Goal: Information Seeking & Learning: Learn about a topic

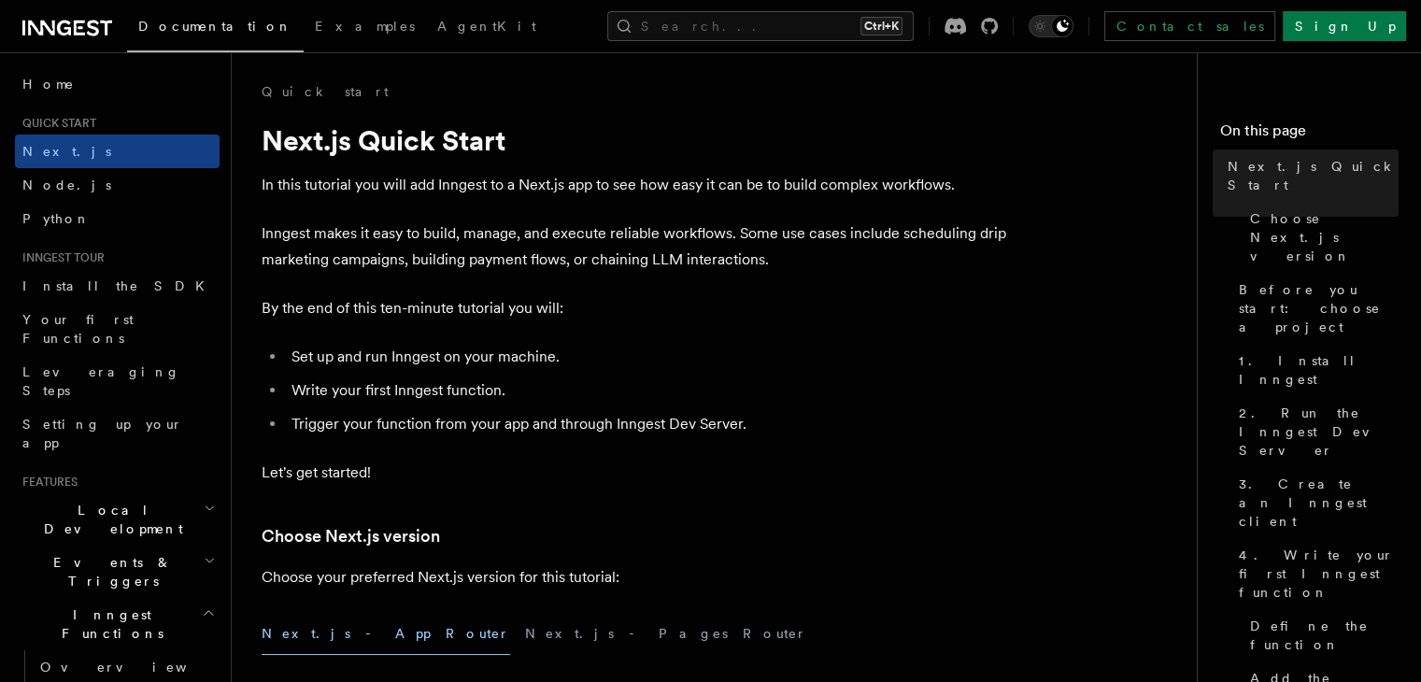
click at [71, 23] on icon at bounding box center [67, 28] width 90 height 22
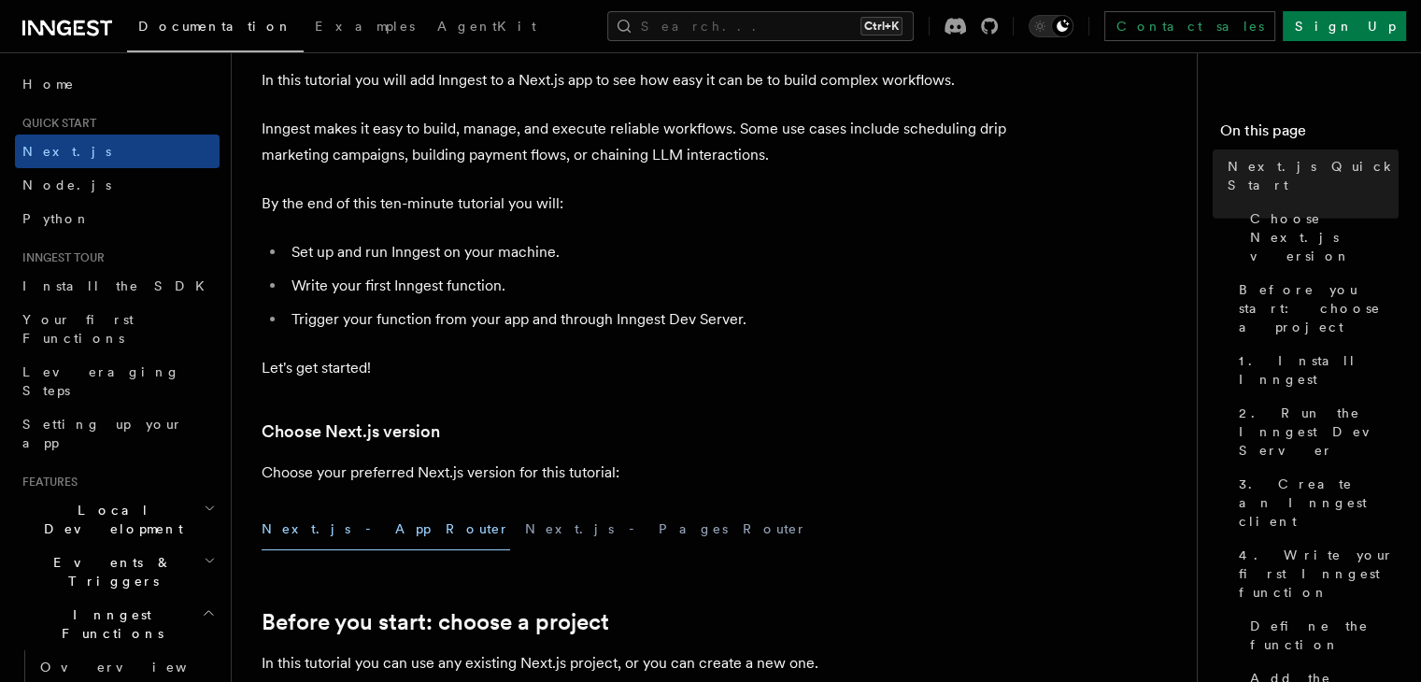
scroll to position [187, 0]
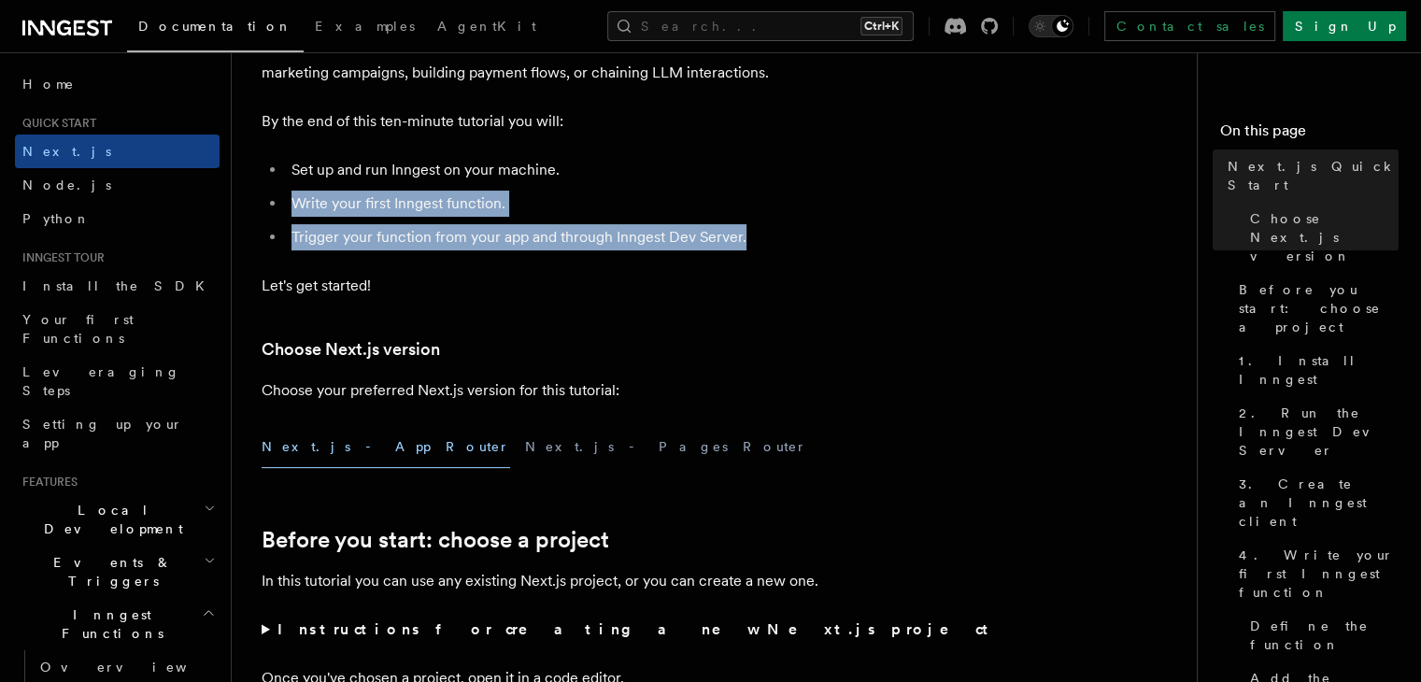
drag, startPoint x: 725, startPoint y: 150, endPoint x: 788, endPoint y: 240, distance: 109.9
click at [793, 237] on li "Trigger your function from your app and through Inngest Dev Server." at bounding box center [647, 237] width 723 height 26
drag, startPoint x: 794, startPoint y: 234, endPoint x: 797, endPoint y: 141, distance: 93.4
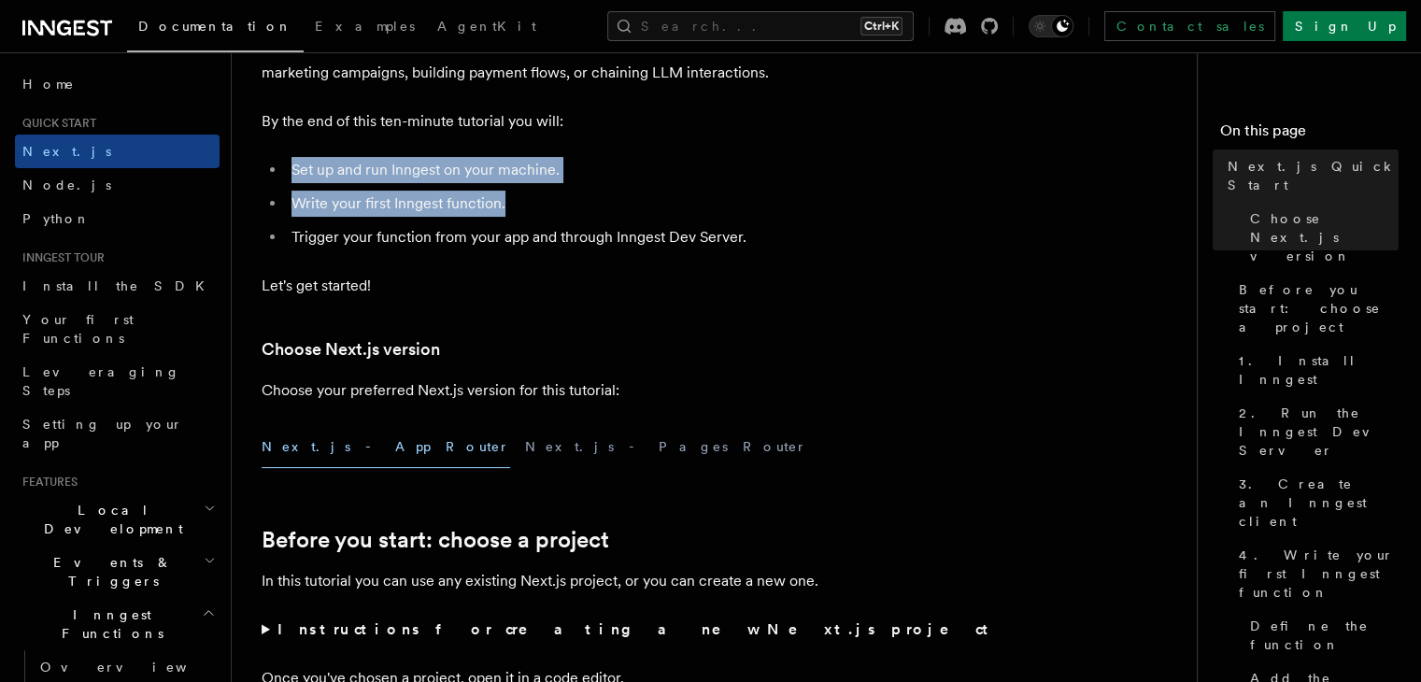
drag, startPoint x: 815, startPoint y: 120, endPoint x: 828, endPoint y: 197, distance: 78.5
click at [828, 197] on li "Write your first Inngest function." at bounding box center [647, 204] width 723 height 26
drag, startPoint x: 833, startPoint y: 212, endPoint x: 849, endPoint y: 129, distance: 84.6
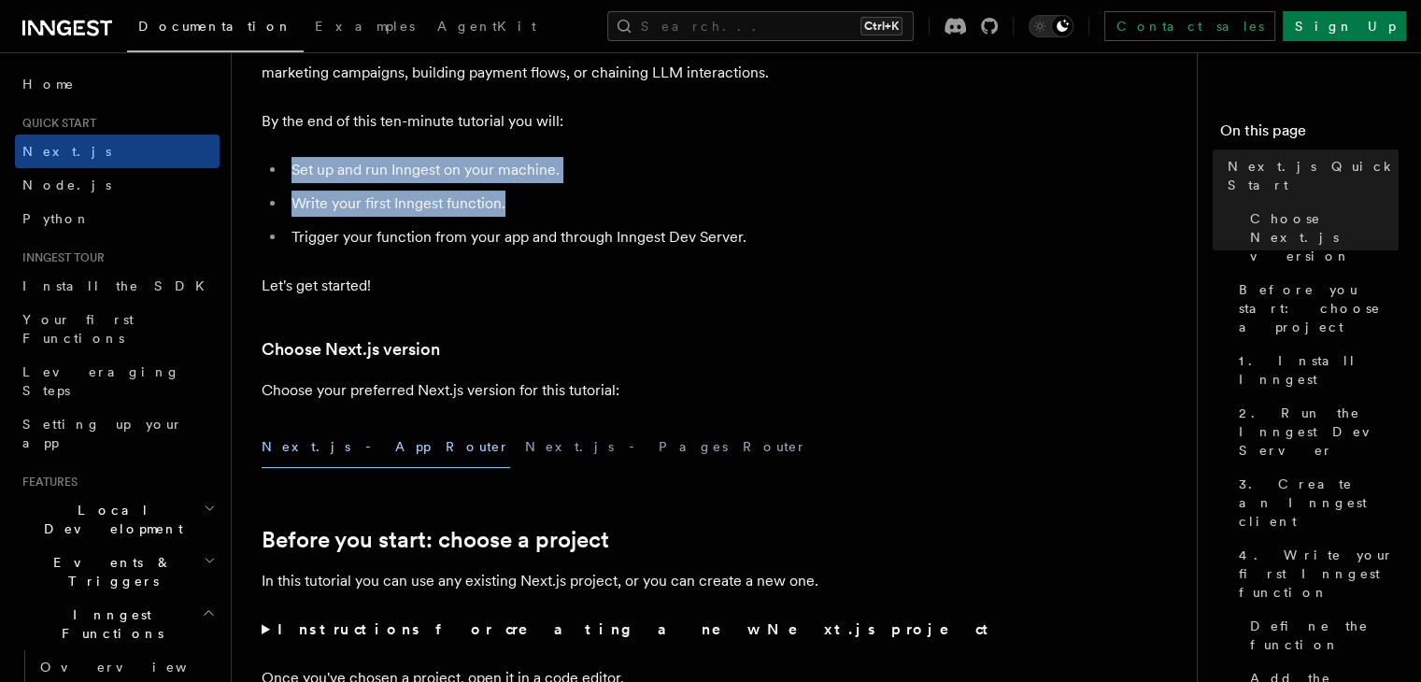
click at [850, 128] on p "By the end of this ten-minute tutorial you will:" at bounding box center [635, 121] width 747 height 26
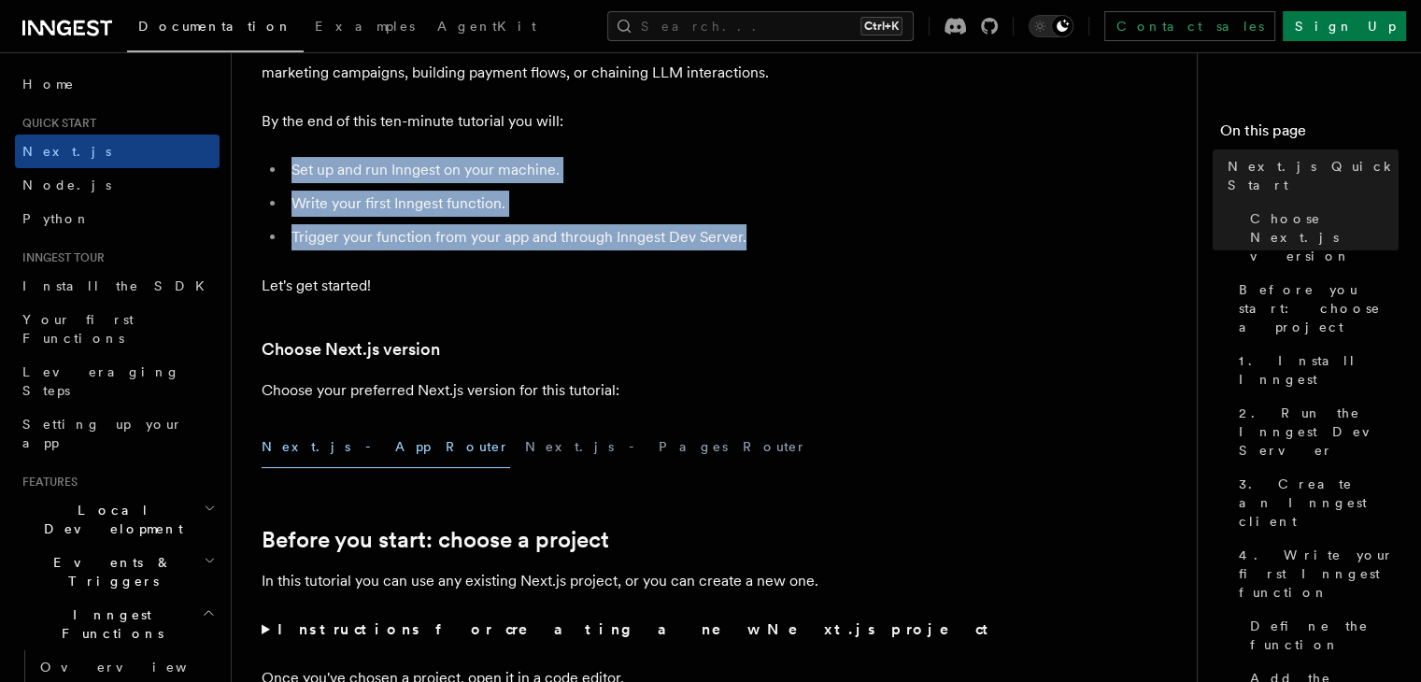
drag, startPoint x: 852, startPoint y: 177, endPoint x: 861, endPoint y: 234, distance: 56.8
click at [861, 234] on li "Trigger your function from your app and through Inngest Dev Server." at bounding box center [647, 237] width 723 height 26
drag, startPoint x: 861, startPoint y: 234, endPoint x: 871, endPoint y: 135, distance: 98.5
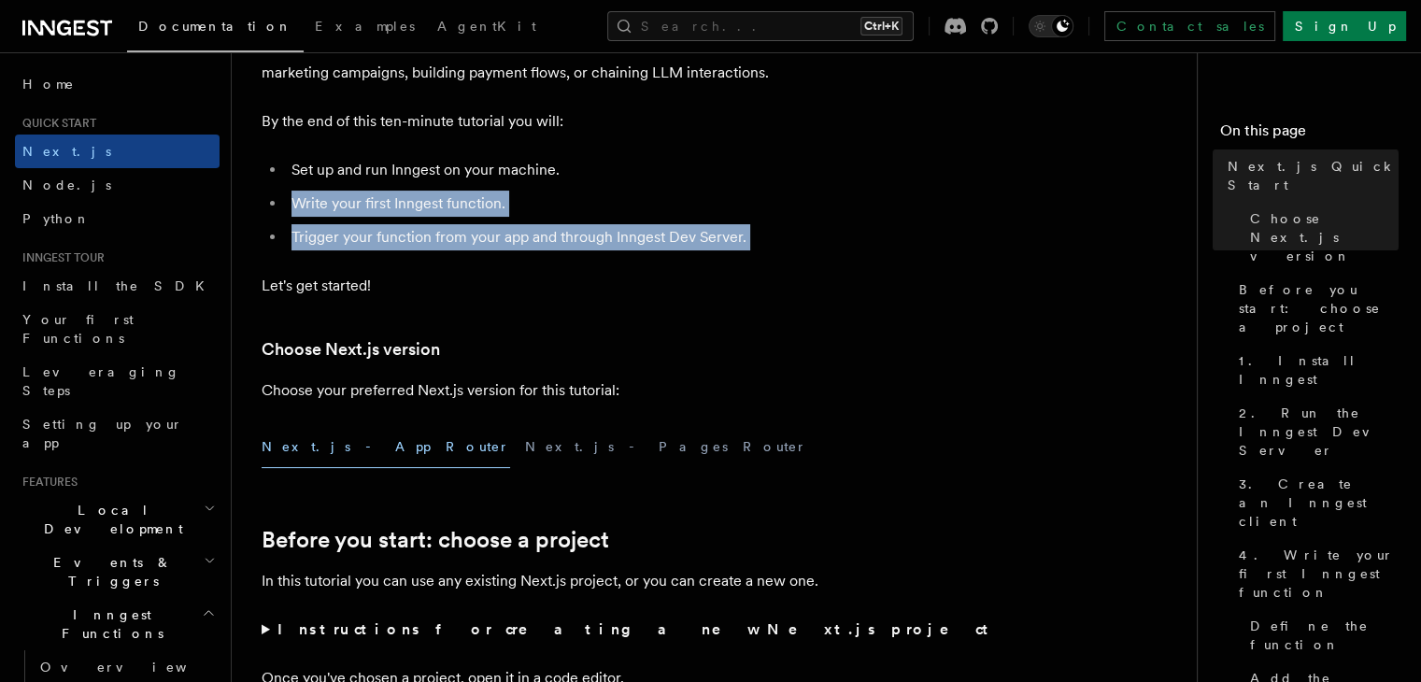
drag, startPoint x: 878, startPoint y: 128, endPoint x: 891, endPoint y: 234, distance: 106.4
click at [891, 234] on li "Trigger your function from your app and through Inngest Dev Server." at bounding box center [647, 237] width 723 height 26
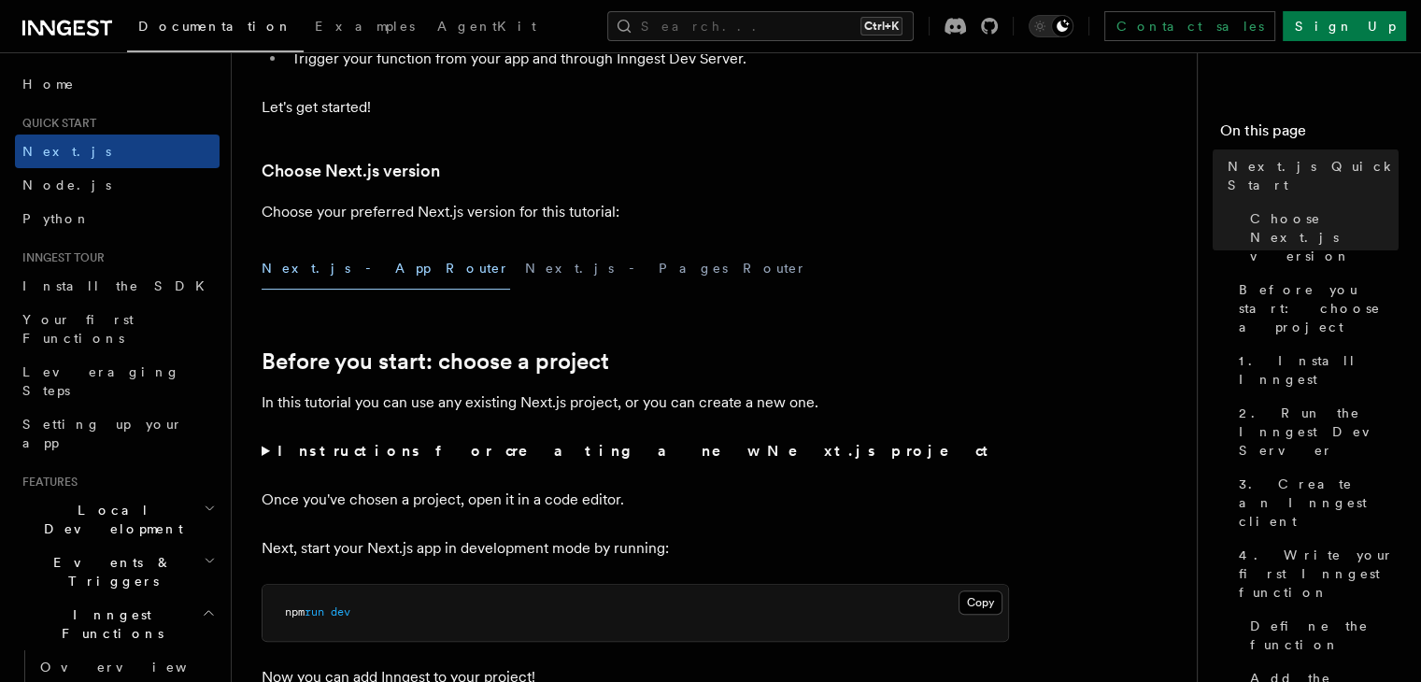
scroll to position [374, 0]
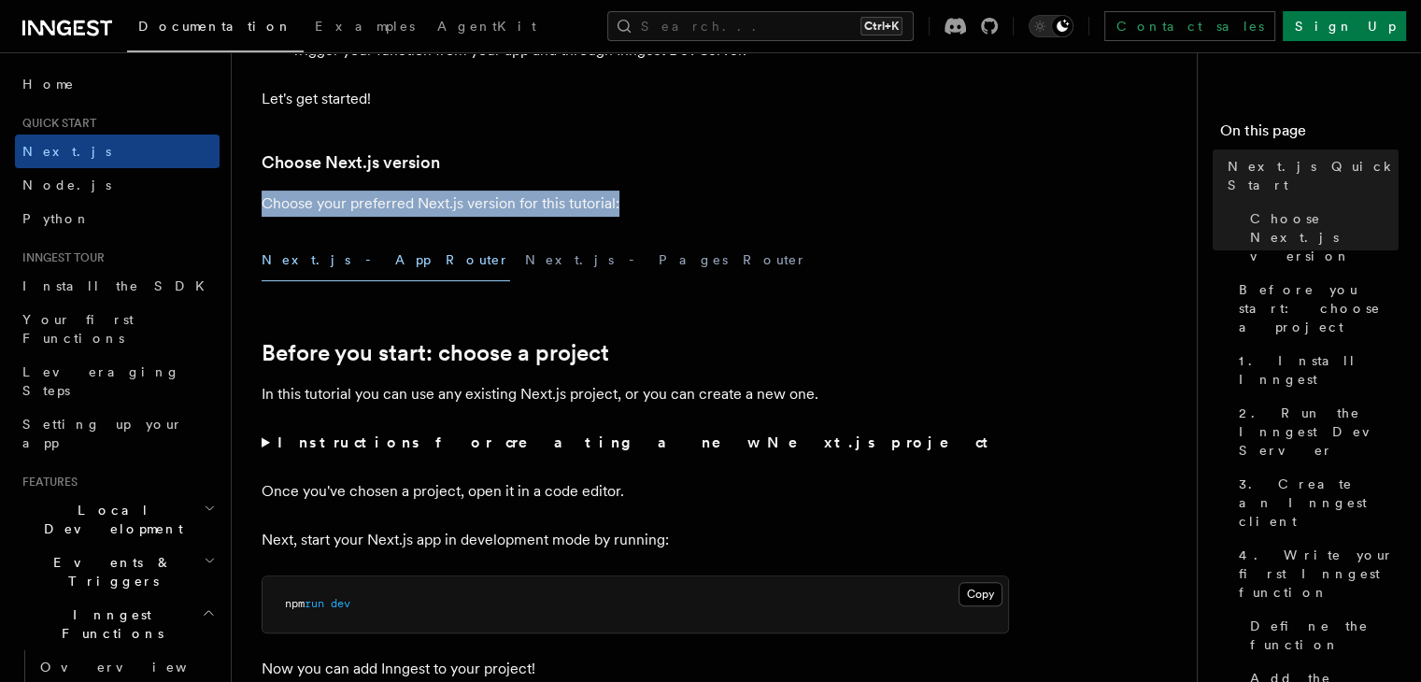
drag, startPoint x: 863, startPoint y: 187, endPoint x: 868, endPoint y: 118, distance: 69.3
drag, startPoint x: 895, startPoint y: 78, endPoint x: 893, endPoint y: 179, distance: 101.8
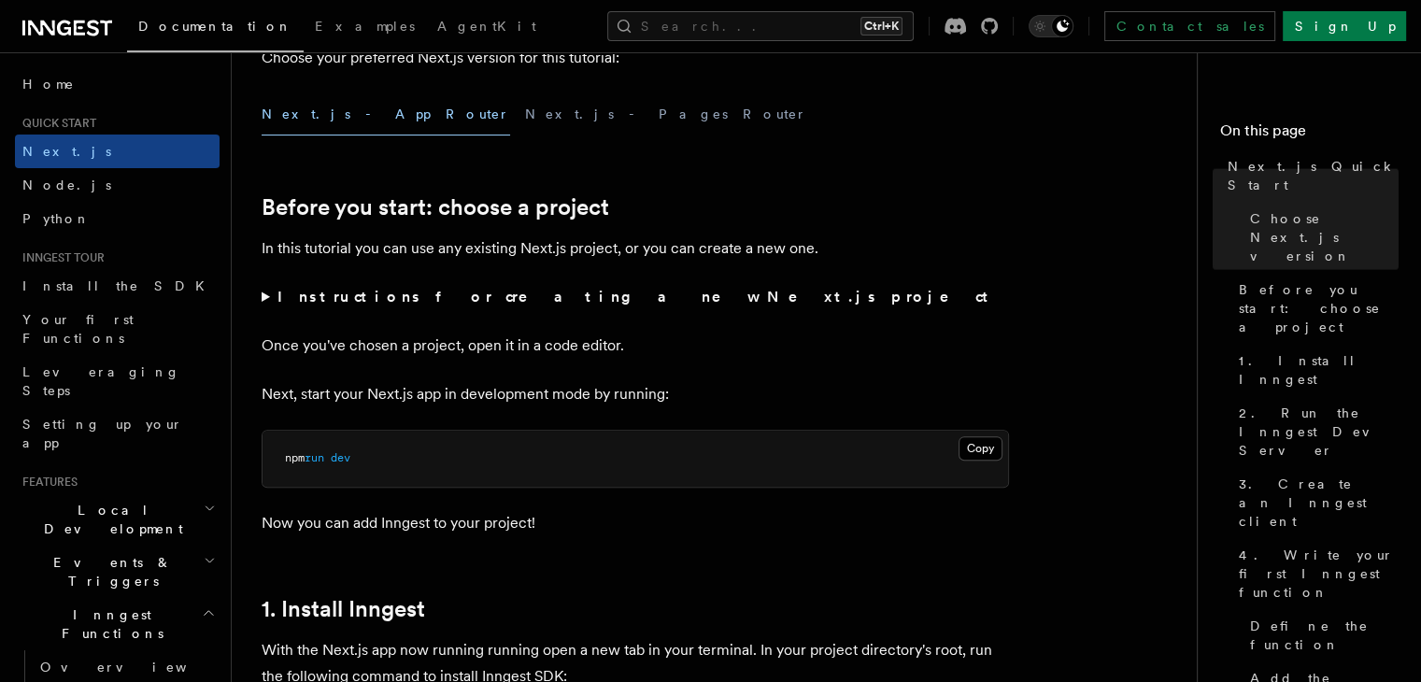
scroll to position [560, 0]
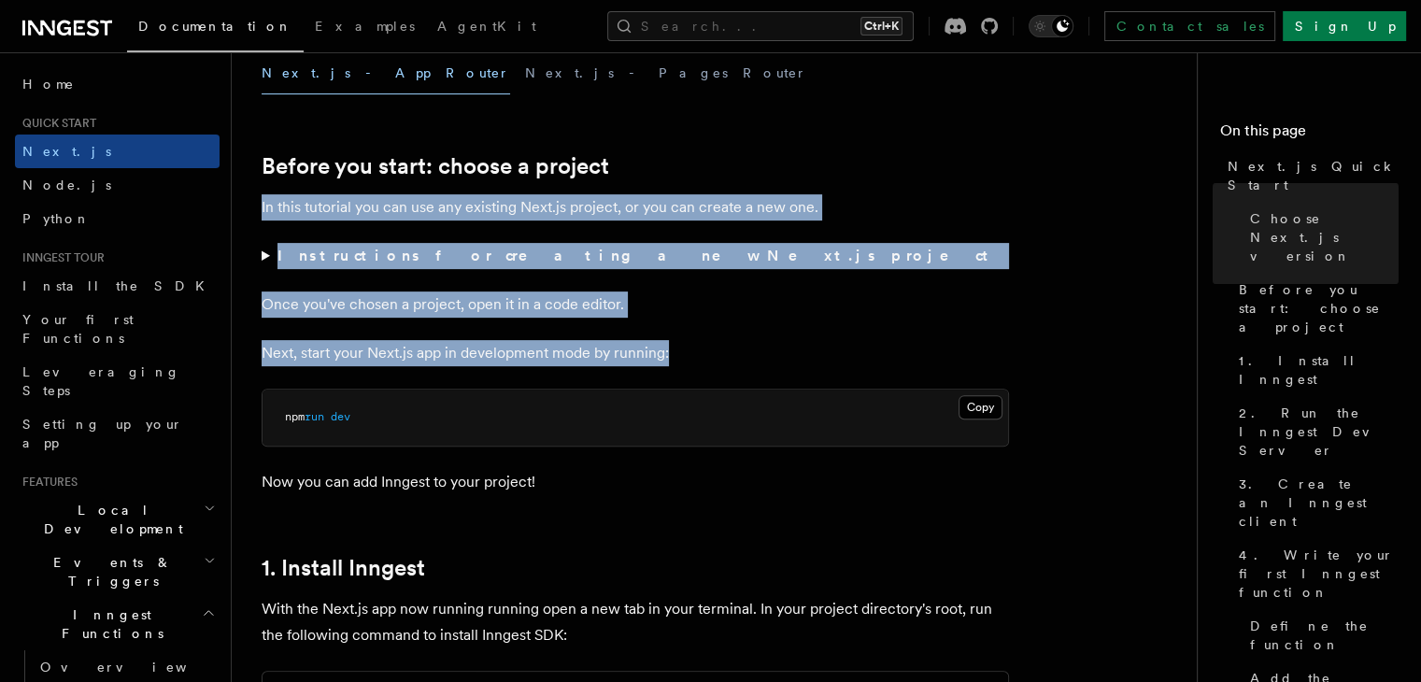
drag, startPoint x: 752, startPoint y: 119, endPoint x: 831, endPoint y: 329, distance: 224.7
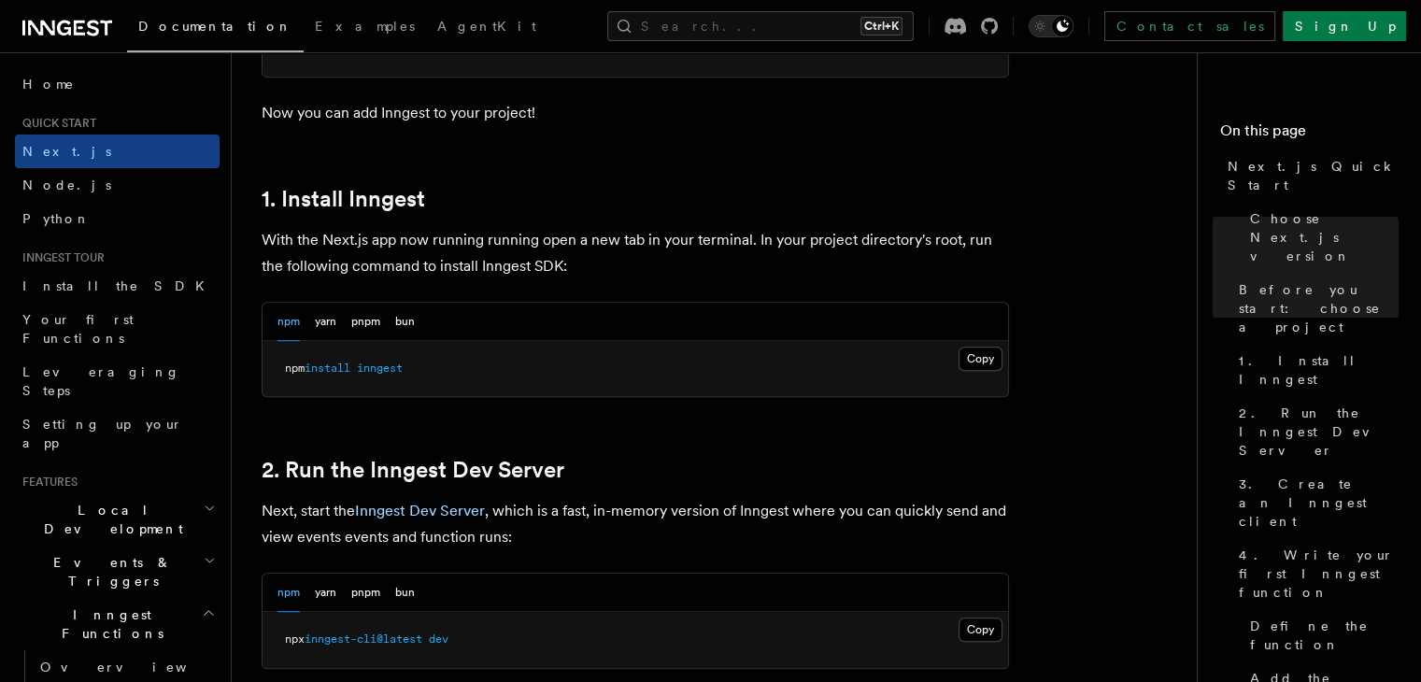
scroll to position [934, 0]
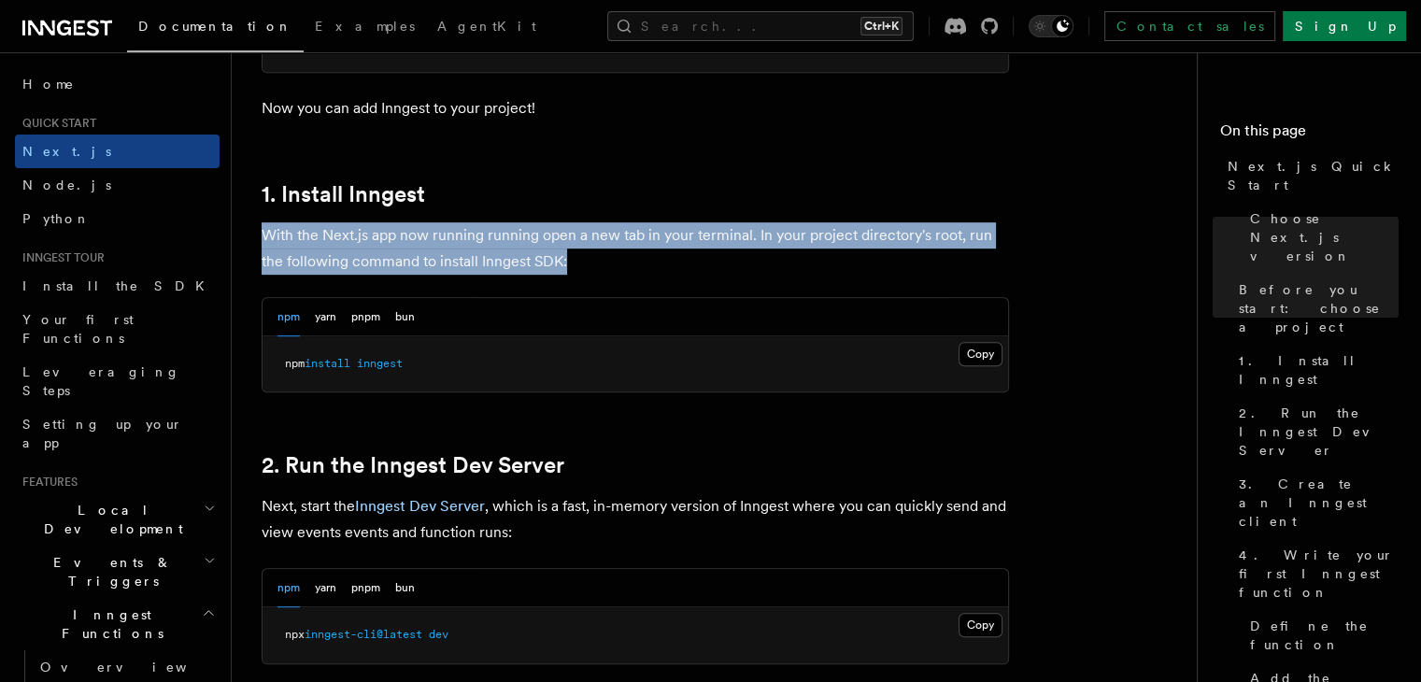
drag, startPoint x: 694, startPoint y: 198, endPoint x: 727, endPoint y: 271, distance: 79.9
click at [746, 255] on p "With the Next.js app now running running open a new tab in your terminal. In yo…" at bounding box center [635, 248] width 747 height 52
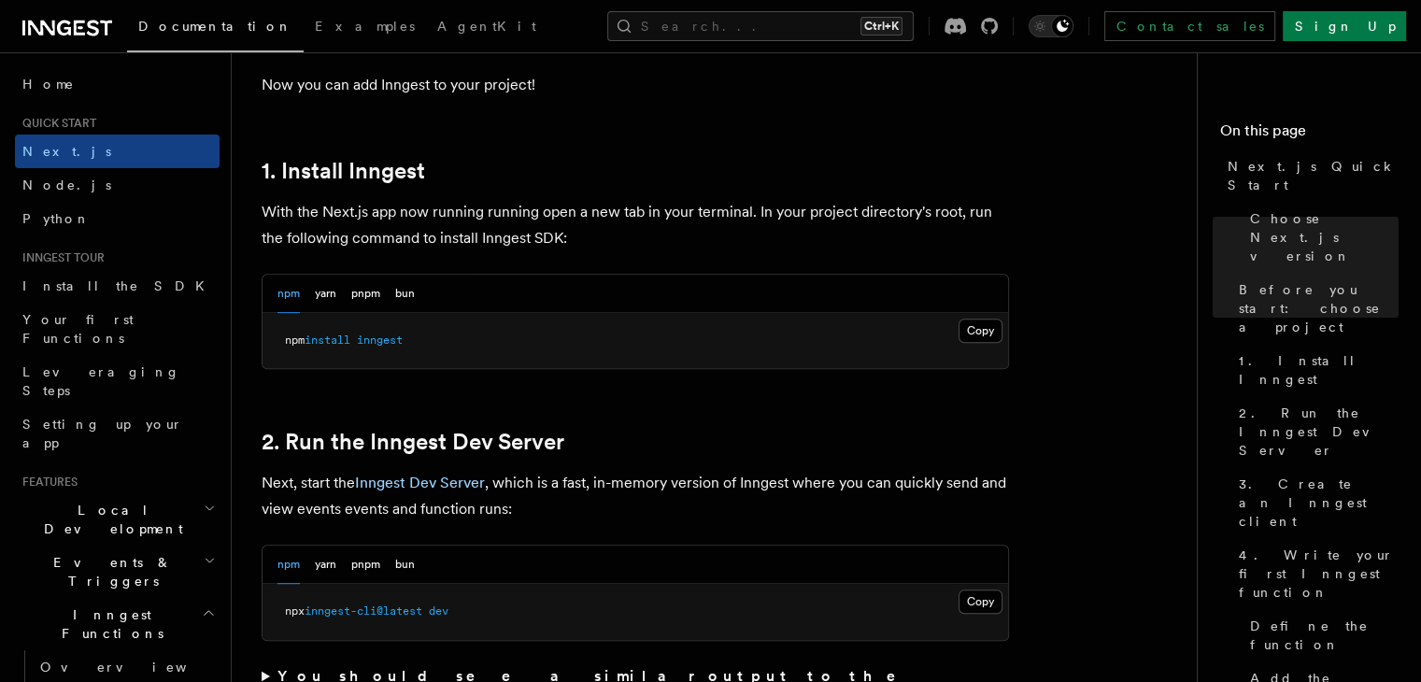
scroll to position [1027, 0]
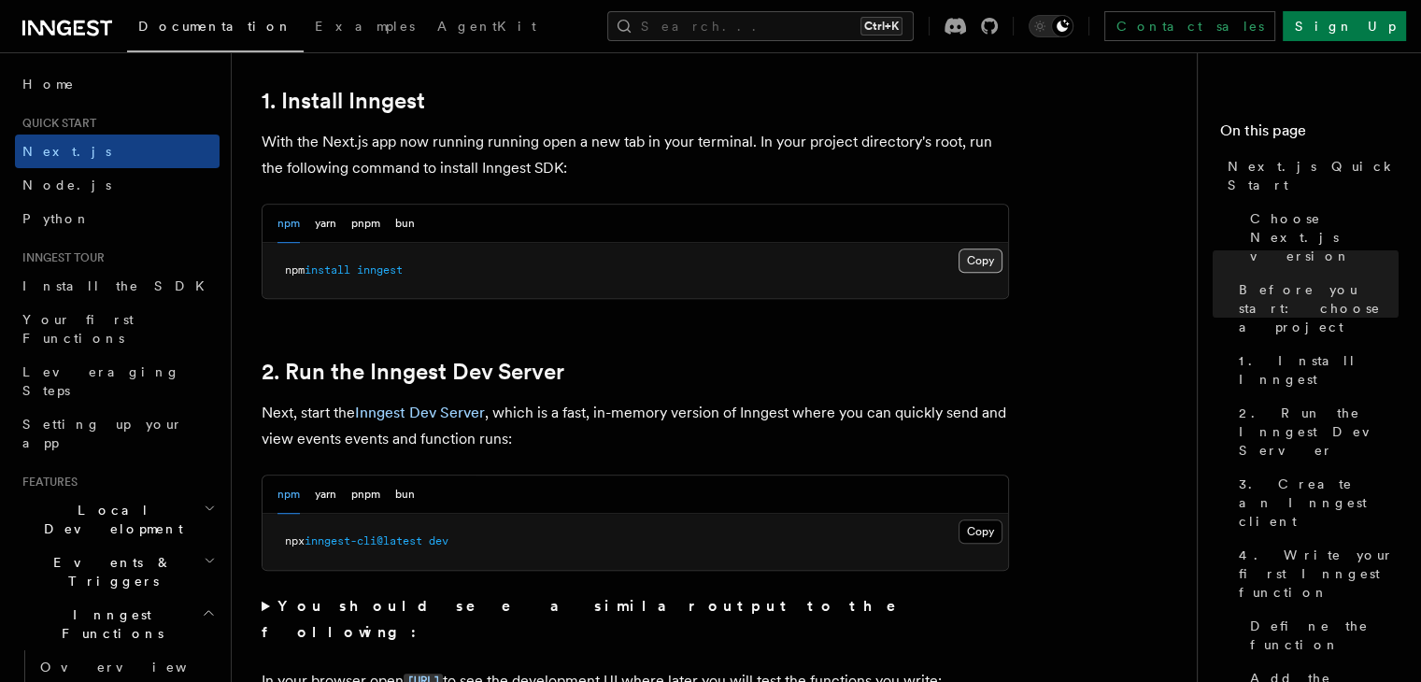
click at [983, 259] on button "Copy Copied" at bounding box center [980, 260] width 44 height 24
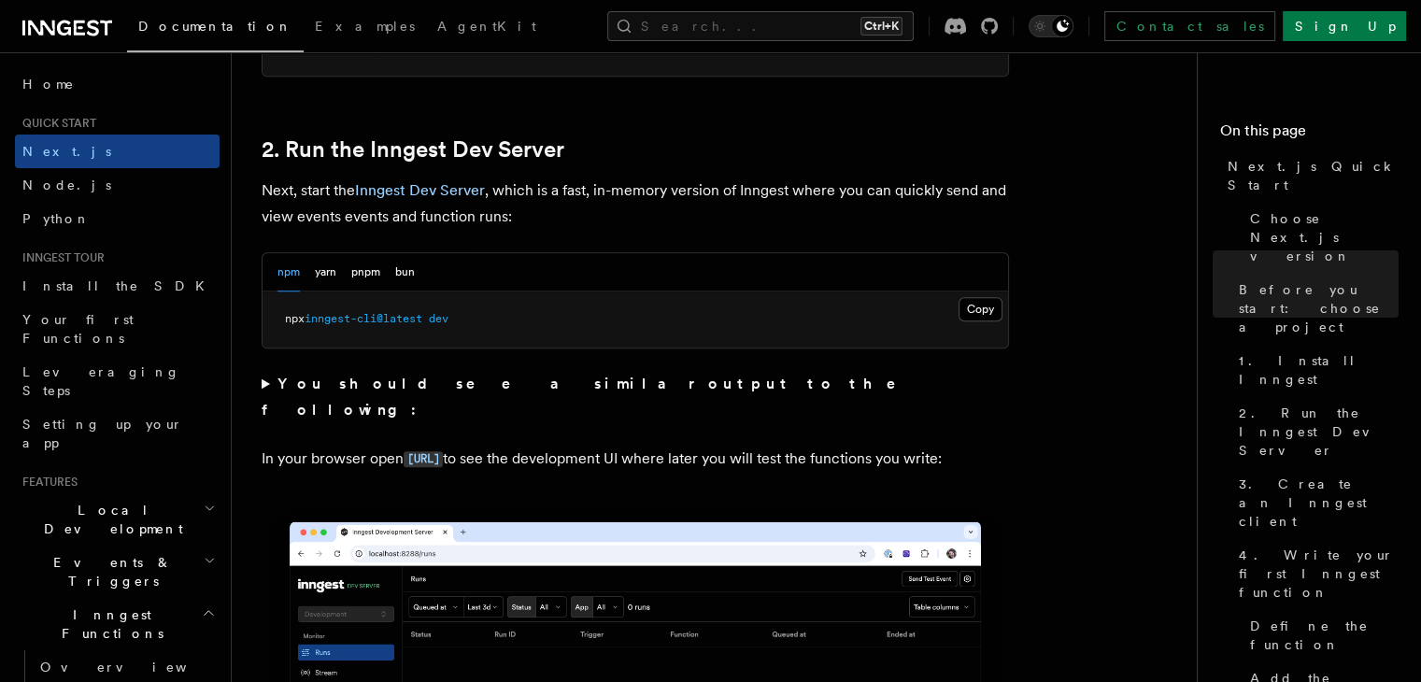
scroll to position [1401, 0]
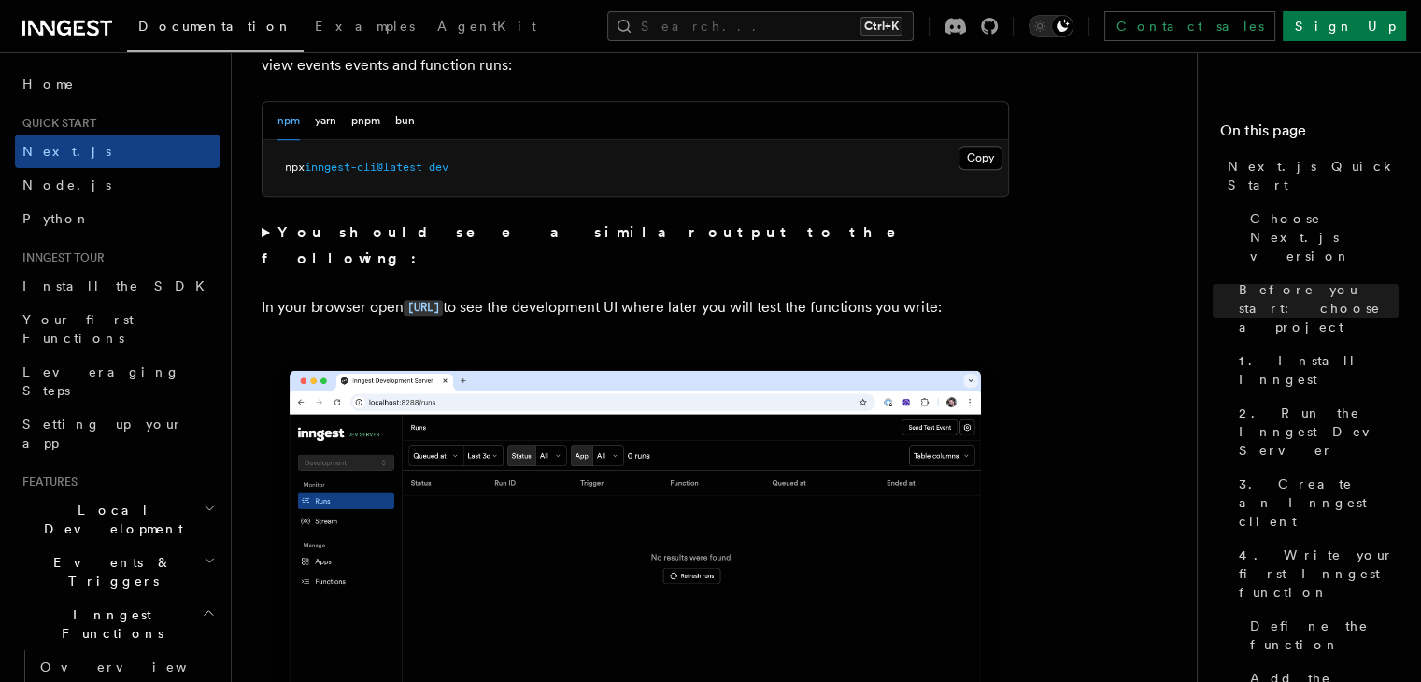
drag, startPoint x: 720, startPoint y: 299, endPoint x: 746, endPoint y: 251, distance: 54.3
drag, startPoint x: 762, startPoint y: 249, endPoint x: 761, endPoint y: 313, distance: 63.5
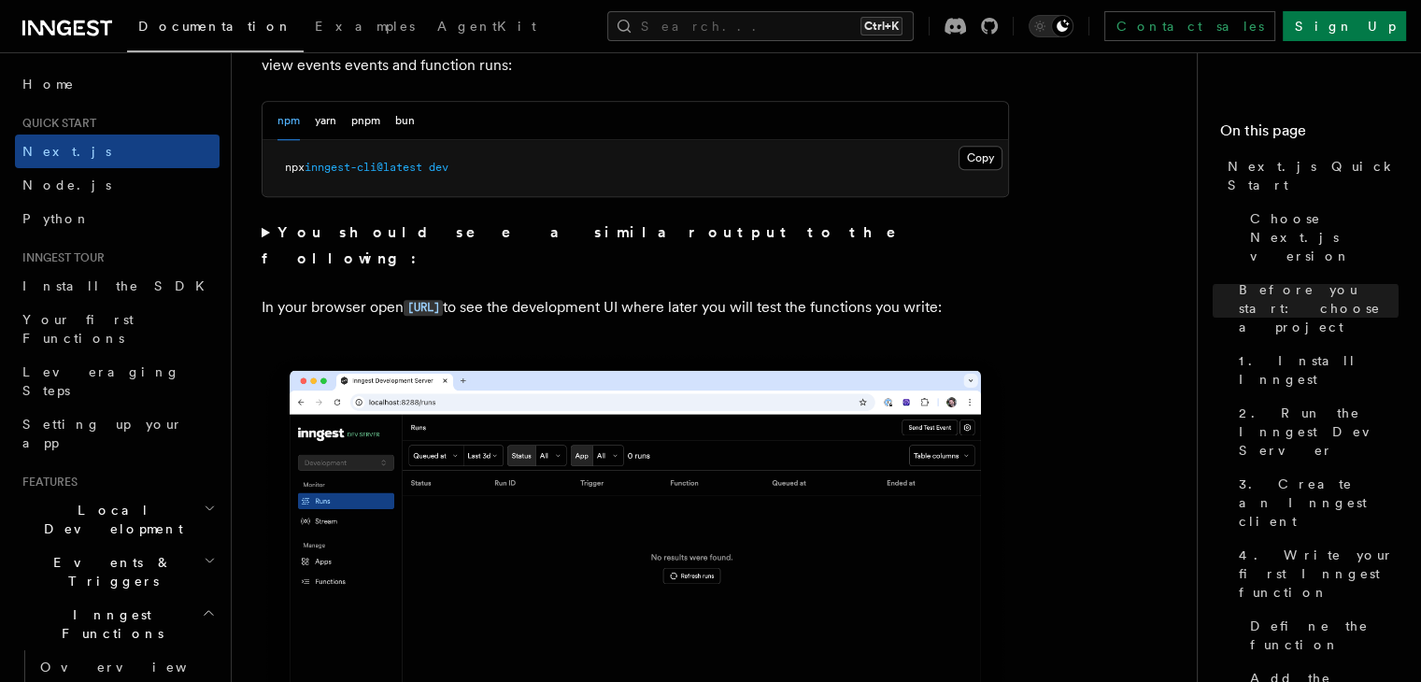
click at [762, 313] on p "In your browser open http://localhost:8288 to see the development UI where late…" at bounding box center [635, 307] width 747 height 27
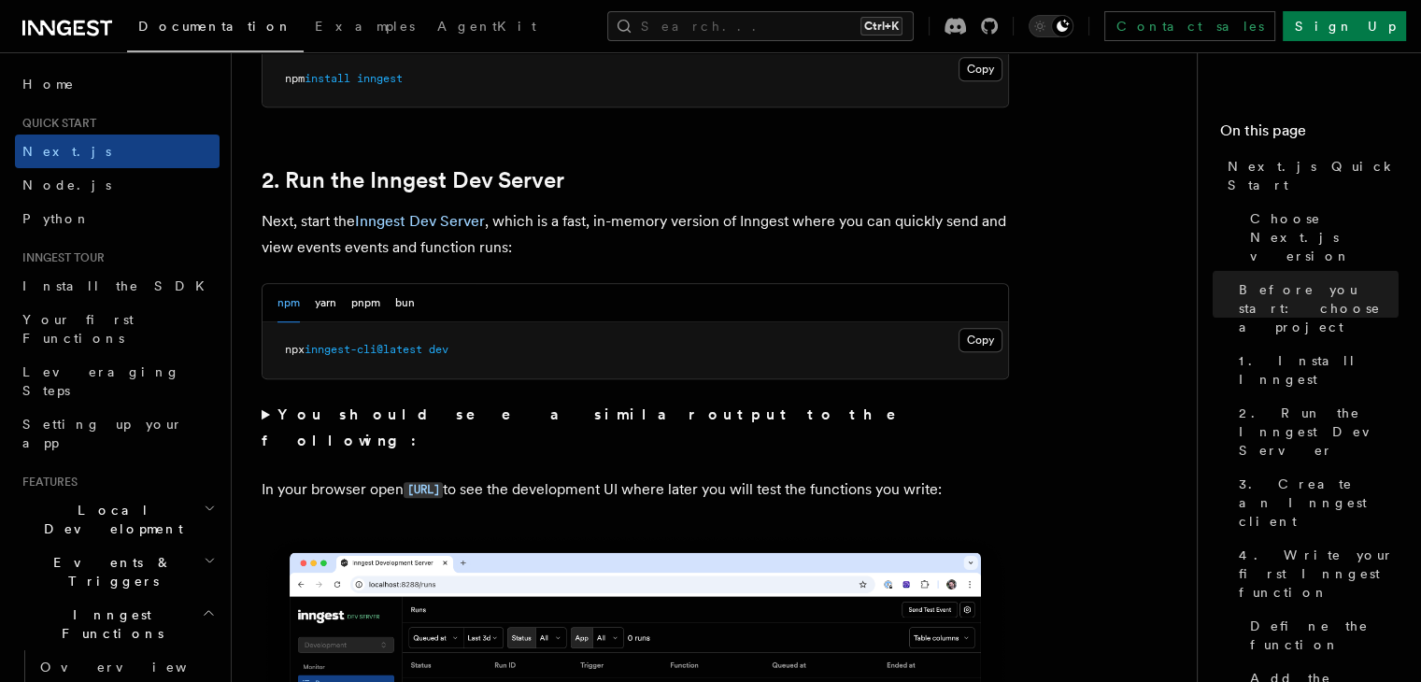
scroll to position [1214, 0]
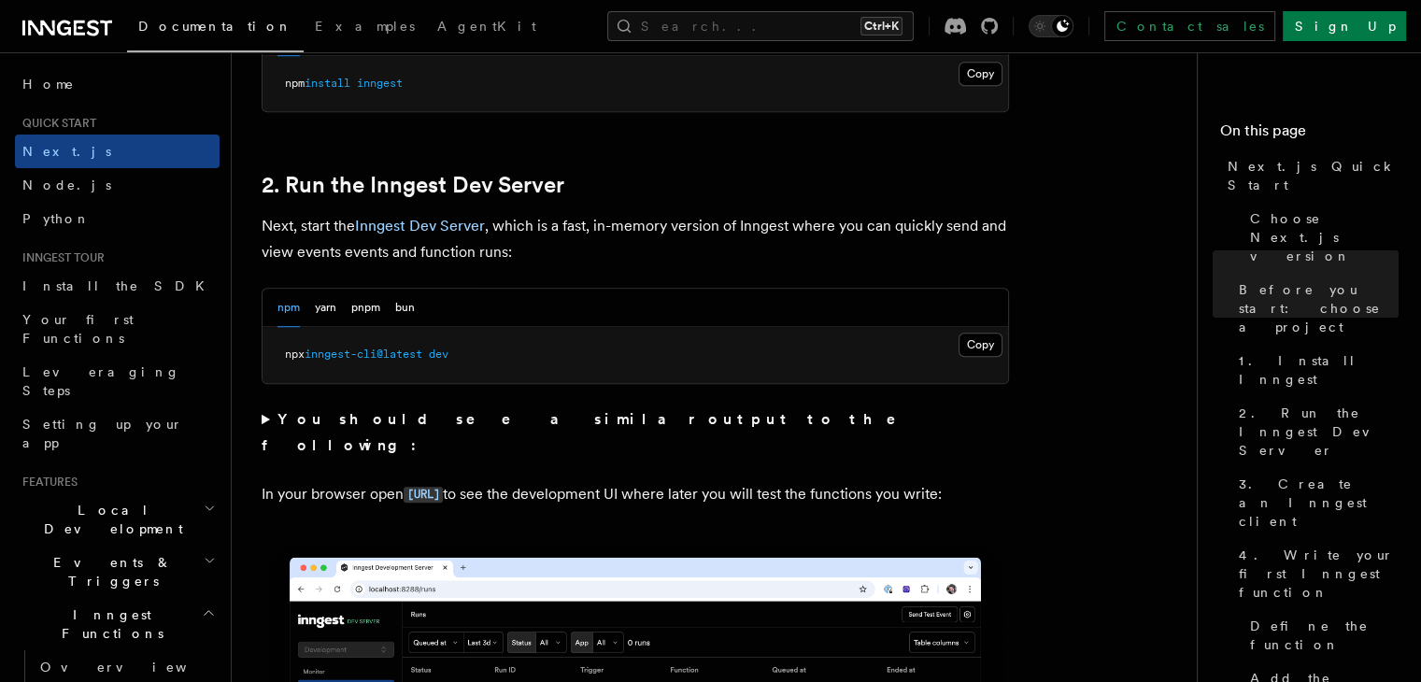
click at [405, 354] on span "inngest-cli@latest" at bounding box center [363, 353] width 118 height 13
copy div "npx inngest-cli@latest dev"
click at [415, 418] on strong "You should see a similar output to the following:" at bounding box center [592, 432] width 660 height 44
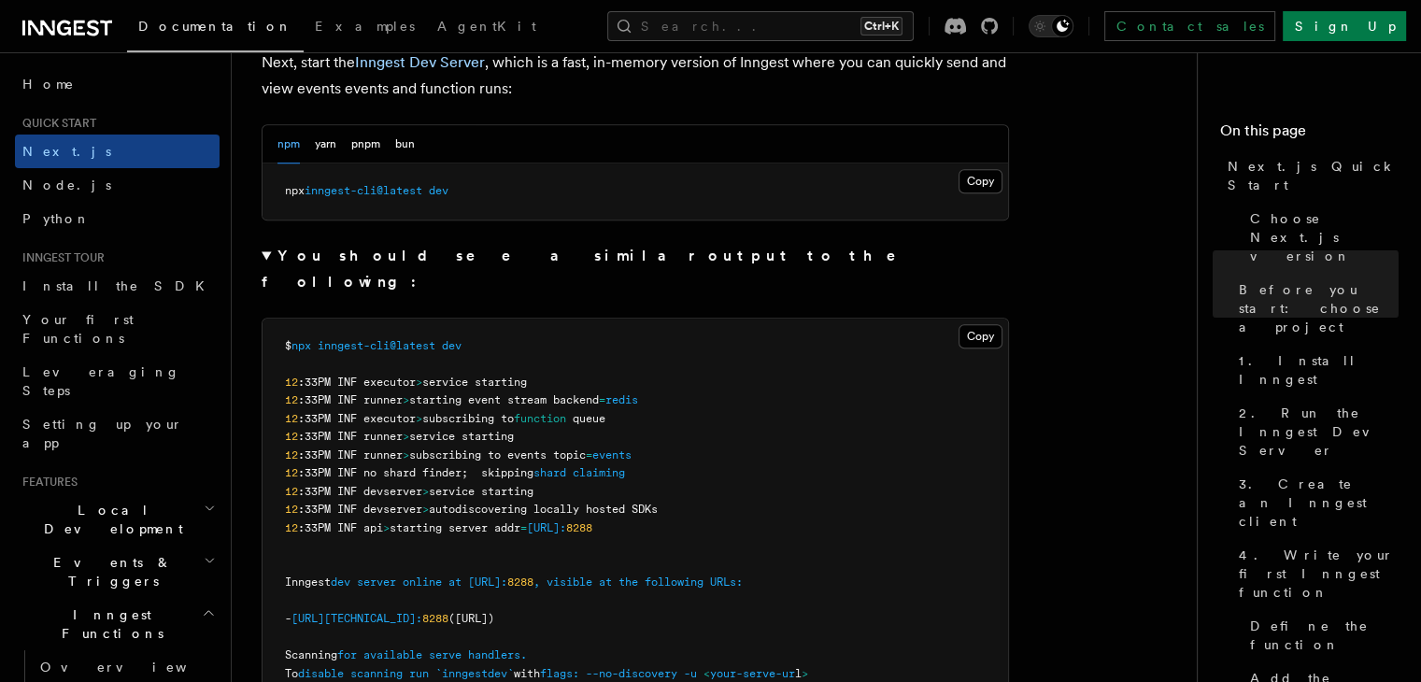
scroll to position [1401, 0]
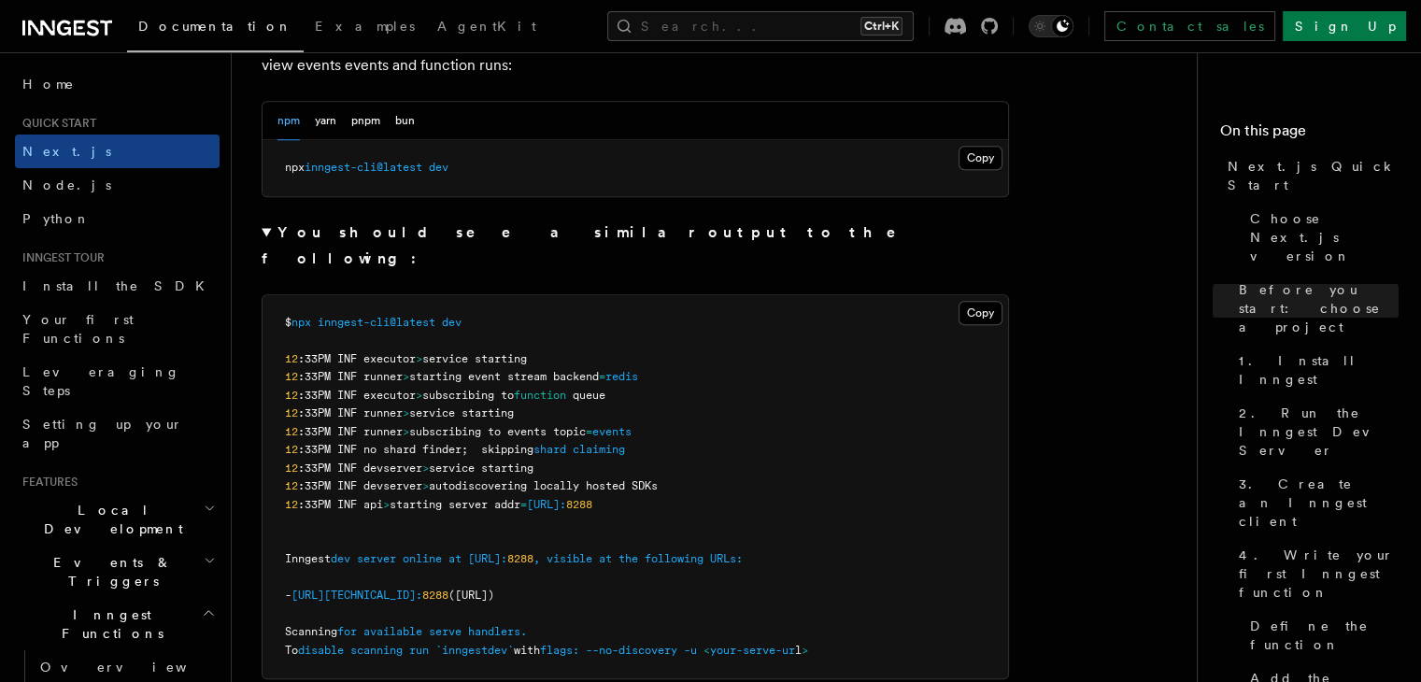
click at [446, 233] on strong "You should see a similar output to the following:" at bounding box center [592, 245] width 660 height 44
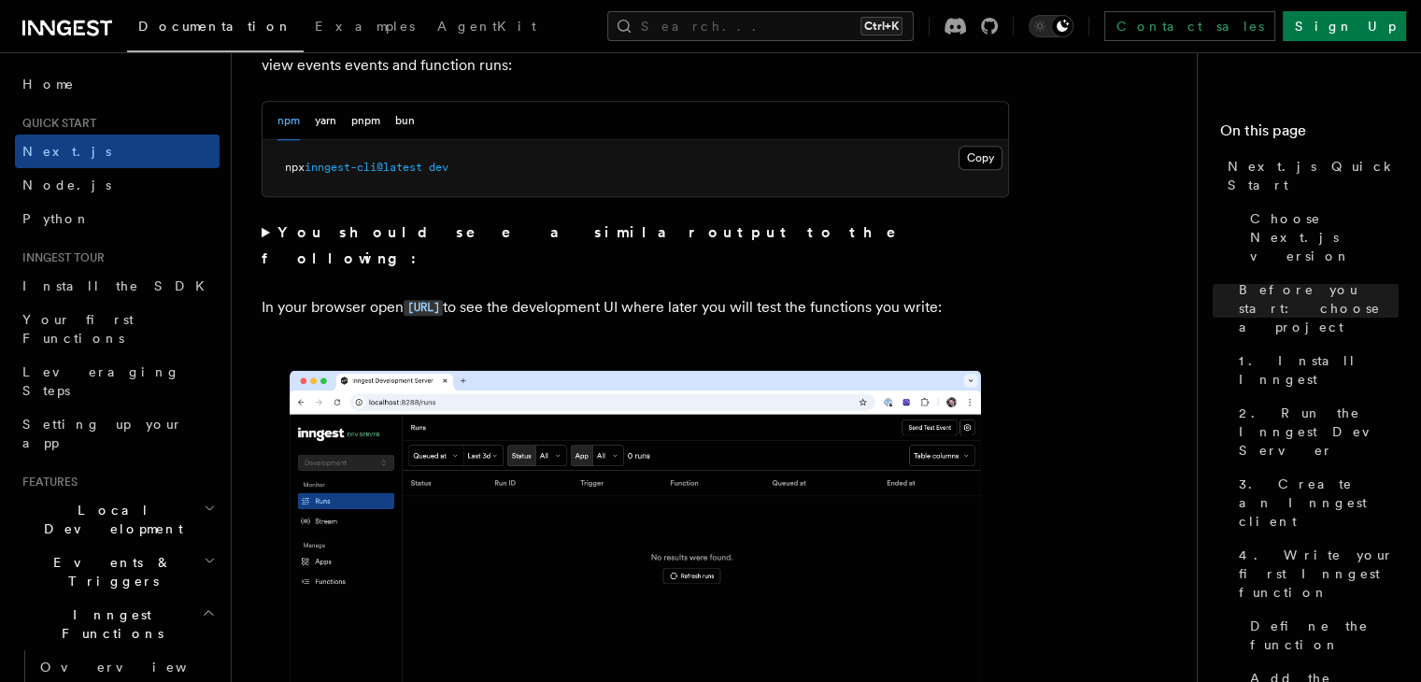
click at [523, 158] on pre "npx inngest-cli@latest dev" at bounding box center [634, 168] width 745 height 56
copy div "npx inngest-cli@latest dev"
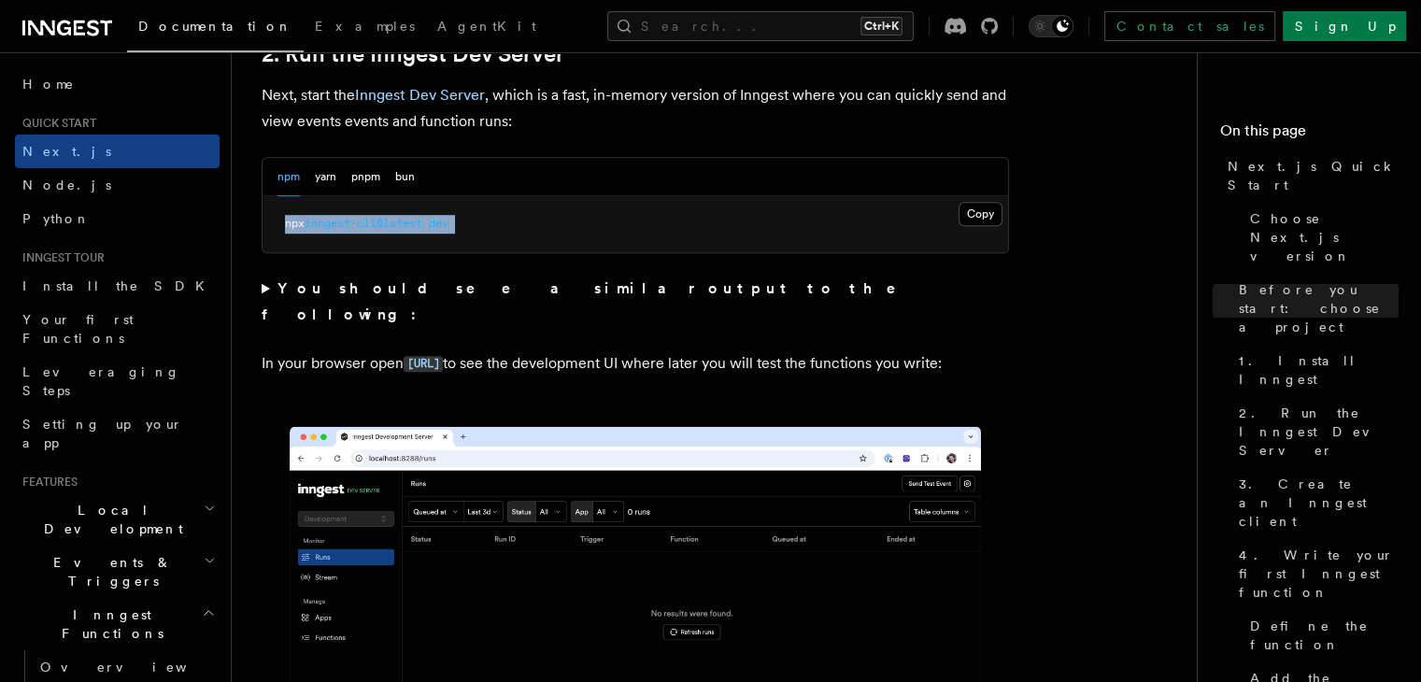
scroll to position [1308, 0]
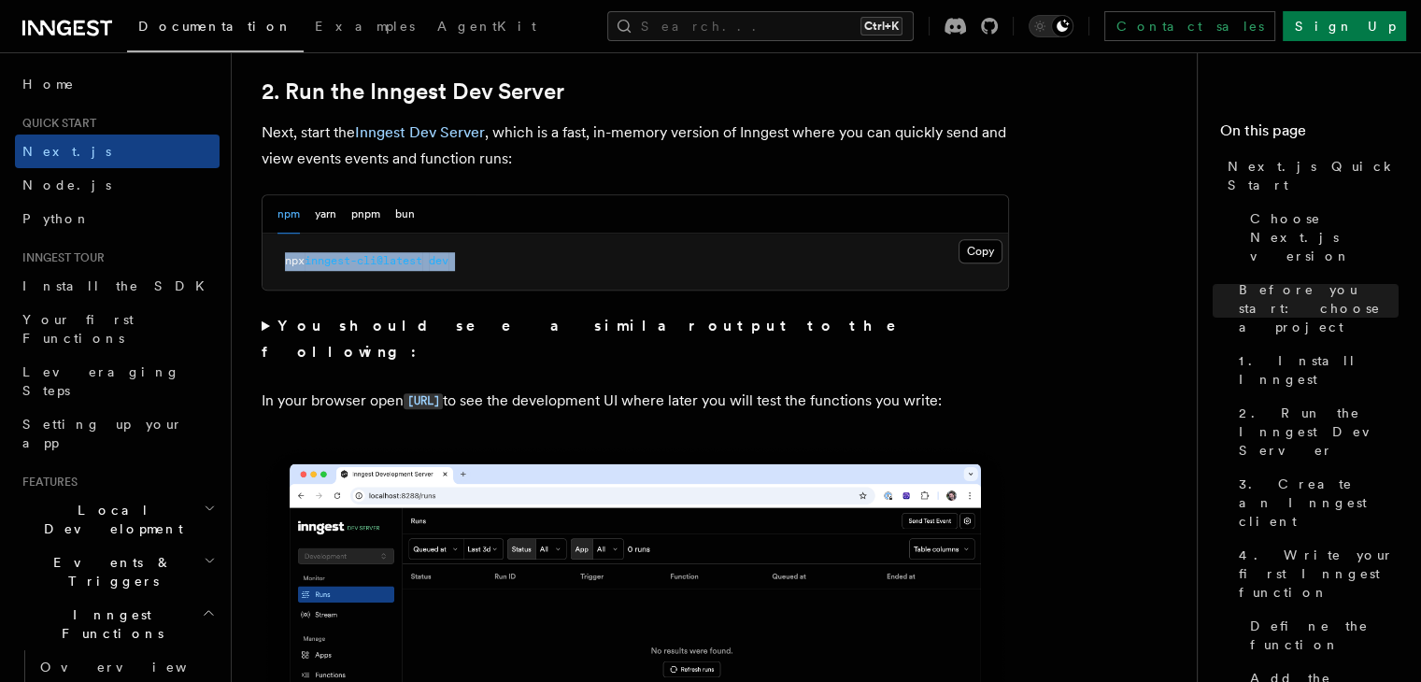
click at [262, 329] on summary "You should see a similar output to the following:" at bounding box center [635, 339] width 747 height 52
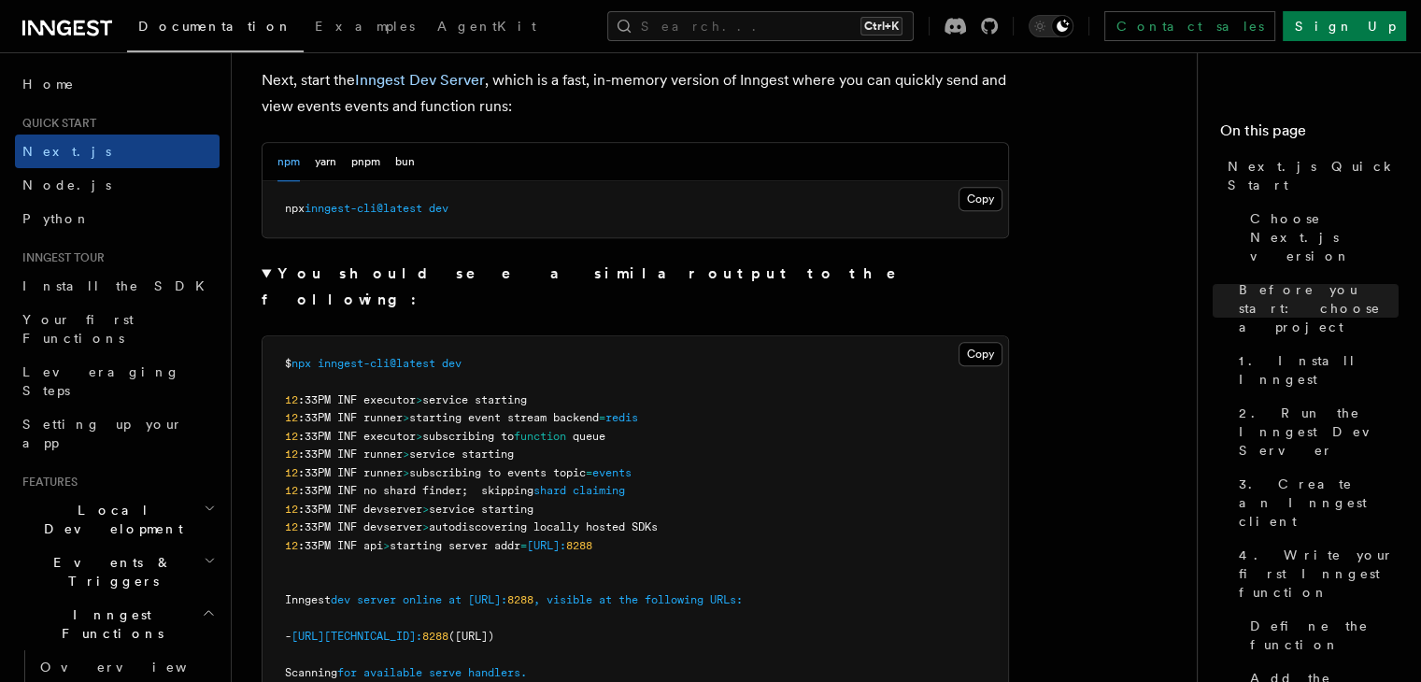
scroll to position [1214, 0]
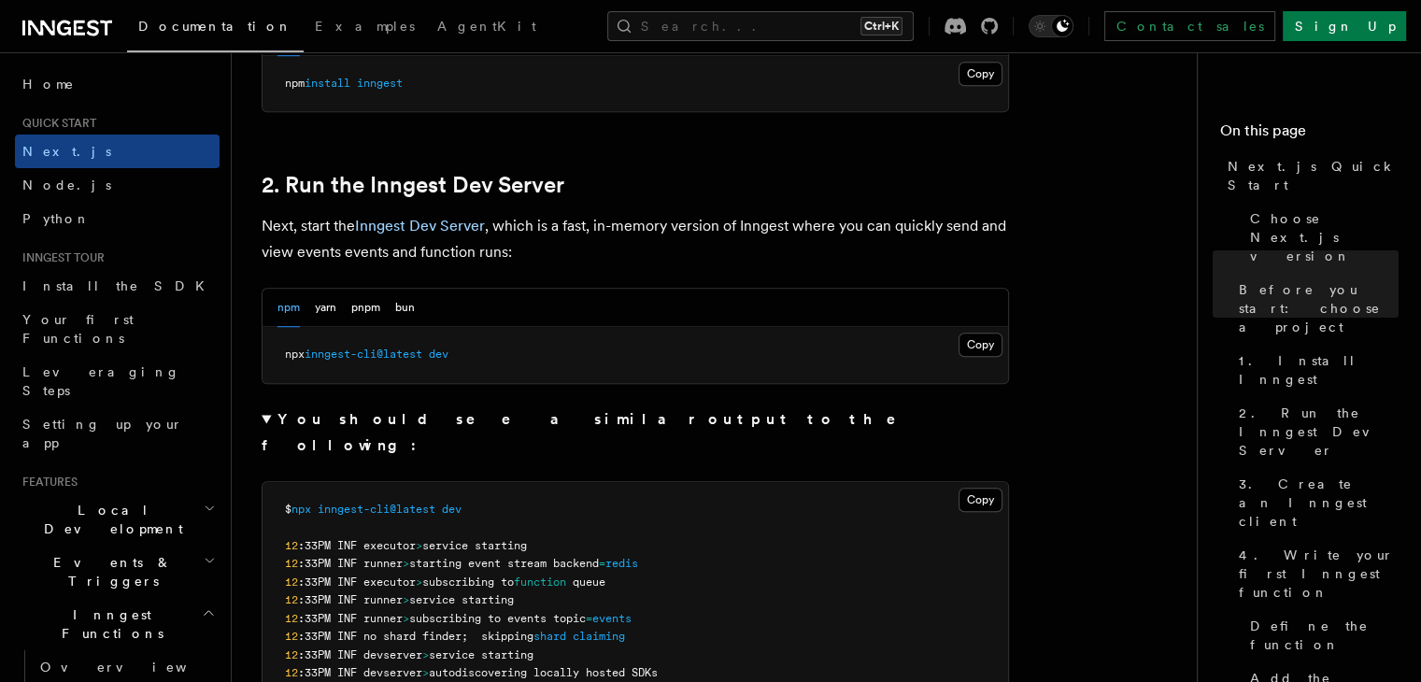
click at [266, 413] on summary "You should see a similar output to the following:" at bounding box center [635, 432] width 747 height 52
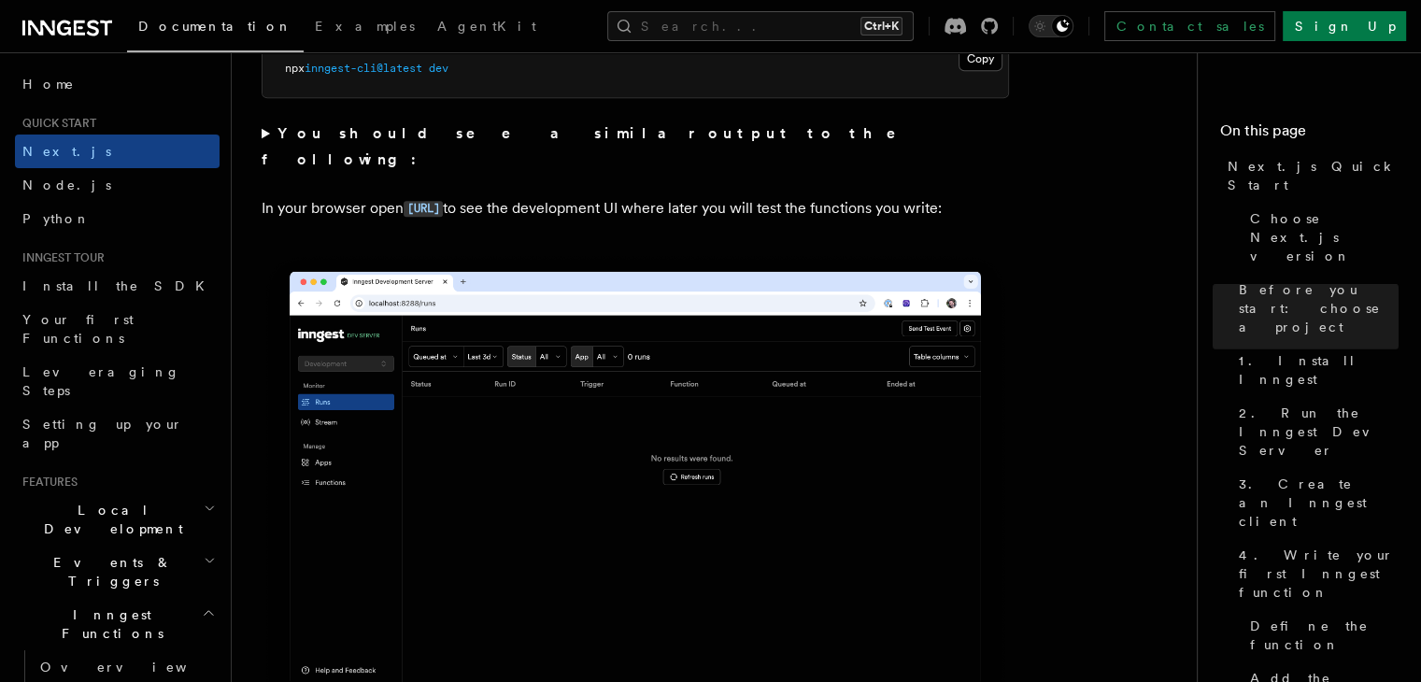
scroll to position [1494, 0]
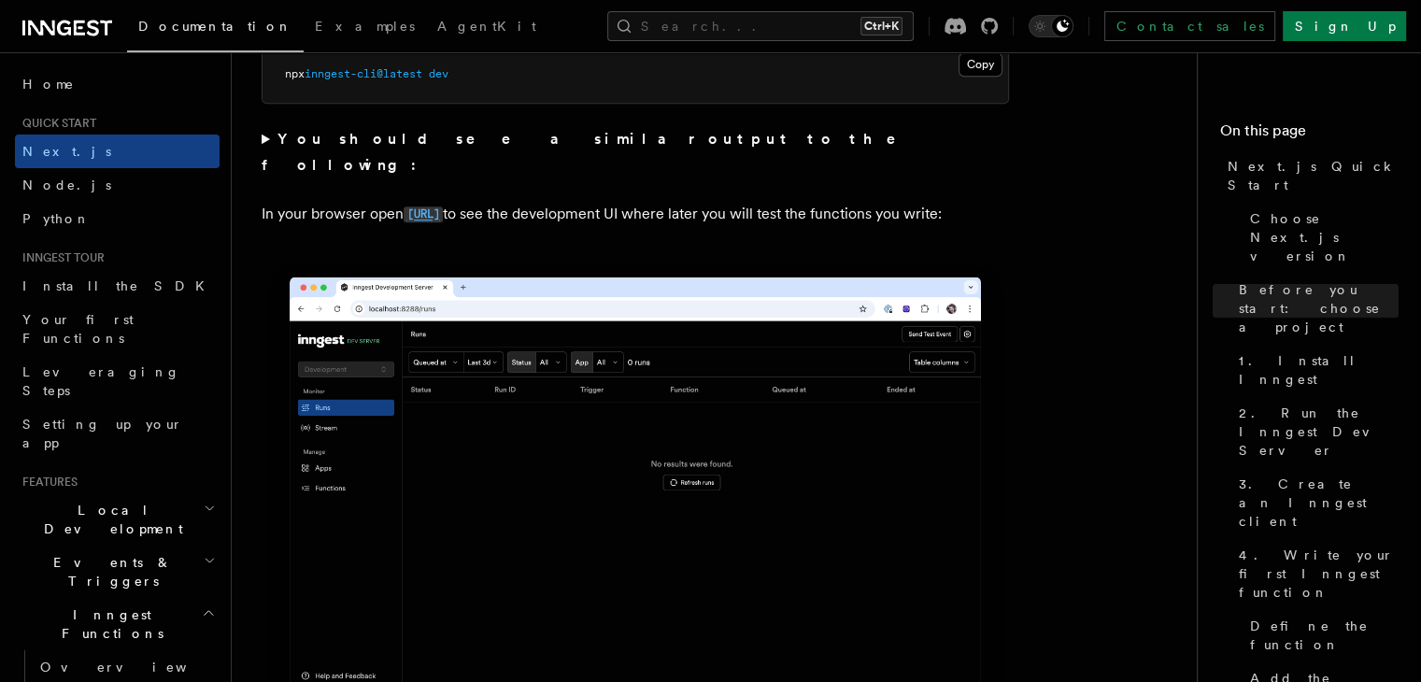
click at [443, 206] on code "http://localhost:8288" at bounding box center [423, 214] width 39 height 16
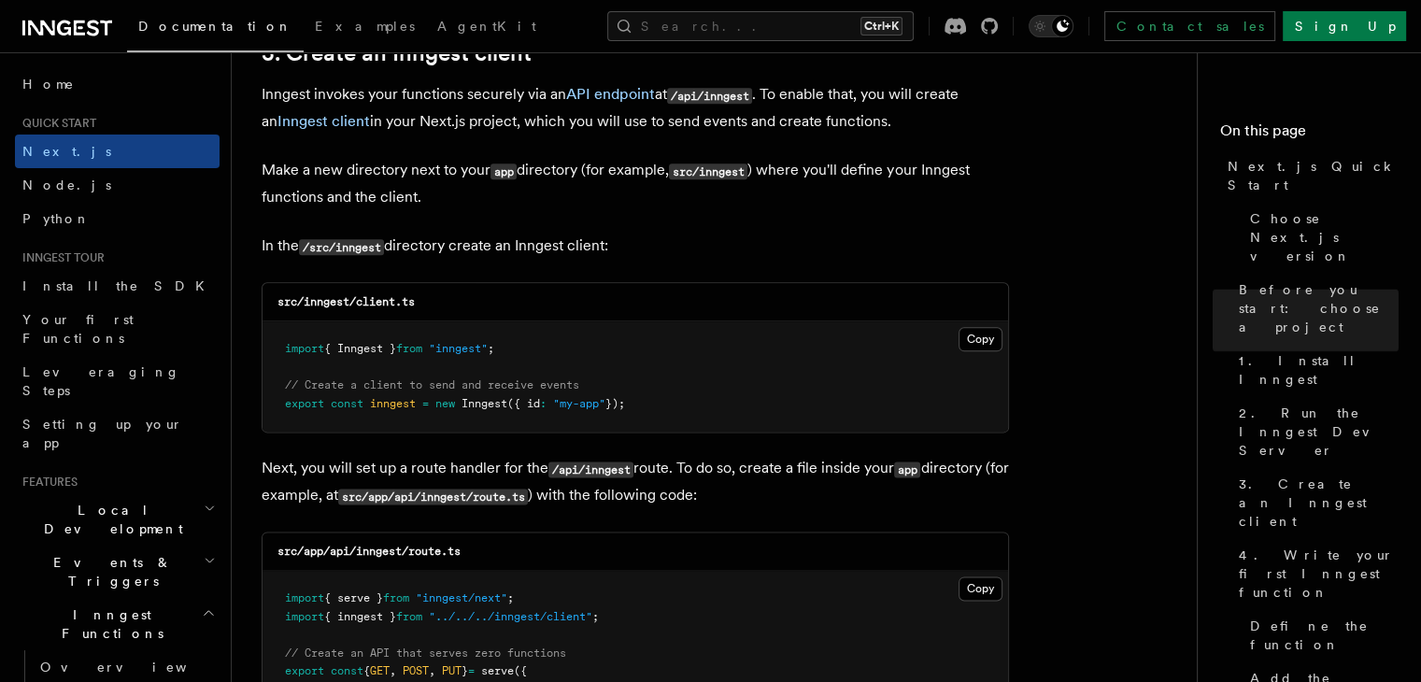
scroll to position [2242, 0]
click at [967, 339] on button "Copy Copied" at bounding box center [980, 338] width 44 height 24
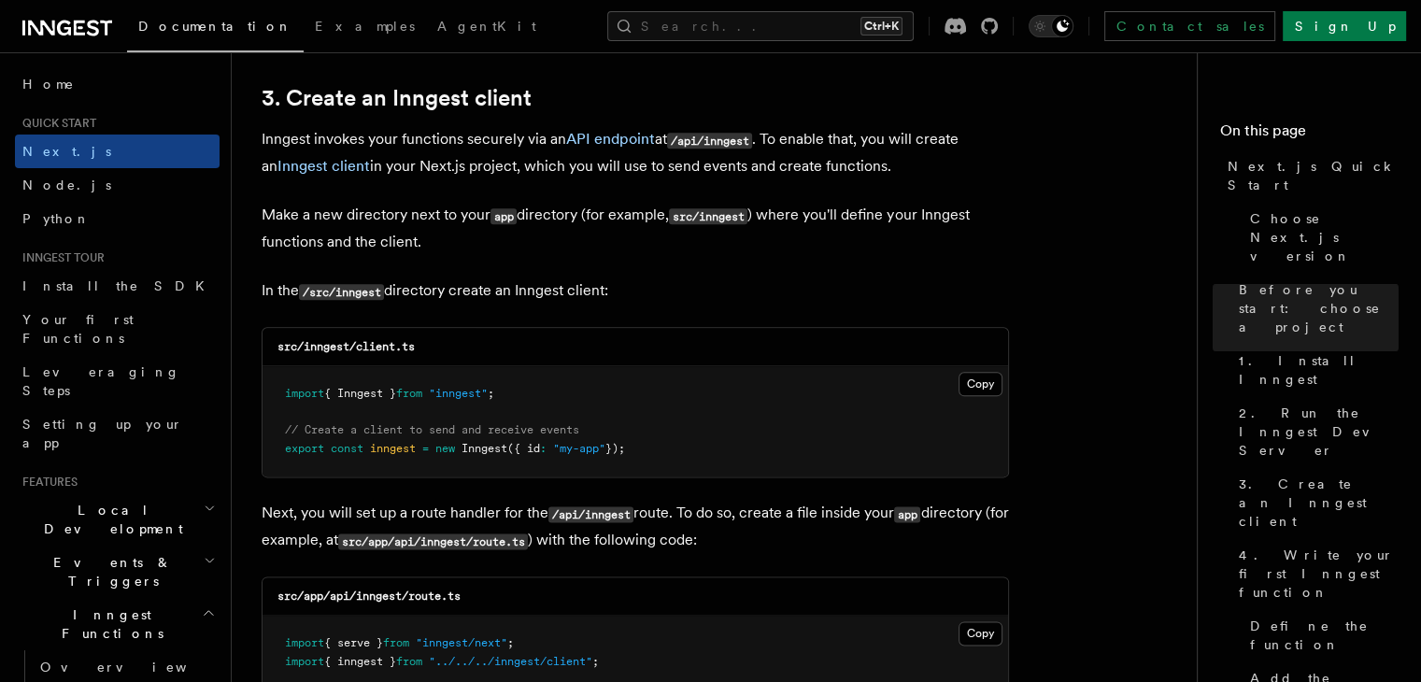
scroll to position [2335, 0]
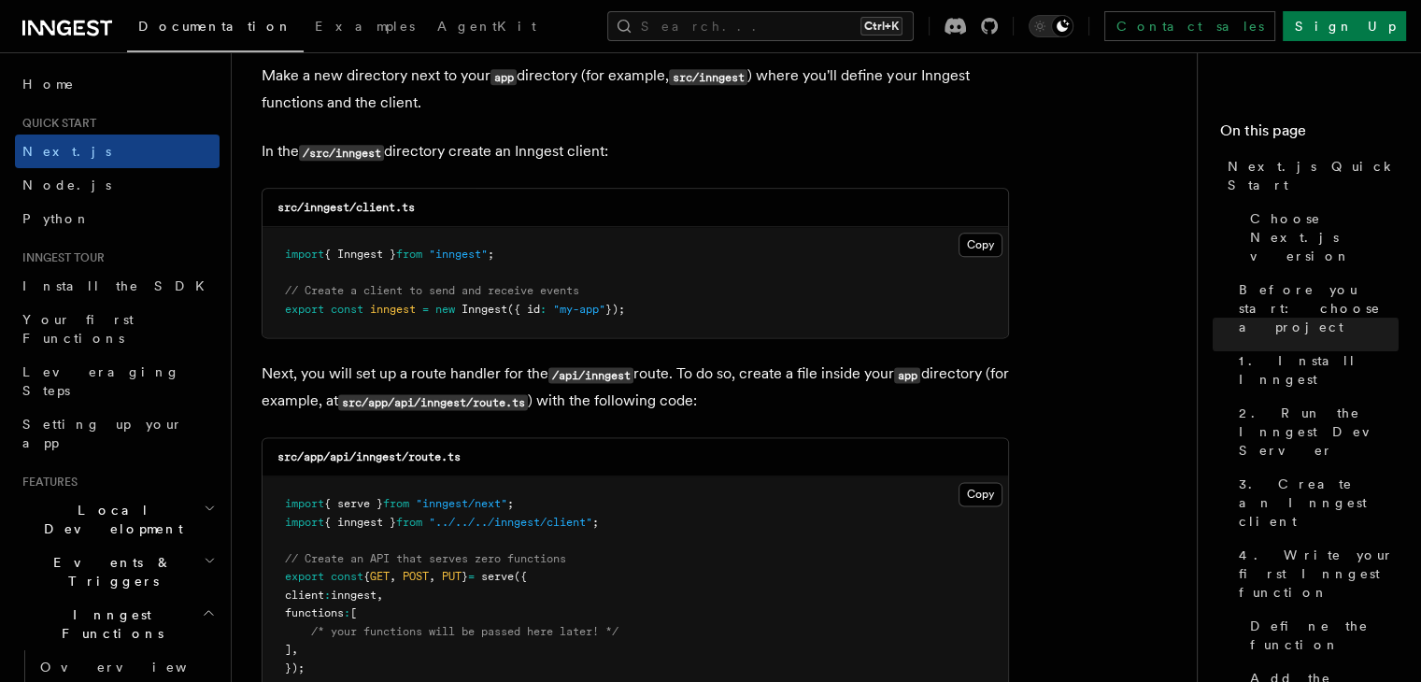
click at [793, 392] on p "Next, you will set up a route handler for the /api/inngest route. To do so, cre…" at bounding box center [635, 388] width 747 height 54
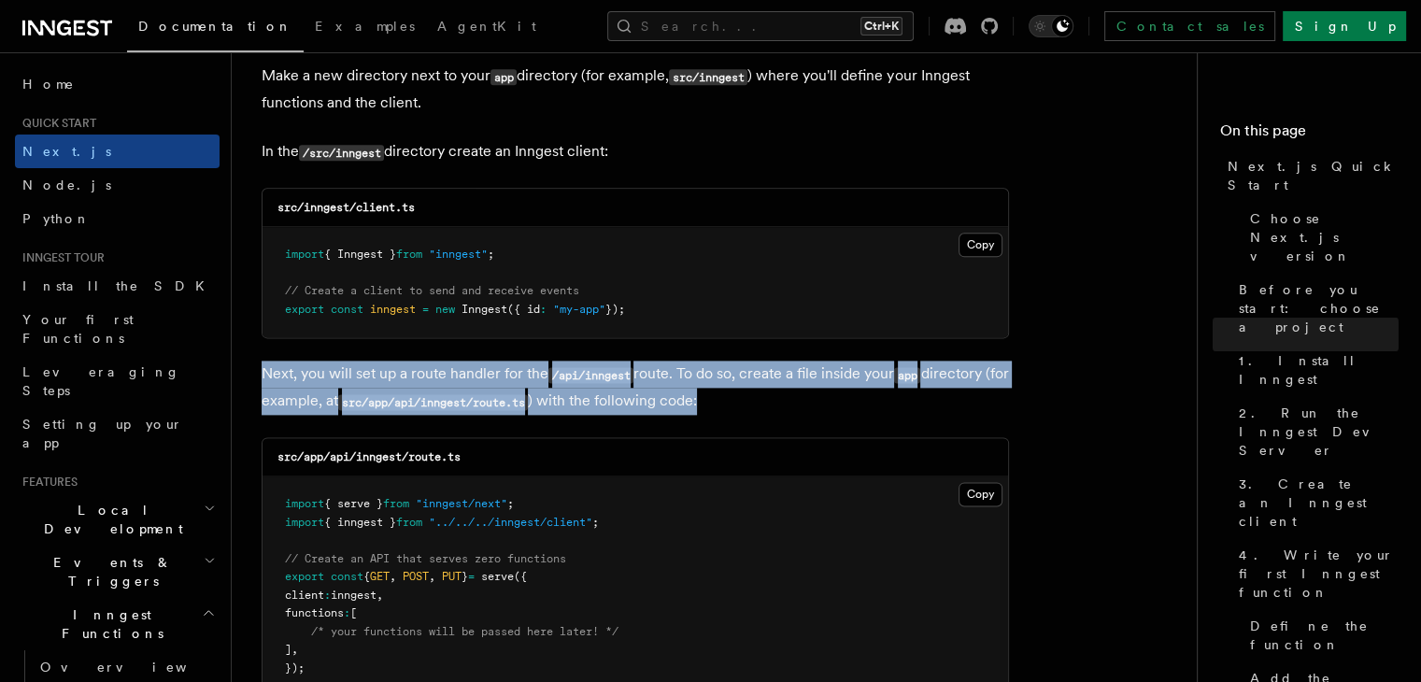
click at [793, 392] on p "Next, you will set up a route handler for the /api/inngest route. To do so, cre…" at bounding box center [635, 388] width 747 height 54
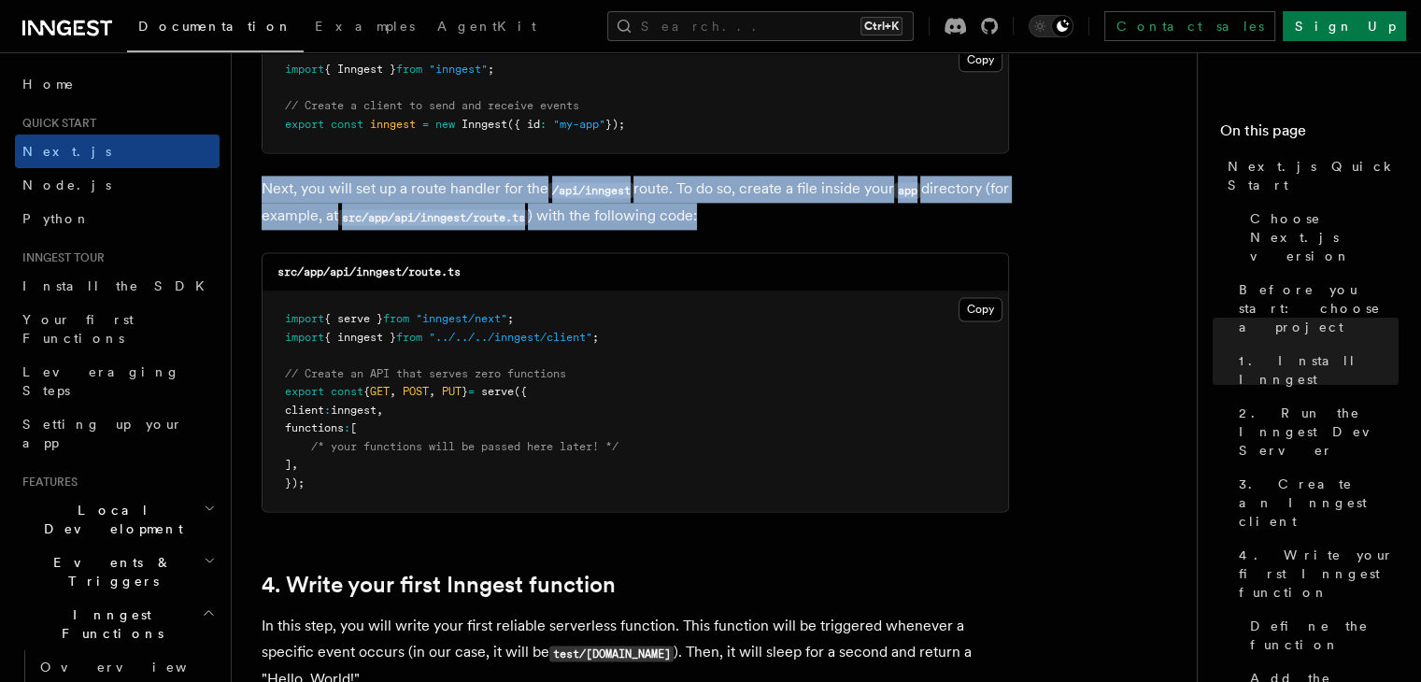
scroll to position [2522, 0]
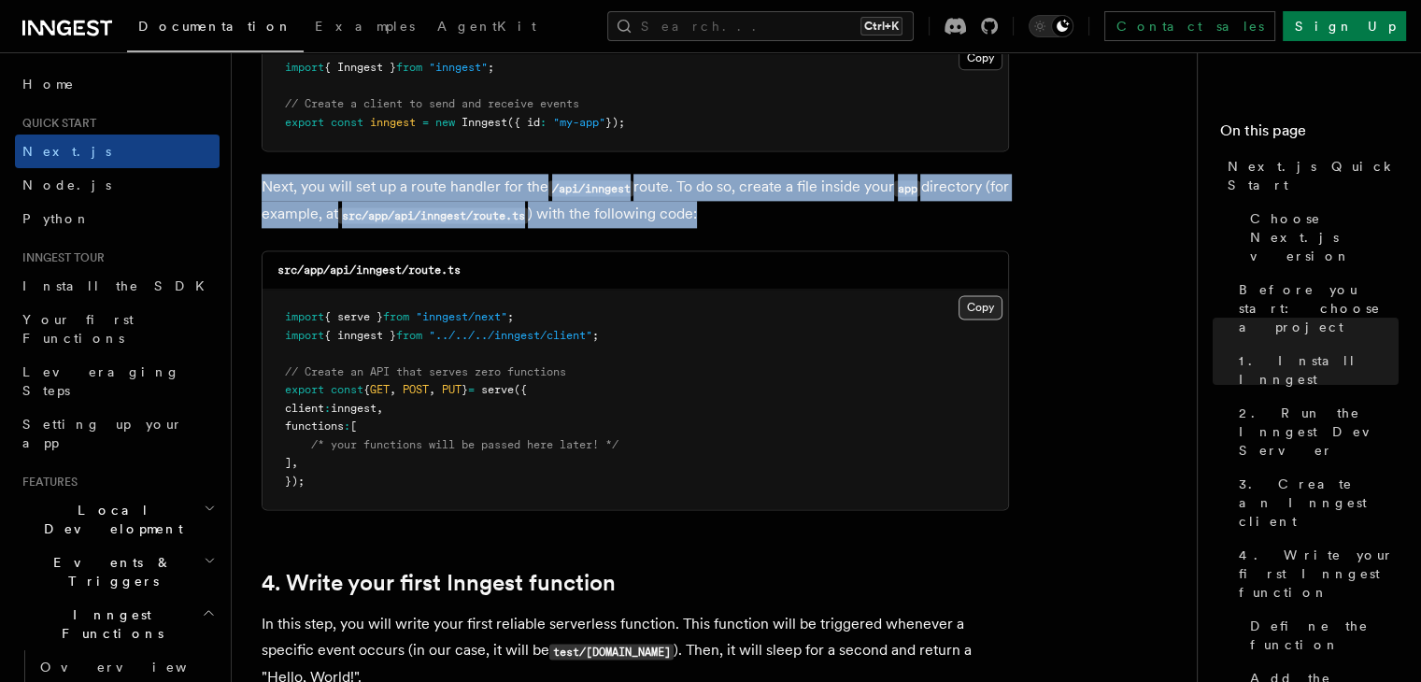
click at [977, 308] on button "Copy Copied" at bounding box center [980, 307] width 44 height 24
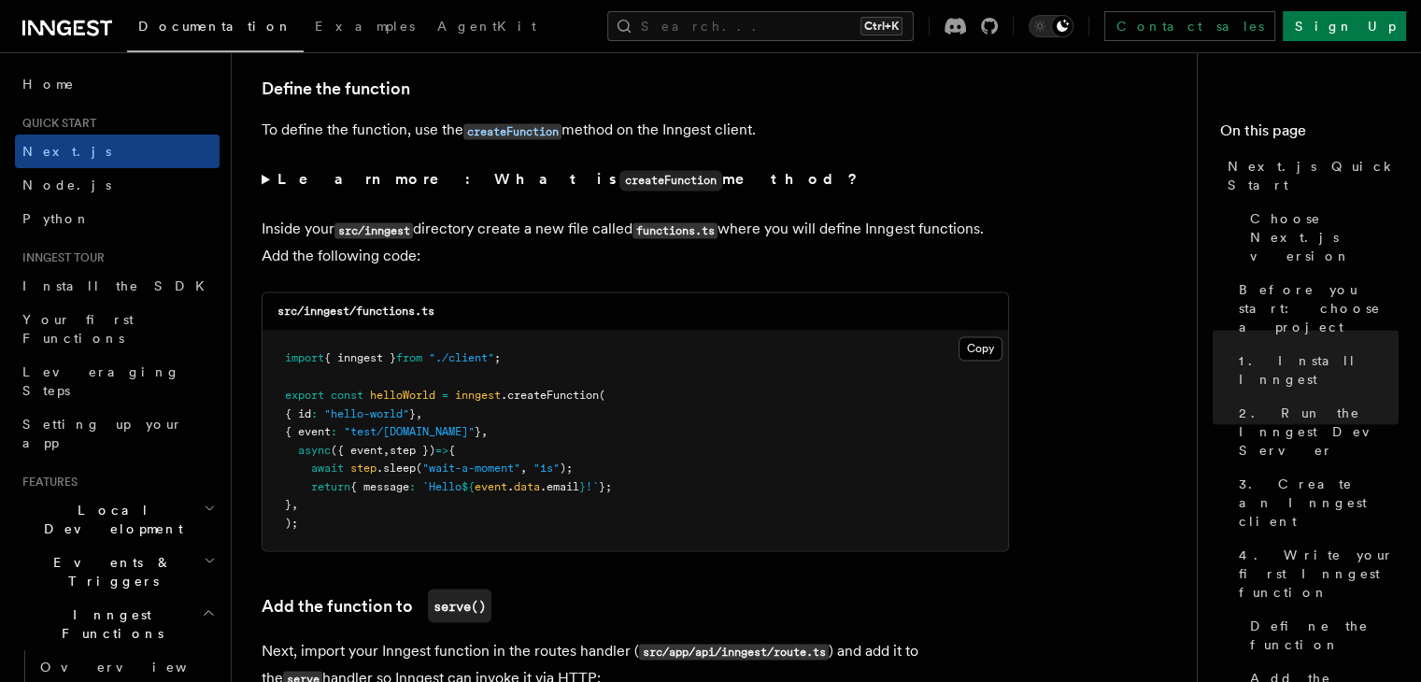
scroll to position [3176, 0]
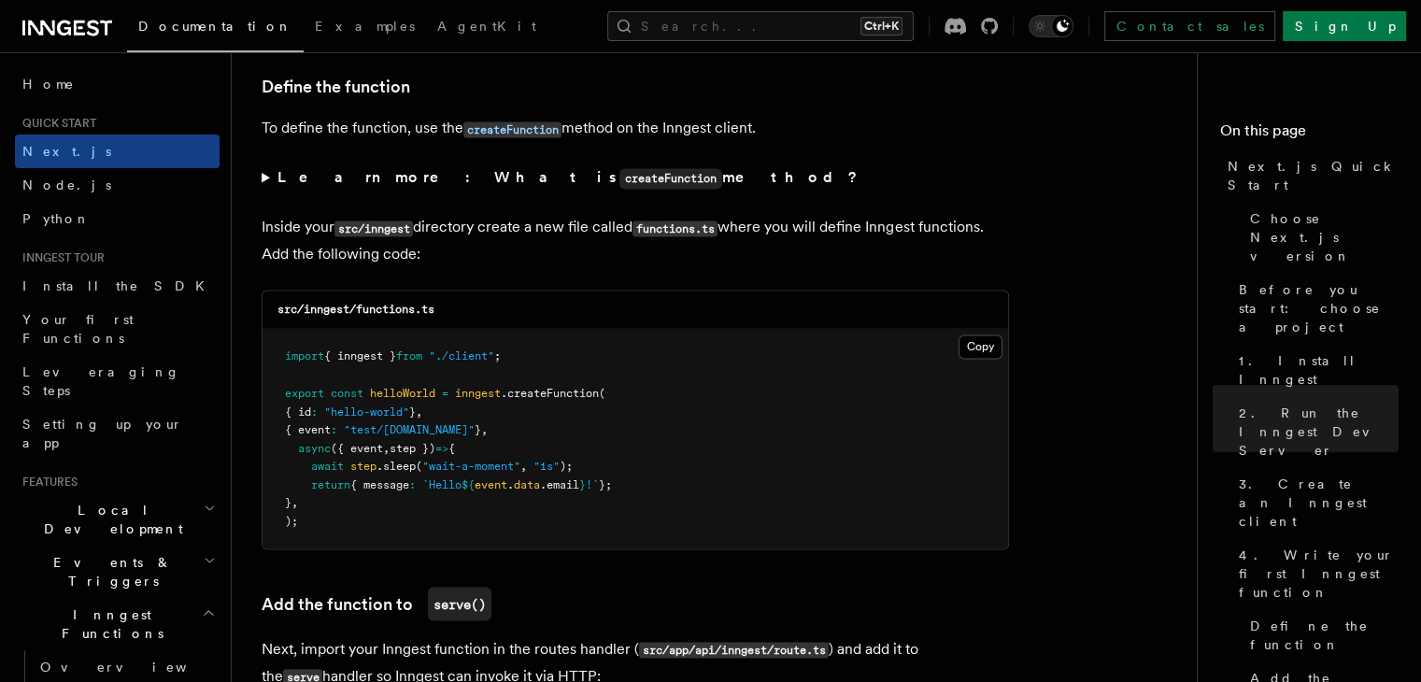
drag, startPoint x: 751, startPoint y: 236, endPoint x: 761, endPoint y: 214, distance: 24.7
drag, startPoint x: 796, startPoint y: 191, endPoint x: 798, endPoint y: 237, distance: 45.8
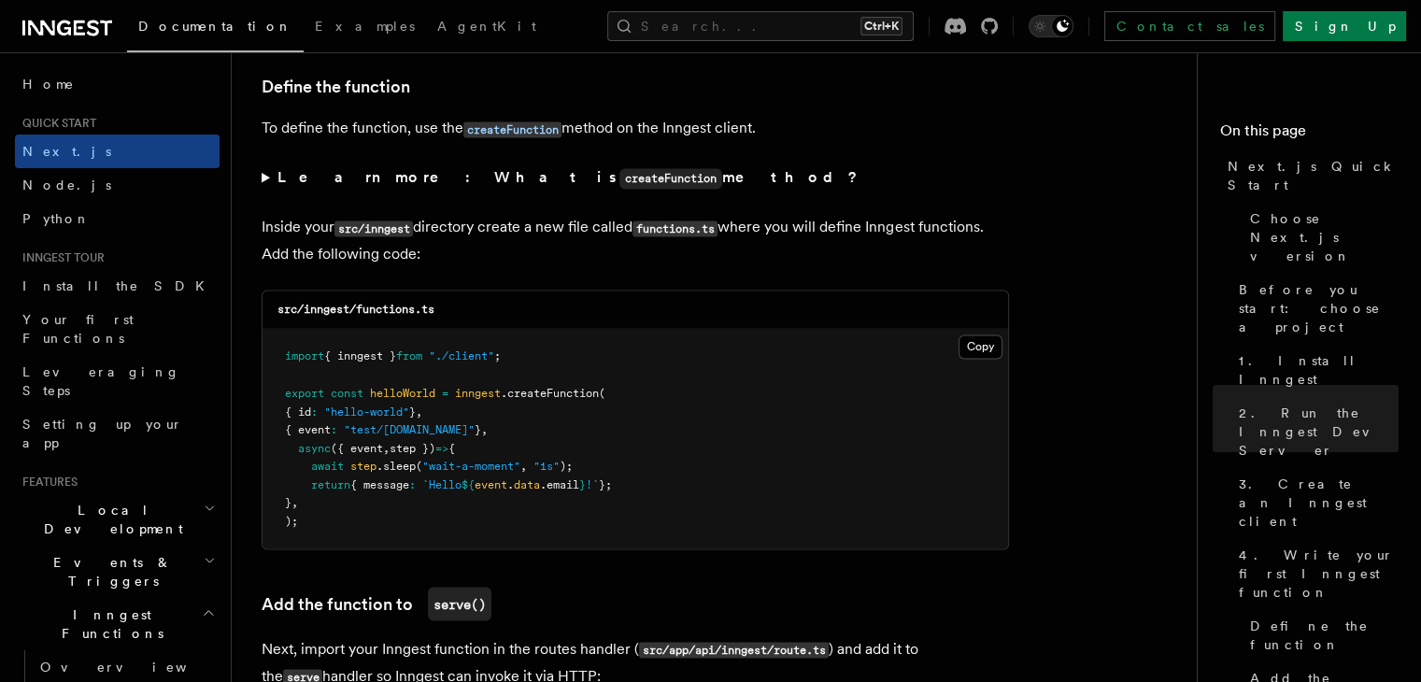
click at [798, 237] on p "Inside your src/inngest directory create a new file called functions.ts where y…" at bounding box center [635, 240] width 747 height 53
drag, startPoint x: 803, startPoint y: 262, endPoint x: 811, endPoint y: 191, distance: 71.4
click at [811, 191] on summary "Learn more: What is createFunction method?" at bounding box center [635, 177] width 747 height 27
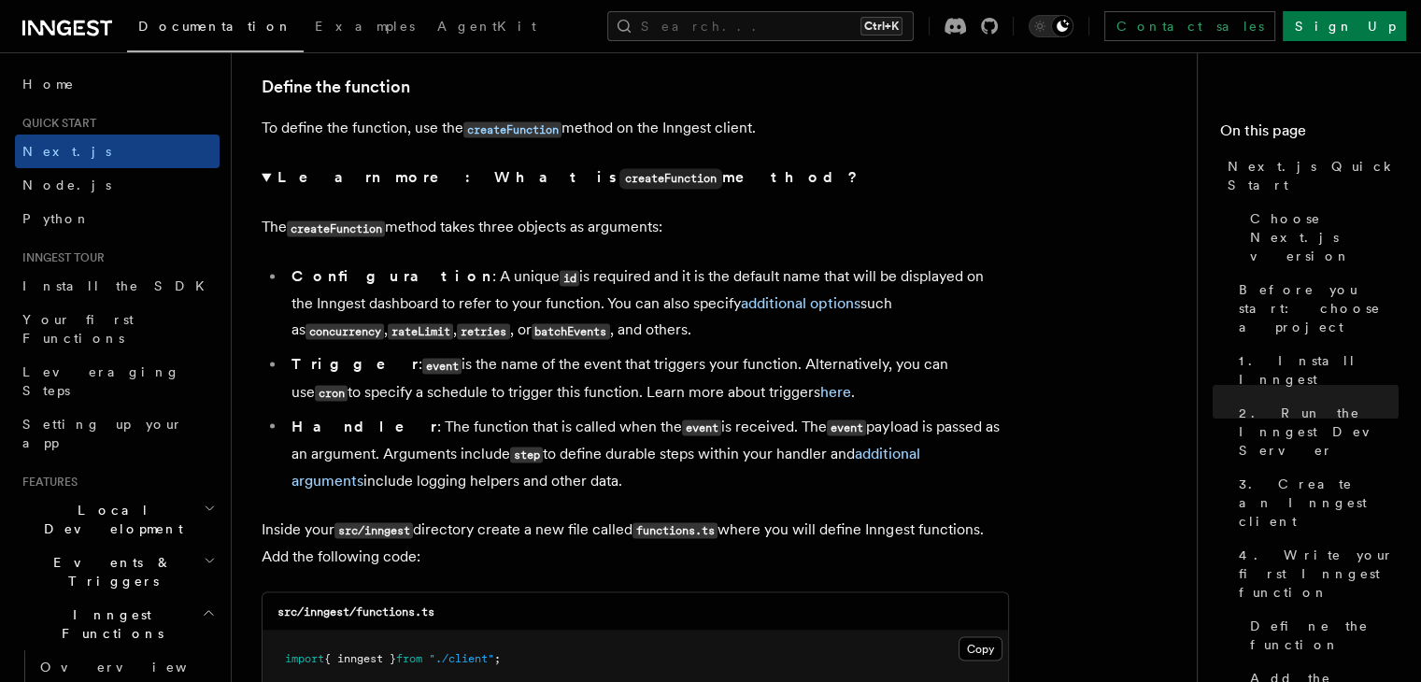
click at [655, 182] on summary "Learn more: What is createFunction method?" at bounding box center [635, 177] width 747 height 27
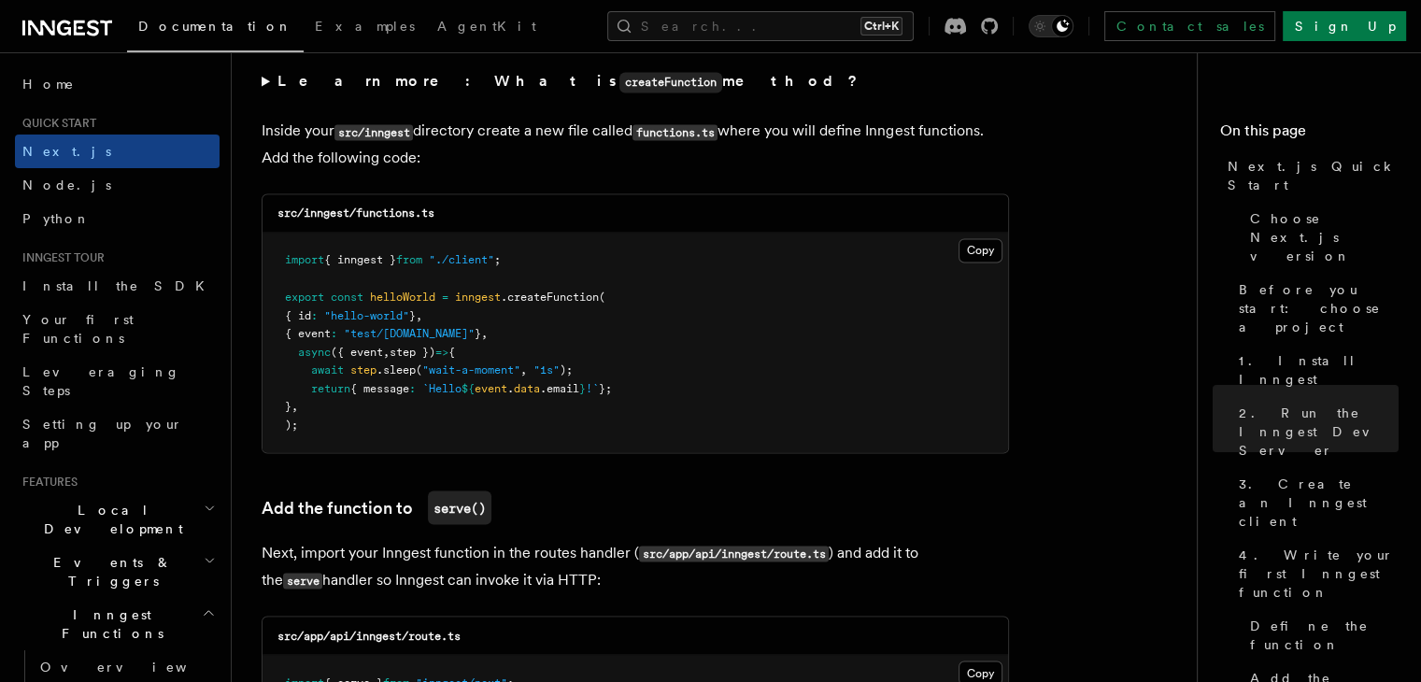
scroll to position [3269, 0]
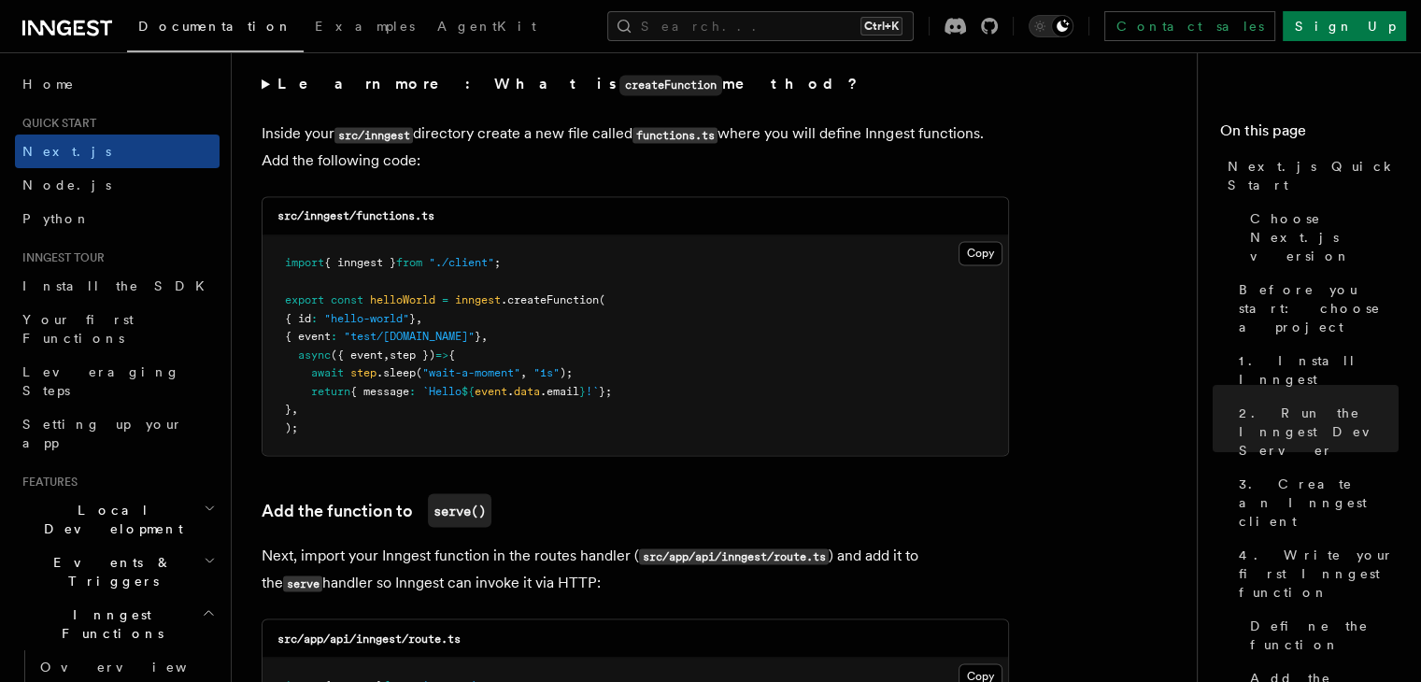
click at [572, 91] on strong "Learn more: What is createFunction method?" at bounding box center [569, 84] width 584 height 18
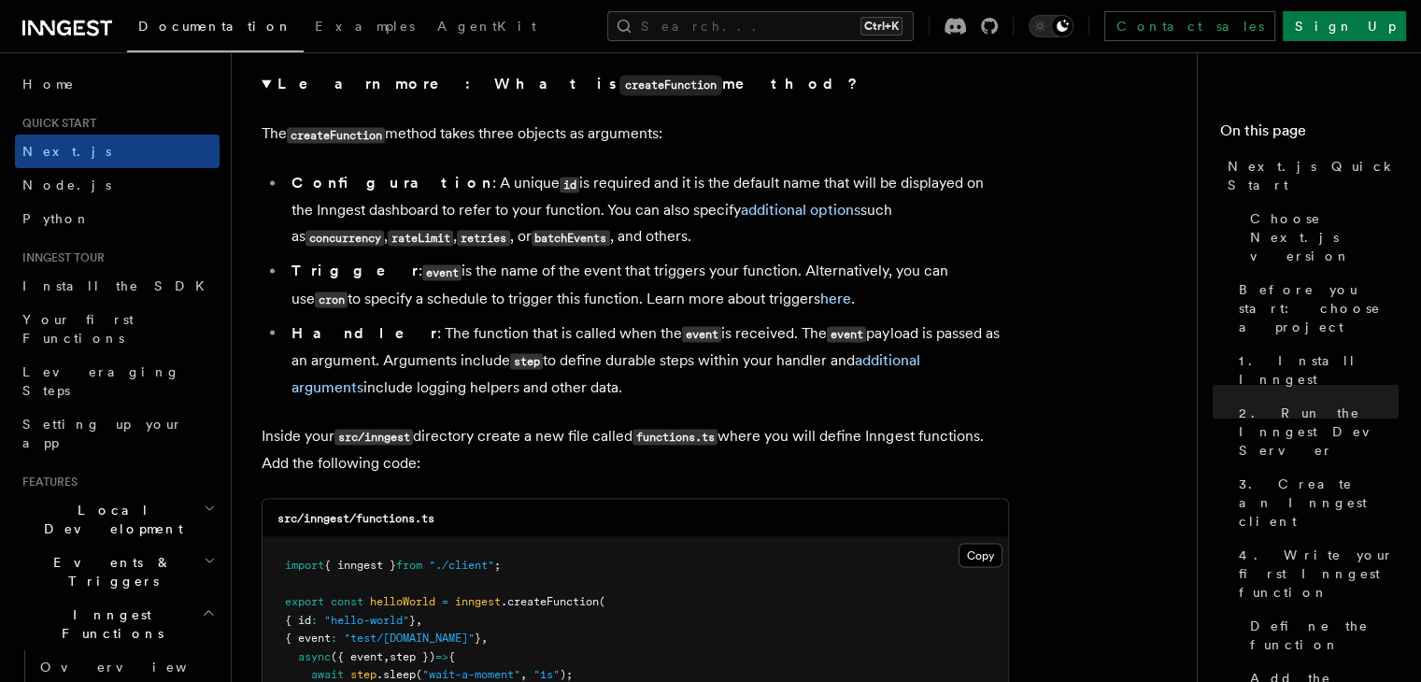
click at [576, 86] on strong "Learn more: What is createFunction method?" at bounding box center [569, 84] width 584 height 18
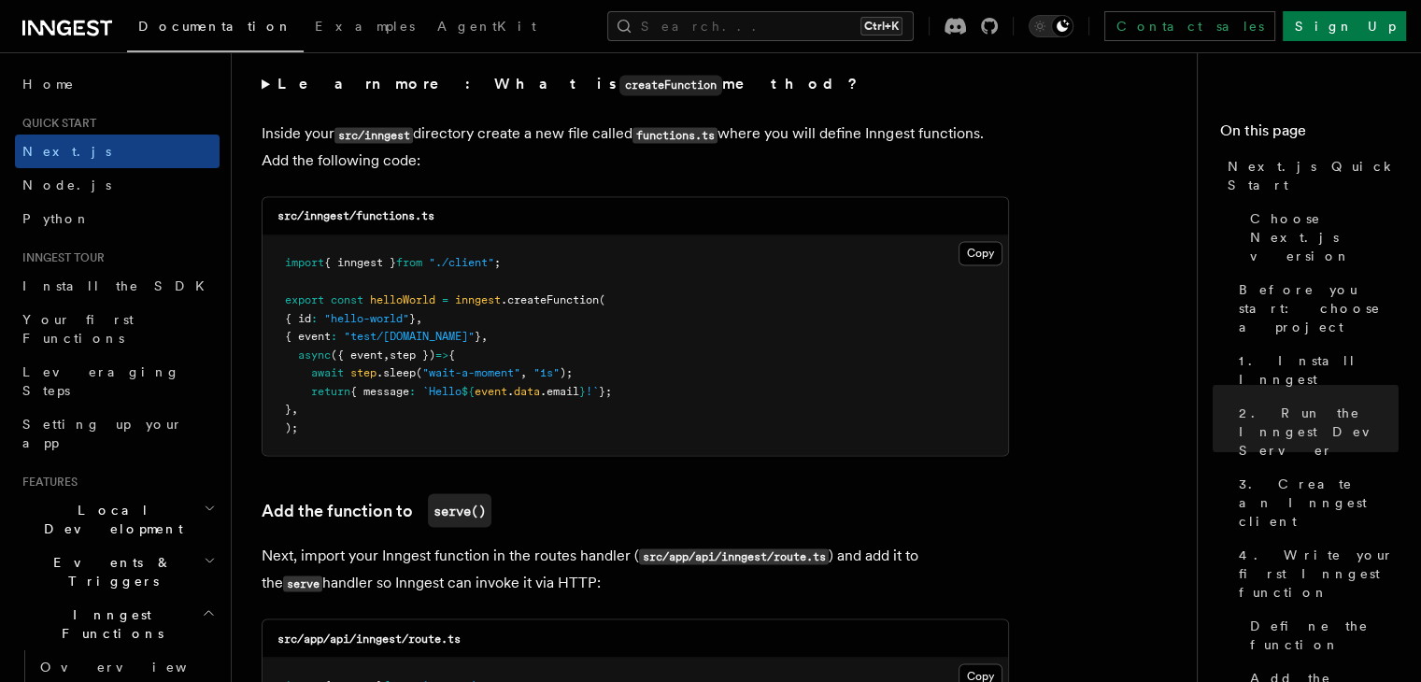
drag, startPoint x: 800, startPoint y: 176, endPoint x: 873, endPoint y: 113, distance: 96.8
click at [888, 98] on summary "Learn more: What is createFunction method?" at bounding box center [635, 84] width 747 height 27
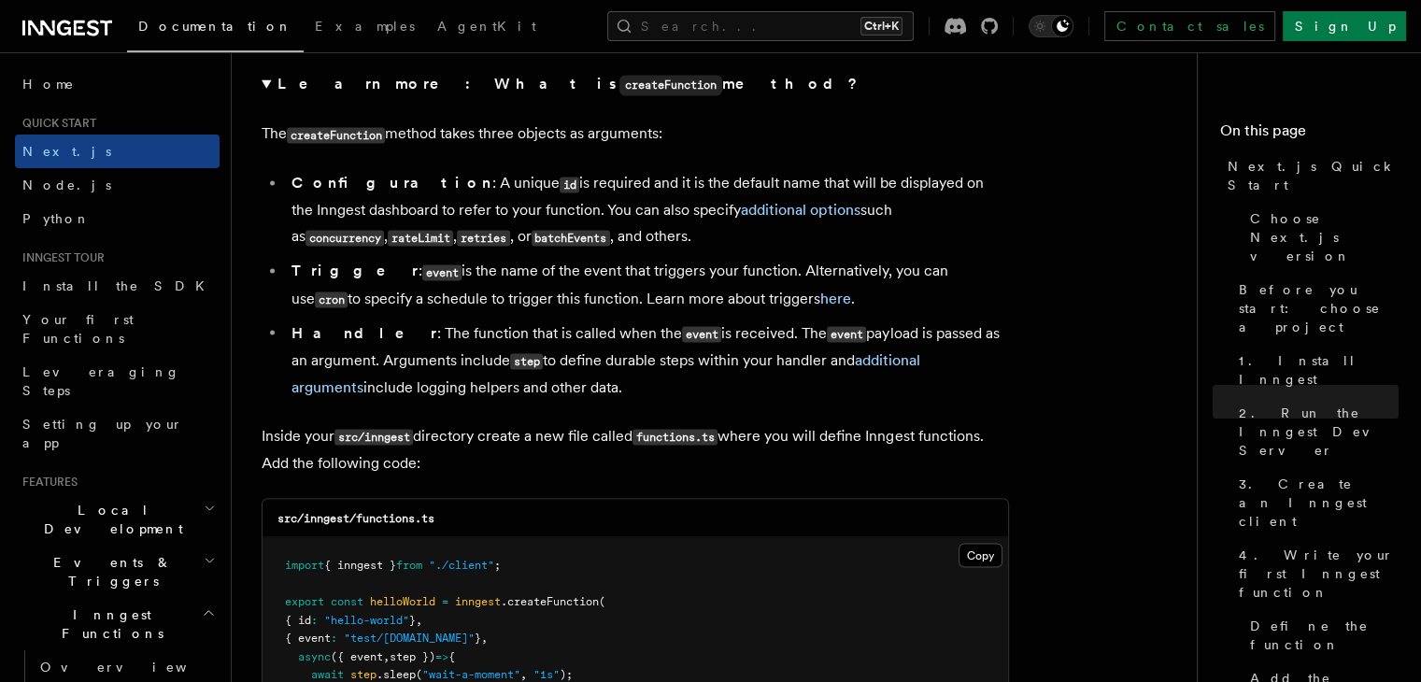
click at [885, 114] on details "Learn more: What is createFunction method? The createFunction method takes thre…" at bounding box center [635, 235] width 747 height 329
click at [881, 94] on summary "Learn more: What is createFunction method?" at bounding box center [635, 84] width 747 height 27
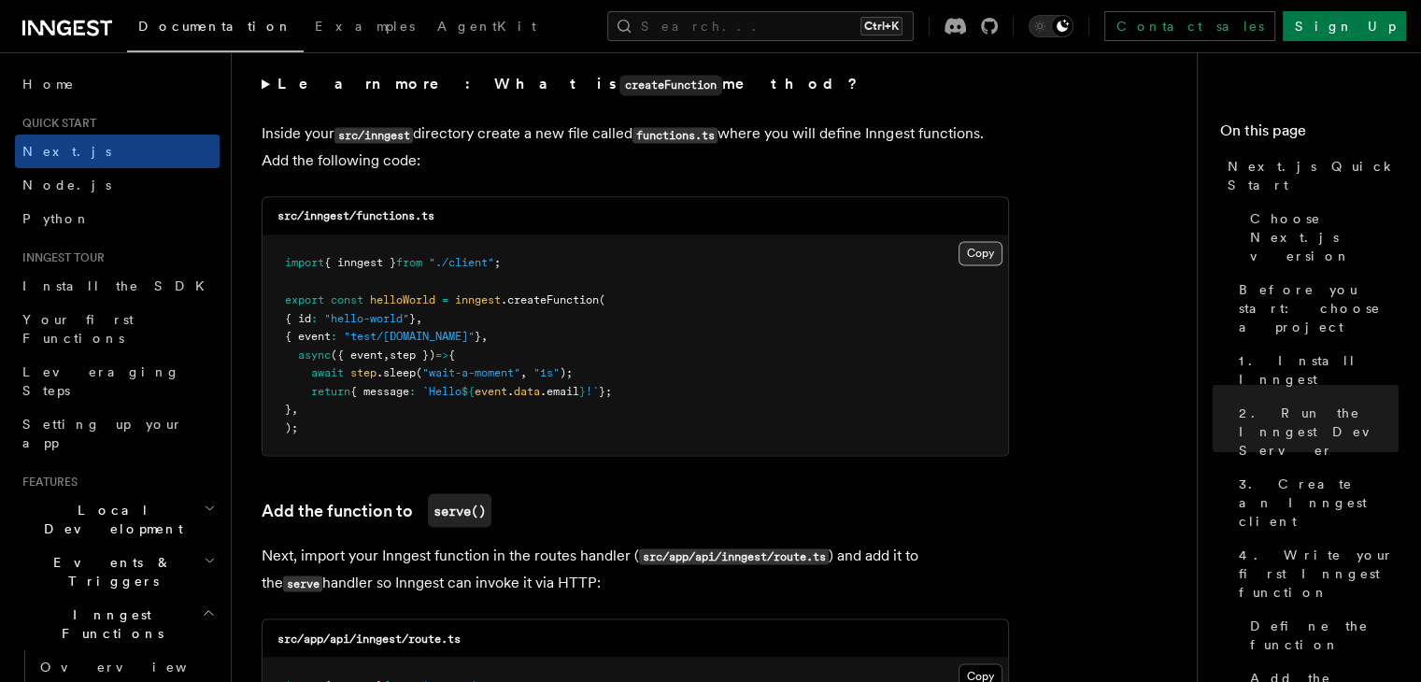
click at [970, 260] on button "Copy Copied" at bounding box center [980, 253] width 44 height 24
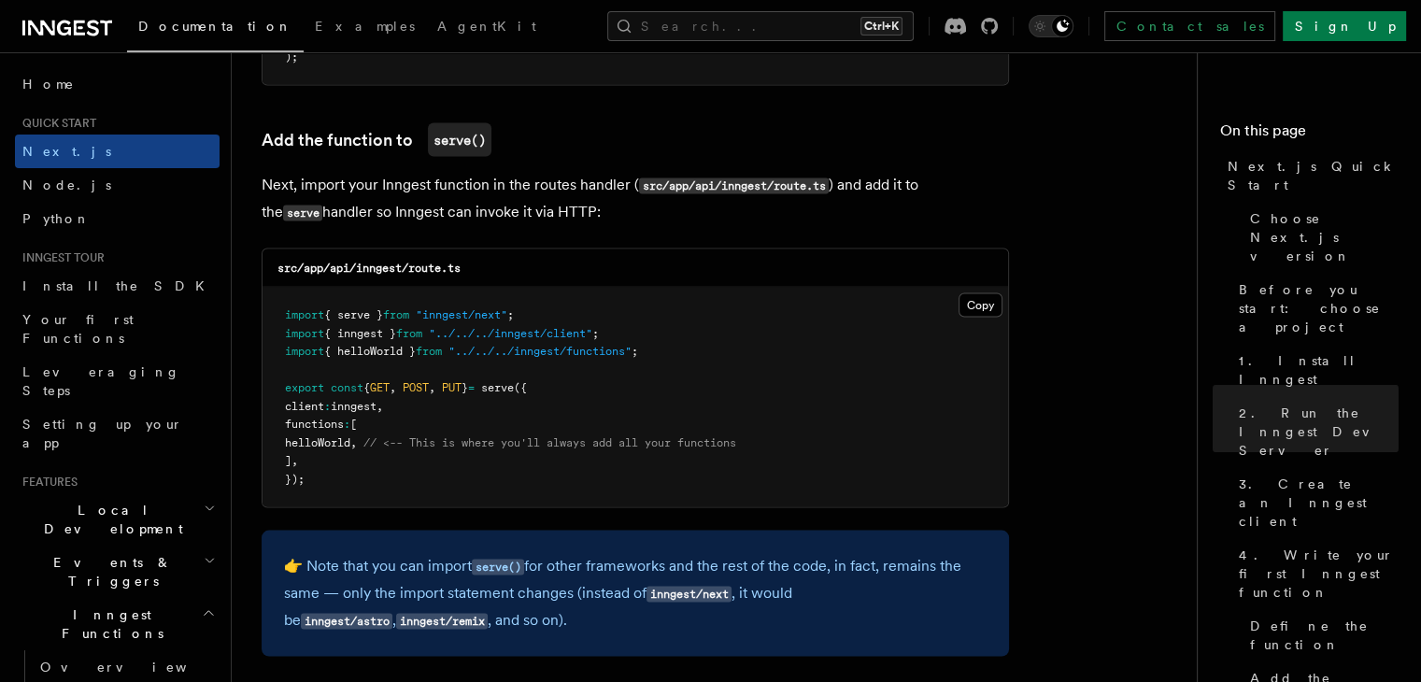
scroll to position [3643, 0]
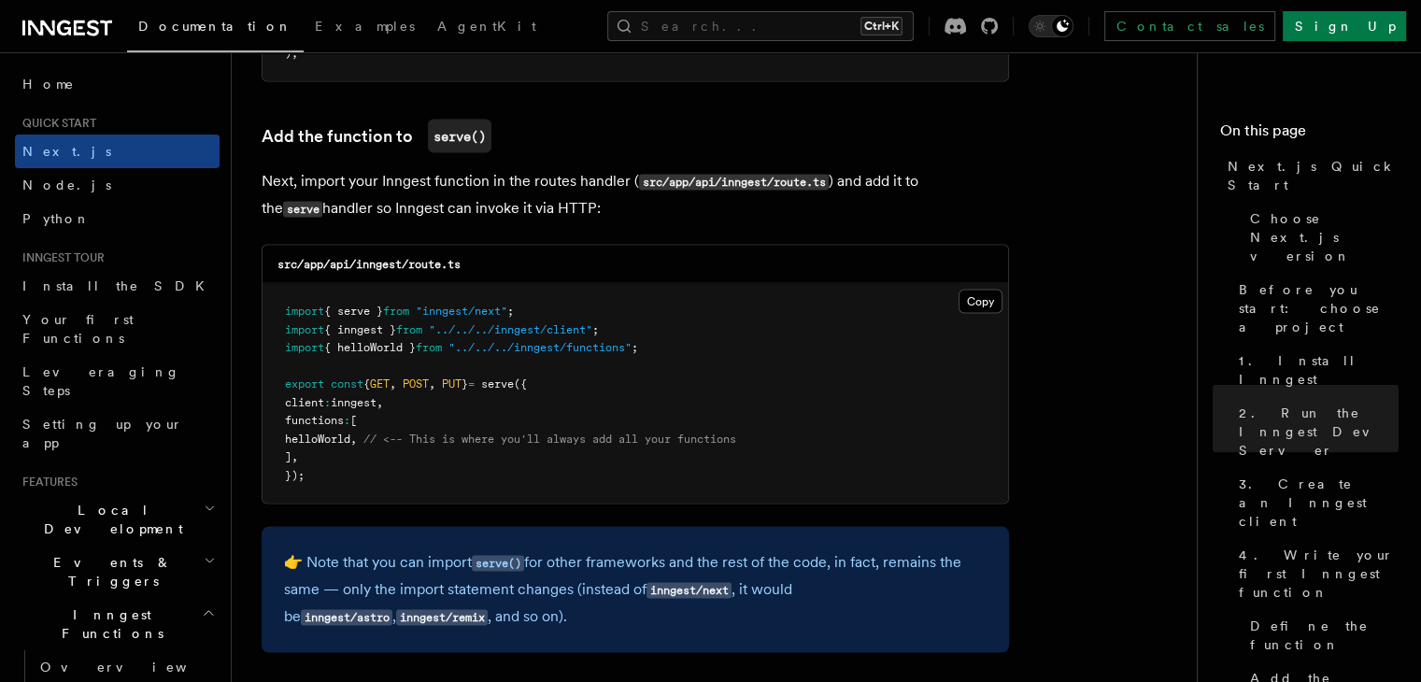
click at [551, 204] on p "Next, import your Inngest function in the routes handler ( src/app/api/inngest/…" at bounding box center [635, 195] width 747 height 54
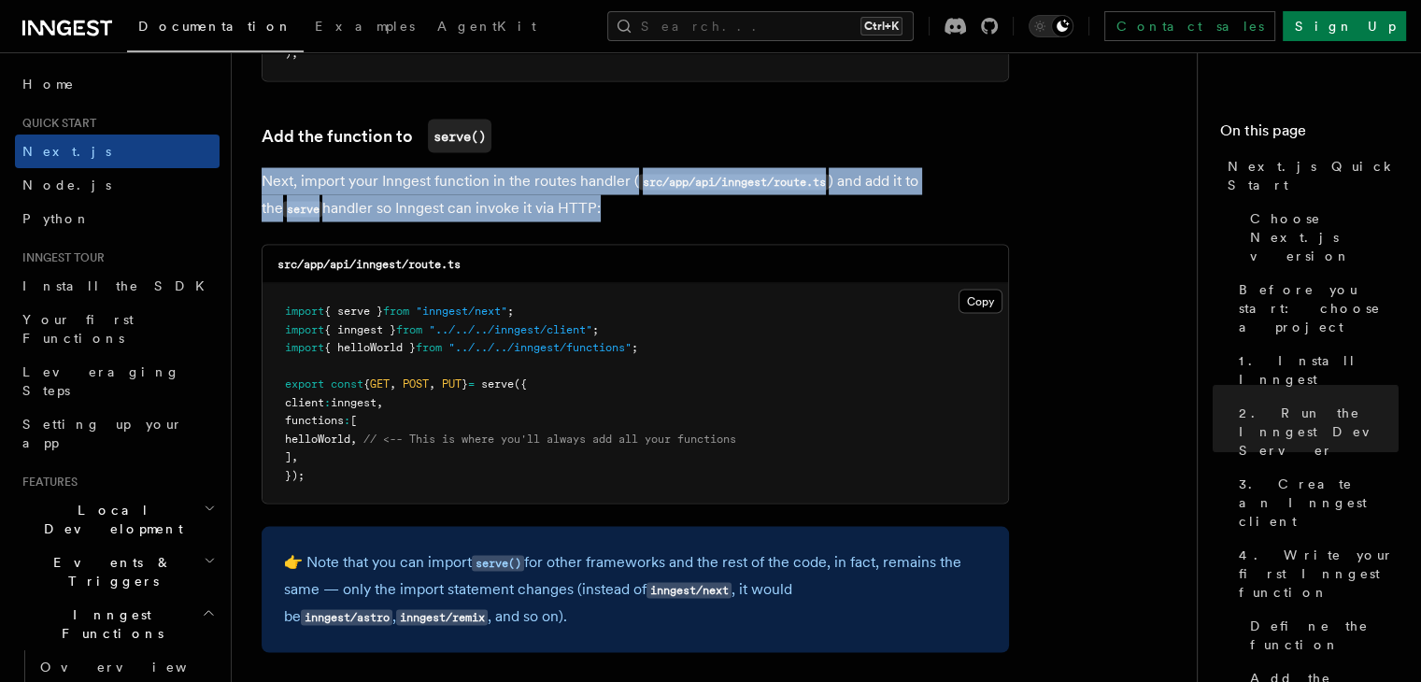
click at [551, 204] on p "Next, import your Inngest function in the routes handler ( src/app/api/inngest/…" at bounding box center [635, 195] width 747 height 54
click at [559, 205] on p "Next, import your Inngest function in the routes handler ( src/app/api/inngest/…" at bounding box center [635, 195] width 747 height 54
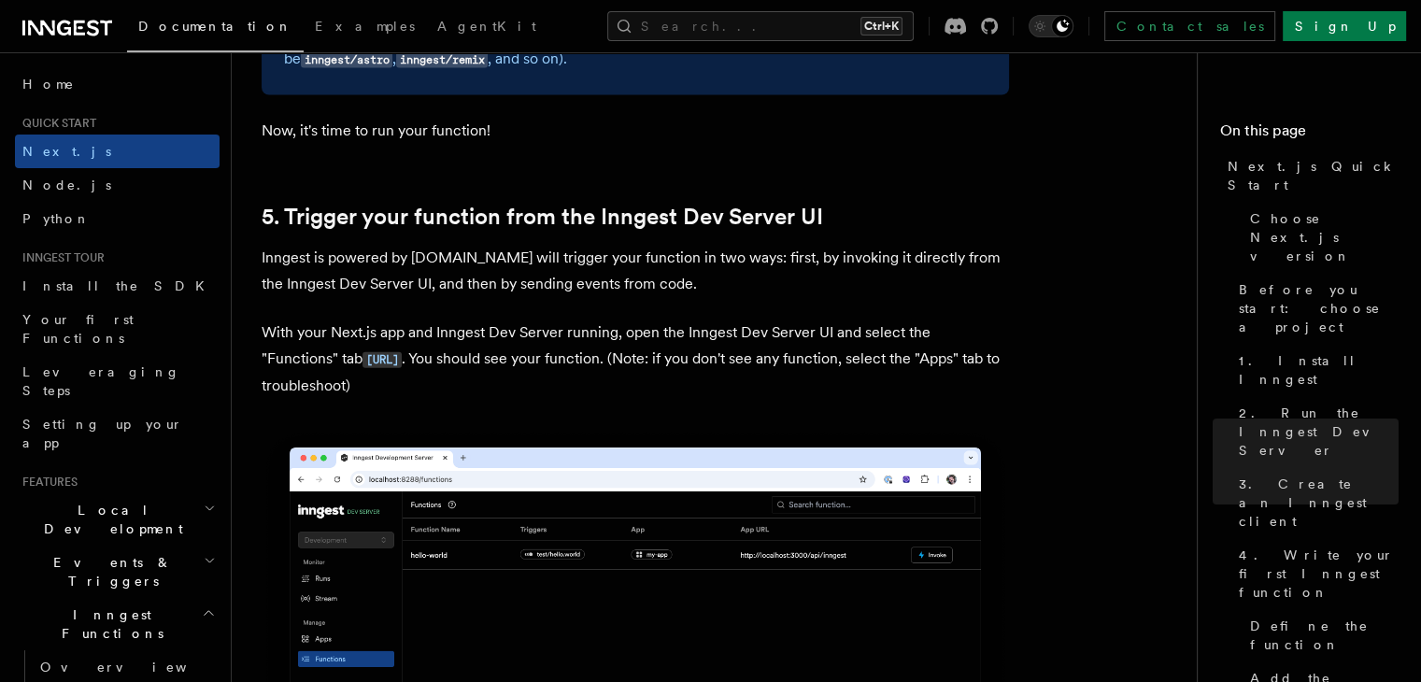
scroll to position [4203, 0]
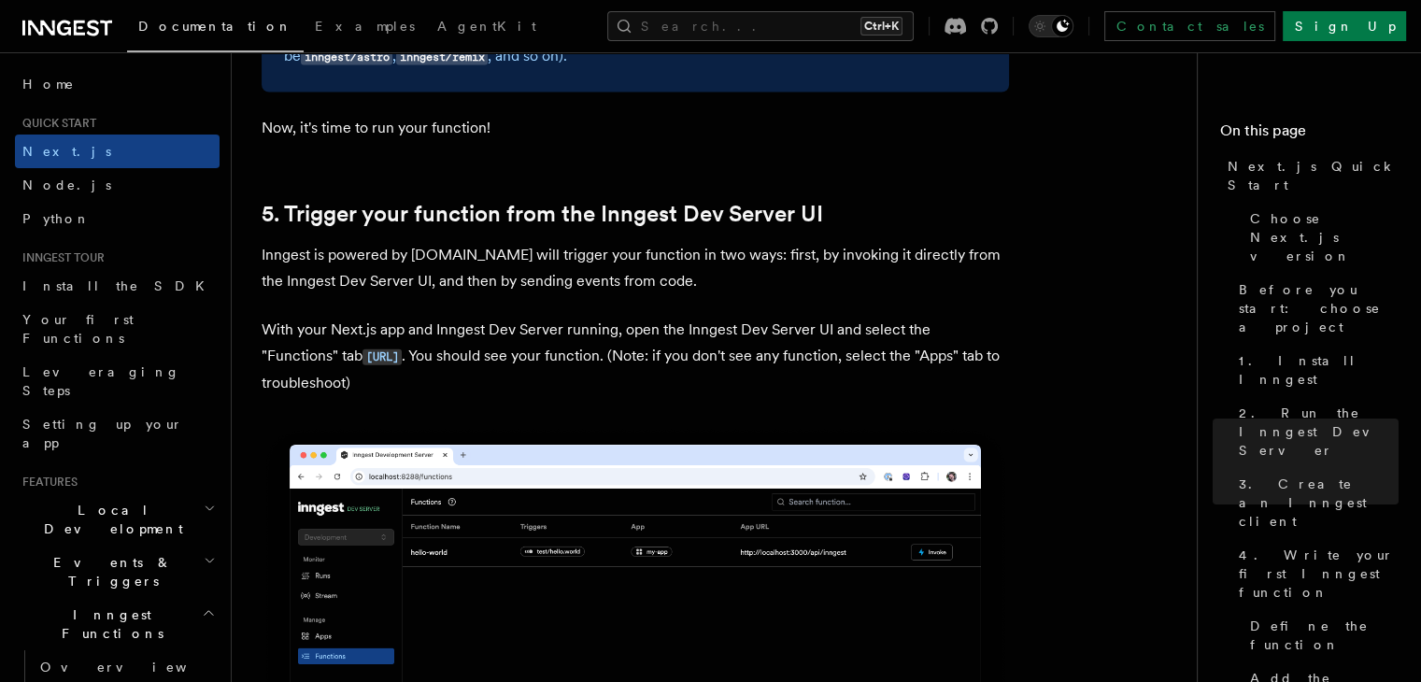
click at [696, 262] on p "Inngest is powered by events.You will trigger your function in two ways: first,…" at bounding box center [635, 268] width 747 height 52
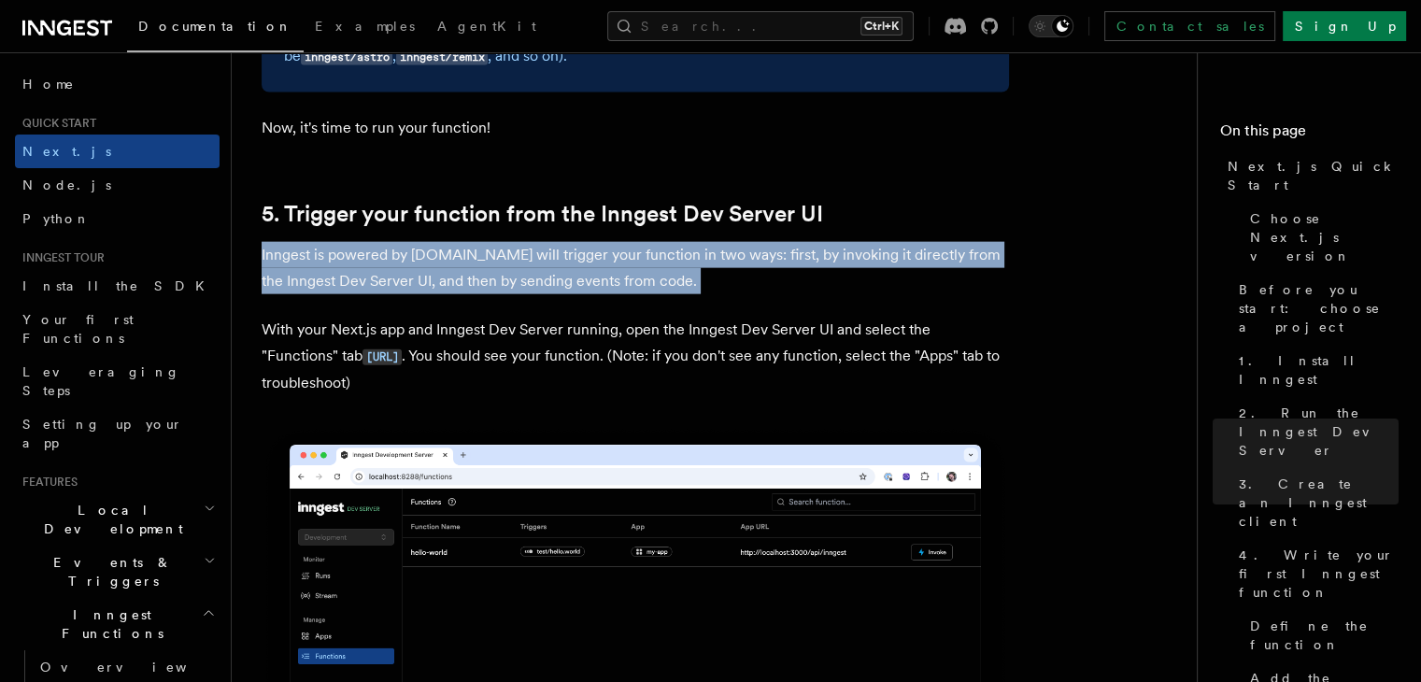
click at [698, 262] on p "Inngest is powered by events.You will trigger your function in two ways: first,…" at bounding box center [635, 268] width 747 height 52
click at [754, 273] on p "Inngest is powered by events.You will trigger your function in two ways: first,…" at bounding box center [635, 268] width 747 height 52
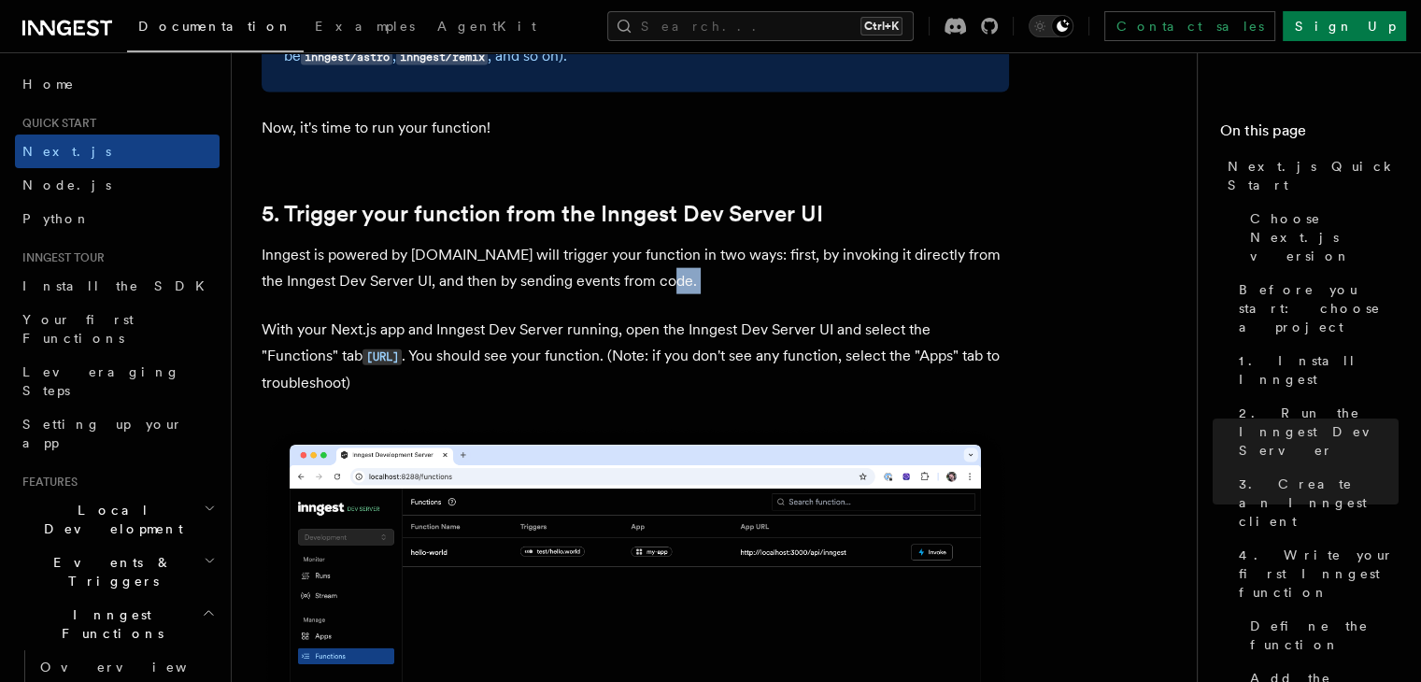
click at [754, 273] on p "Inngest is powered by events.You will trigger your function in two ways: first,…" at bounding box center [635, 268] width 747 height 52
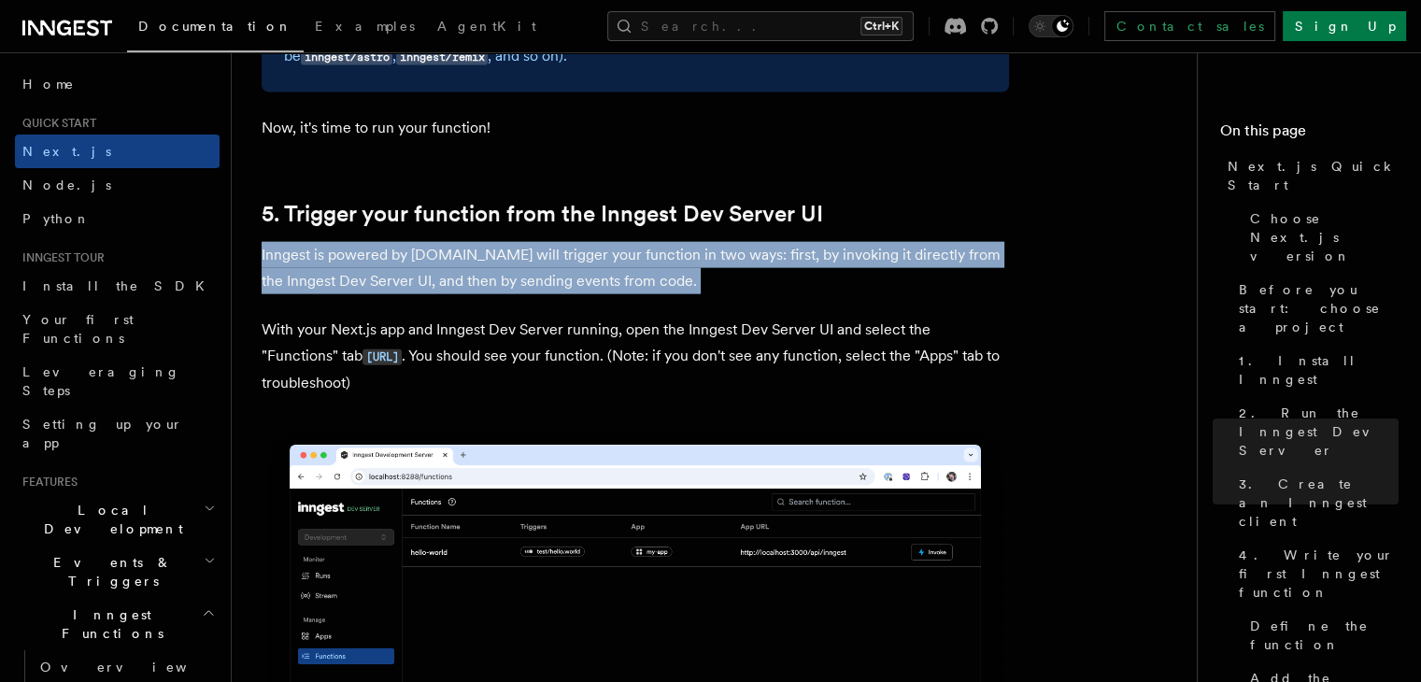
click at [754, 273] on p "Inngest is powered by events.You will trigger your function in two ways: first,…" at bounding box center [635, 268] width 747 height 52
click at [788, 274] on p "Inngest is powered by events.You will trigger your function in two ways: first,…" at bounding box center [635, 268] width 747 height 52
click at [746, 263] on p "Inngest is powered by events.You will trigger your function in two ways: first,…" at bounding box center [635, 268] width 747 height 52
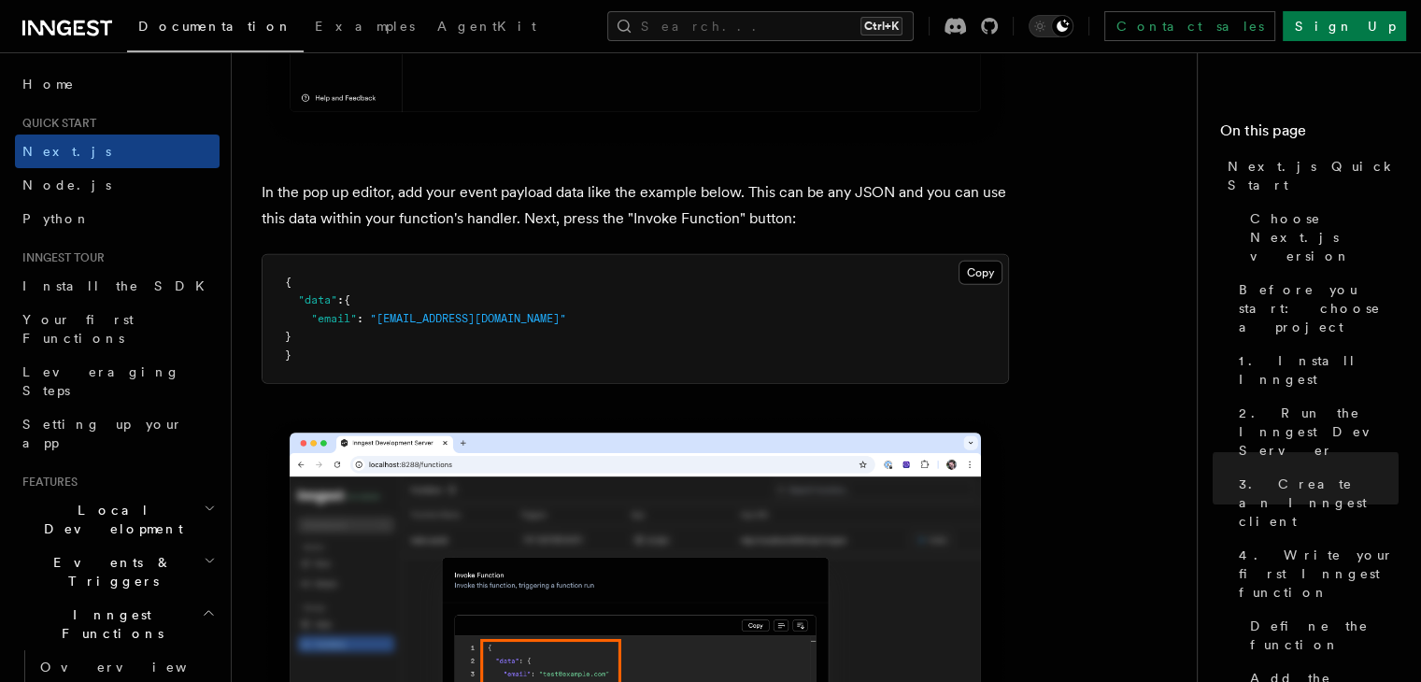
scroll to position [5511, 0]
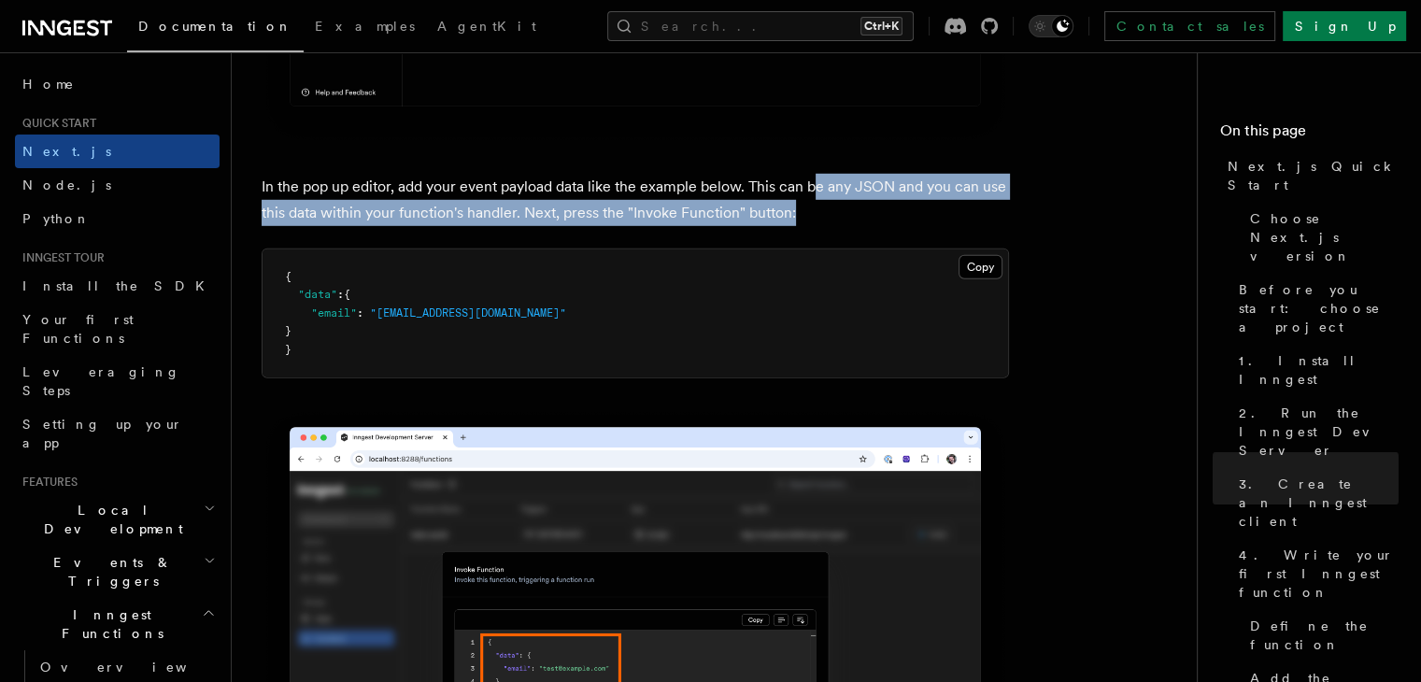
drag, startPoint x: 826, startPoint y: 221, endPoint x: 814, endPoint y: 173, distance: 50.1
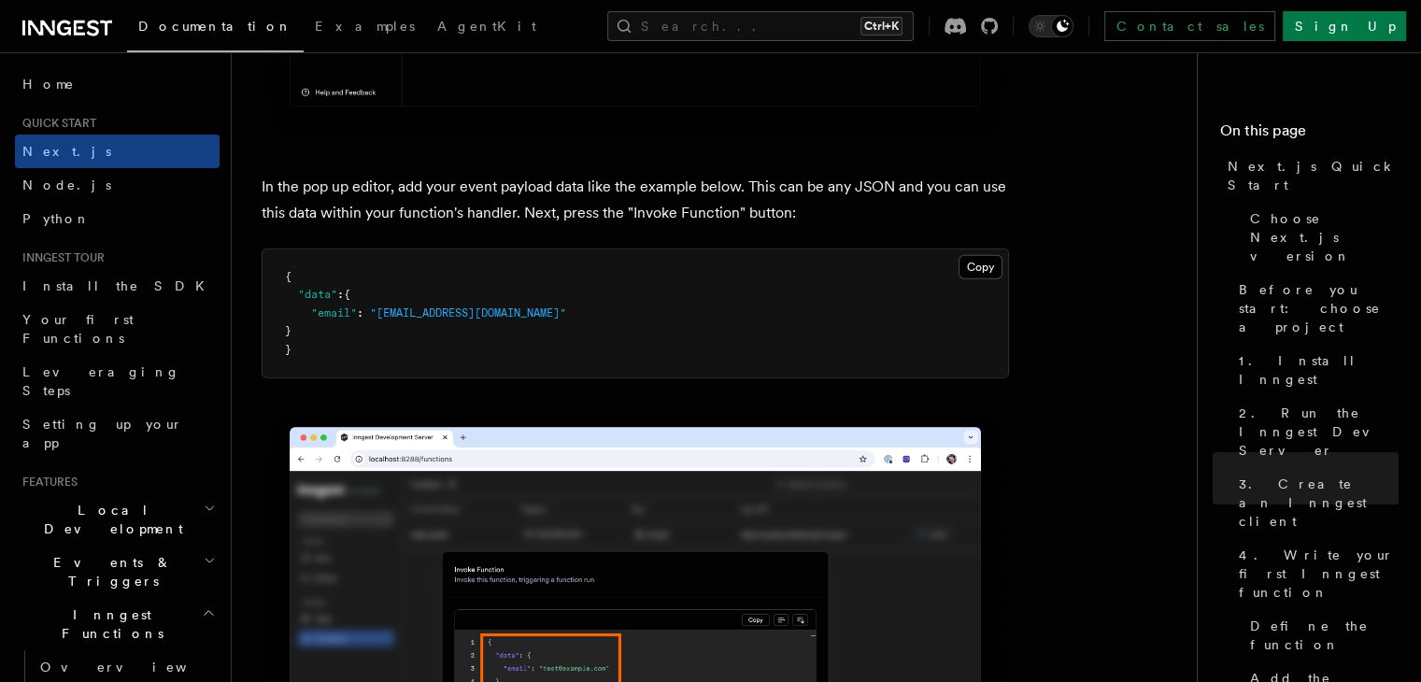
click at [833, 198] on p "In the pop up editor, add your event payload data like the example below. This …" at bounding box center [635, 200] width 747 height 52
click at [1001, 272] on button "Copy Copied" at bounding box center [980, 267] width 44 height 24
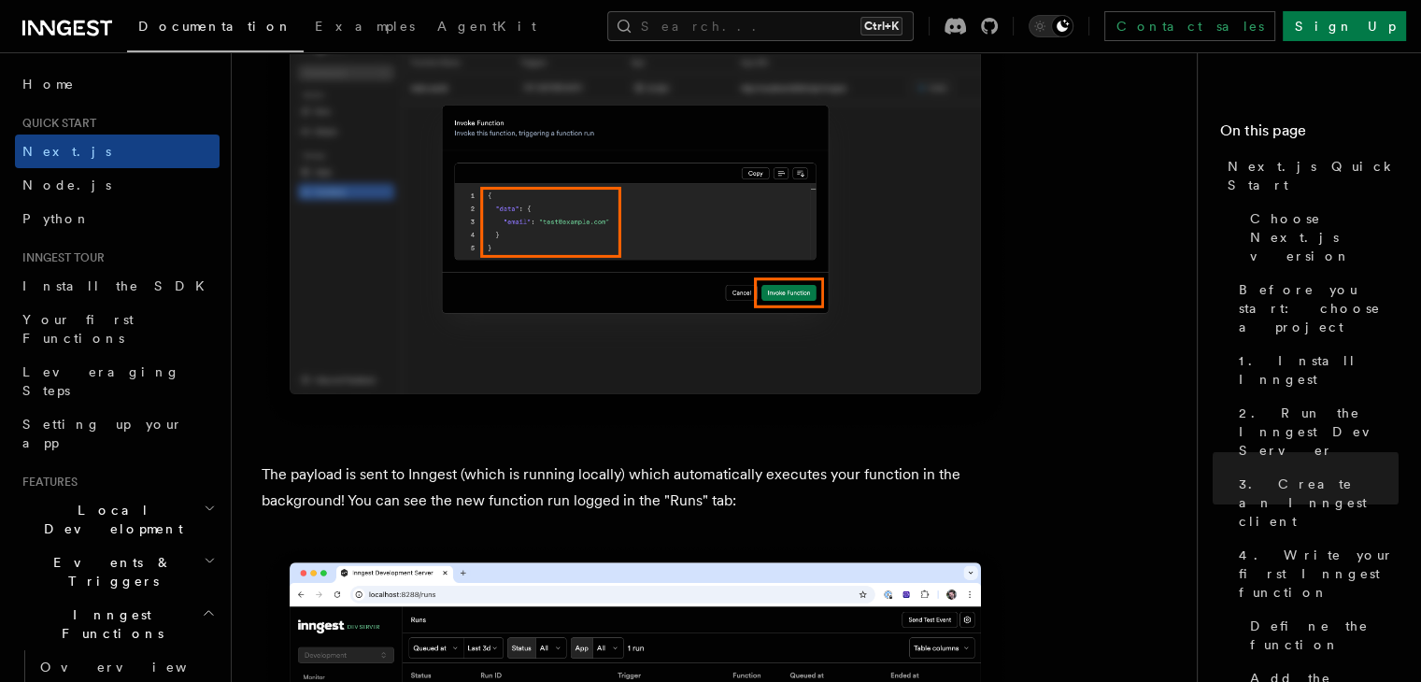
scroll to position [6071, 0]
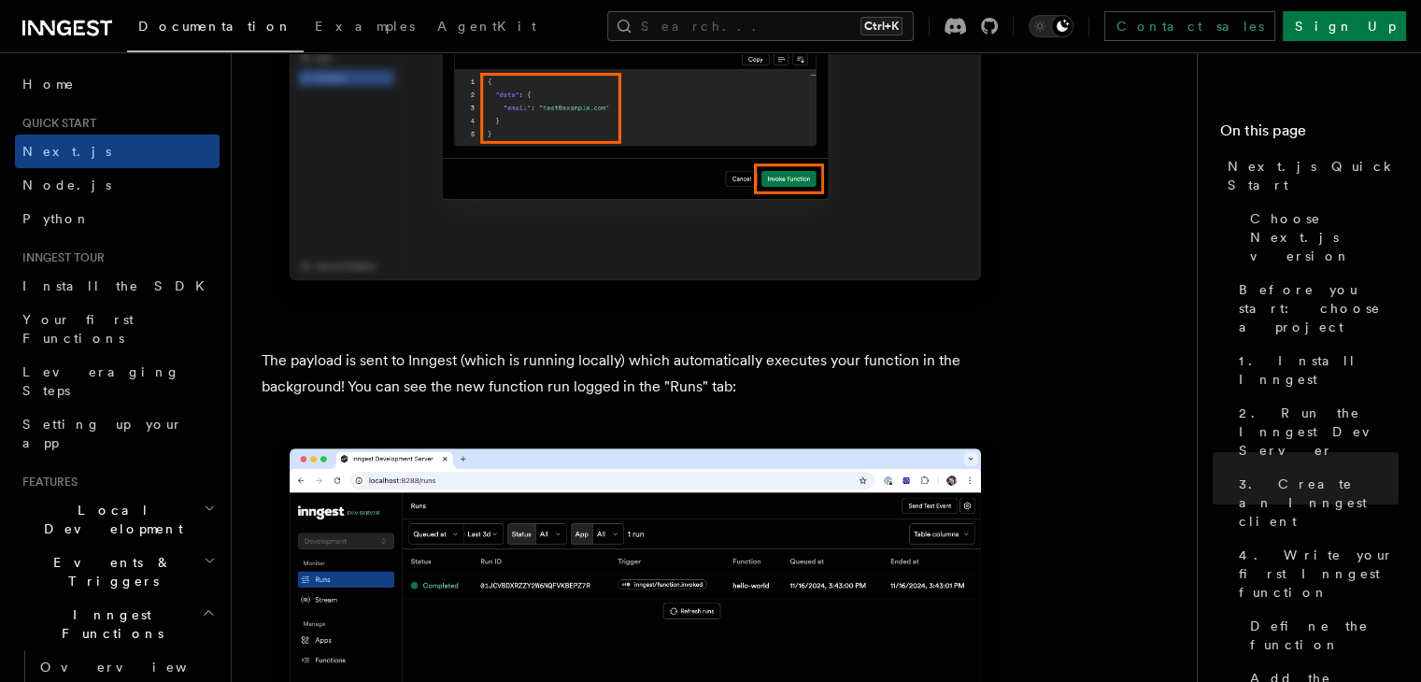
click at [697, 387] on p "The payload is sent to Inngest (which is running locally) which automatically e…" at bounding box center [635, 373] width 747 height 52
click at [732, 383] on p "The payload is sent to Inngest (which is running locally) which automatically e…" at bounding box center [635, 373] width 747 height 52
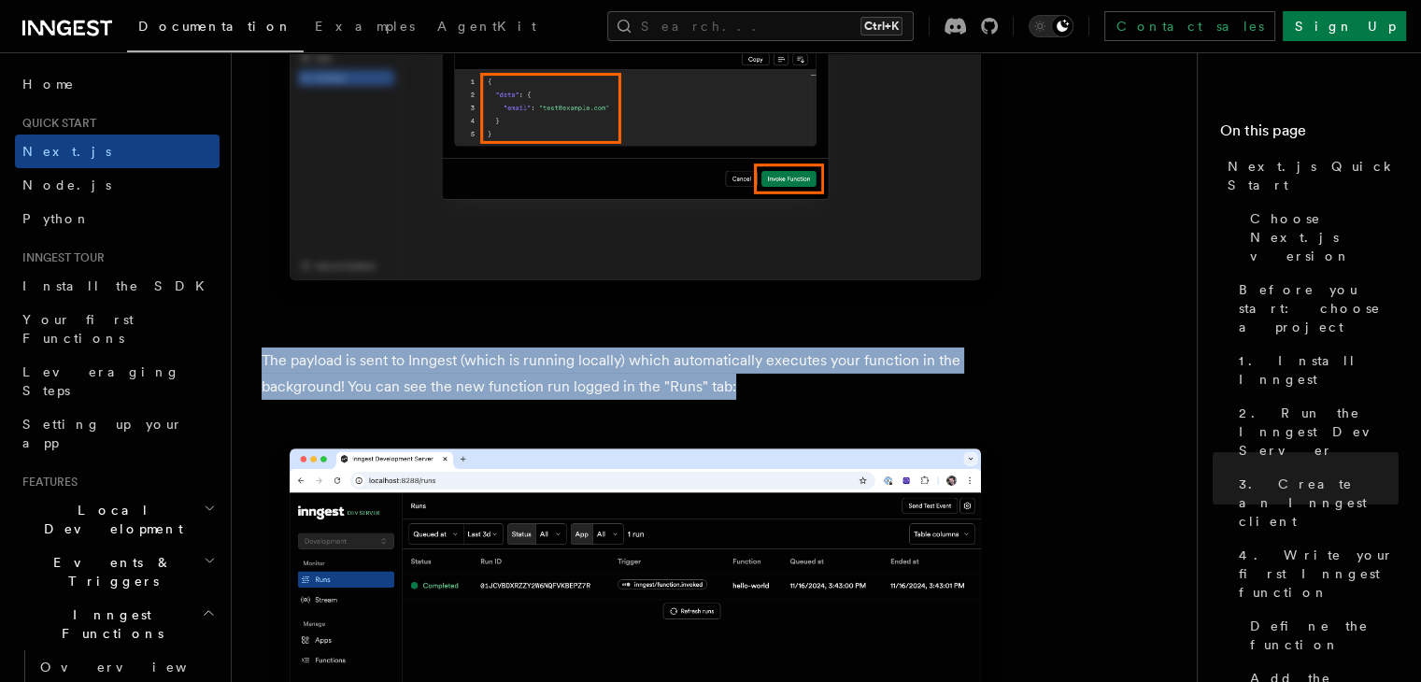
click at [732, 383] on p "The payload is sent to Inngest (which is running locally) which automatically e…" at bounding box center [635, 373] width 747 height 52
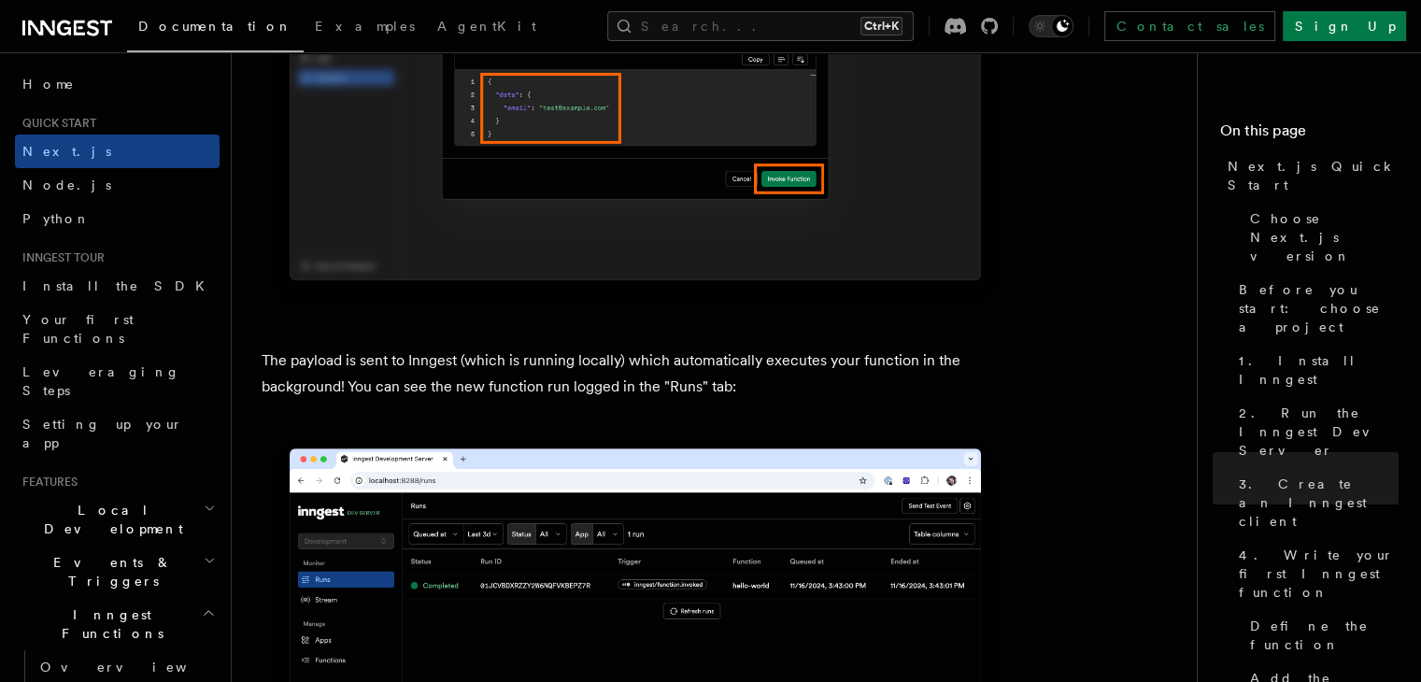
click at [732, 383] on p "The payload is sent to Inngest (which is running locally) which automatically e…" at bounding box center [635, 373] width 747 height 52
click at [757, 378] on p "The payload is sent to Inngest (which is running locally) which automatically e…" at bounding box center [635, 373] width 747 height 52
click at [754, 381] on p "The payload is sent to Inngest (which is running locally) which automatically e…" at bounding box center [635, 373] width 747 height 52
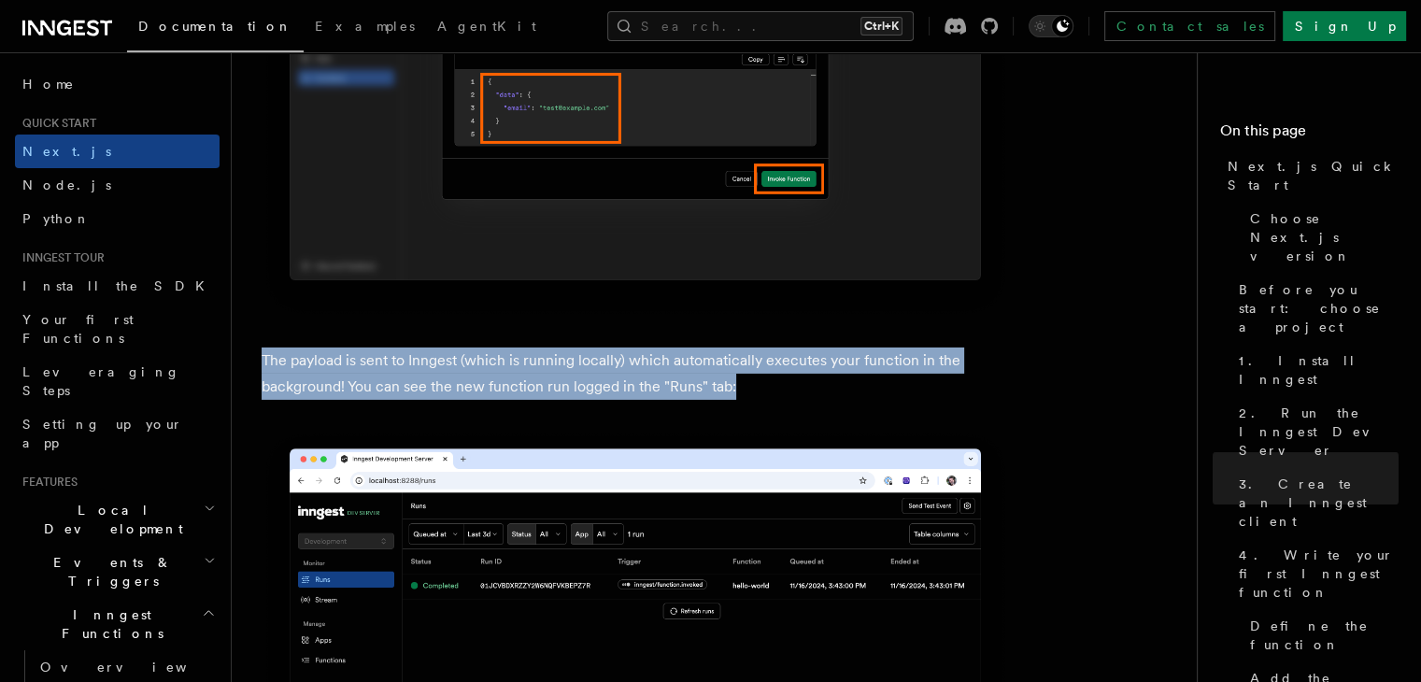
click at [754, 381] on p "The payload is sent to Inngest (which is running locally) which automatically e…" at bounding box center [635, 373] width 747 height 52
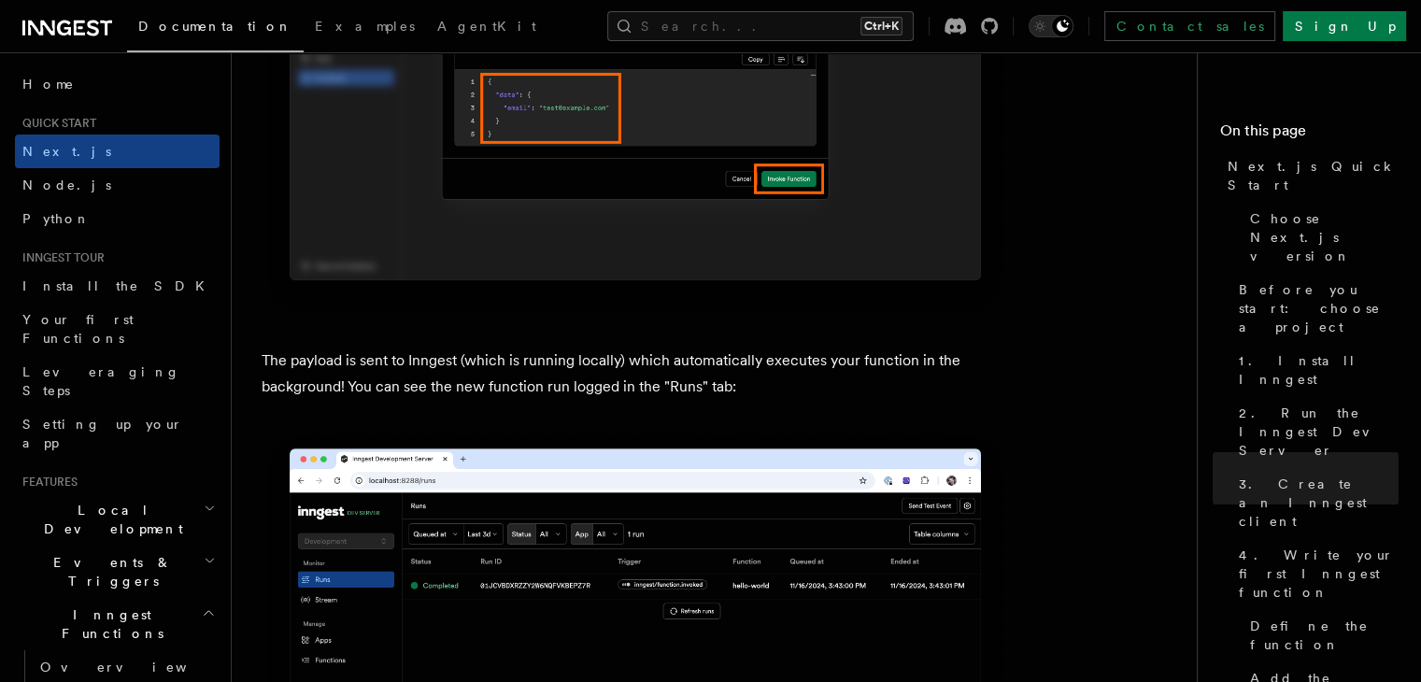
click at [754, 381] on p "The payload is sent to Inngest (which is running locally) which automatically e…" at bounding box center [635, 373] width 747 height 52
click at [794, 382] on p "The payload is sent to Inngest (which is running locally) which automatically e…" at bounding box center [635, 373] width 747 height 52
click at [811, 371] on p "The payload is sent to Inngest (which is running locally) which automatically e…" at bounding box center [635, 373] width 747 height 52
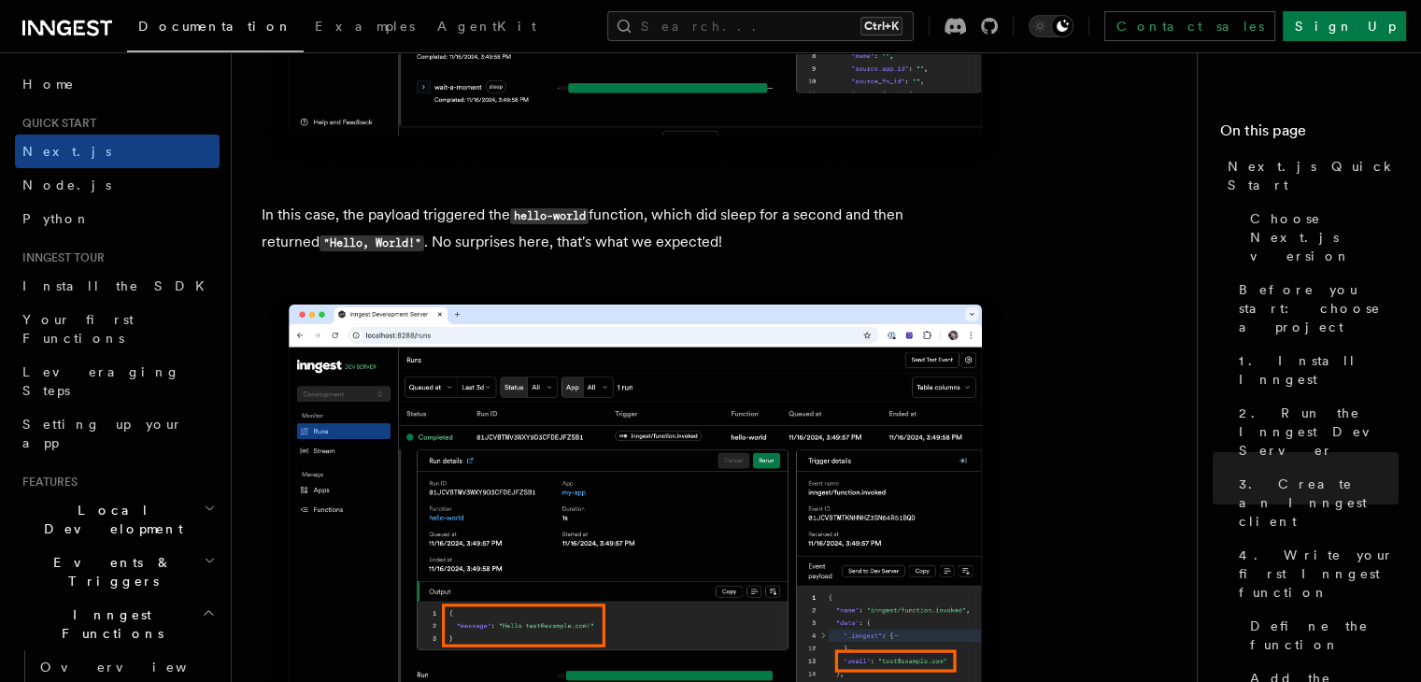
scroll to position [7472, 0]
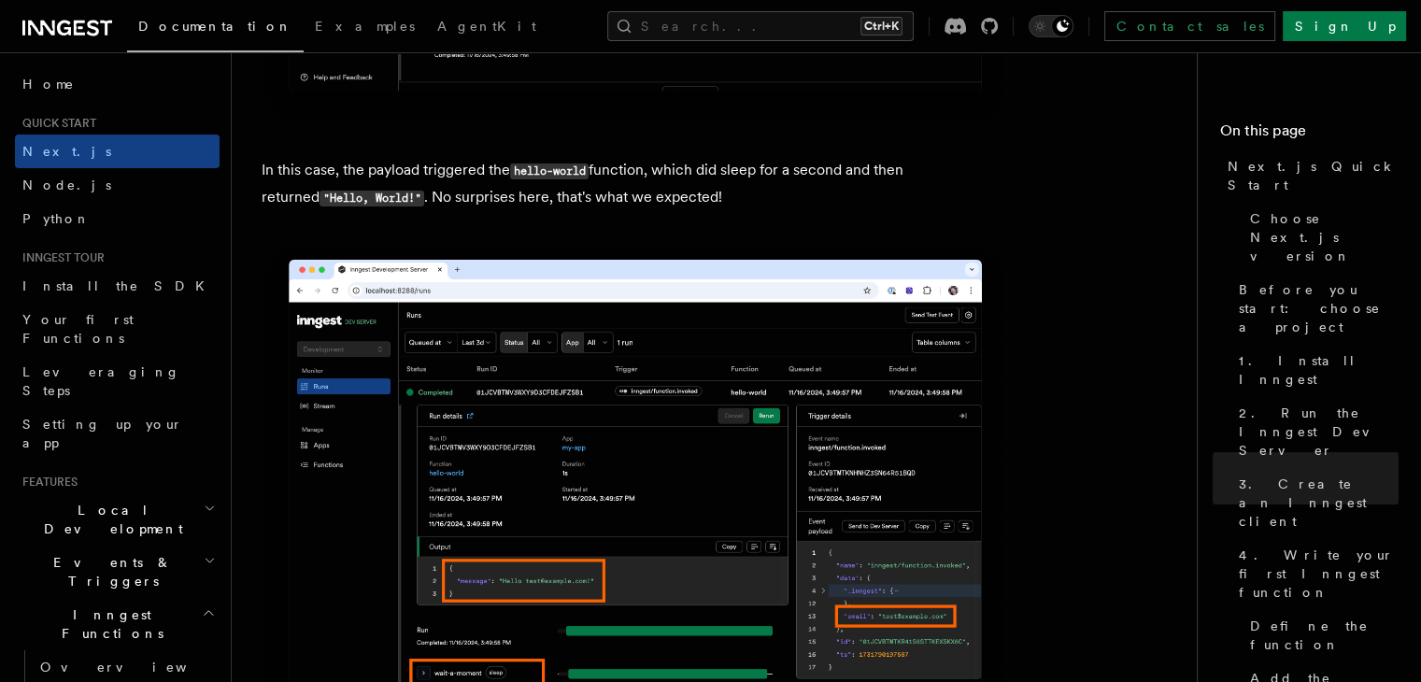
click at [715, 195] on p "In this case, the payload triggered the hello-world function, which did sleep f…" at bounding box center [635, 184] width 747 height 54
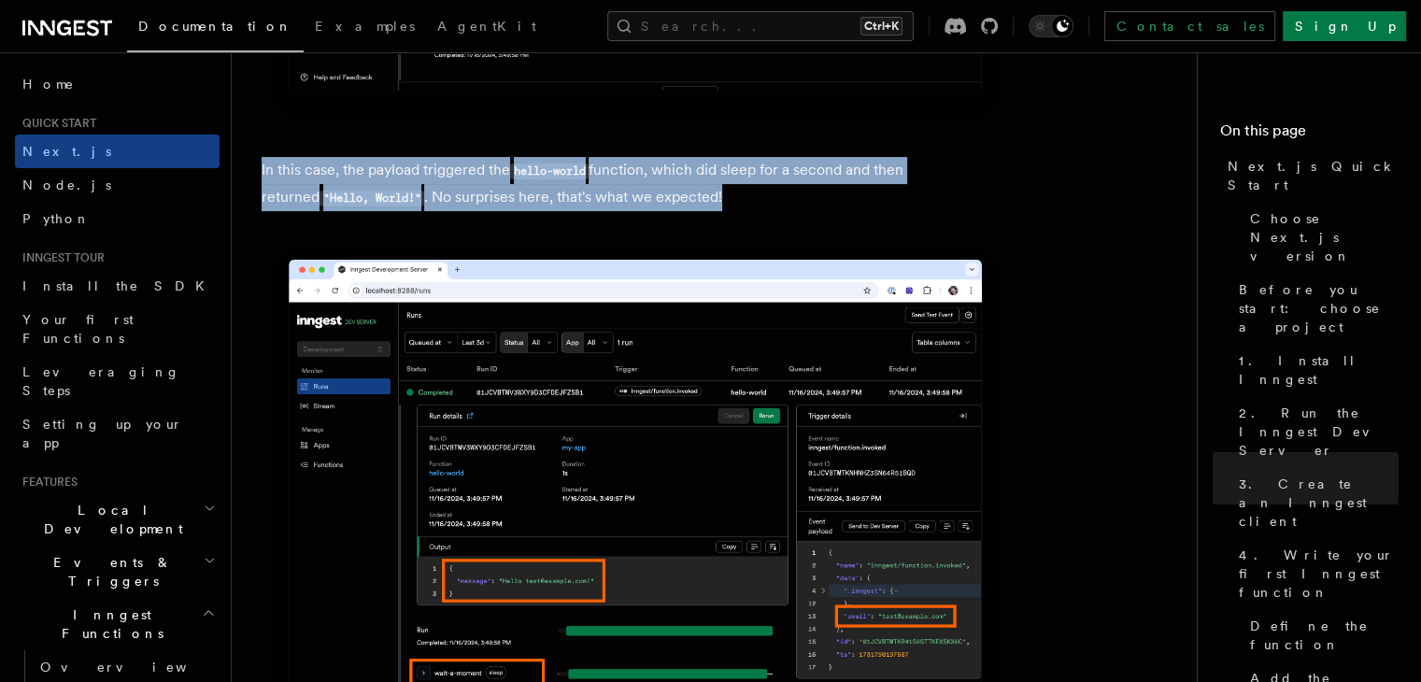
click at [715, 195] on p "In this case, the payload triggered the hello-world function, which did sleep f…" at bounding box center [635, 184] width 747 height 54
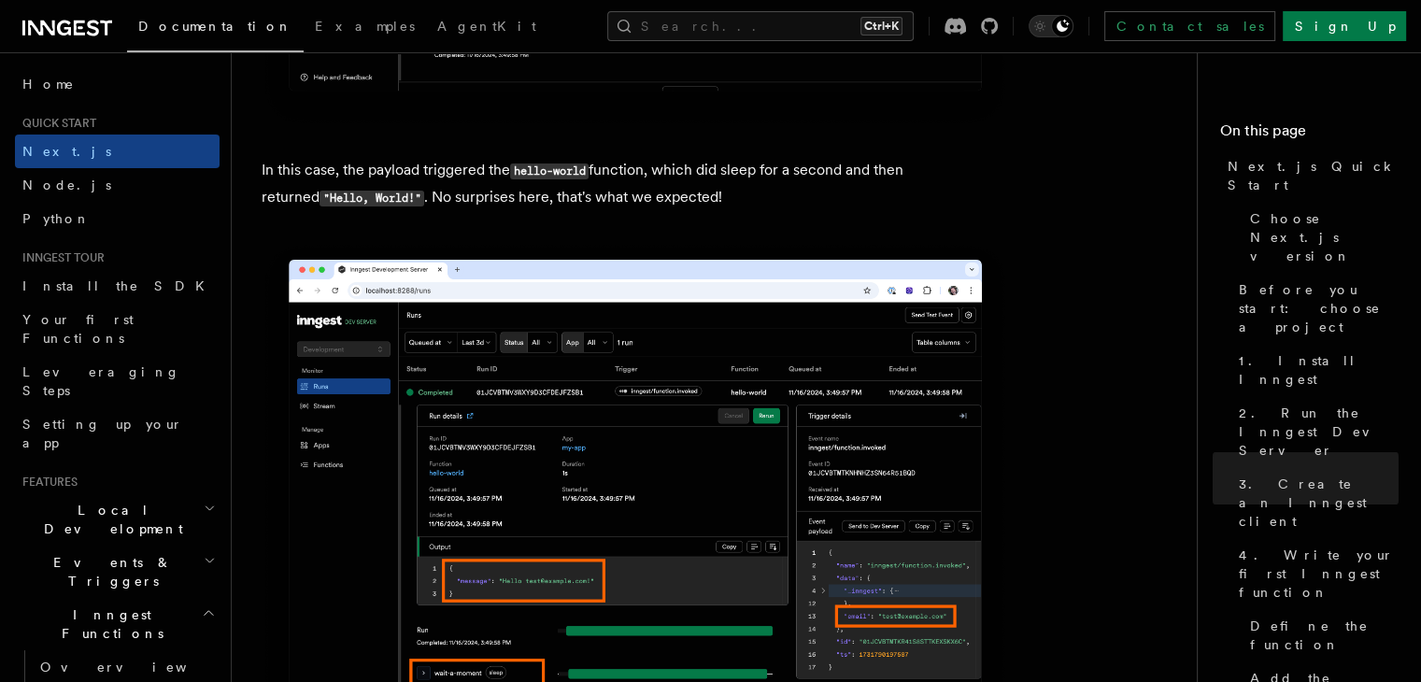
click at [715, 195] on p "In this case, the payload triggered the hello-world function, which did sleep f…" at bounding box center [635, 184] width 747 height 54
click at [763, 195] on p "In this case, the payload triggered the hello-world function, which did sleep f…" at bounding box center [635, 184] width 747 height 54
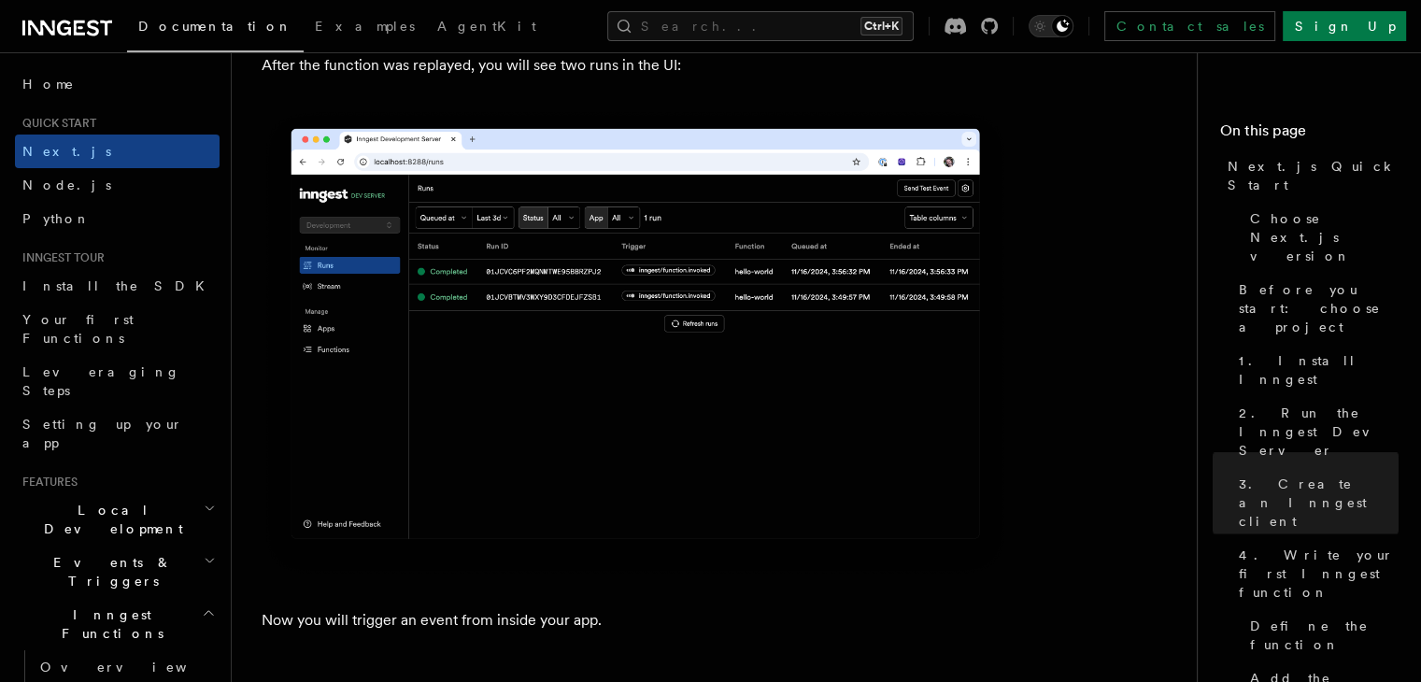
scroll to position [8687, 0]
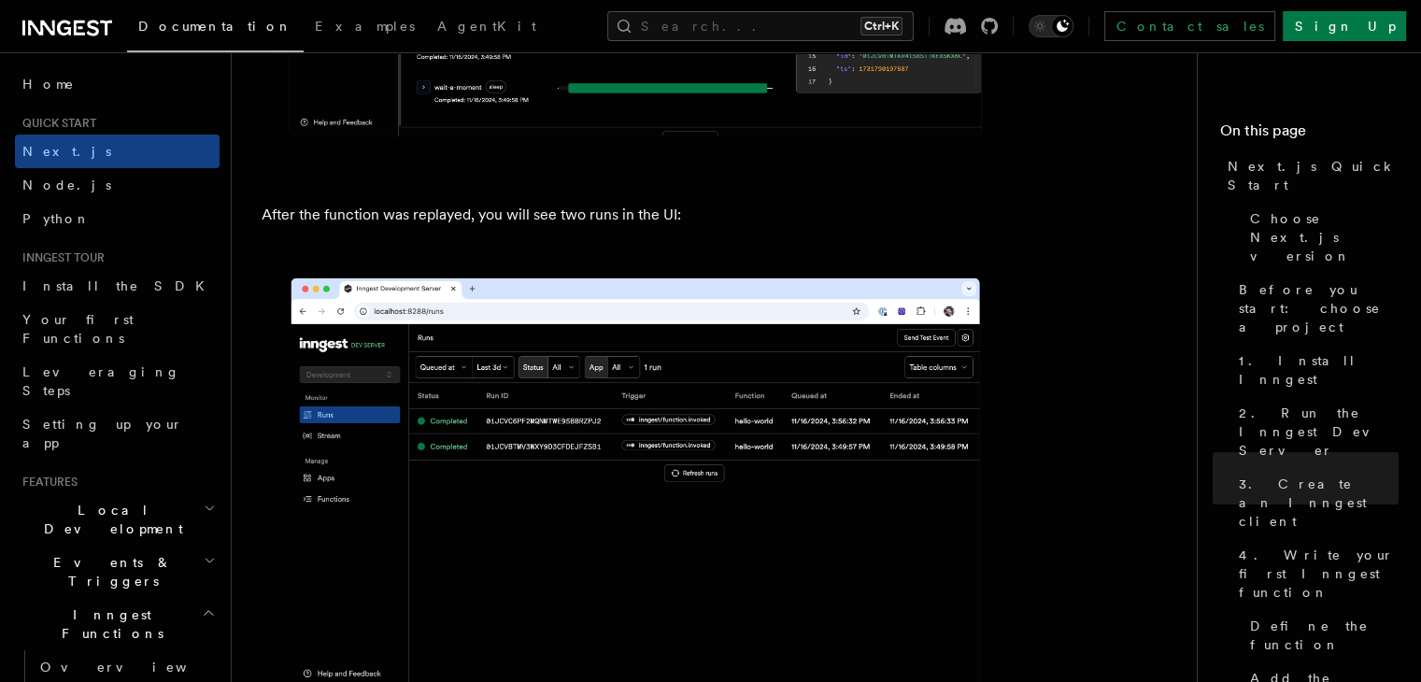
click at [768, 210] on p "After the function was replayed, you will see two runs in the UI:" at bounding box center [635, 215] width 747 height 26
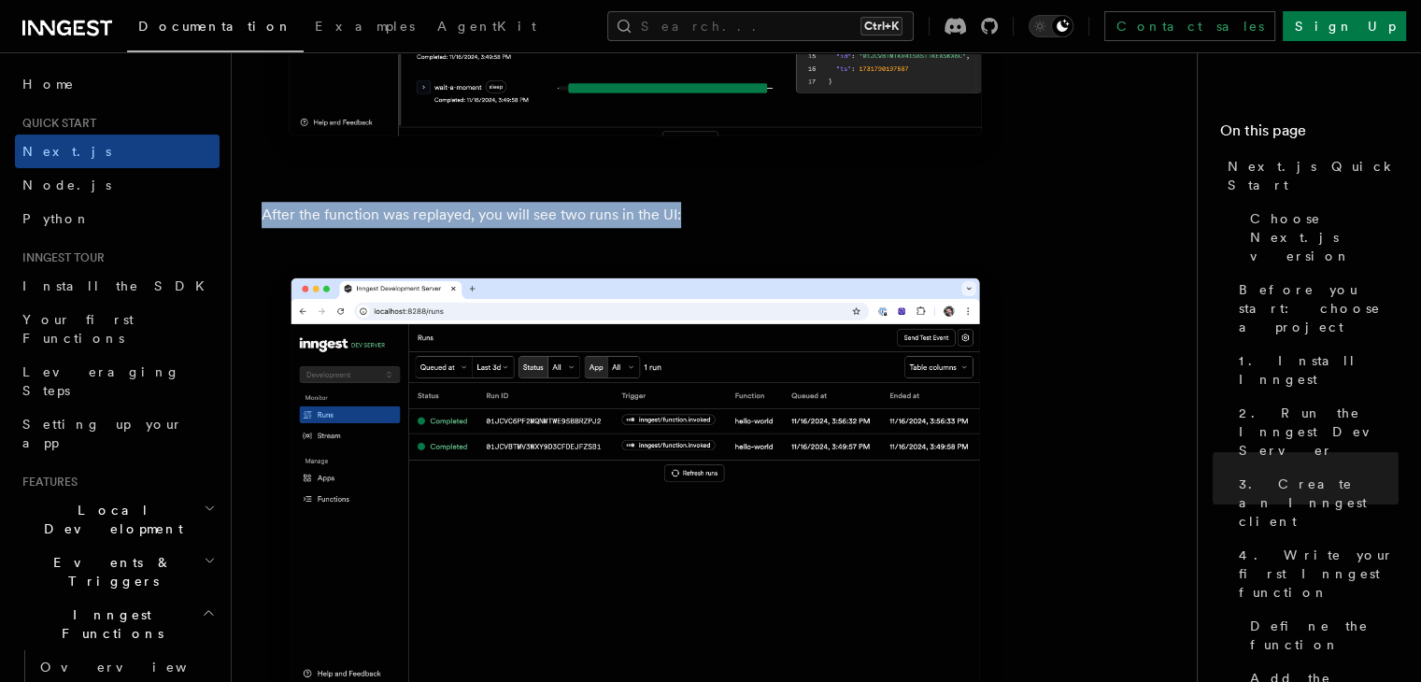
click at [768, 210] on p "After the function was replayed, you will see two runs in the UI:" at bounding box center [635, 215] width 747 height 26
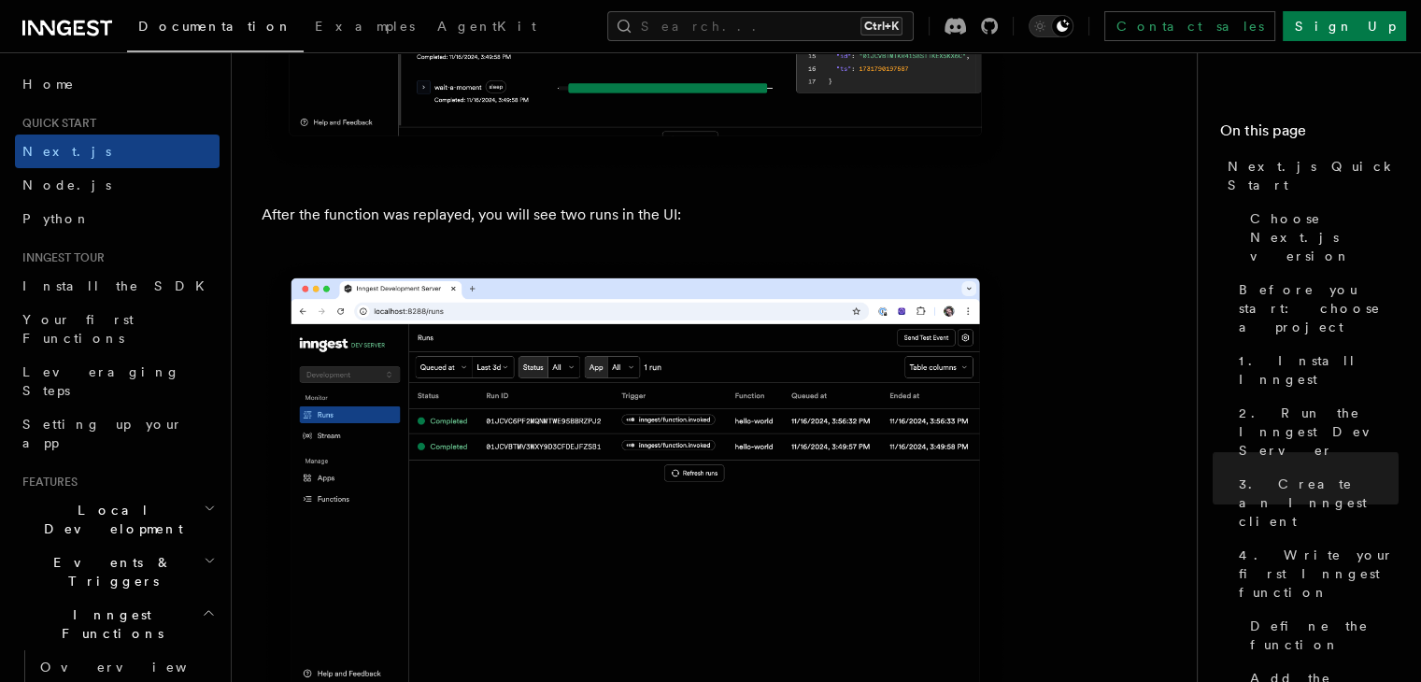
click at [768, 211] on p "After the function was replayed, you will see two runs in the UI:" at bounding box center [635, 215] width 747 height 26
click at [809, 218] on p "After the function was replayed, you will see two runs in the UI:" at bounding box center [635, 215] width 747 height 26
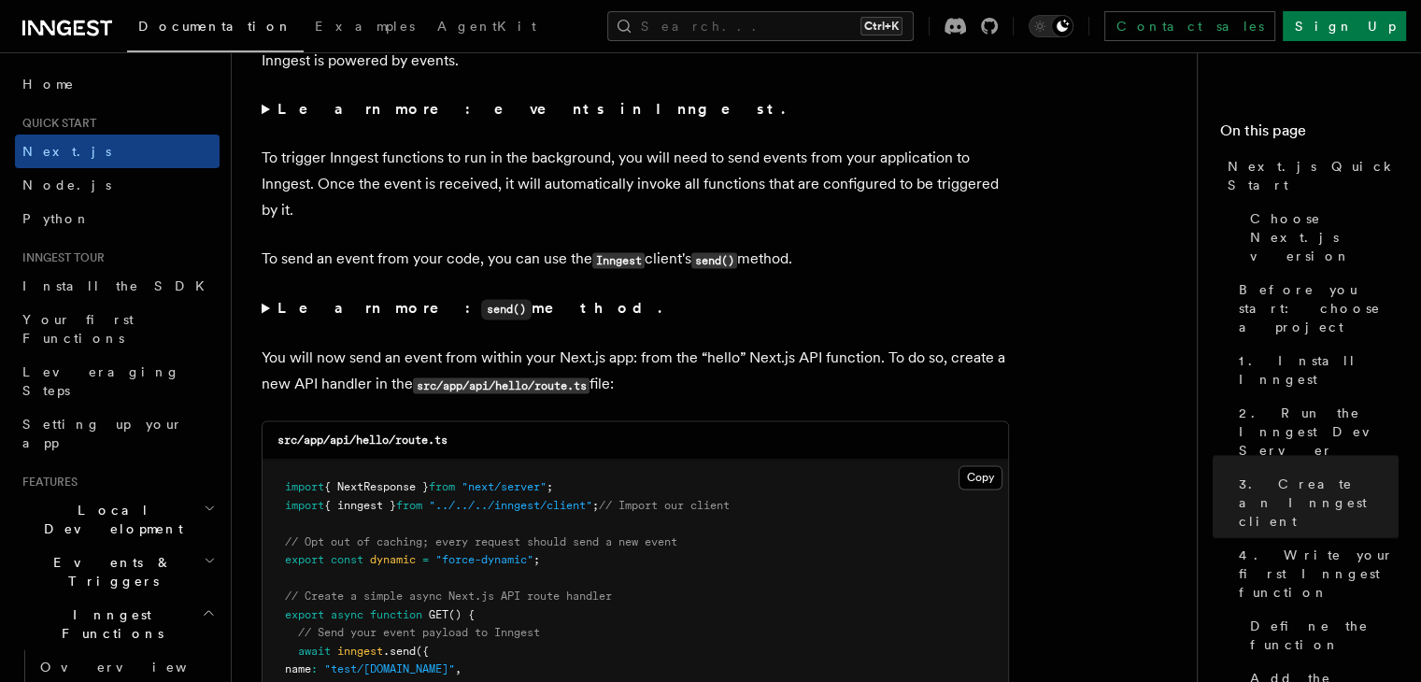
scroll to position [9527, 0]
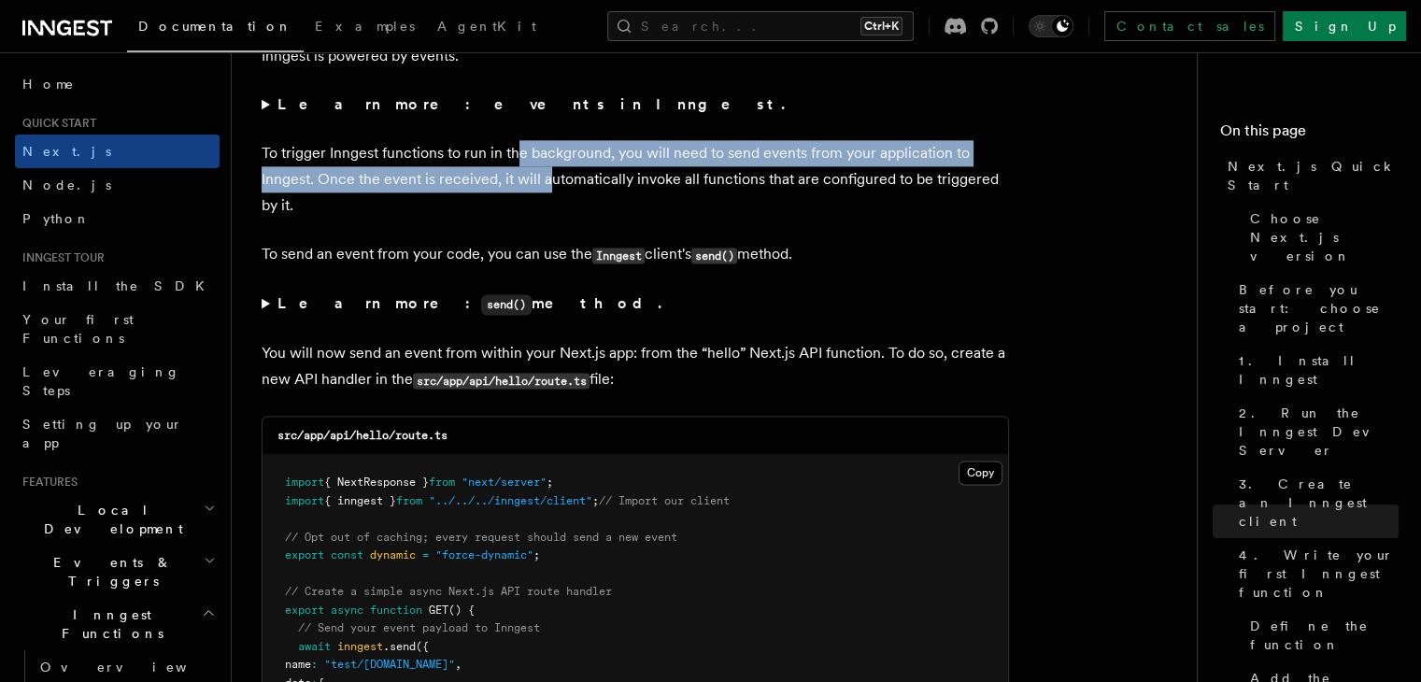
drag, startPoint x: 519, startPoint y: 132, endPoint x: 552, endPoint y: 193, distance: 69.8
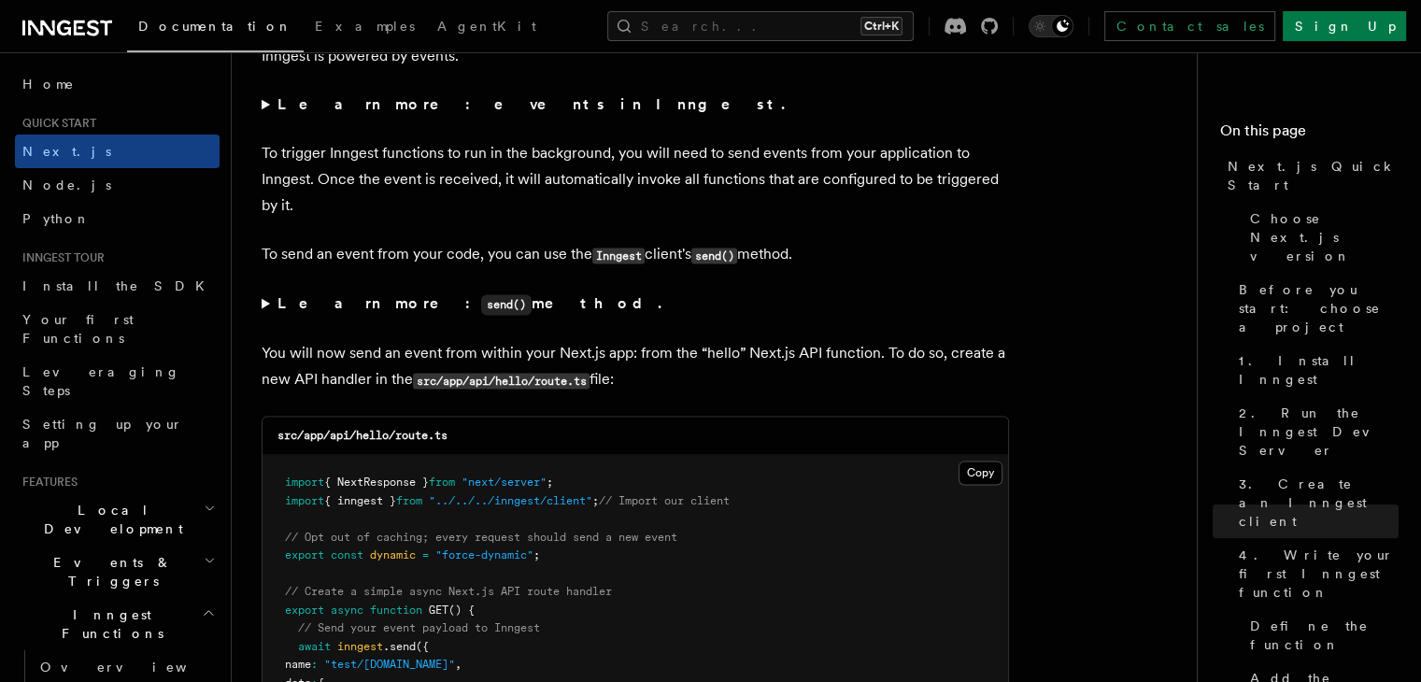
click at [560, 199] on p "To trigger Inngest functions to run in the background, you will need to send ev…" at bounding box center [635, 179] width 747 height 78
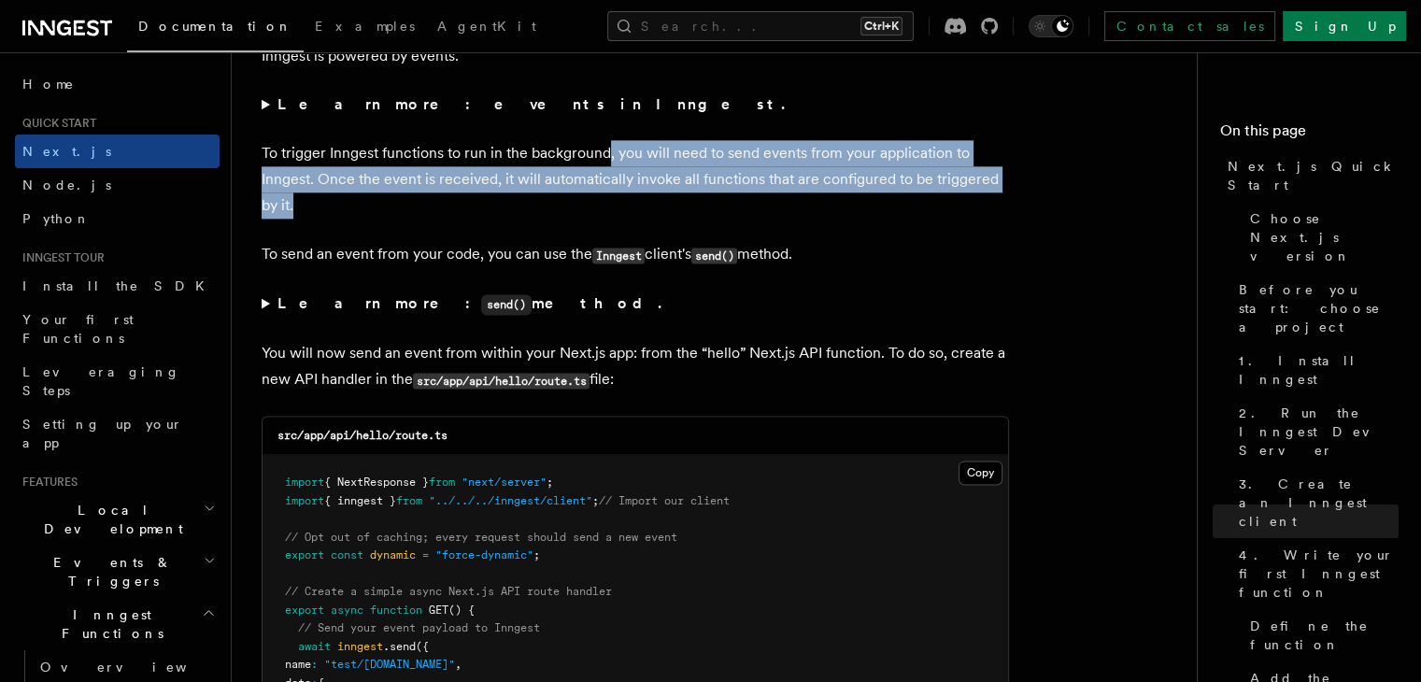
drag, startPoint x: 574, startPoint y: 210, endPoint x: 606, endPoint y: 147, distance: 71.4
click at [606, 147] on p "To trigger Inngest functions to run in the background, you will need to send ev…" at bounding box center [635, 179] width 747 height 78
click at [607, 146] on p "To trigger Inngest functions to run in the background, you will need to send ev…" at bounding box center [635, 179] width 747 height 78
drag, startPoint x: 624, startPoint y: 131, endPoint x: 617, endPoint y: 205, distance: 74.1
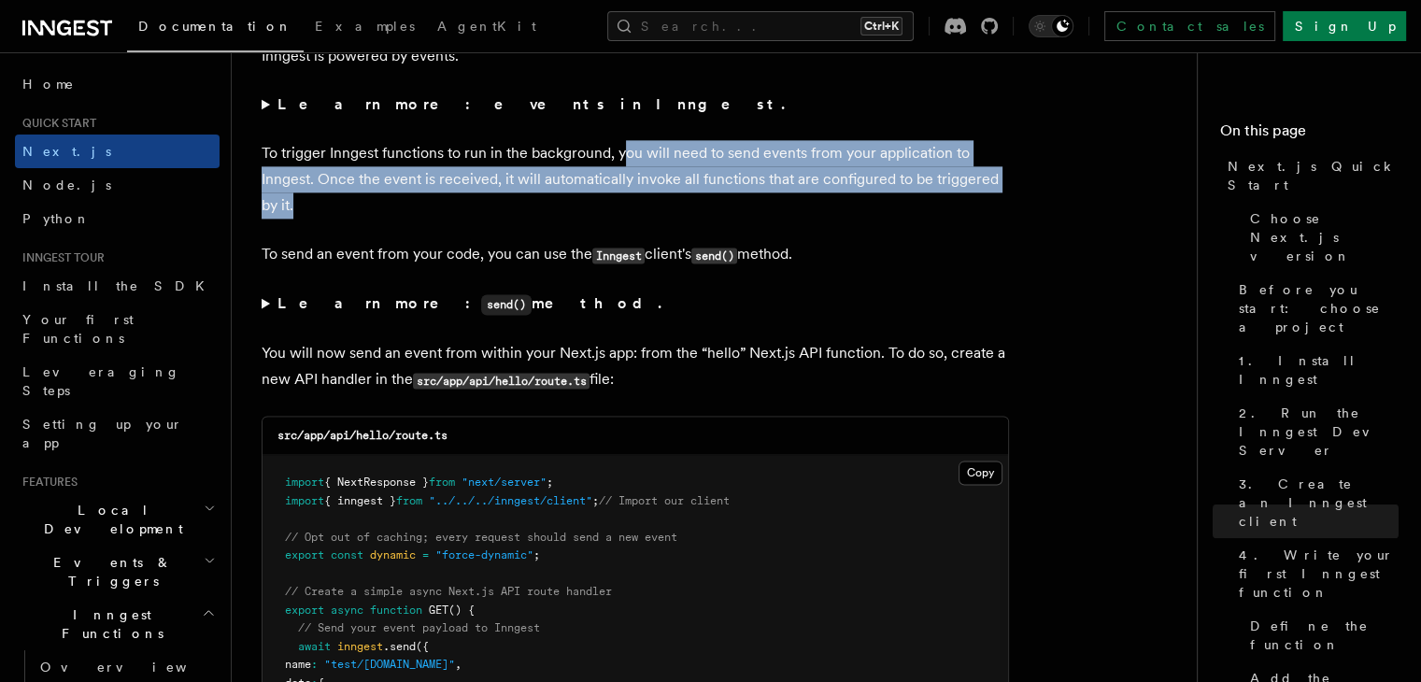
click at [617, 205] on p "To trigger Inngest functions to run in the background, you will need to send ev…" at bounding box center [635, 179] width 747 height 78
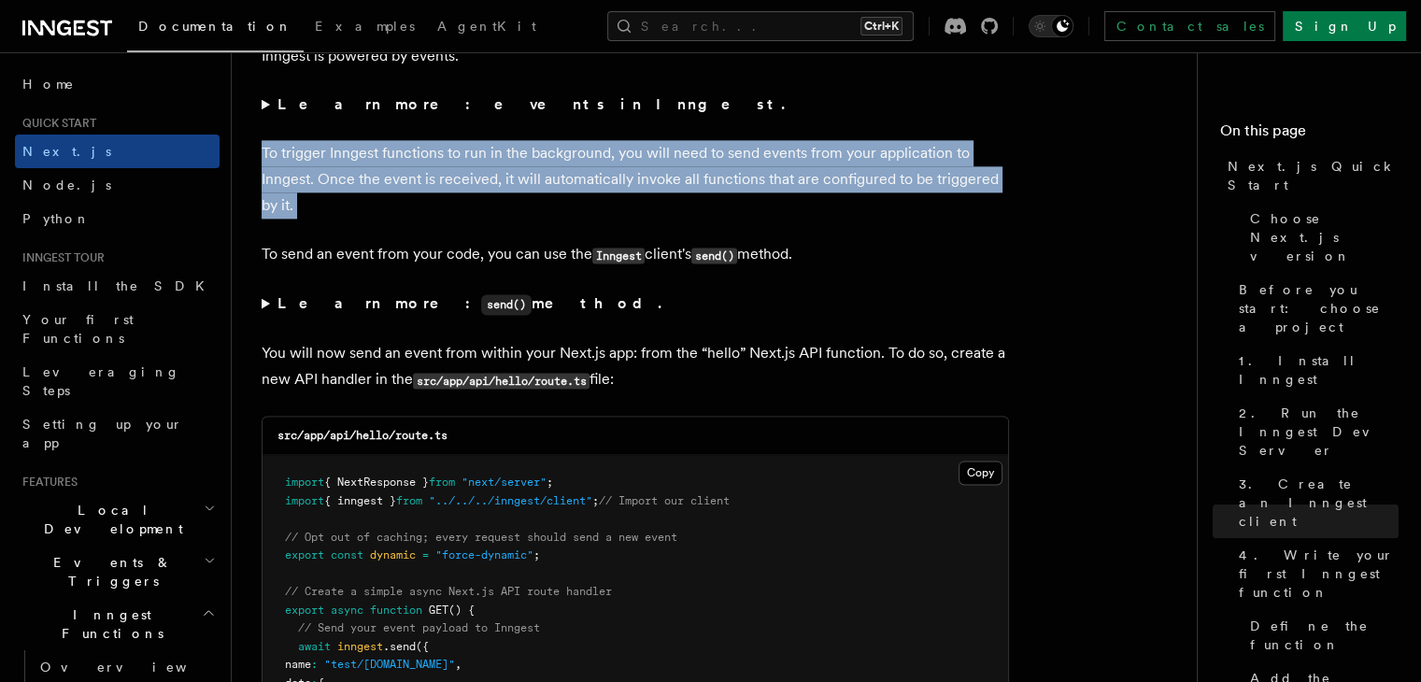
drag, startPoint x: 635, startPoint y: 139, endPoint x: 644, endPoint y: 117, distance: 24.3
click at [644, 117] on summary "Learn more: events in Inngest." at bounding box center [635, 105] width 747 height 26
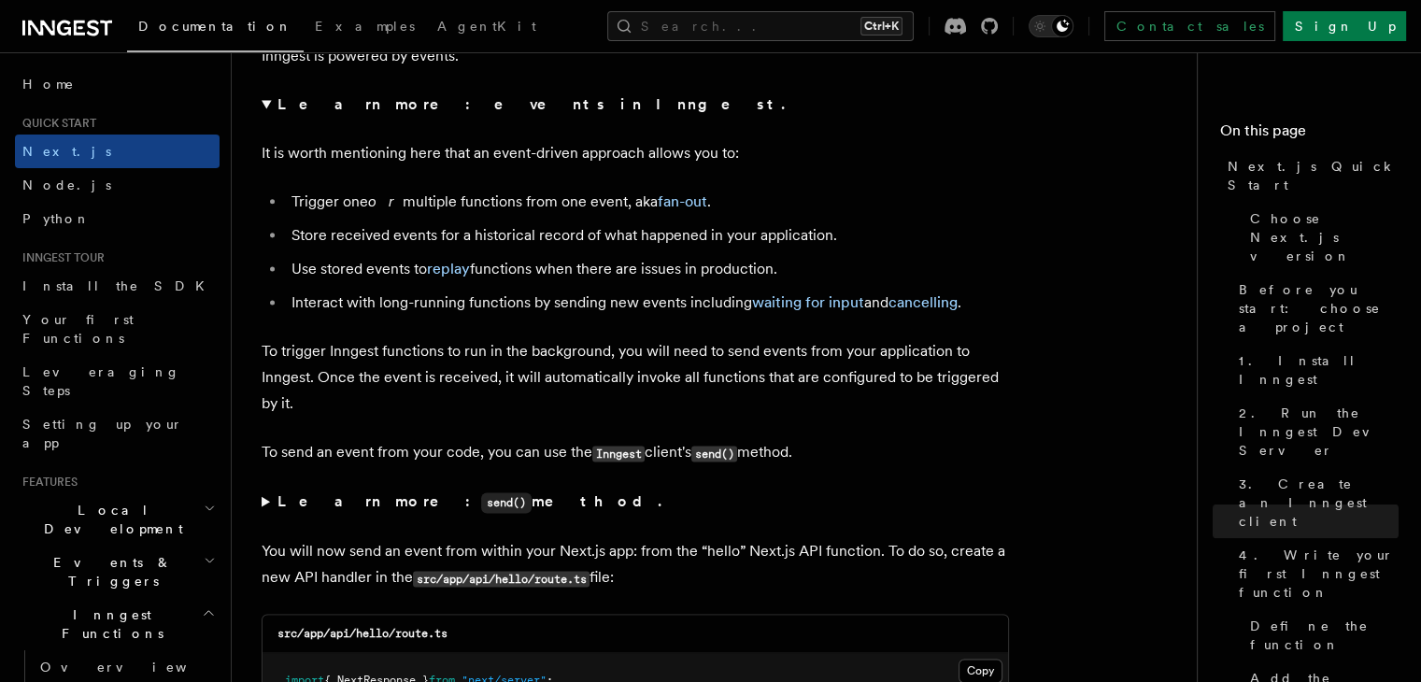
click at [661, 115] on summary "Learn more: events in Inngest." at bounding box center [635, 105] width 747 height 26
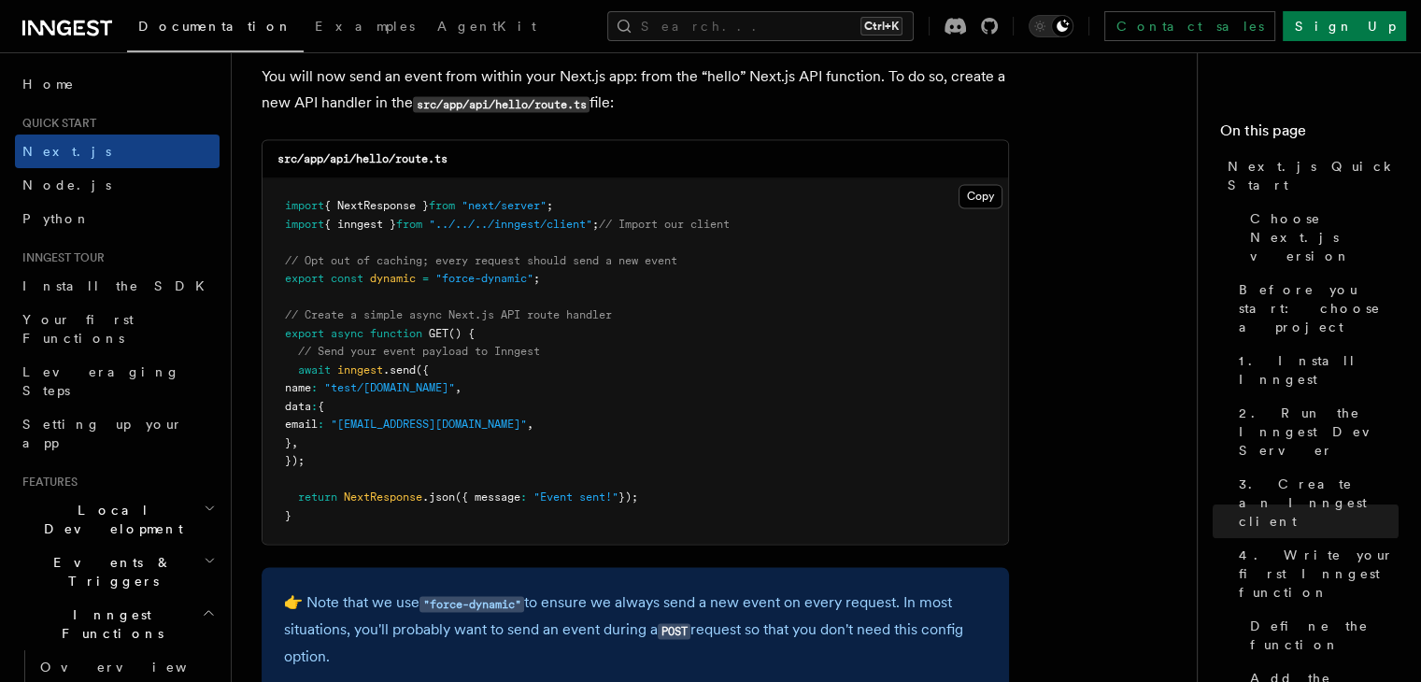
scroll to position [9807, 0]
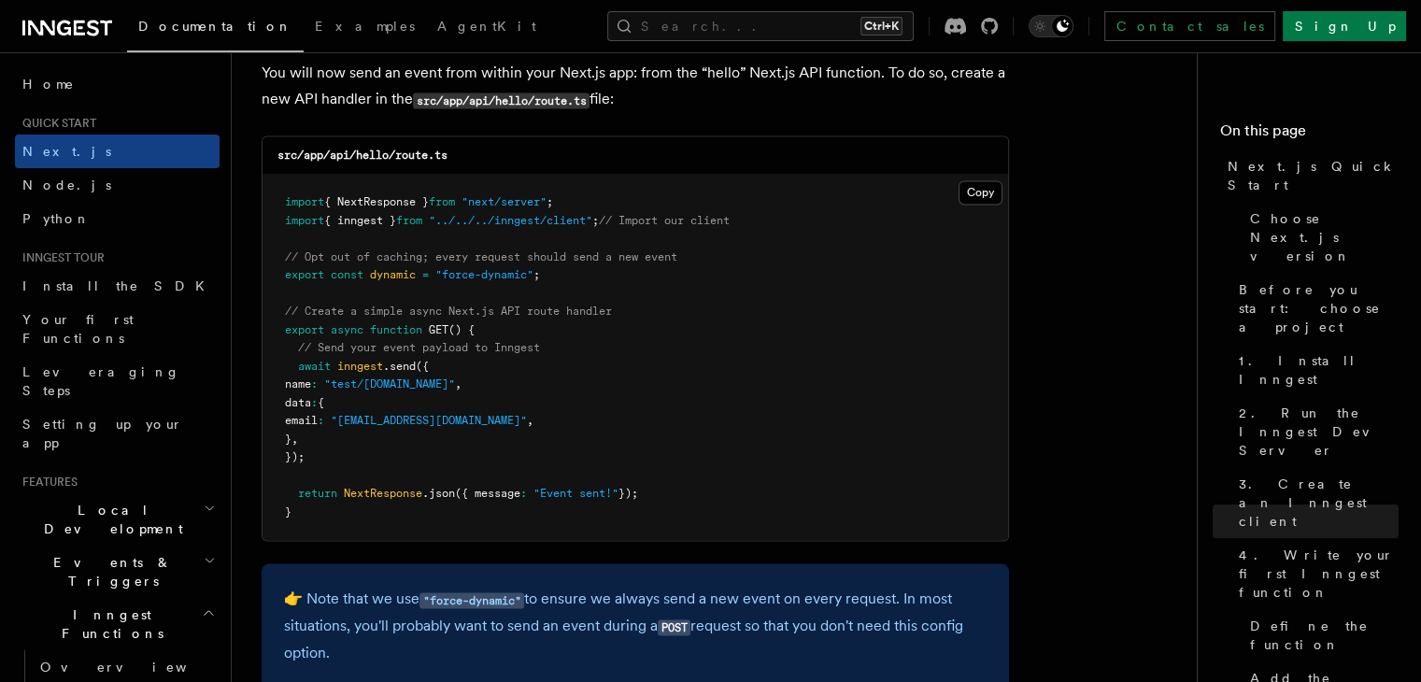
drag, startPoint x: 643, startPoint y: 100, endPoint x: 623, endPoint y: 78, distance: 29.8
click at [623, 78] on p "You will now send an event from within your Next.js app: from the “hello” Next.…" at bounding box center [635, 86] width 747 height 53
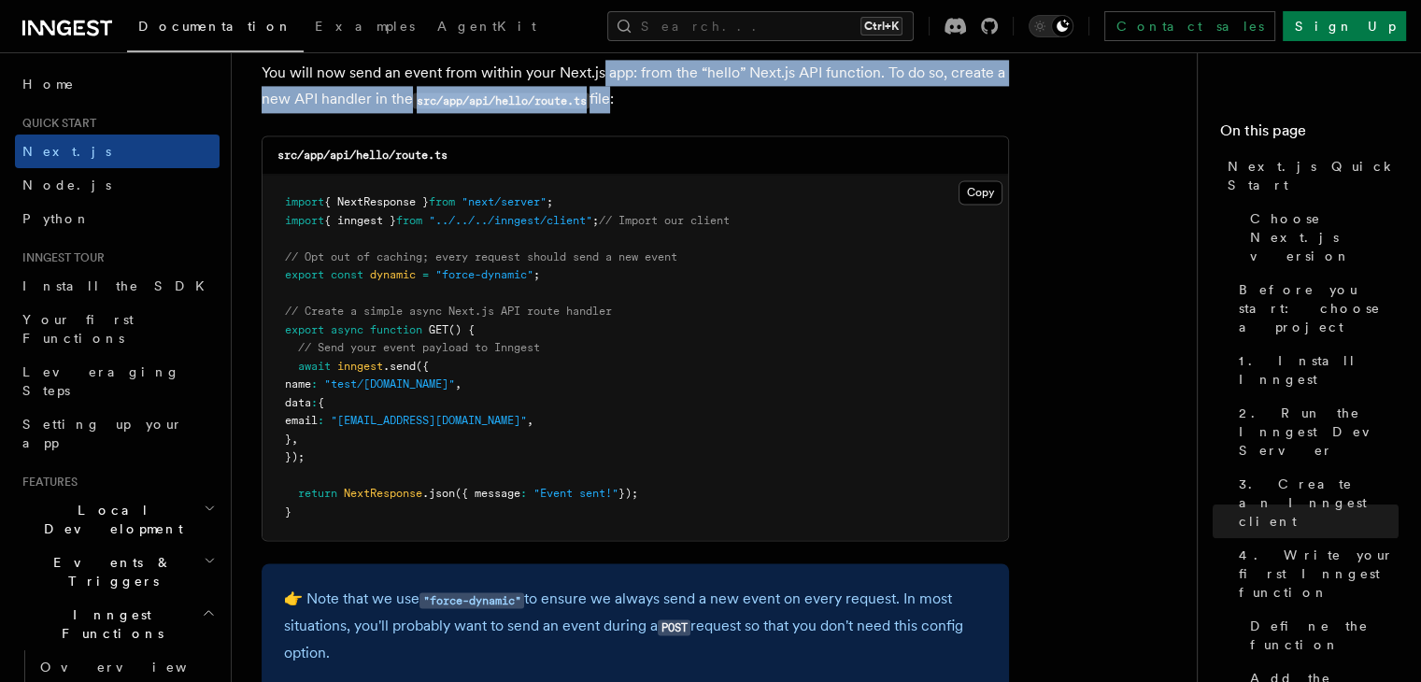
drag, startPoint x: 599, startPoint y: 62, endPoint x: 612, endPoint y: 98, distance: 38.7
click at [615, 99] on p "You will now send an event from within your Next.js app: from the “hello” Next.…" at bounding box center [635, 86] width 747 height 53
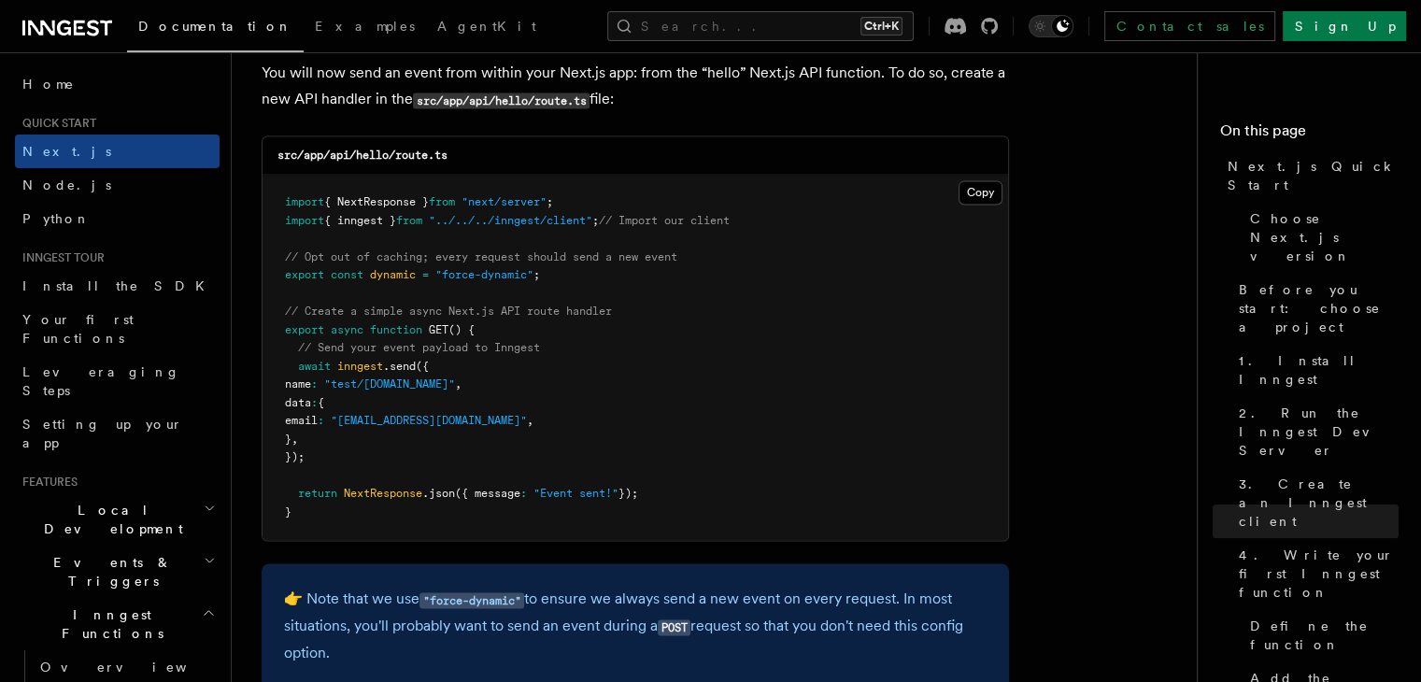
click at [625, 113] on p "You will now send an event from within your Next.js app: from the “hello” Next.…" at bounding box center [635, 86] width 747 height 53
drag, startPoint x: 633, startPoint y: 120, endPoint x: 602, endPoint y: 75, distance: 54.9
click at [602, 75] on p "You will now send an event from within your Next.js app: from the “hello” Next.…" at bounding box center [635, 86] width 747 height 53
drag, startPoint x: 534, startPoint y: 72, endPoint x: 681, endPoint y: 99, distance: 149.1
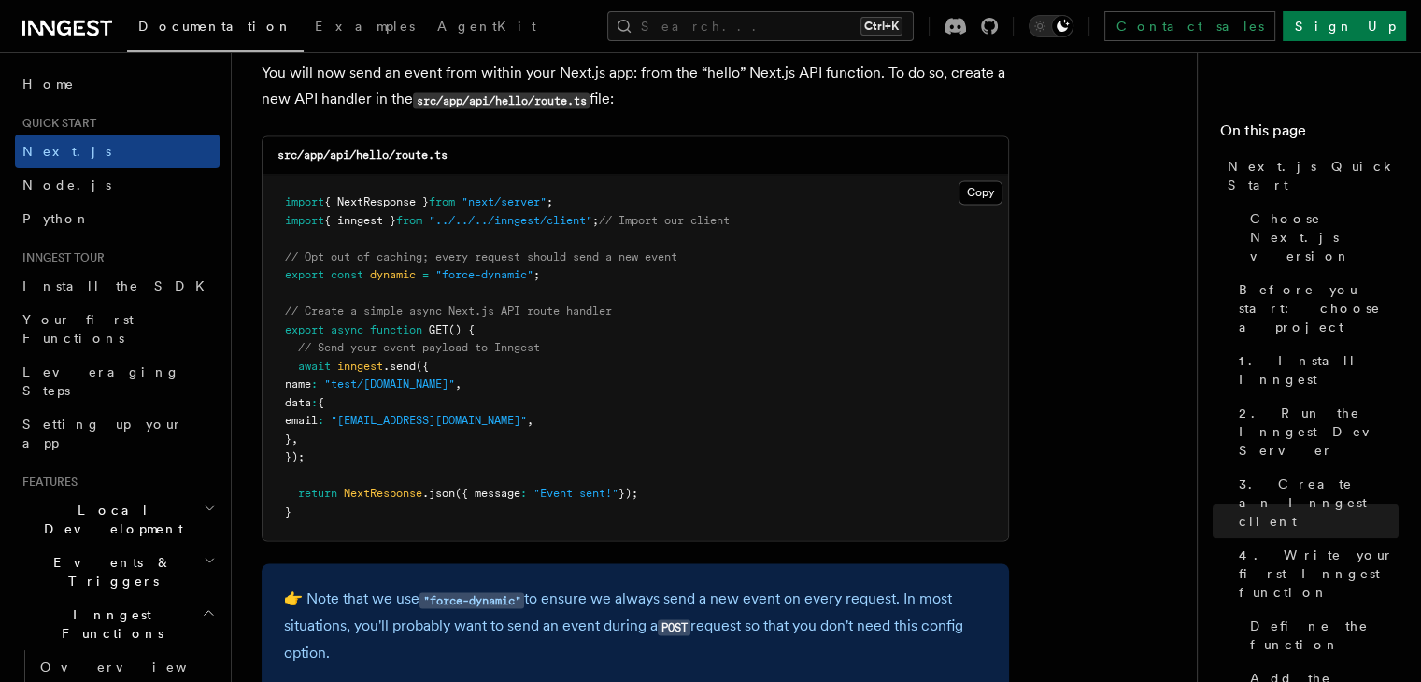
click at [681, 99] on p "You will now send an event from within your Next.js app: from the “hello” Next.…" at bounding box center [635, 86] width 747 height 53
click at [684, 99] on p "You will now send an event from within your Next.js app: from the “hello” Next.…" at bounding box center [635, 86] width 747 height 53
click at [983, 197] on button "Copy Copied" at bounding box center [980, 192] width 44 height 24
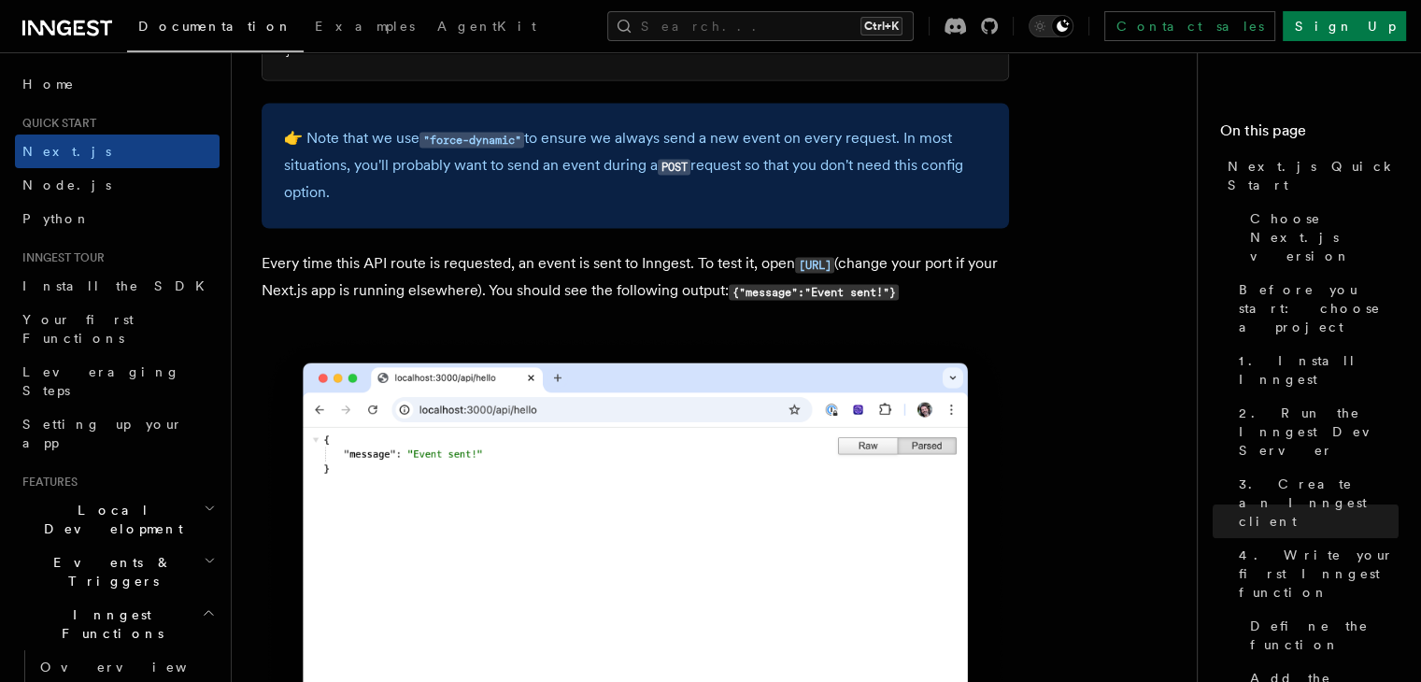
scroll to position [10275, 0]
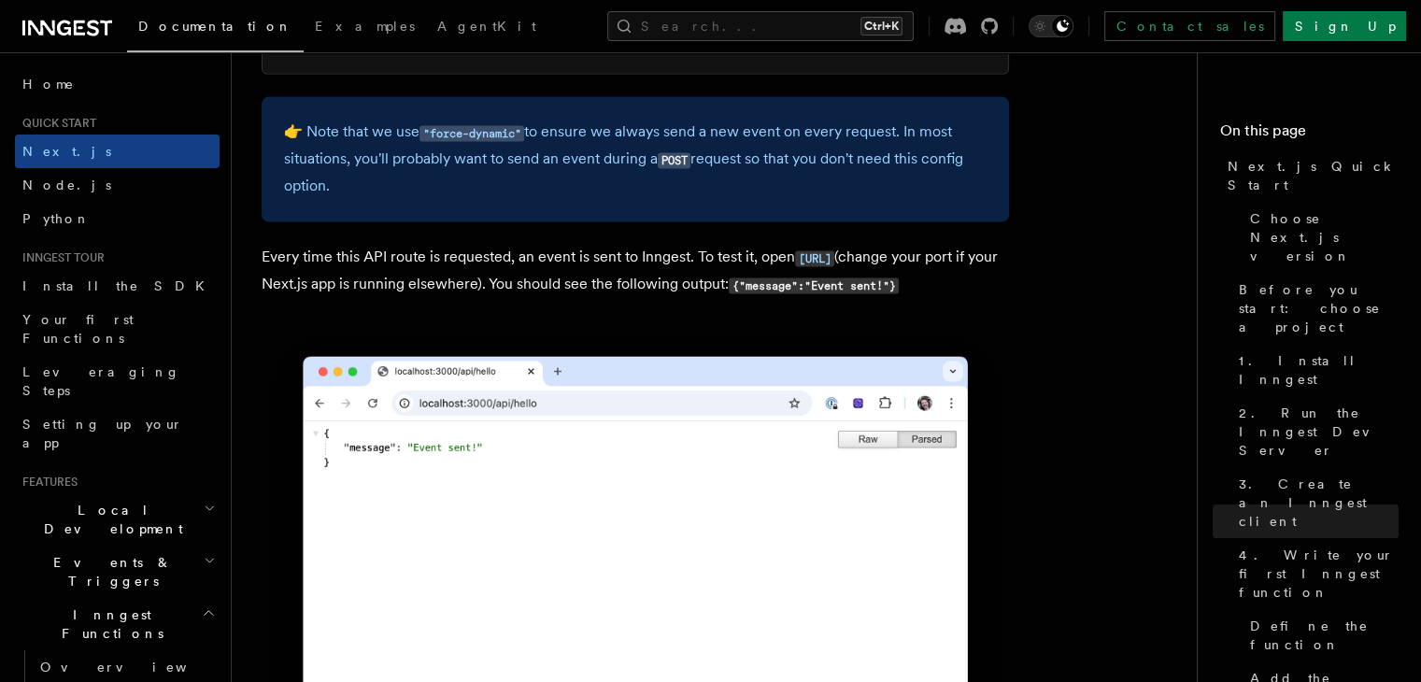
click at [579, 289] on p "Every time this API route is requested, an event is sent to Inngest. To test it…" at bounding box center [635, 271] width 747 height 54
click at [609, 289] on p "Every time this API route is requested, an event is sent to Inngest. To test it…" at bounding box center [635, 271] width 747 height 54
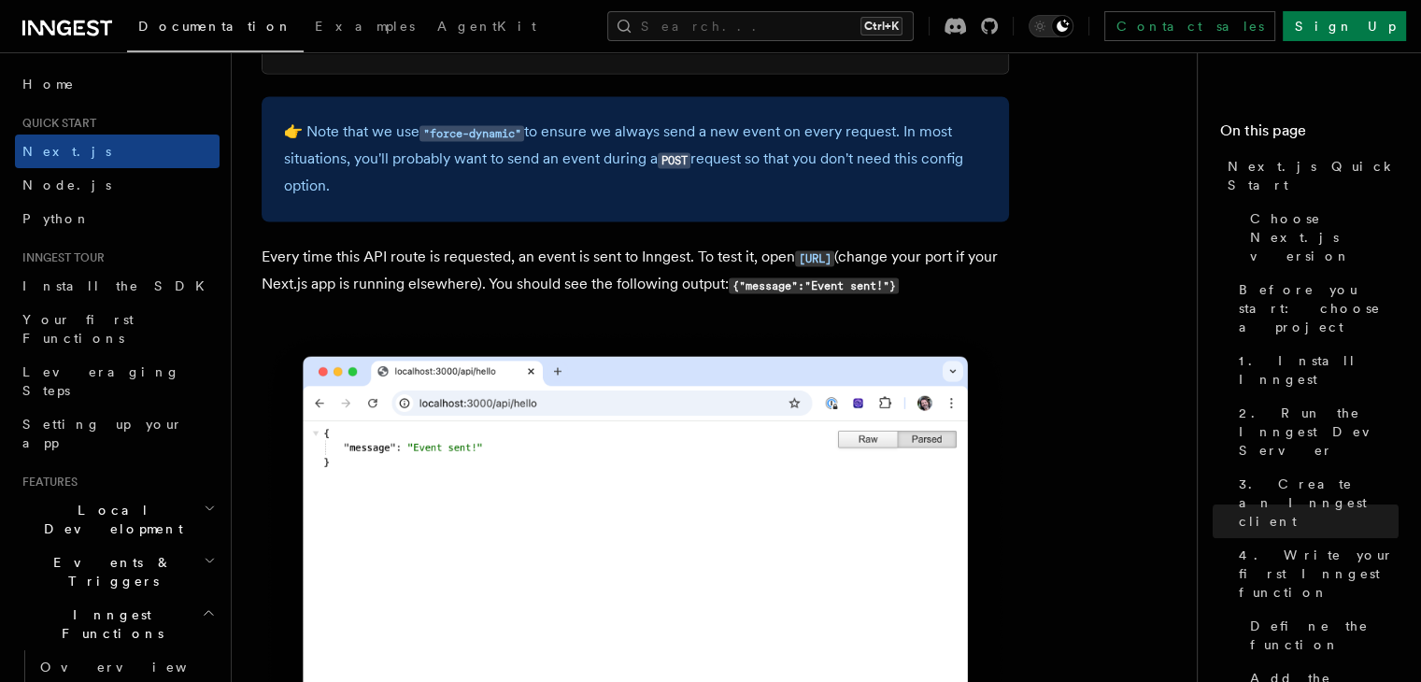
click at [609, 289] on p "Every time this API route is requested, an event is sent to Inngest. To test it…" at bounding box center [635, 271] width 747 height 54
click at [632, 289] on p "Every time this API route is requested, an event is sent to Inngest. To test it…" at bounding box center [635, 271] width 747 height 54
click at [644, 286] on p "Every time this API route is requested, an event is sent to Inngest. To test it…" at bounding box center [635, 271] width 747 height 54
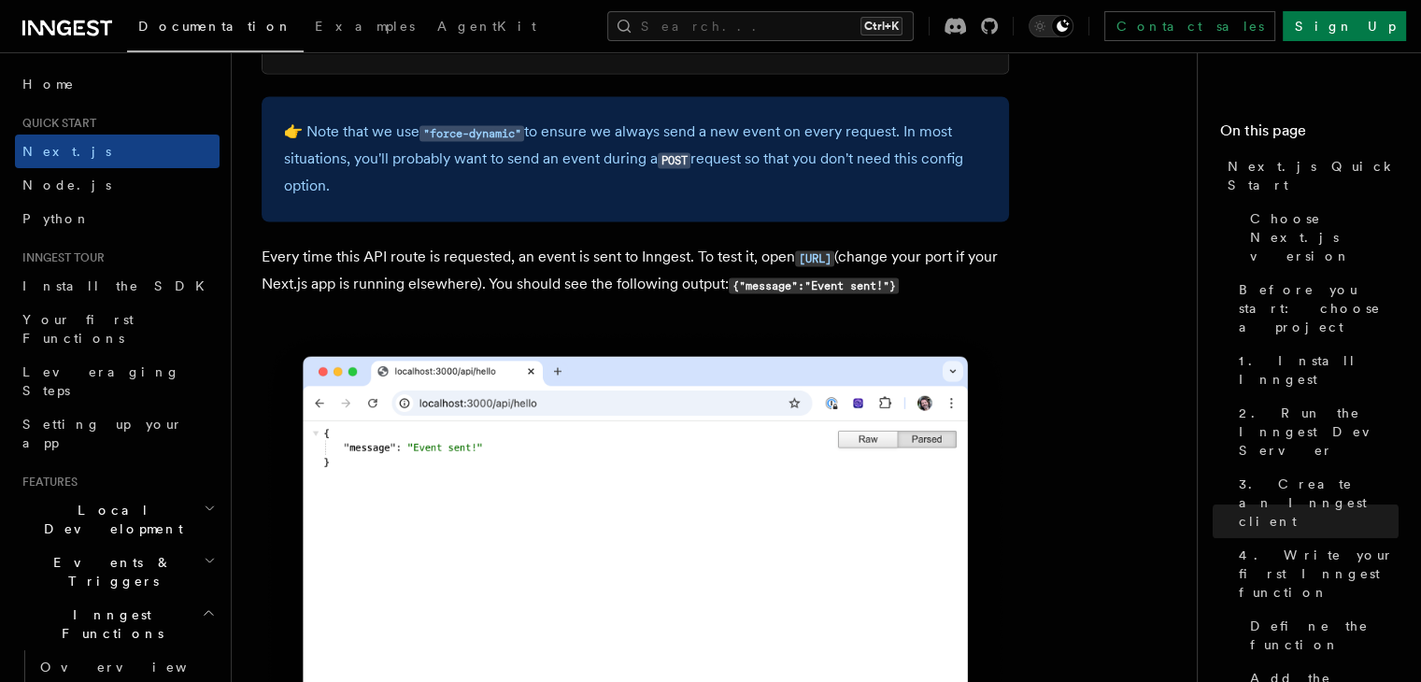
click at [688, 285] on p "Every time this API route is requested, an event is sent to Inngest. To test it…" at bounding box center [635, 271] width 747 height 54
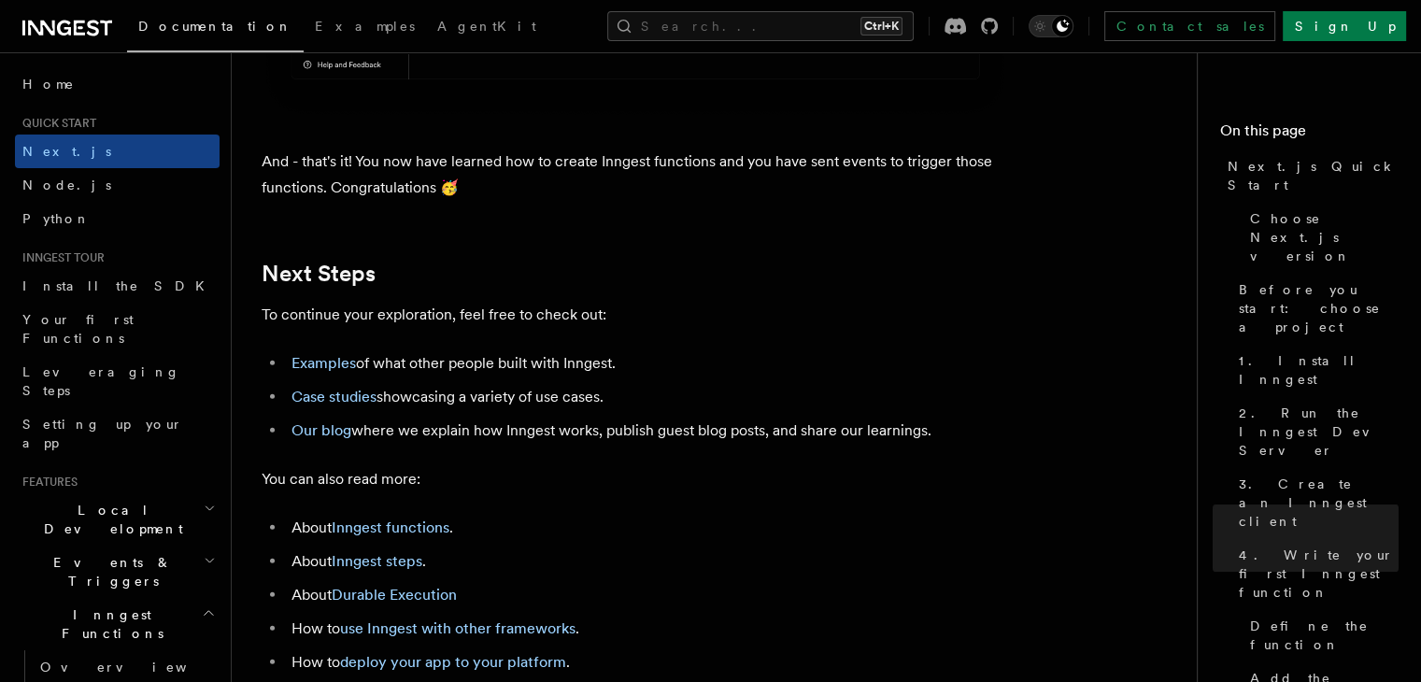
scroll to position [11582, 0]
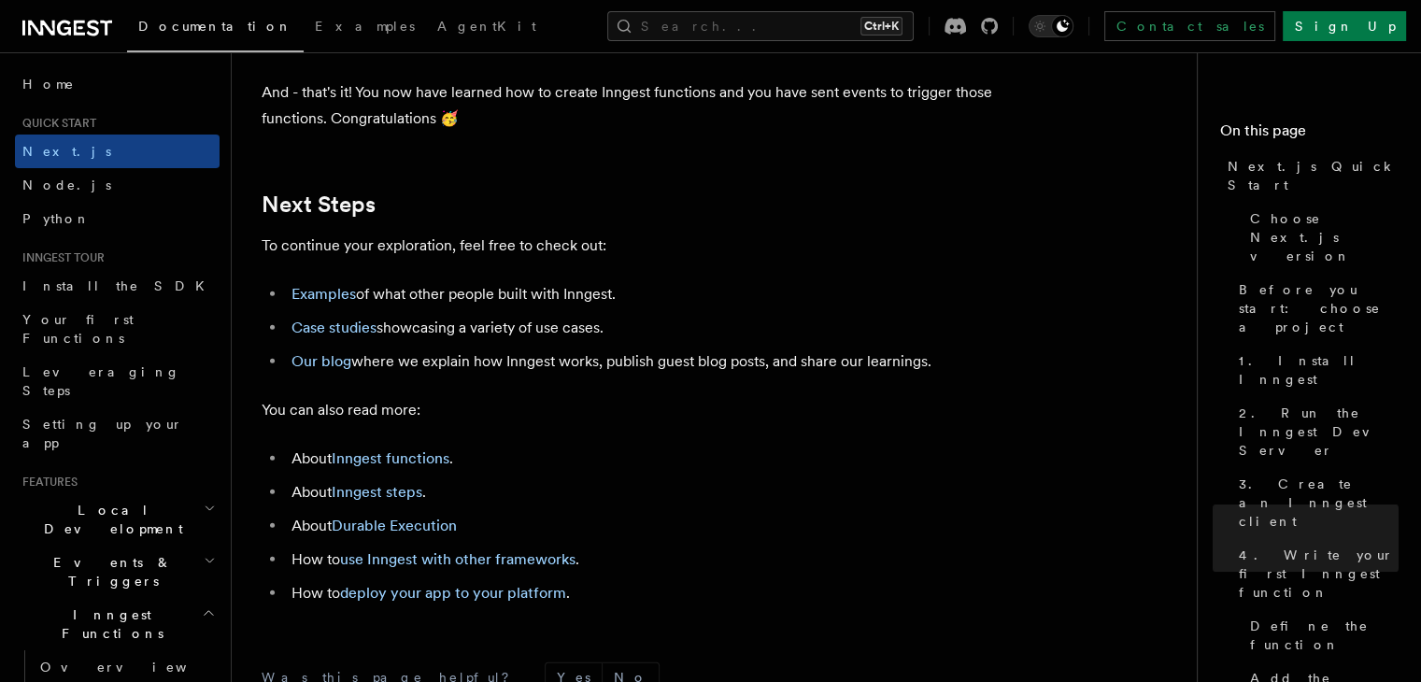
click at [658, 307] on li "Examples of what other people built with Inngest." at bounding box center [647, 294] width 723 height 26
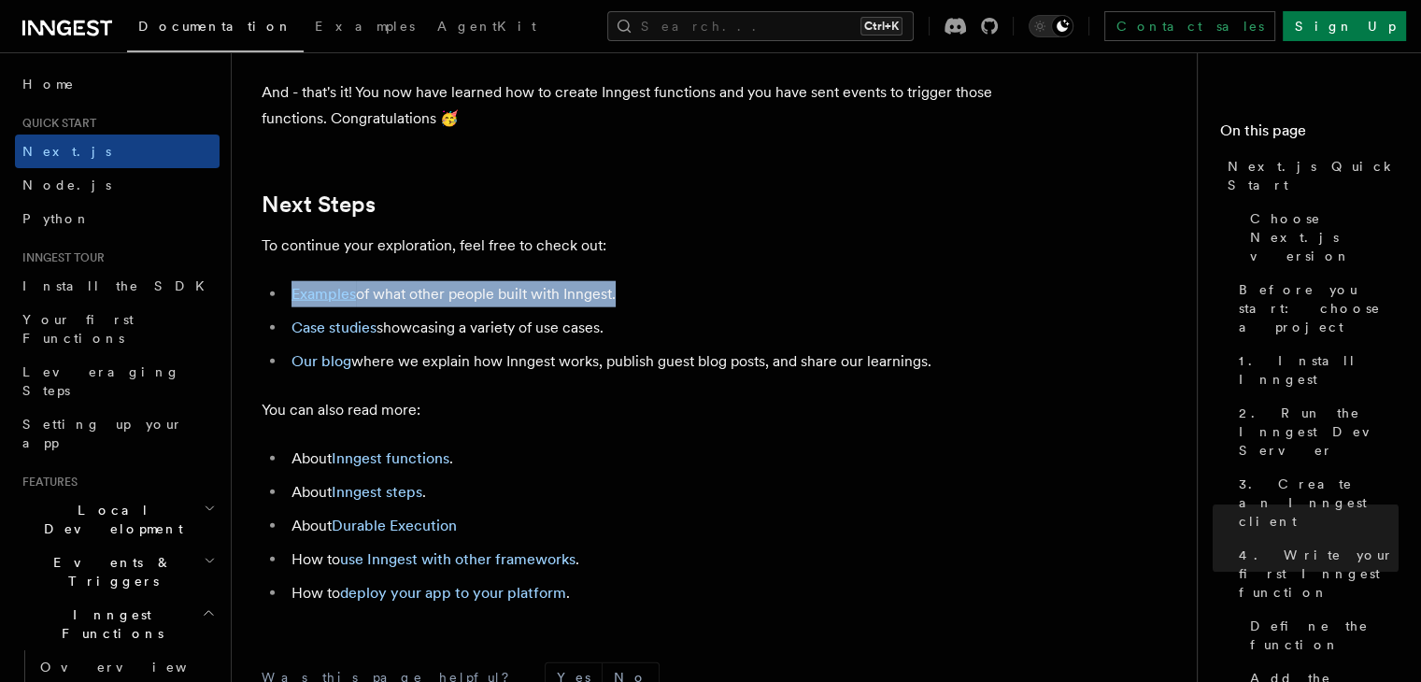
click at [658, 307] on li "Examples of what other people built with Inngest." at bounding box center [647, 294] width 723 height 26
click at [689, 307] on li "Examples of what other people built with Inngest." at bounding box center [647, 294] width 723 height 26
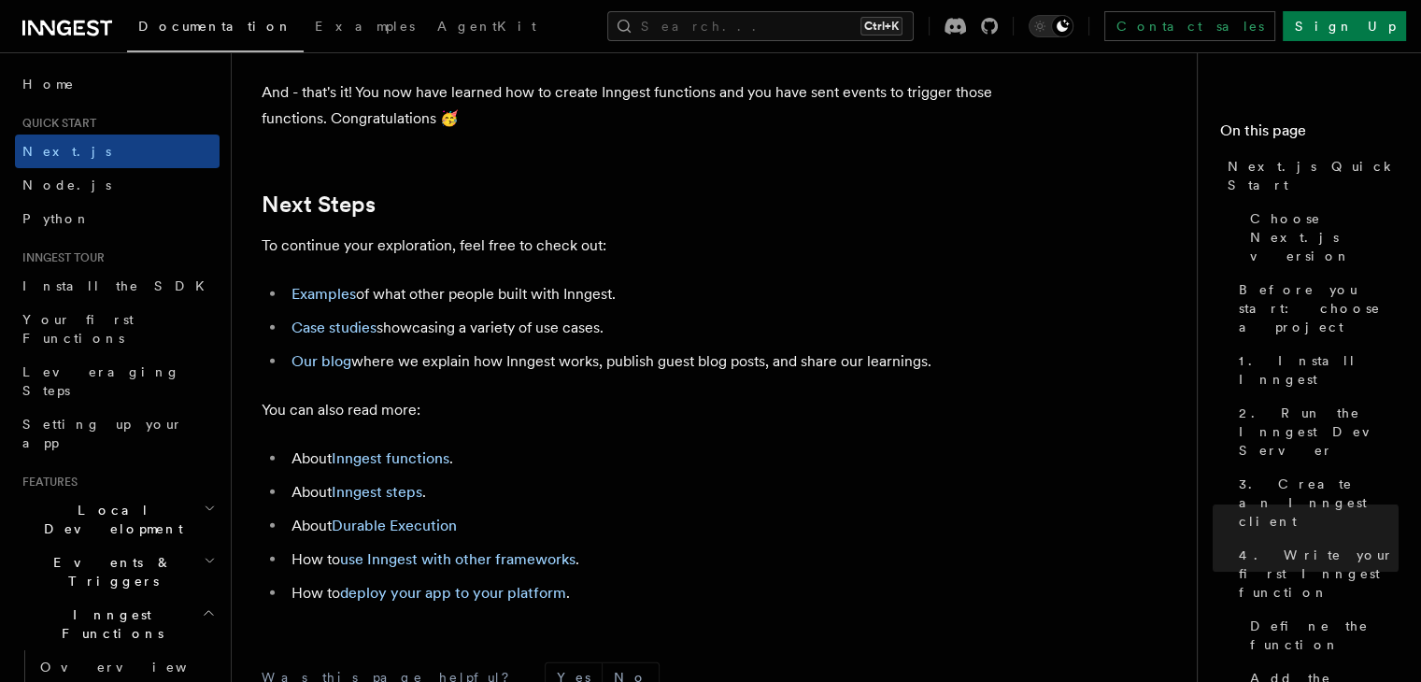
click at [701, 259] on p "To continue your exploration, feel free to check out:" at bounding box center [635, 246] width 747 height 26
click at [704, 259] on p "To continue your exploration, feel free to check out:" at bounding box center [635, 246] width 747 height 26
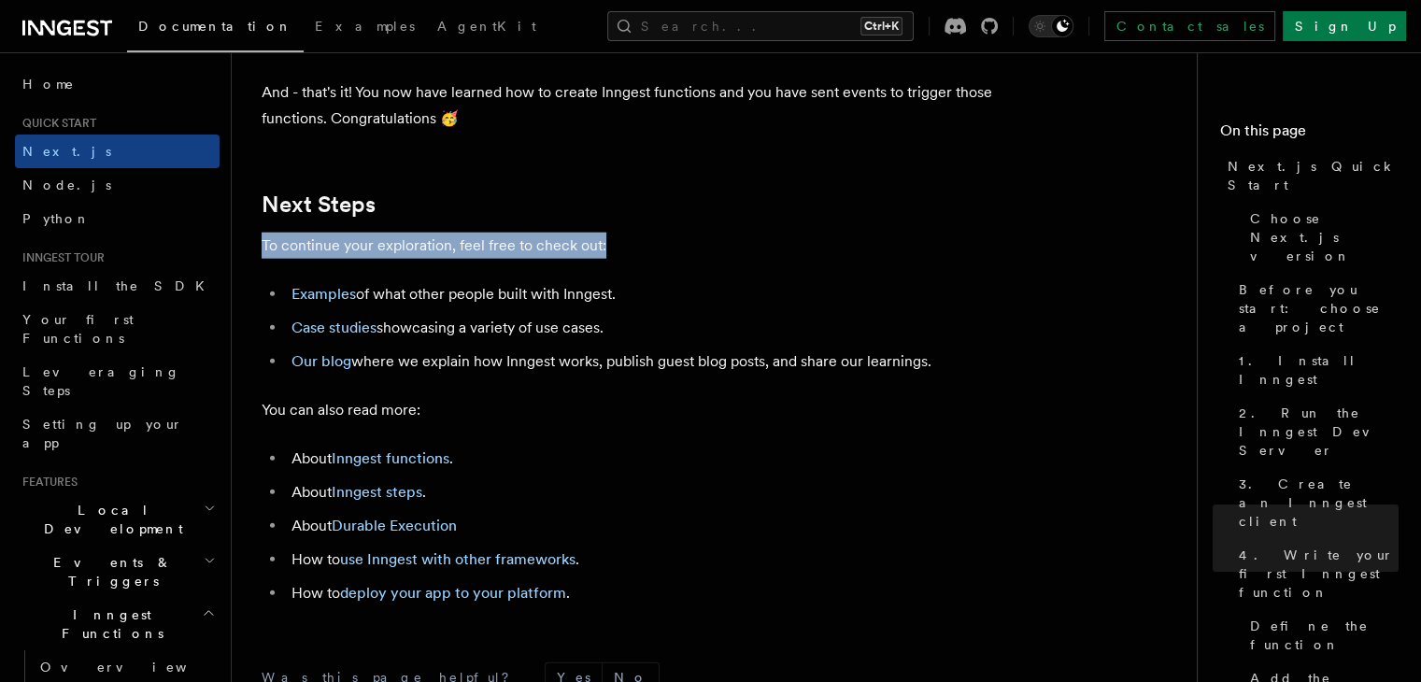
click at [704, 259] on p "To continue your exploration, feel free to check out:" at bounding box center [635, 246] width 747 height 26
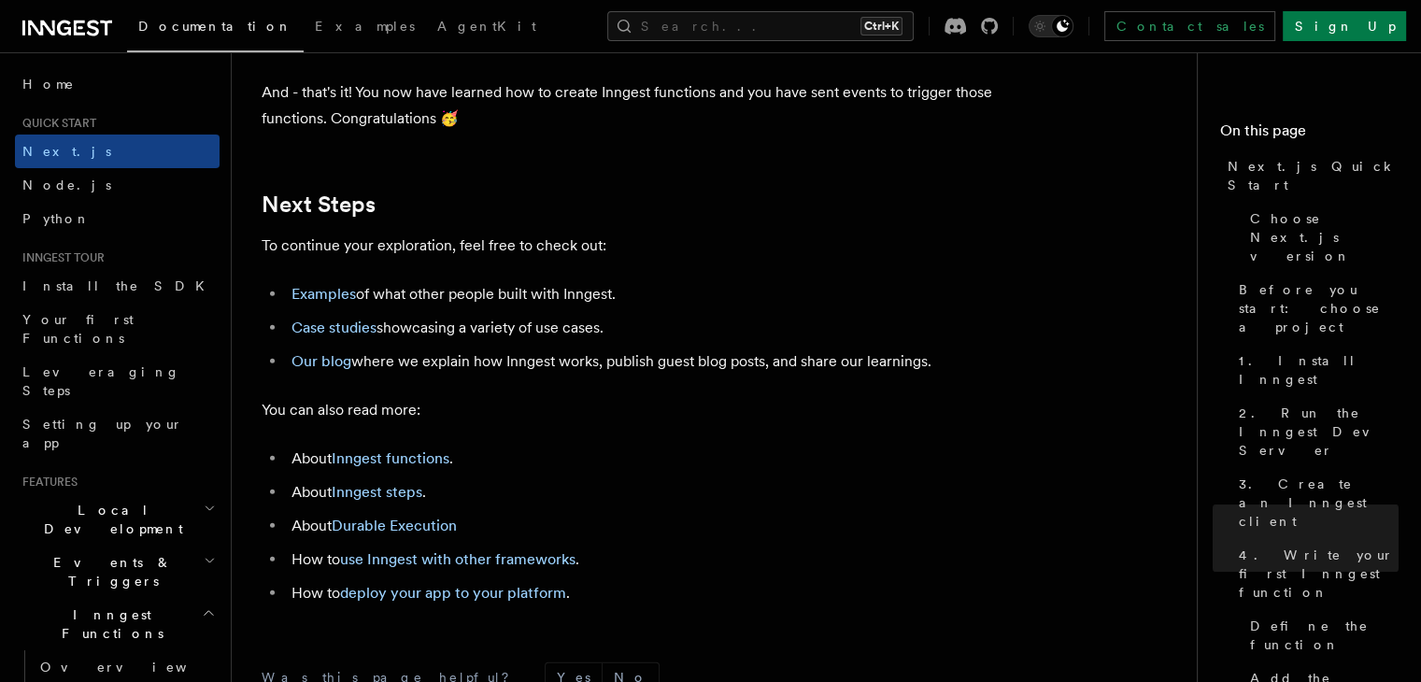
click at [763, 259] on p "To continue your exploration, feel free to check out:" at bounding box center [635, 246] width 747 height 26
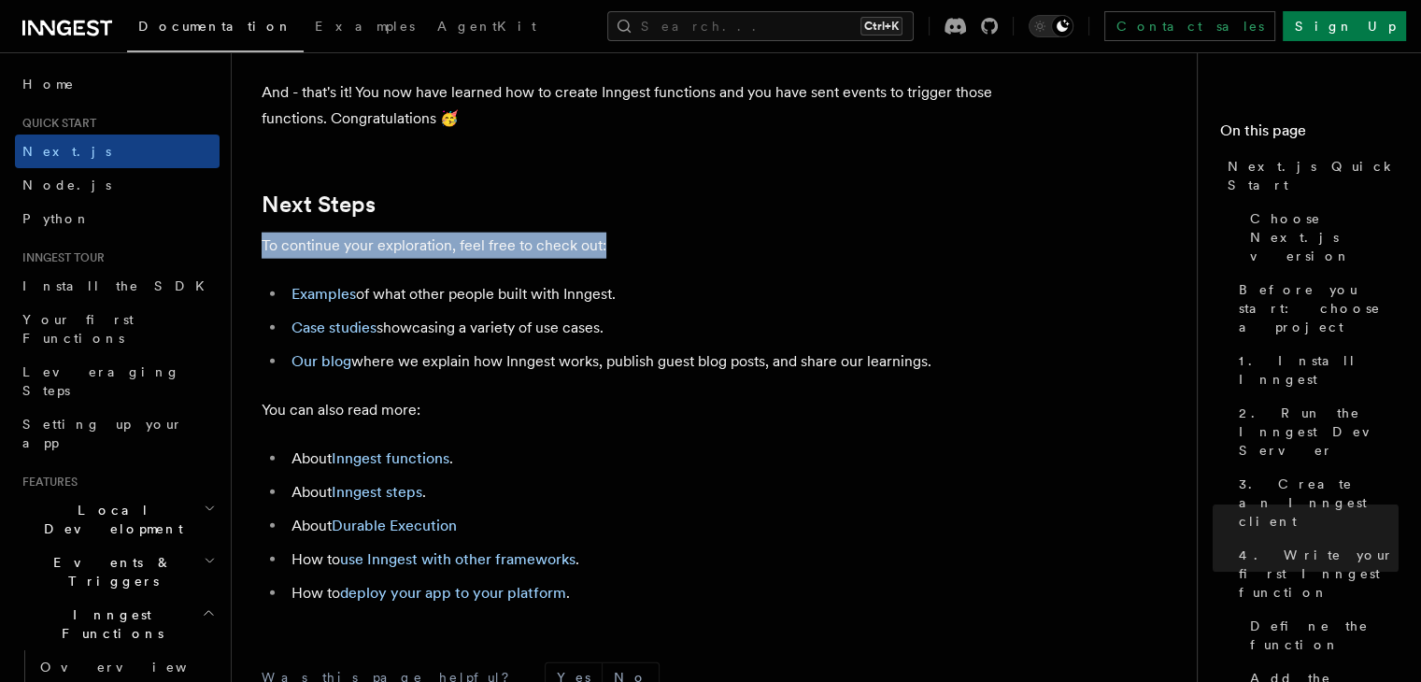
click at [763, 259] on p "To continue your exploration, feel free to check out:" at bounding box center [635, 246] width 747 height 26
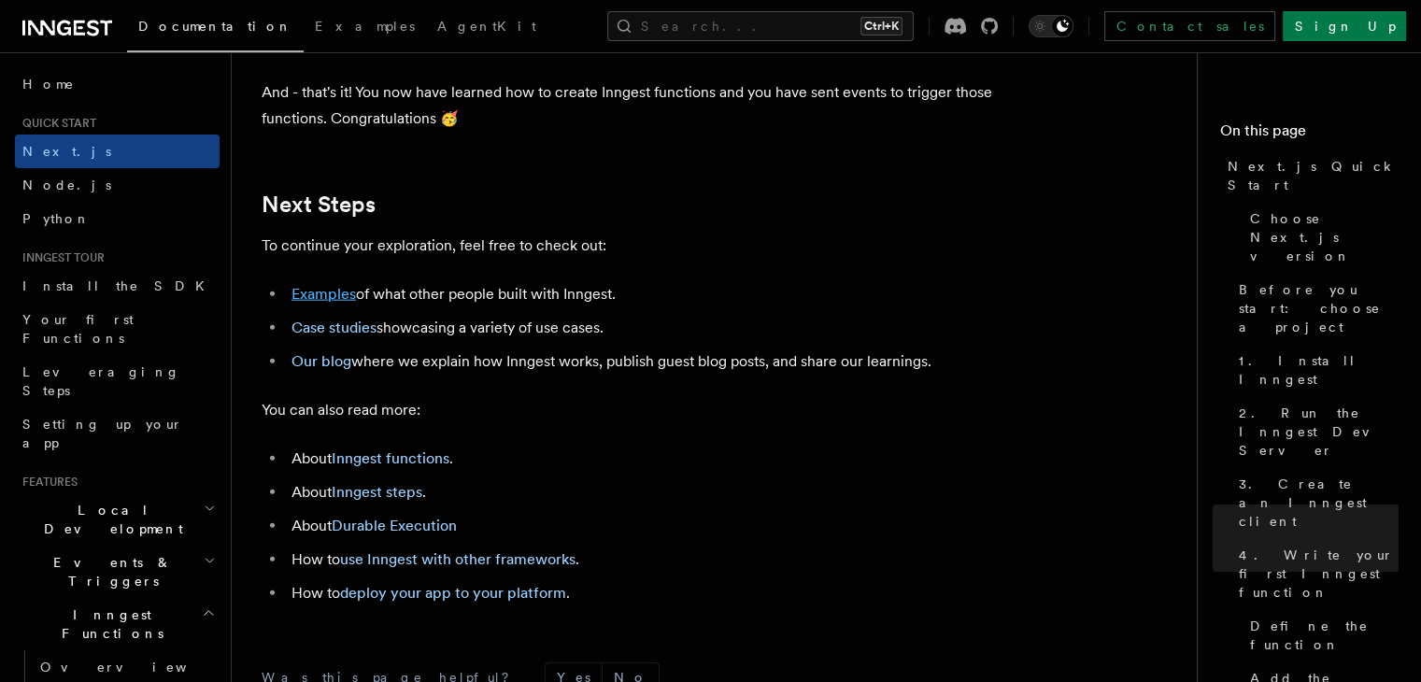
click at [347, 303] on link "Examples" at bounding box center [323, 294] width 64 height 18
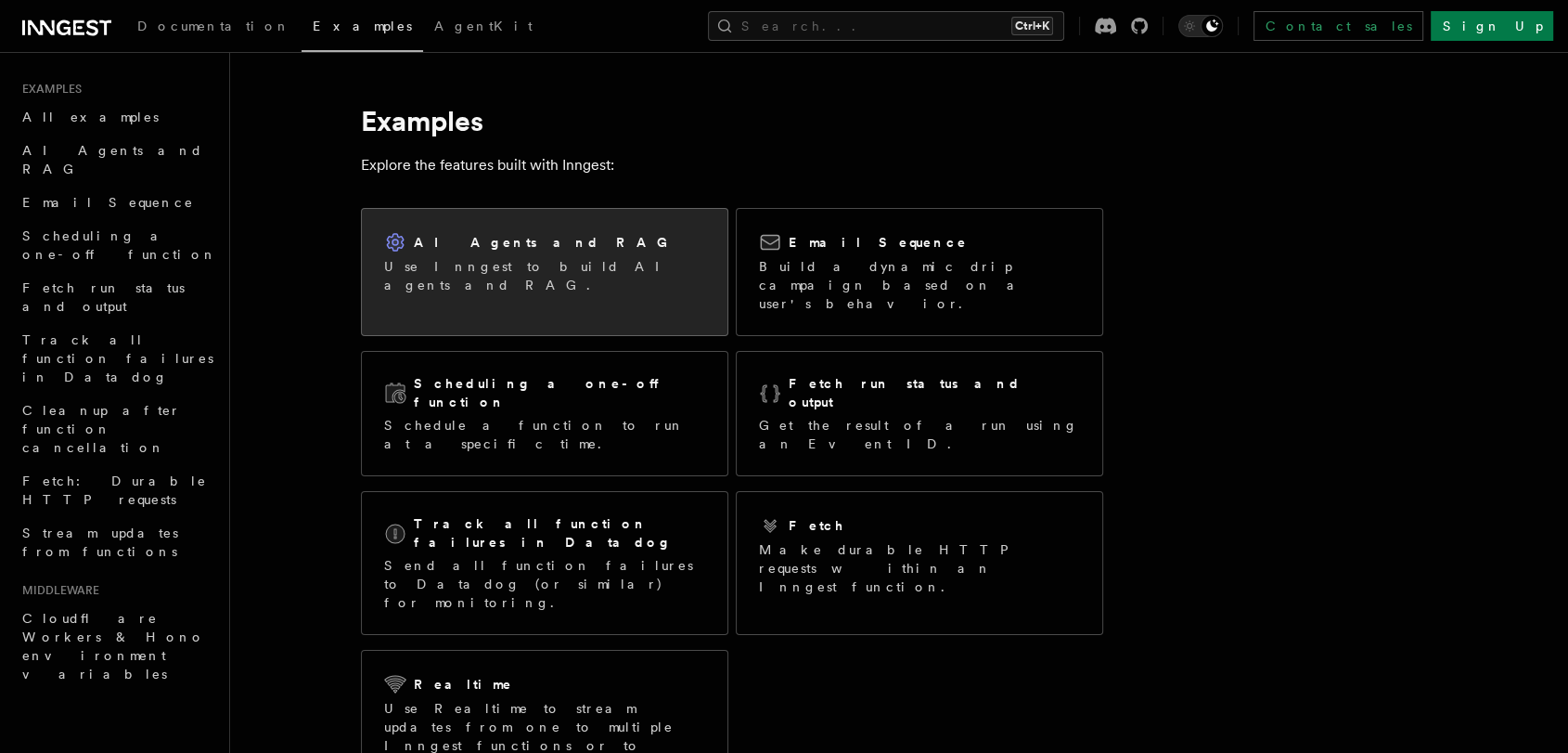
click at [576, 288] on div "AI Agents and RAG Use Inngest to build AI agents and RAG." at bounding box center [544, 262] width 365 height 107
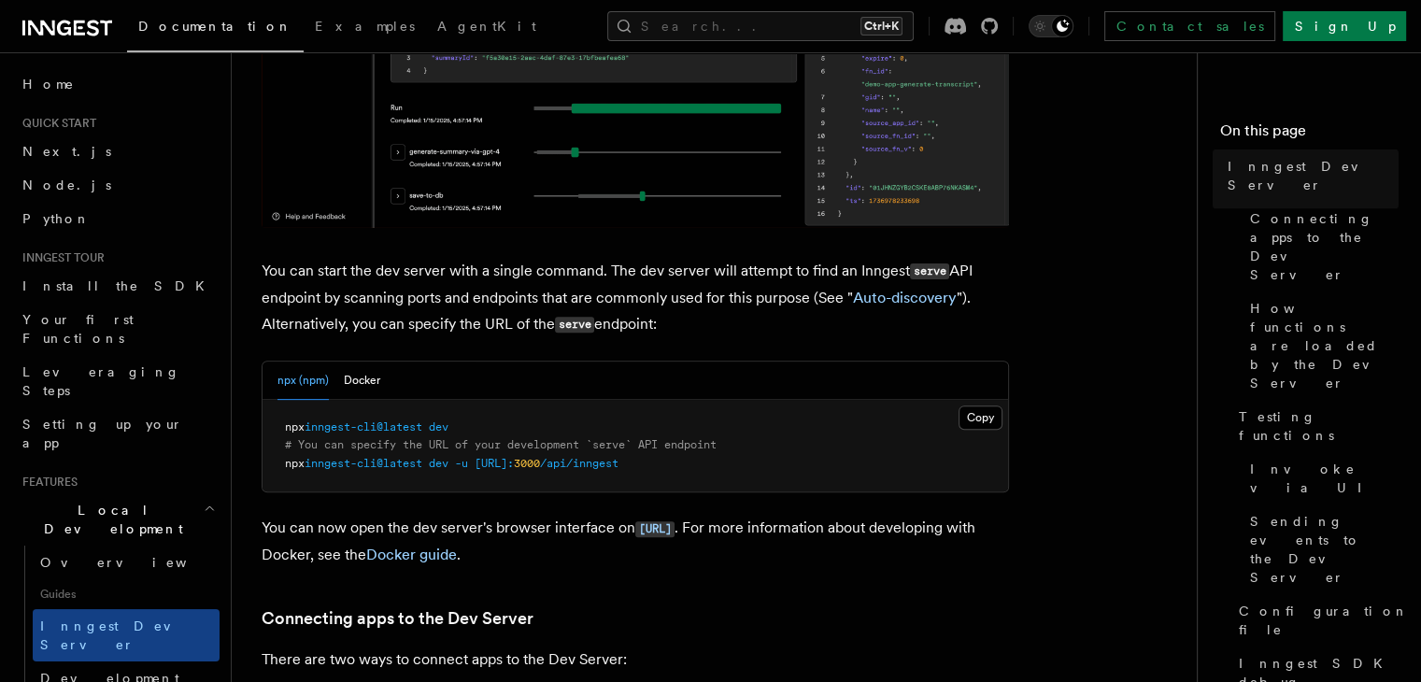
scroll to position [599, 0]
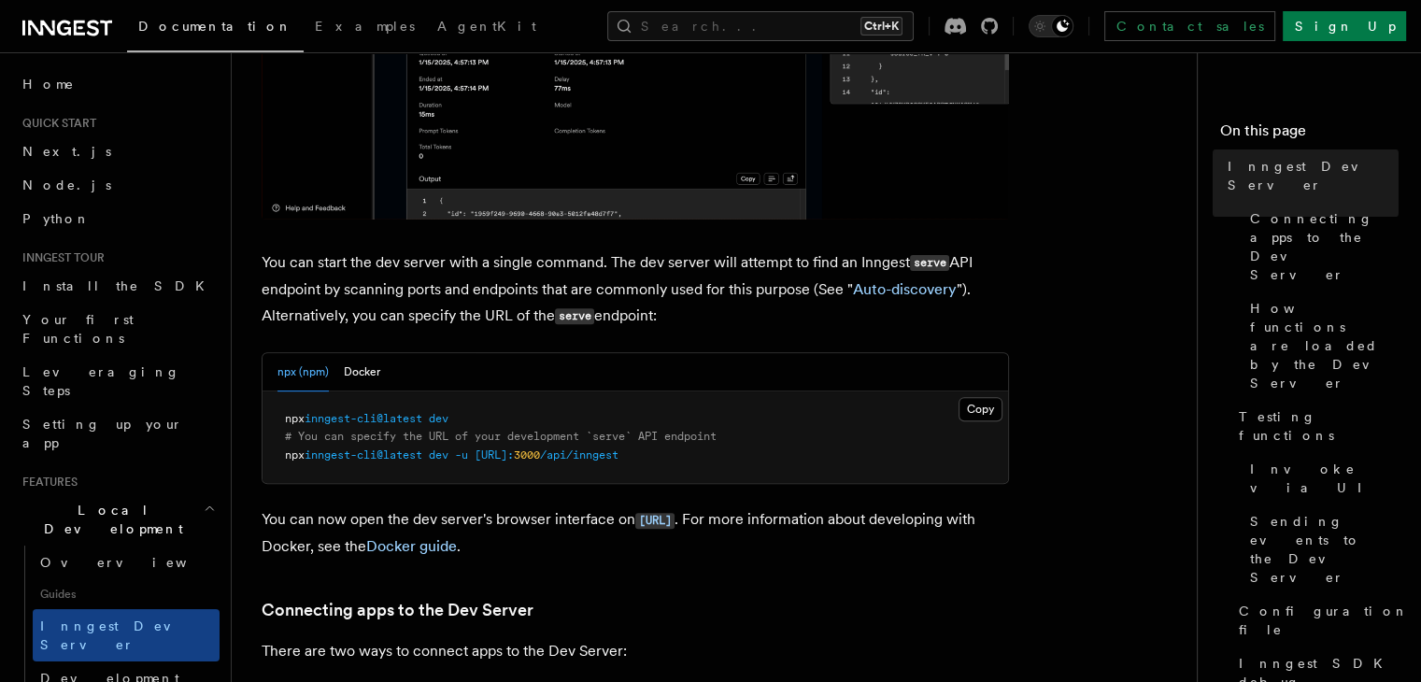
click at [517, 279] on p "You can start the dev server with a single command. The dev server will attempt…" at bounding box center [635, 289] width 747 height 80
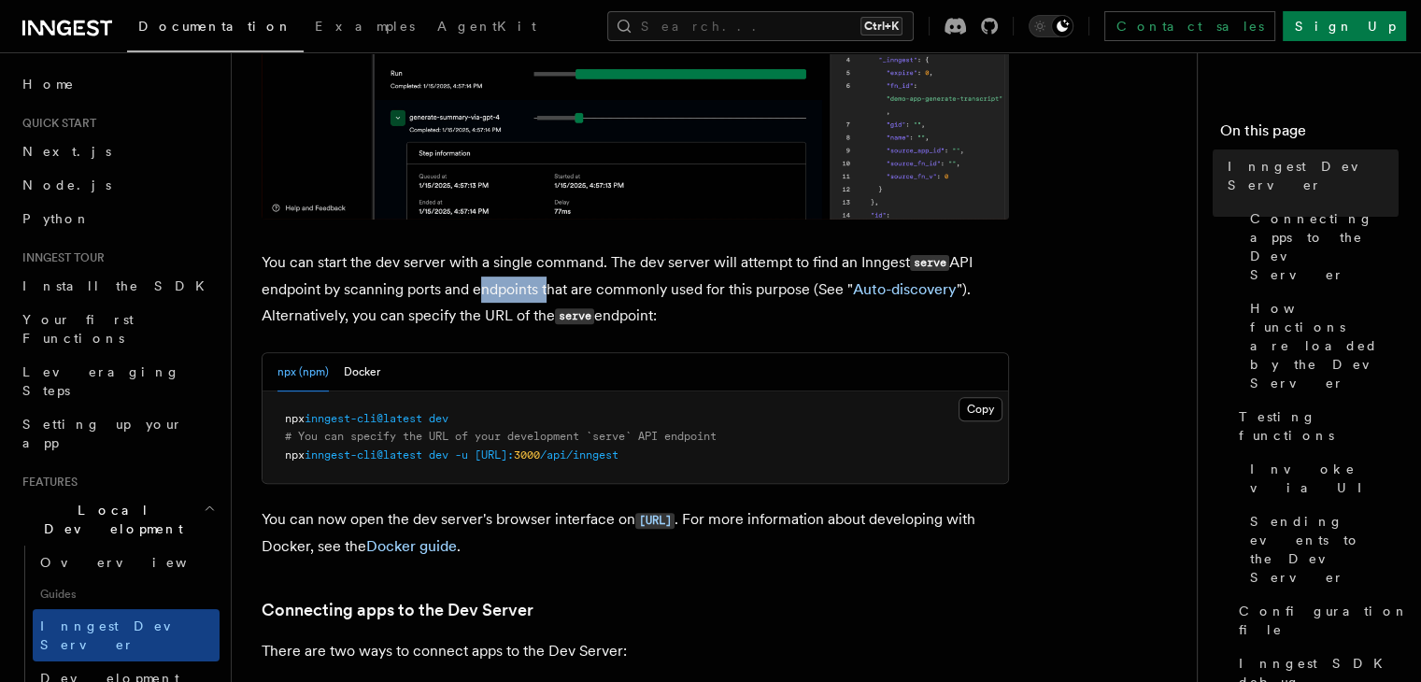
click at [517, 279] on p "You can start the dev server with a single command. The dev server will attempt…" at bounding box center [635, 289] width 747 height 80
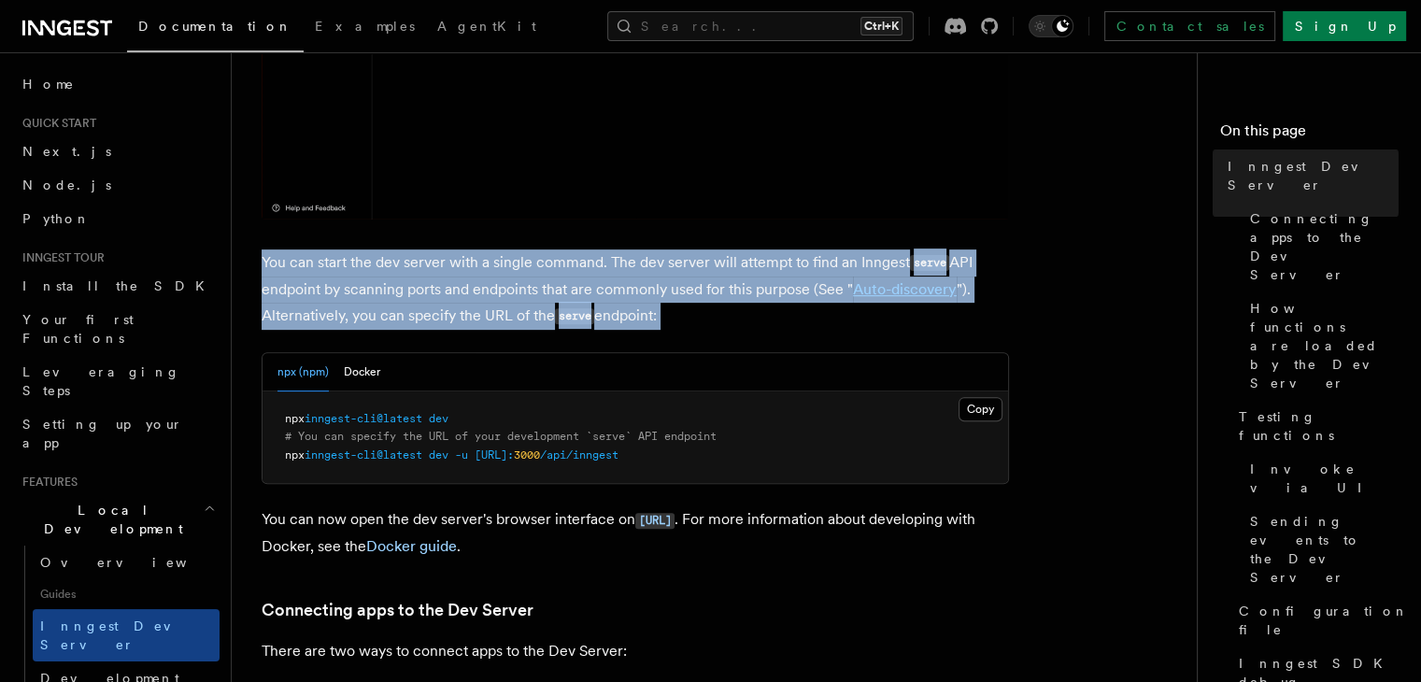
click at [517, 279] on p "You can start the dev server with a single command. The dev server will attempt…" at bounding box center [635, 289] width 747 height 80
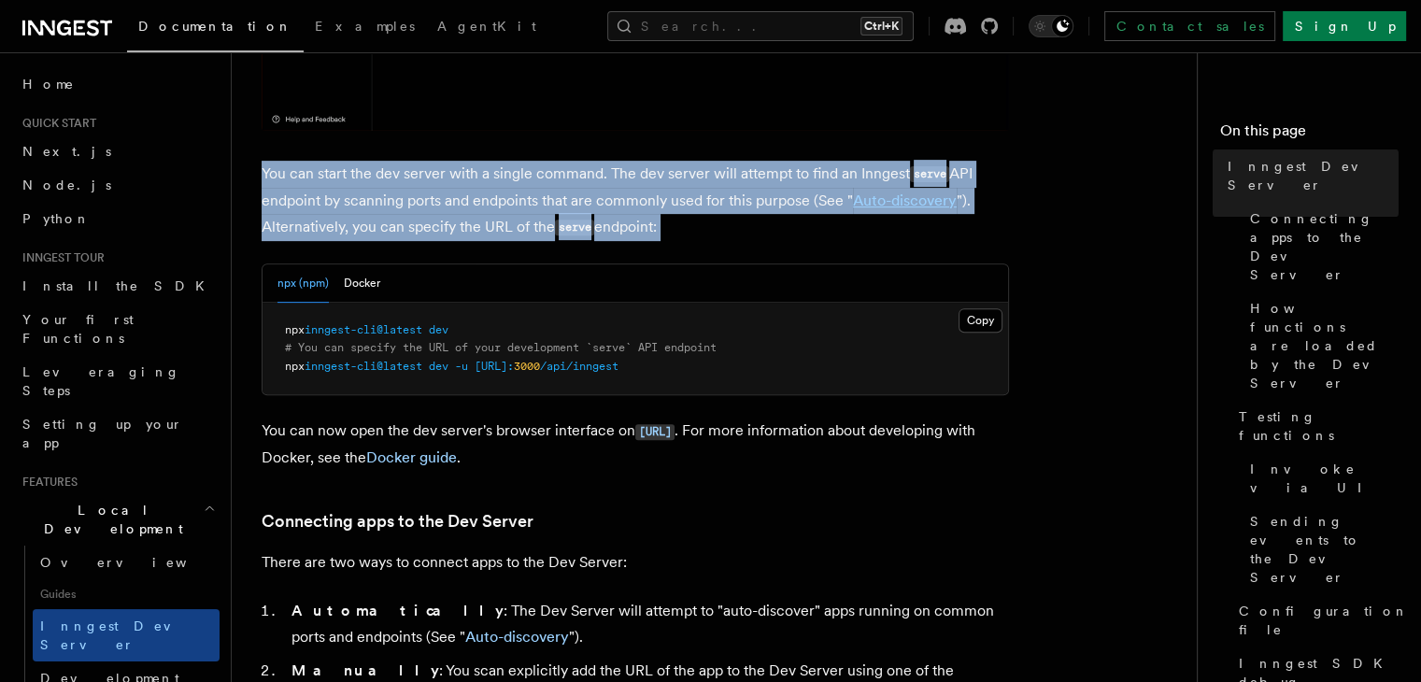
scroll to position [692, 0]
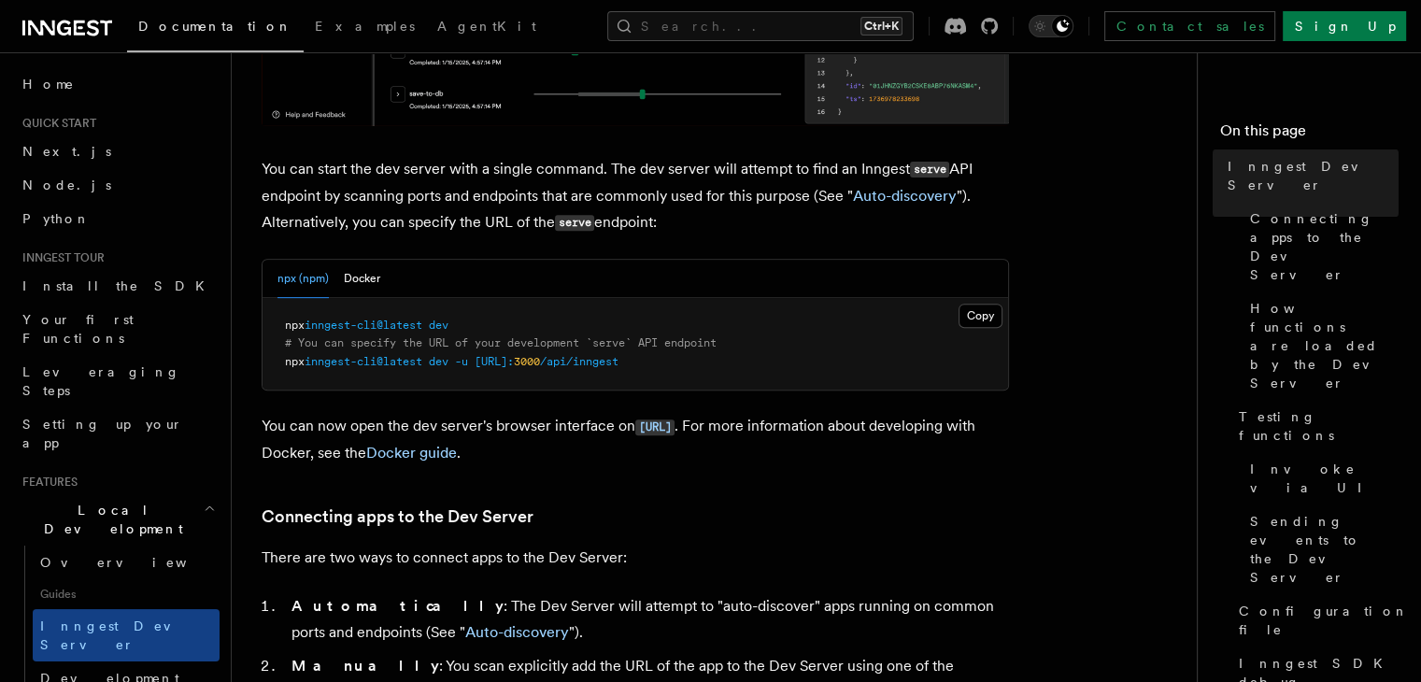
click at [547, 426] on p "You can now open the dev server's browser interface on http://localhost:8288 . …" at bounding box center [635, 439] width 747 height 53
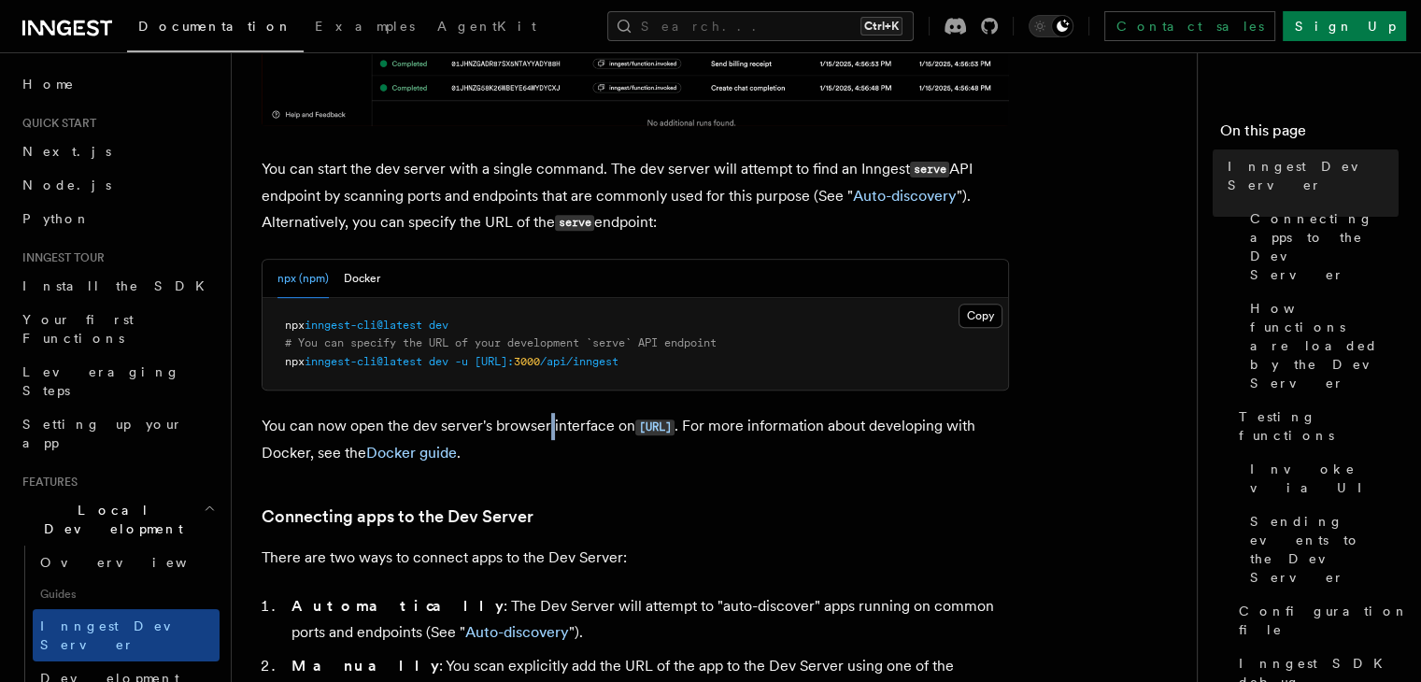
click at [547, 426] on p "You can now open the dev server's browser interface on http://localhost:8288 . …" at bounding box center [635, 439] width 747 height 53
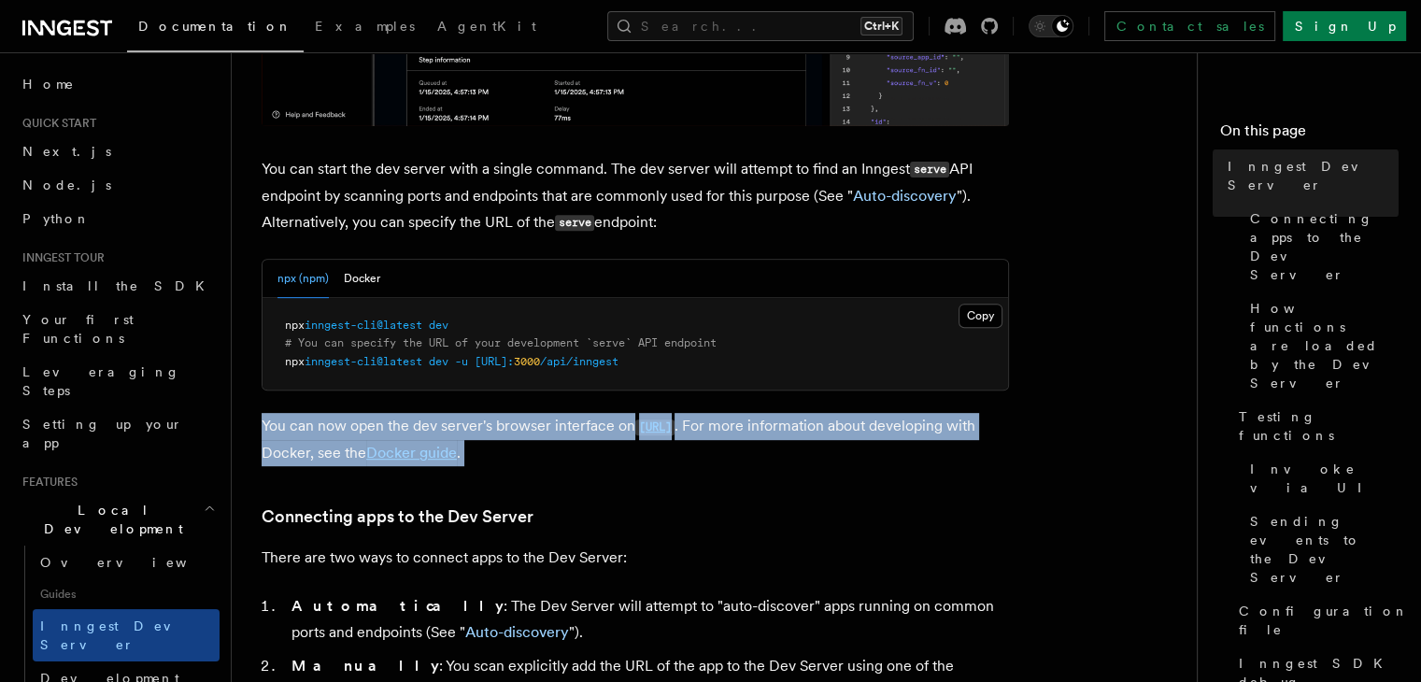
click at [547, 426] on p "You can now open the dev server's browser interface on http://localhost:8288 . …" at bounding box center [635, 439] width 747 height 53
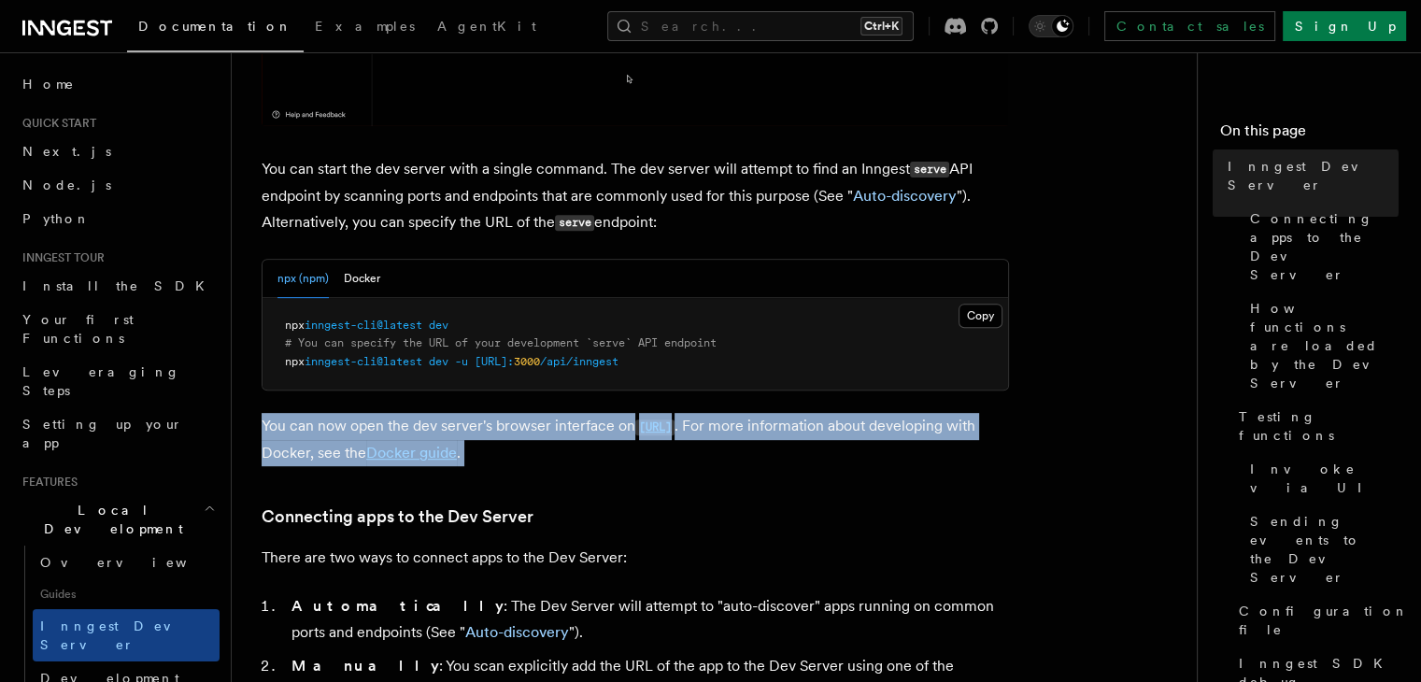
click at [557, 424] on p "You can now open the dev server's browser interface on http://localhost:8288 . …" at bounding box center [635, 439] width 747 height 53
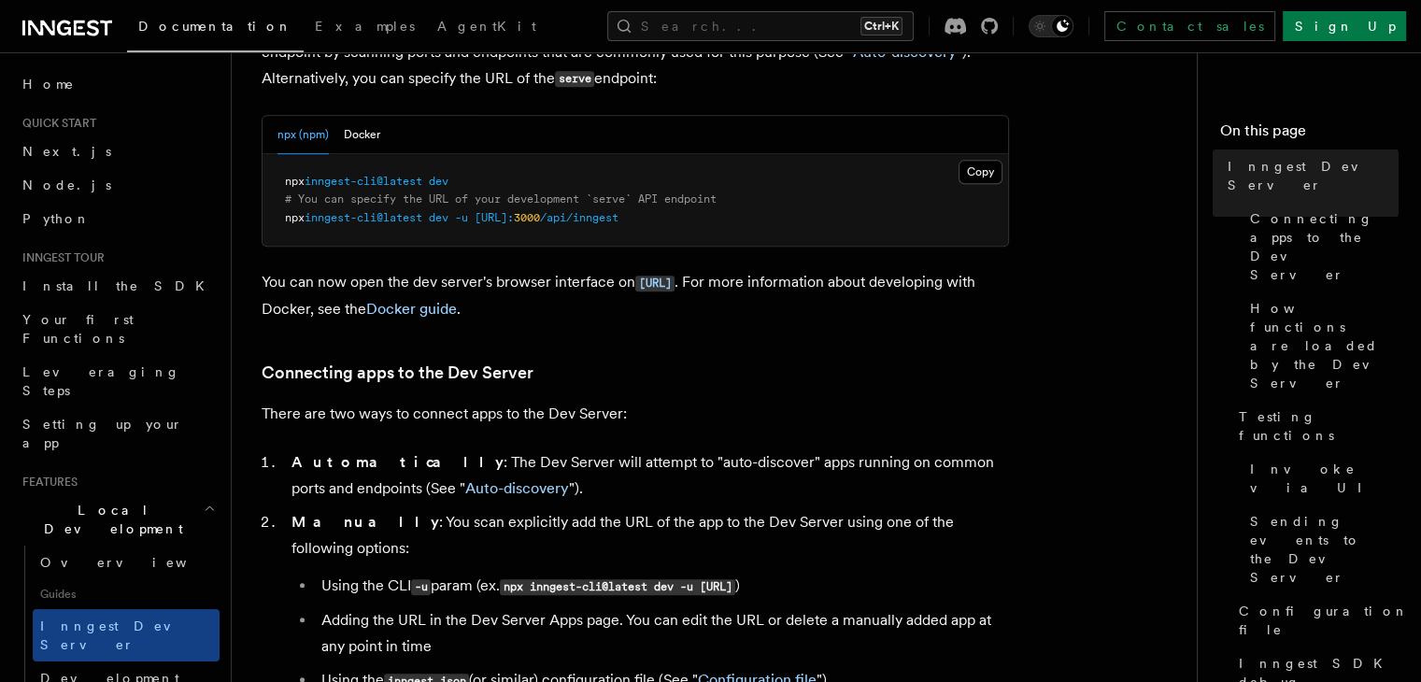
scroll to position [879, 0]
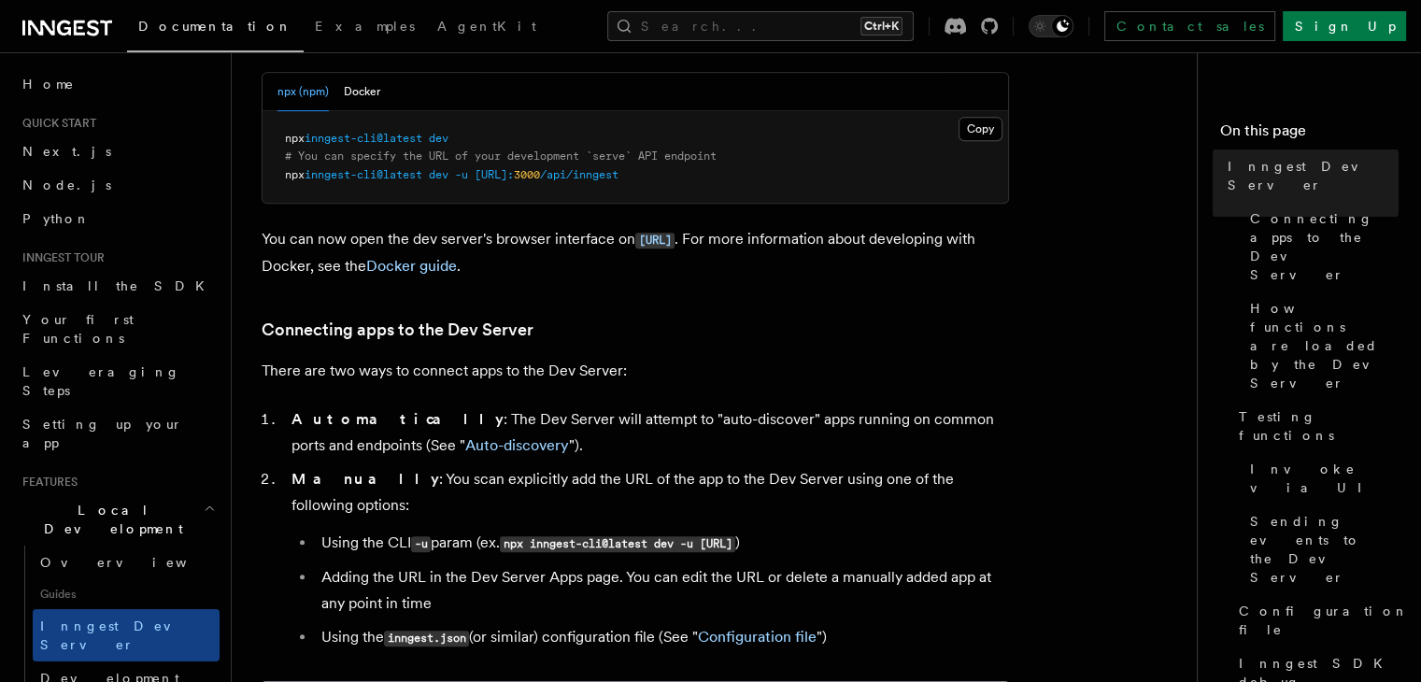
click at [654, 376] on p "There are two ways to connect apps to the Dev Server:" at bounding box center [635, 371] width 747 height 26
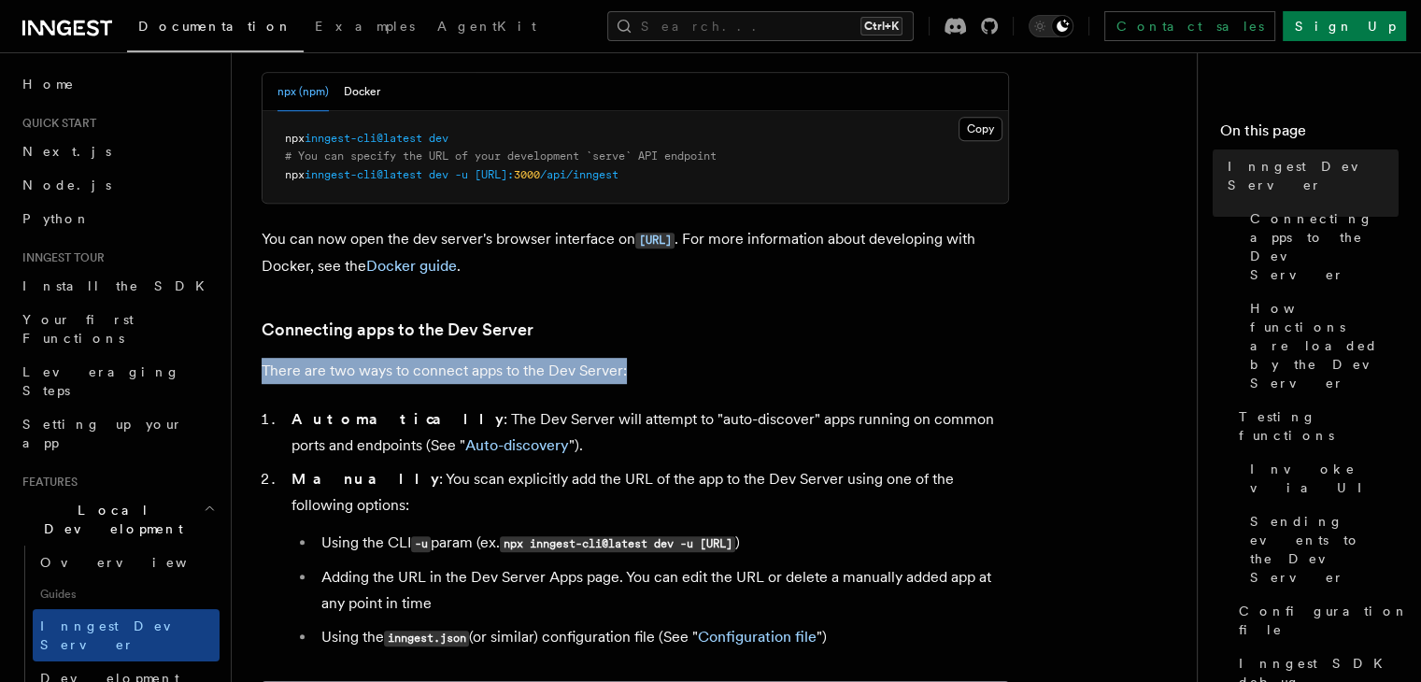
click at [654, 376] on p "There are two ways to connect apps to the Dev Server:" at bounding box center [635, 371] width 747 height 26
click at [684, 373] on p "There are two ways to connect apps to the Dev Server:" at bounding box center [635, 371] width 747 height 26
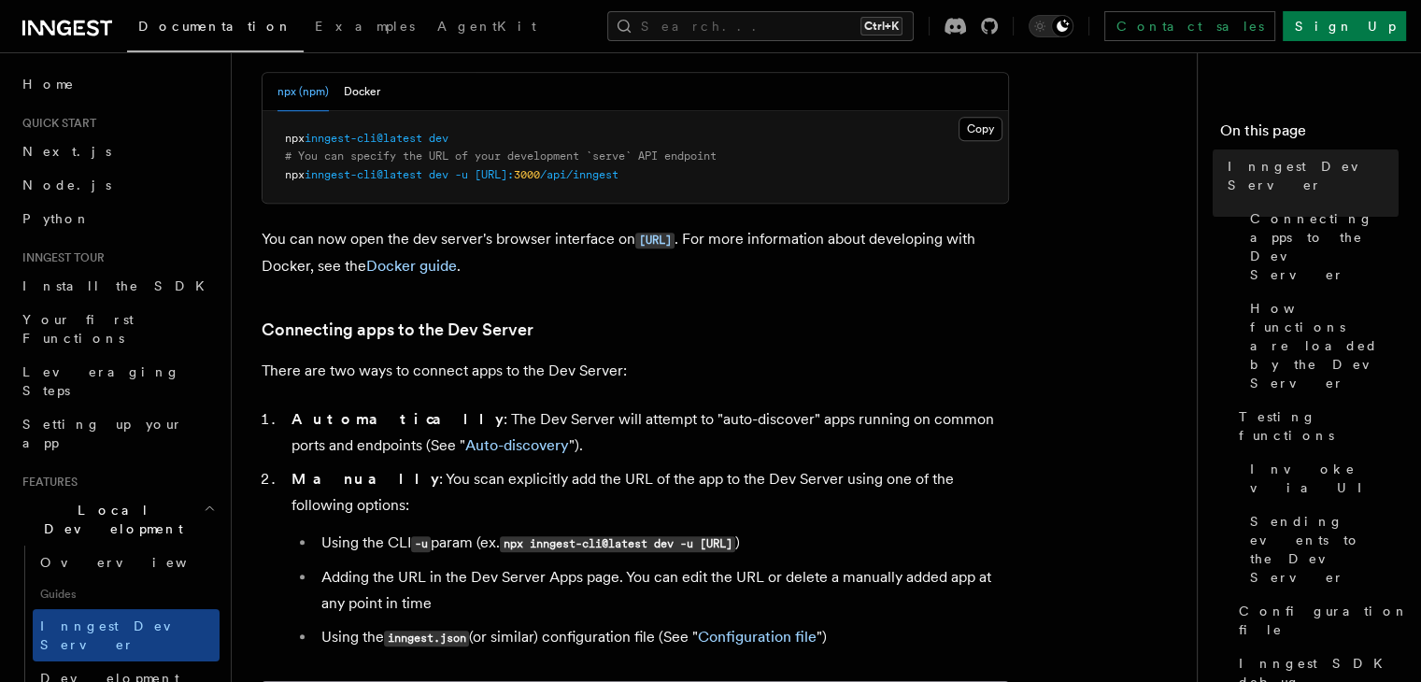
click at [697, 433] on li "Automatically : The Dev Server will attempt to "auto-discover" apps running on …" at bounding box center [647, 432] width 723 height 52
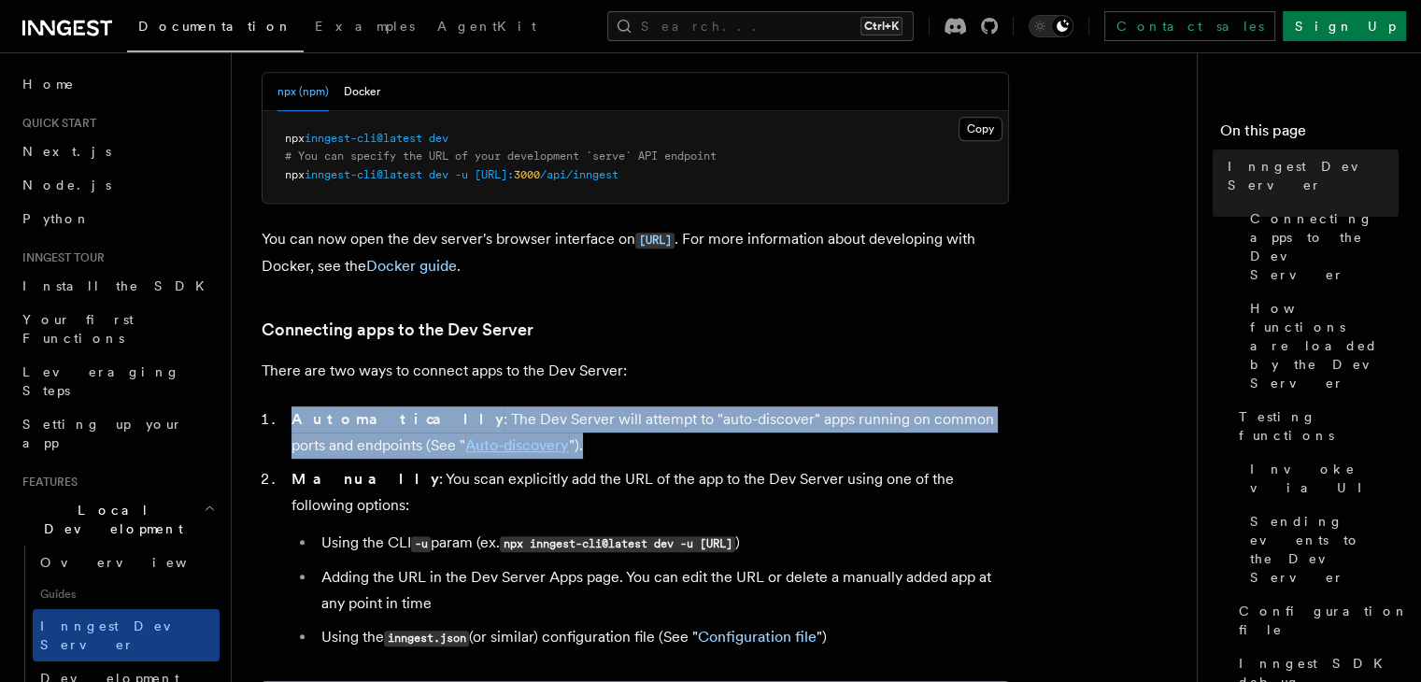
click at [697, 433] on li "Automatically : The Dev Server will attempt to "auto-discover" apps running on …" at bounding box center [647, 432] width 723 height 52
click at [716, 429] on li "Automatically : The Dev Server will attempt to "auto-discover" apps running on …" at bounding box center [647, 432] width 723 height 52
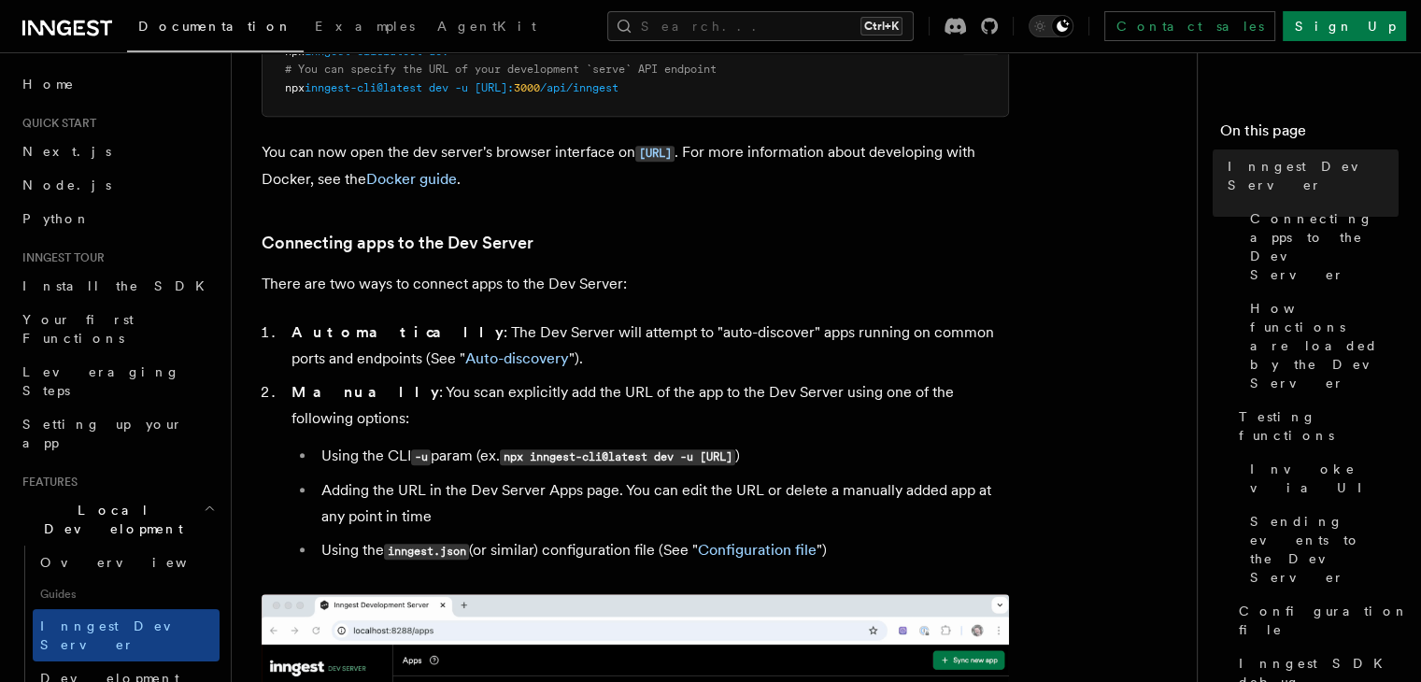
scroll to position [972, 0]
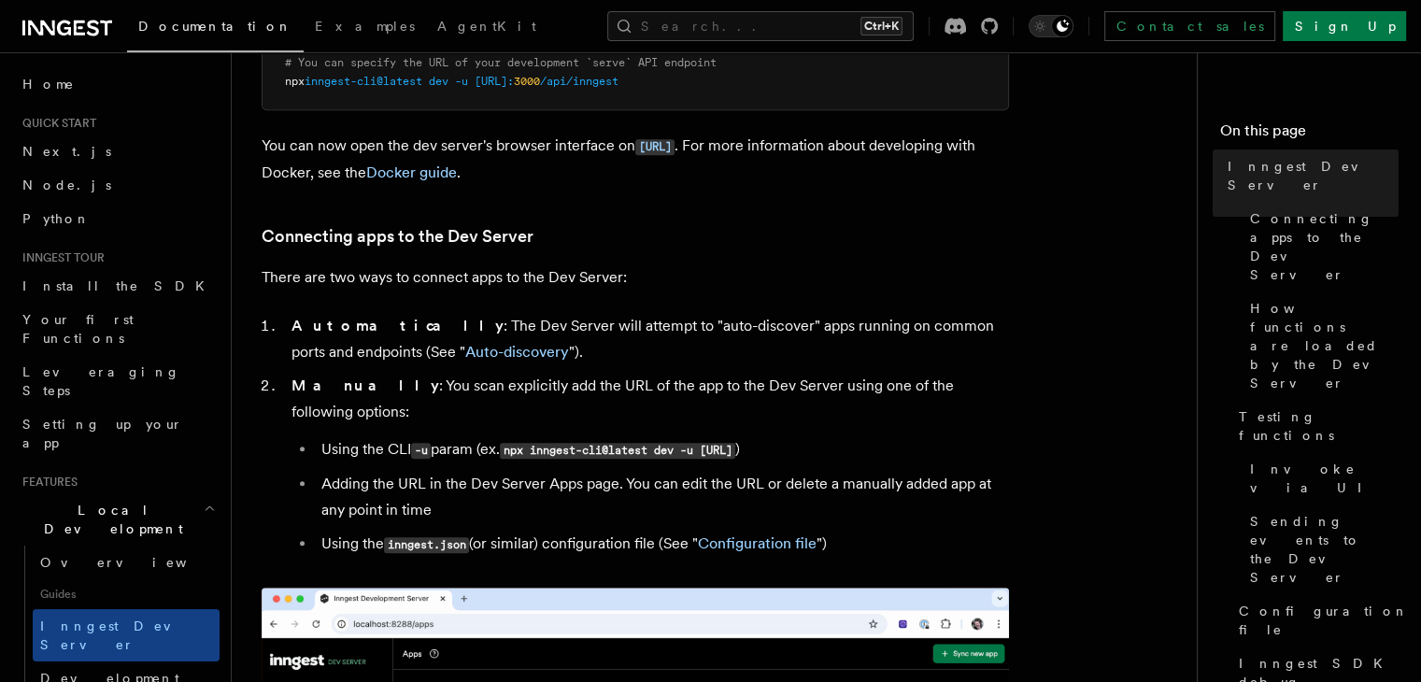
drag, startPoint x: 516, startPoint y: 427, endPoint x: 938, endPoint y: 429, distance: 422.2
click at [735, 443] on code "npx inngest-cli@latest dev -u http://localhost:3000/api/inngest" at bounding box center [617, 451] width 235 height 16
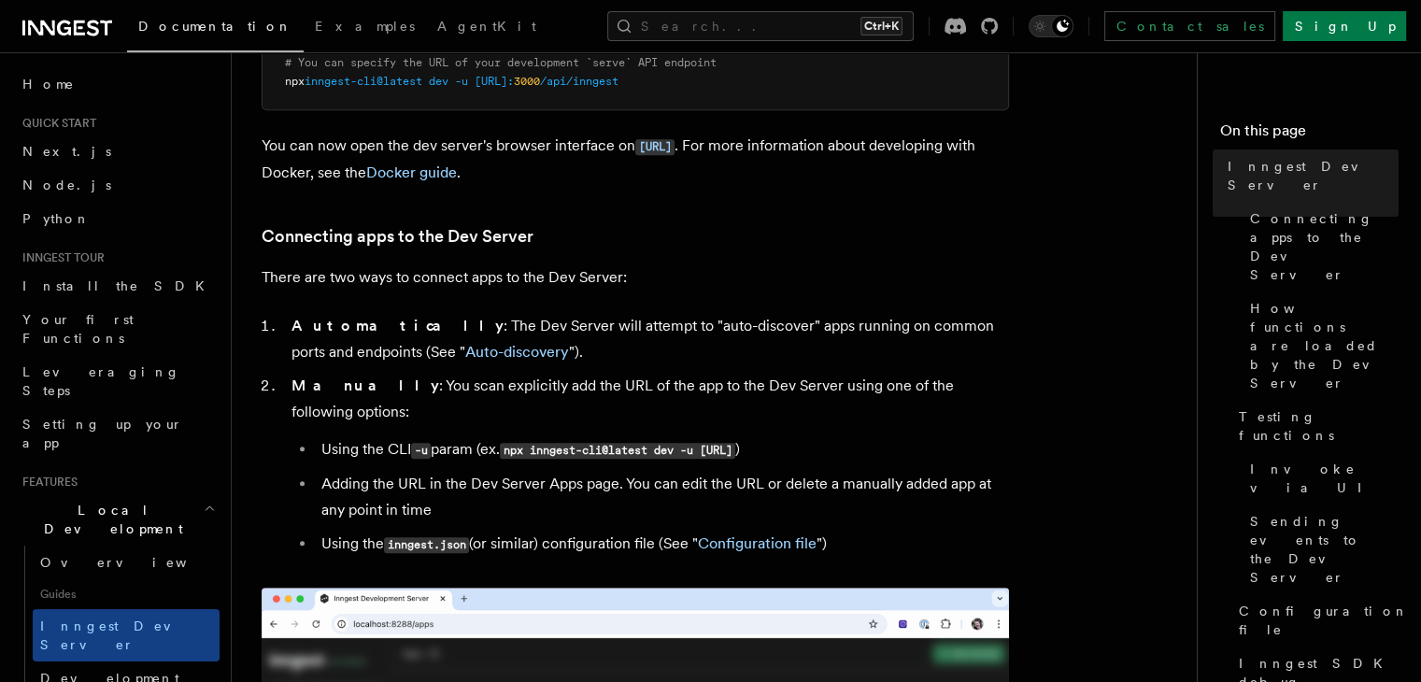
copy code "npx inngest-cli@latest dev -u http://localhost:3000/api/inngest"
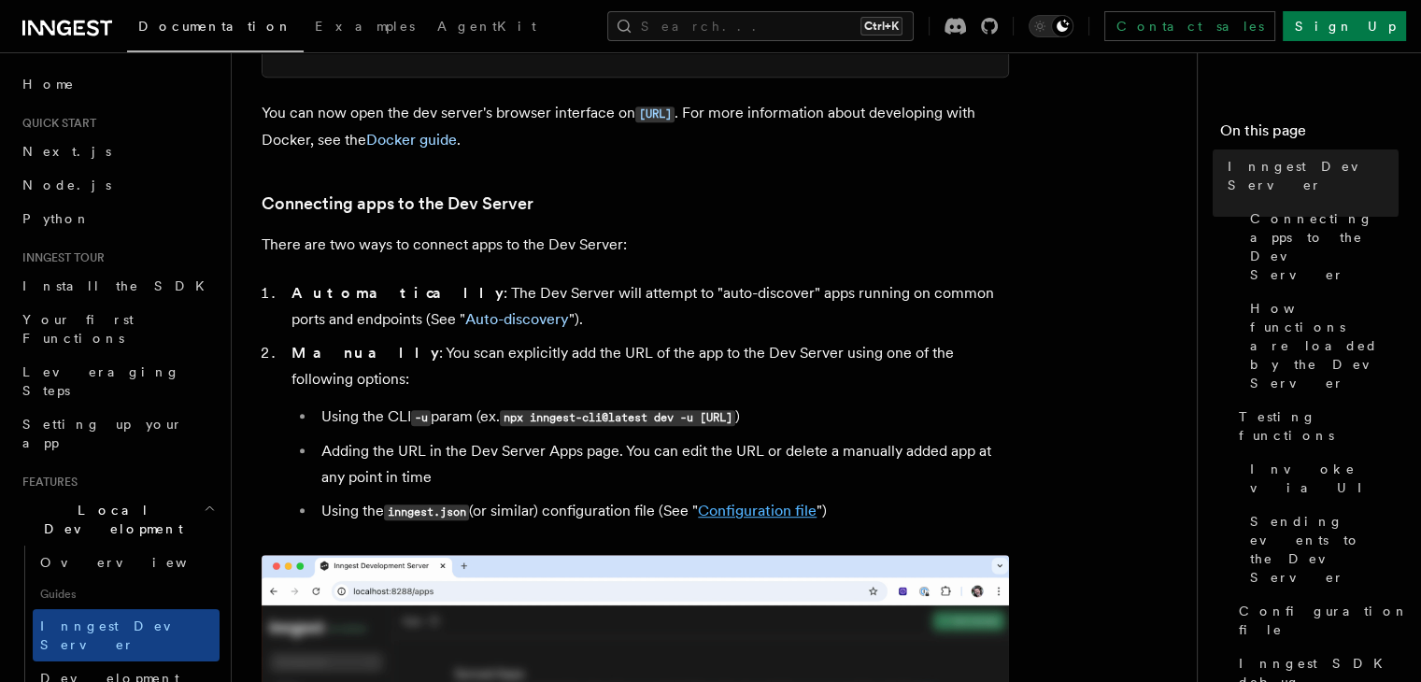
scroll to position [1253, 0]
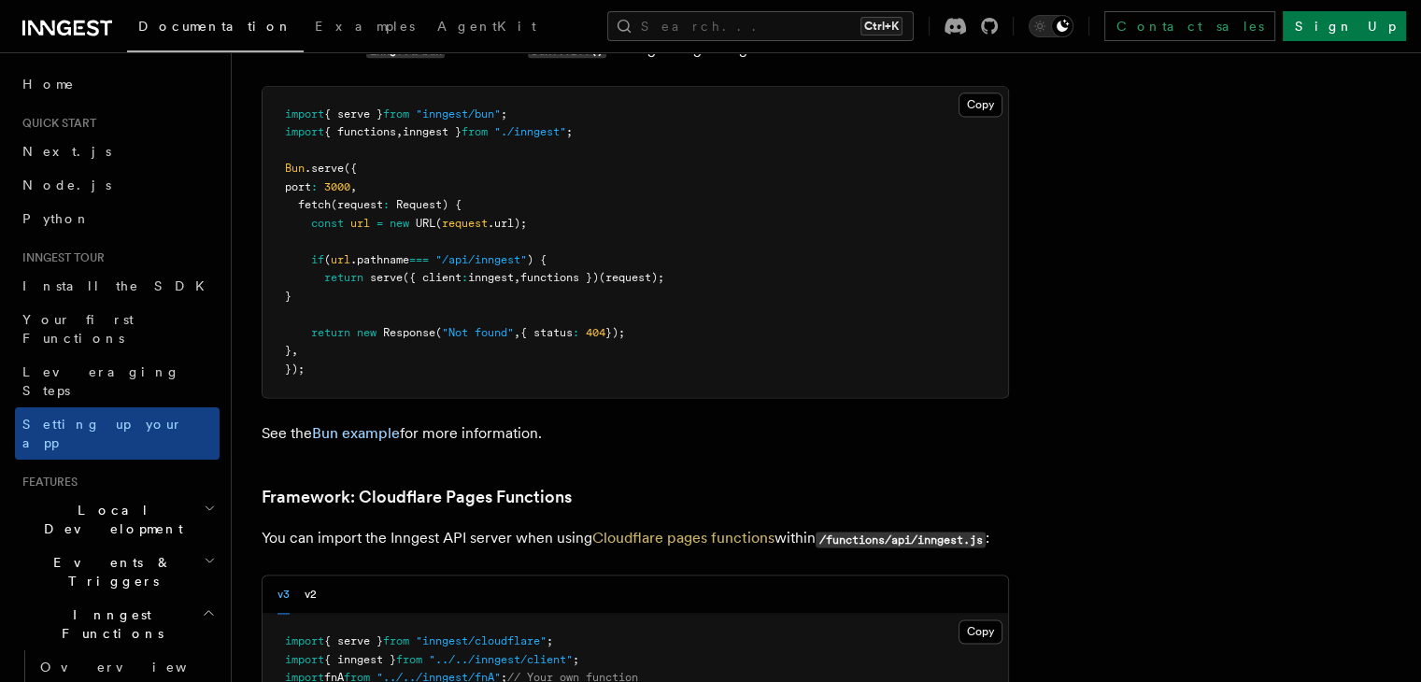
scroll to position [2709, 0]
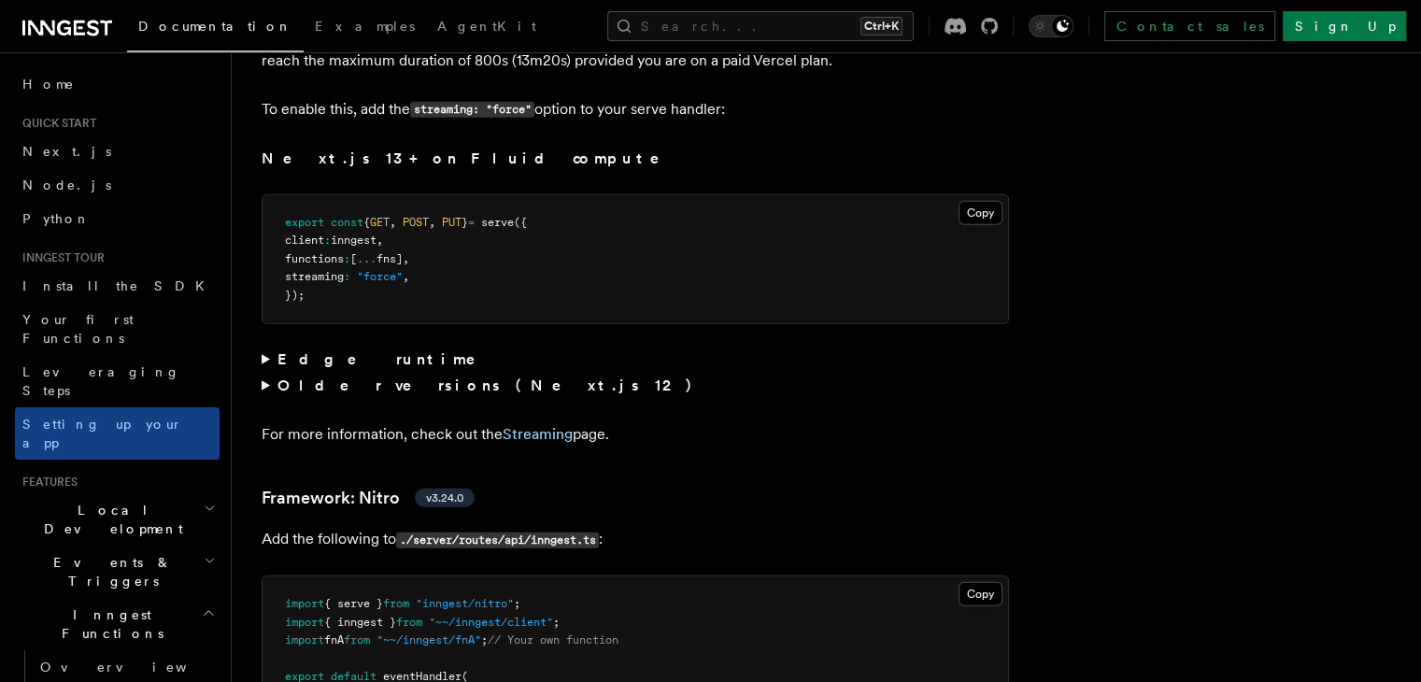
scroll to position [12037, 0]
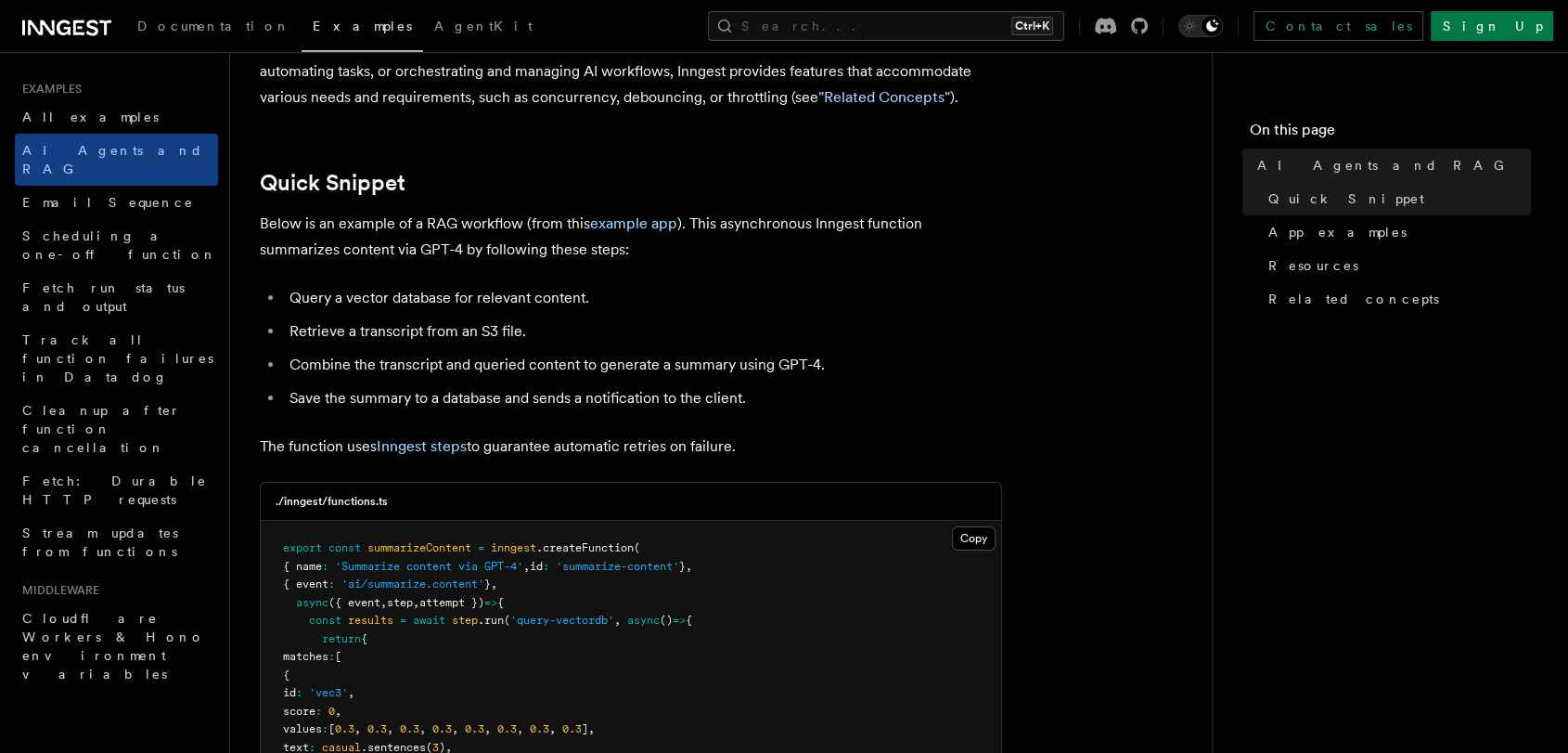
scroll to position [206, 0]
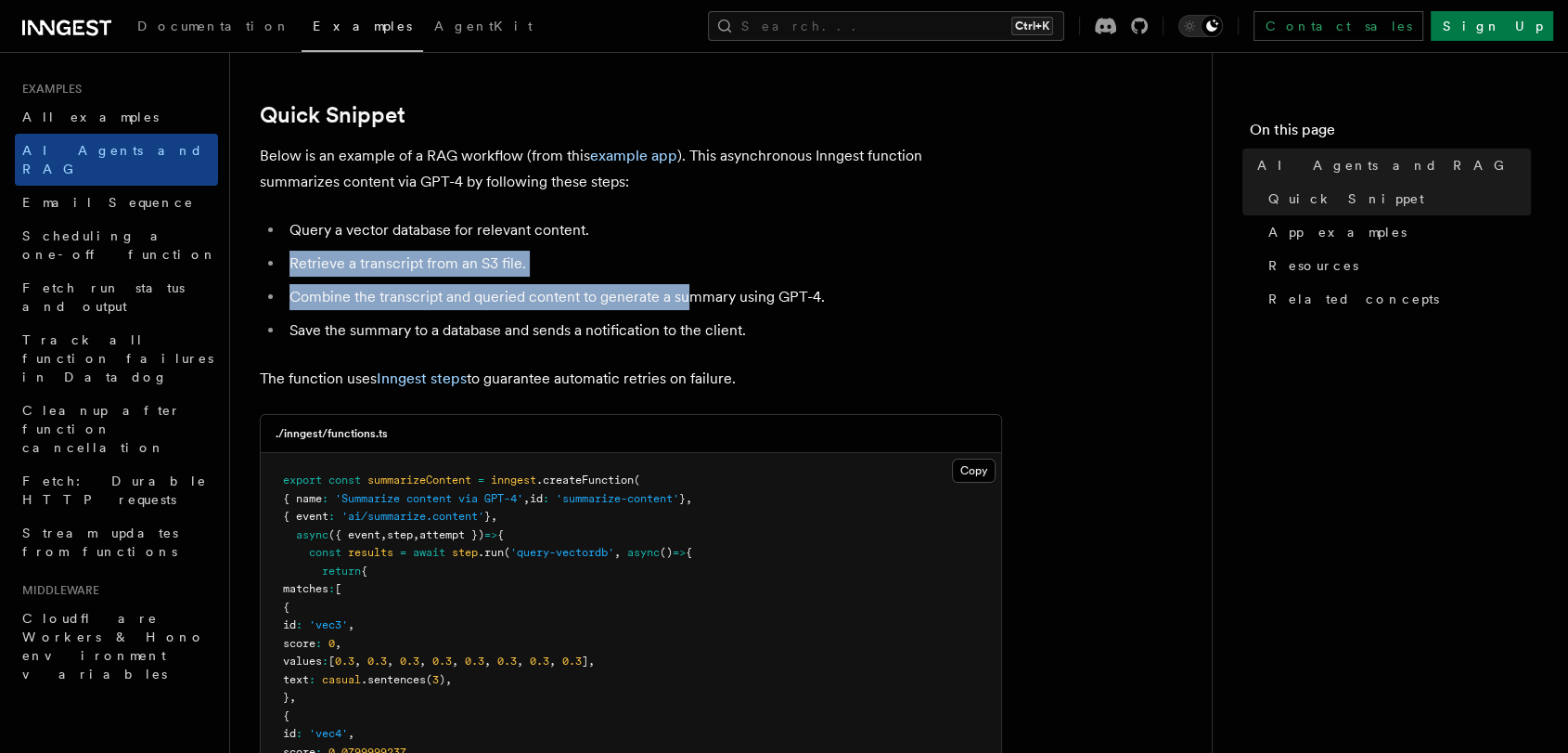
drag, startPoint x: 644, startPoint y: 195, endPoint x: 688, endPoint y: 281, distance: 96.6
click at [688, 281] on ul "Query a vector database for relevant content. Retrieve a transcript from an S3 …" at bounding box center [631, 280] width 742 height 126
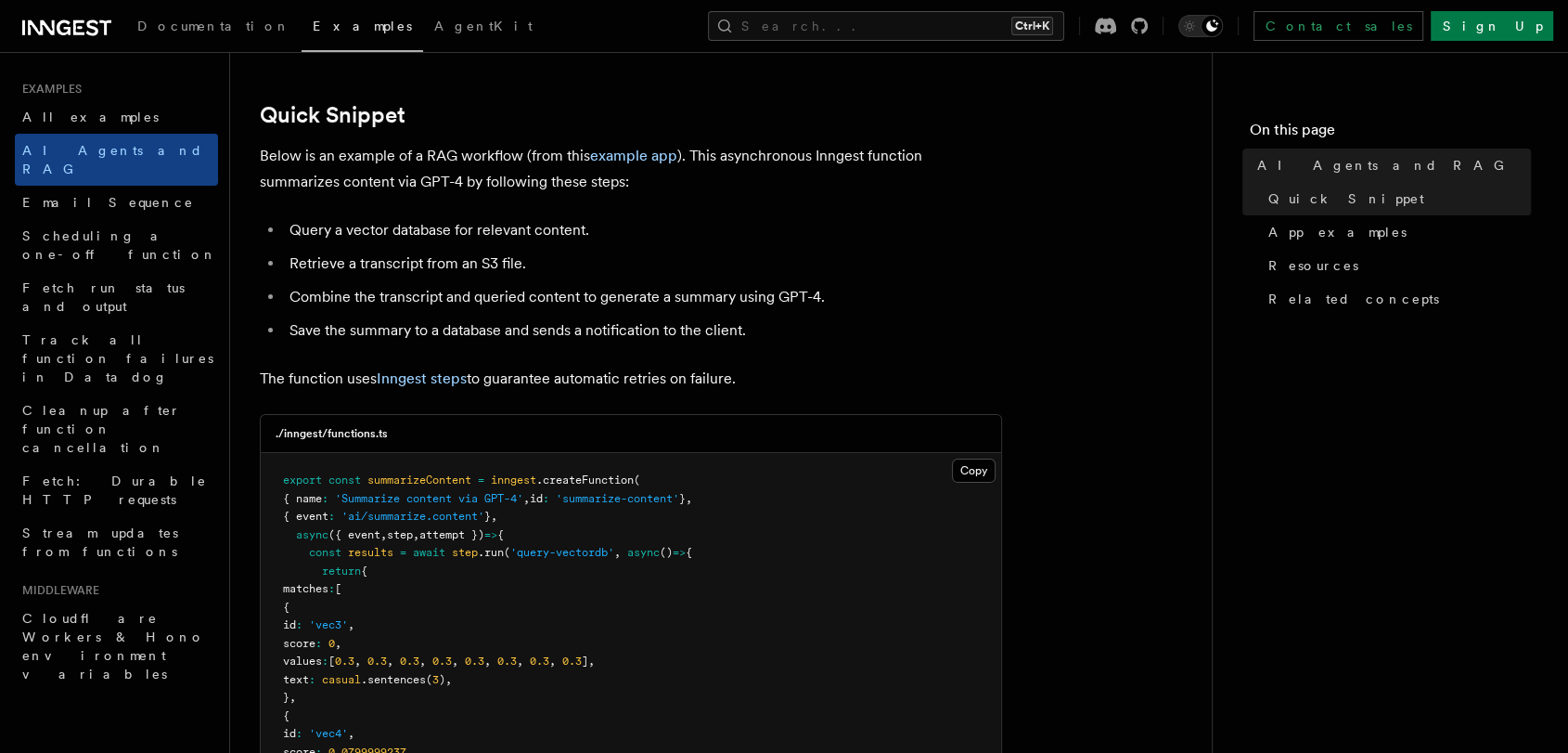
drag, startPoint x: 706, startPoint y: 206, endPoint x: 770, endPoint y: 358, distance: 164.9
click at [851, 337] on li "Save the summary to a database and sends a notification to the client." at bounding box center [642, 330] width 718 height 26
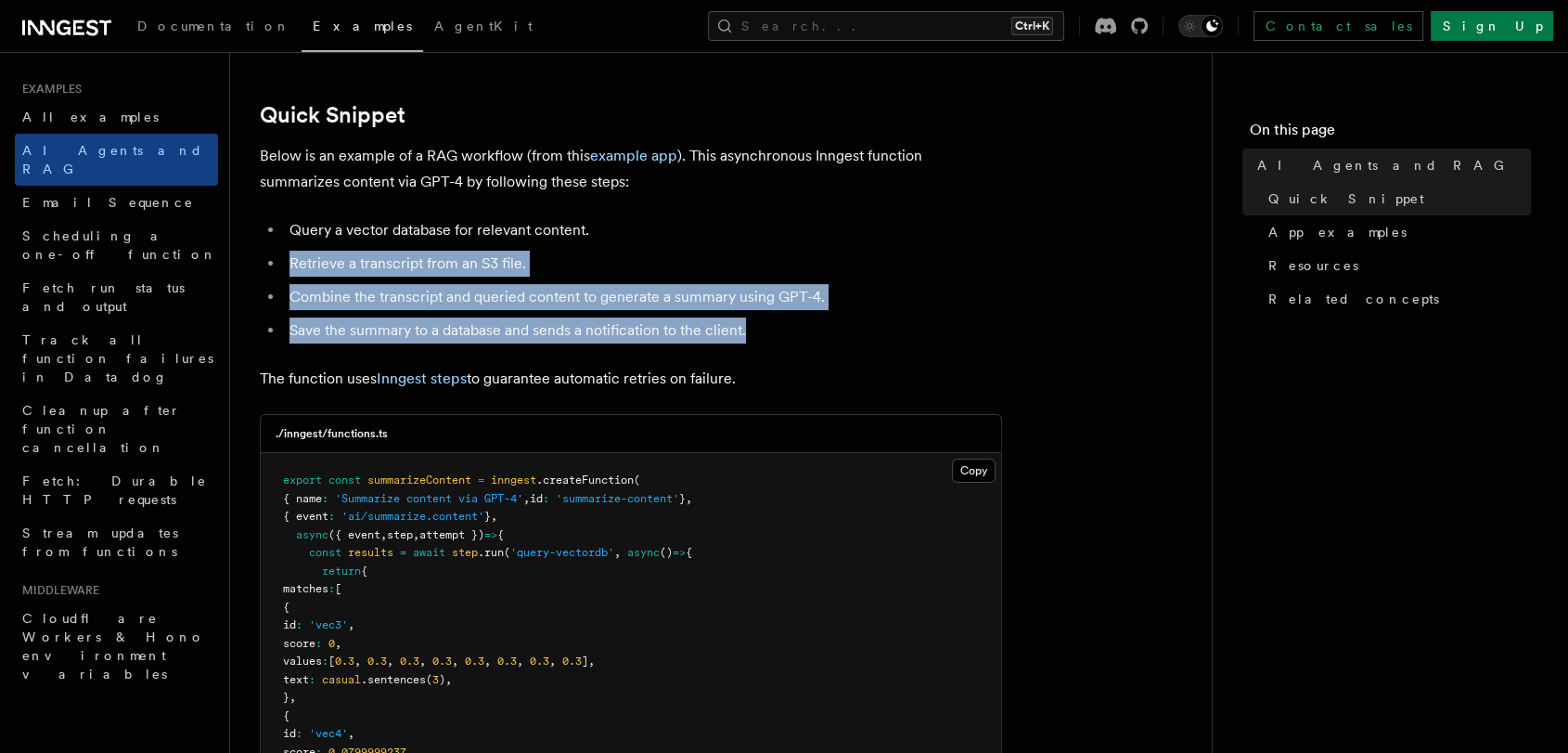
drag, startPoint x: 882, startPoint y: 264, endPoint x: 901, endPoint y: 225, distance: 43.4
click at [901, 225] on ul "Query a vector database for relevant content. Retrieve a transcript from an S3 …" at bounding box center [631, 280] width 742 height 126
click at [901, 225] on li "Query a vector database for relevant content." at bounding box center [642, 230] width 718 height 26
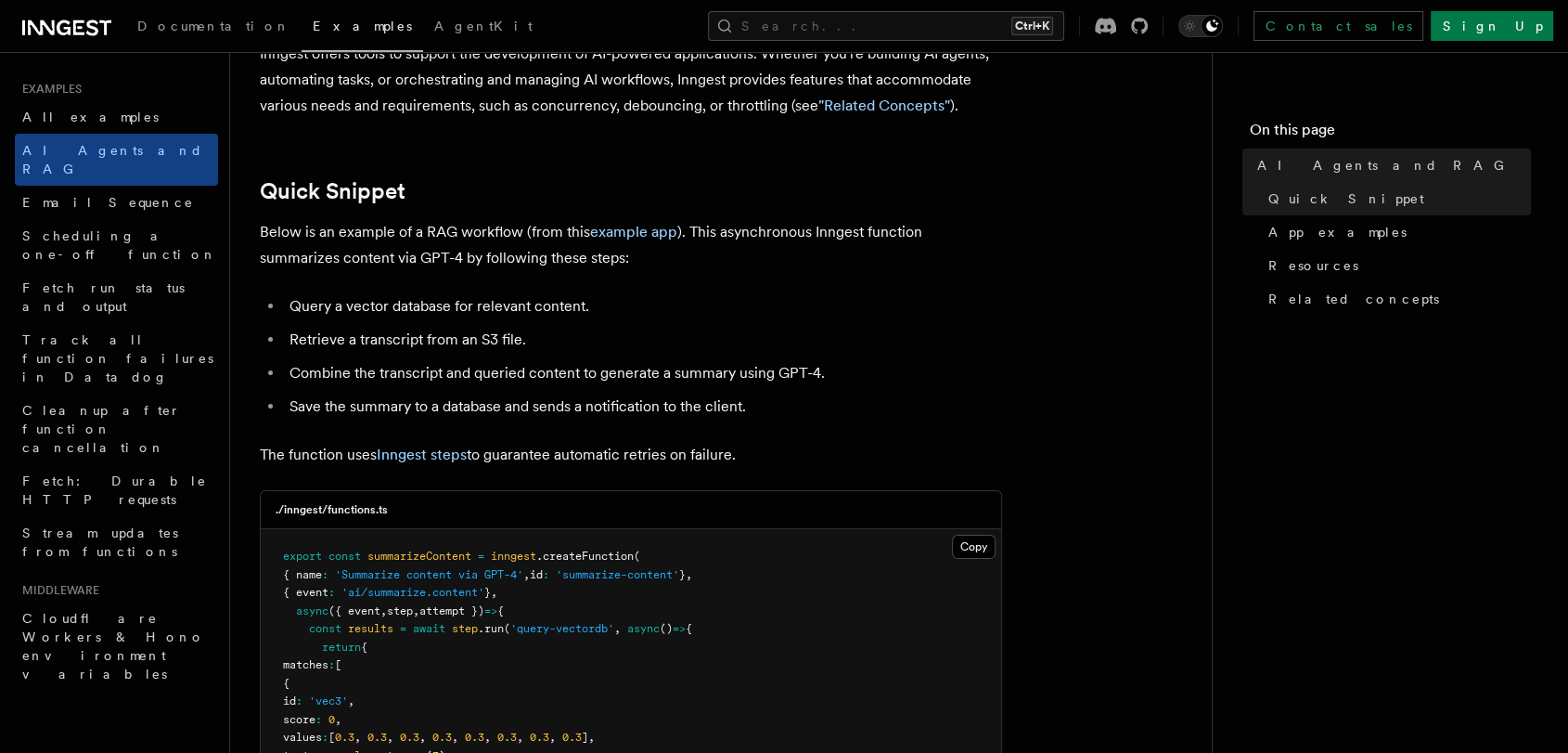
scroll to position [0, 0]
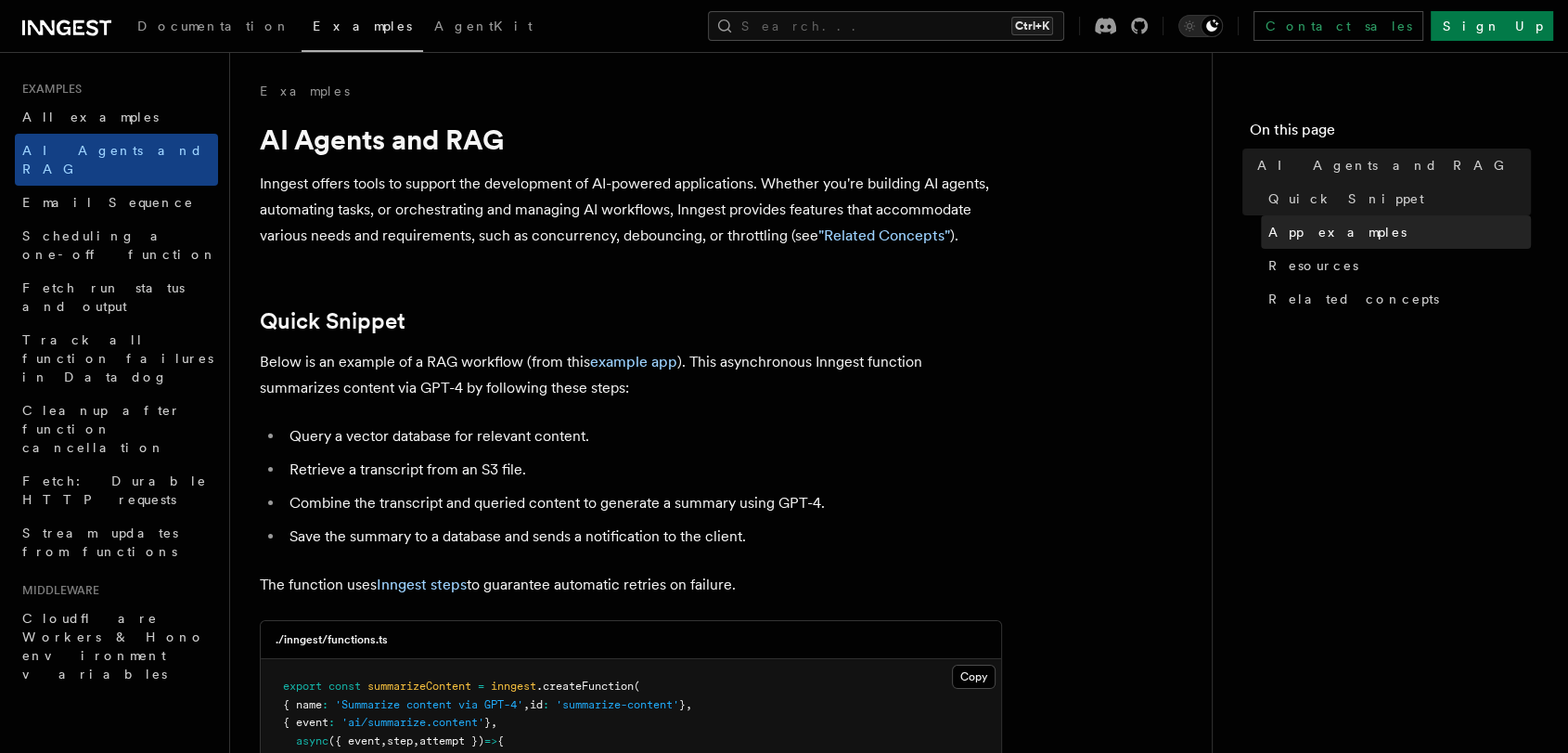
click at [1303, 242] on link "App examples" at bounding box center [1395, 232] width 270 height 34
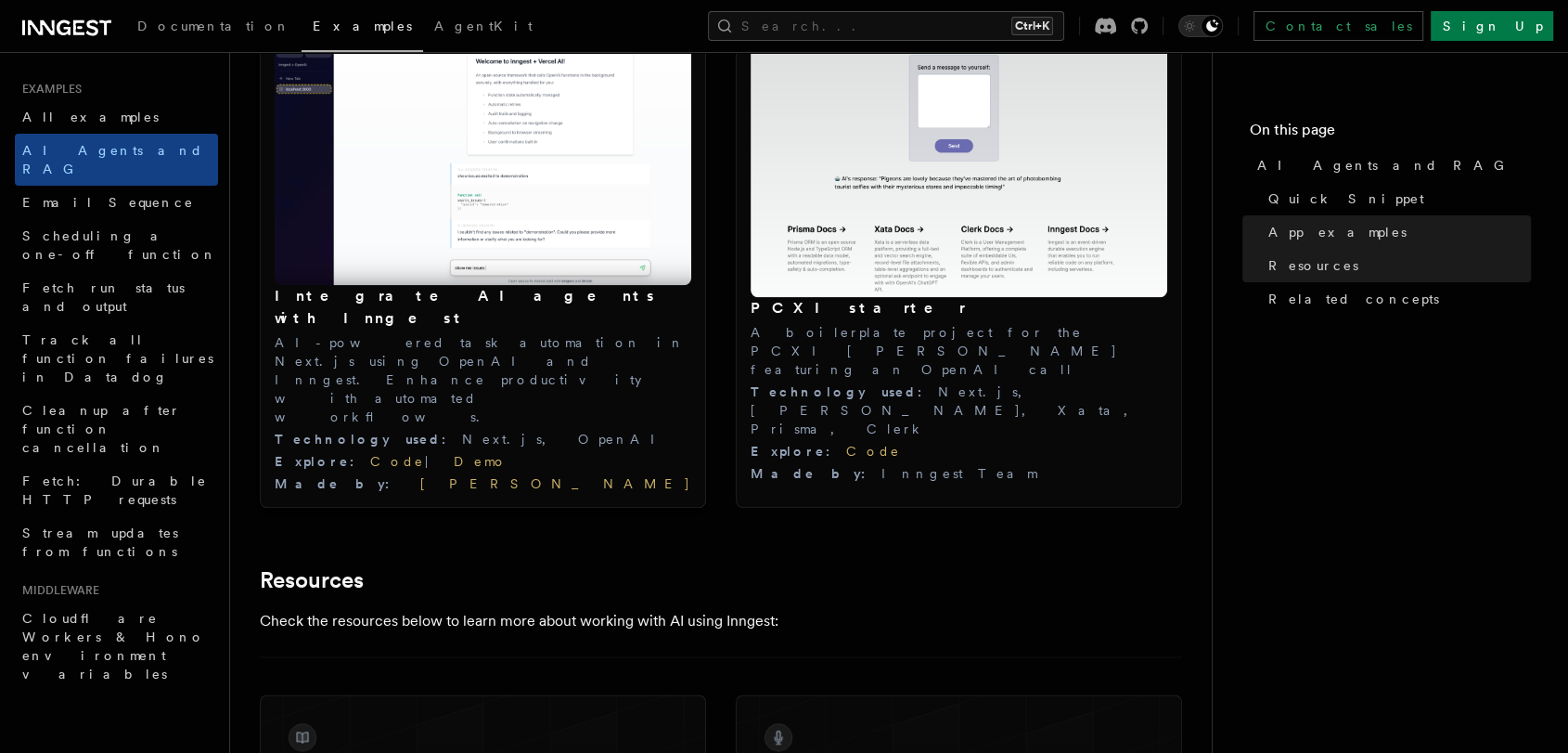
scroll to position [2085, 0]
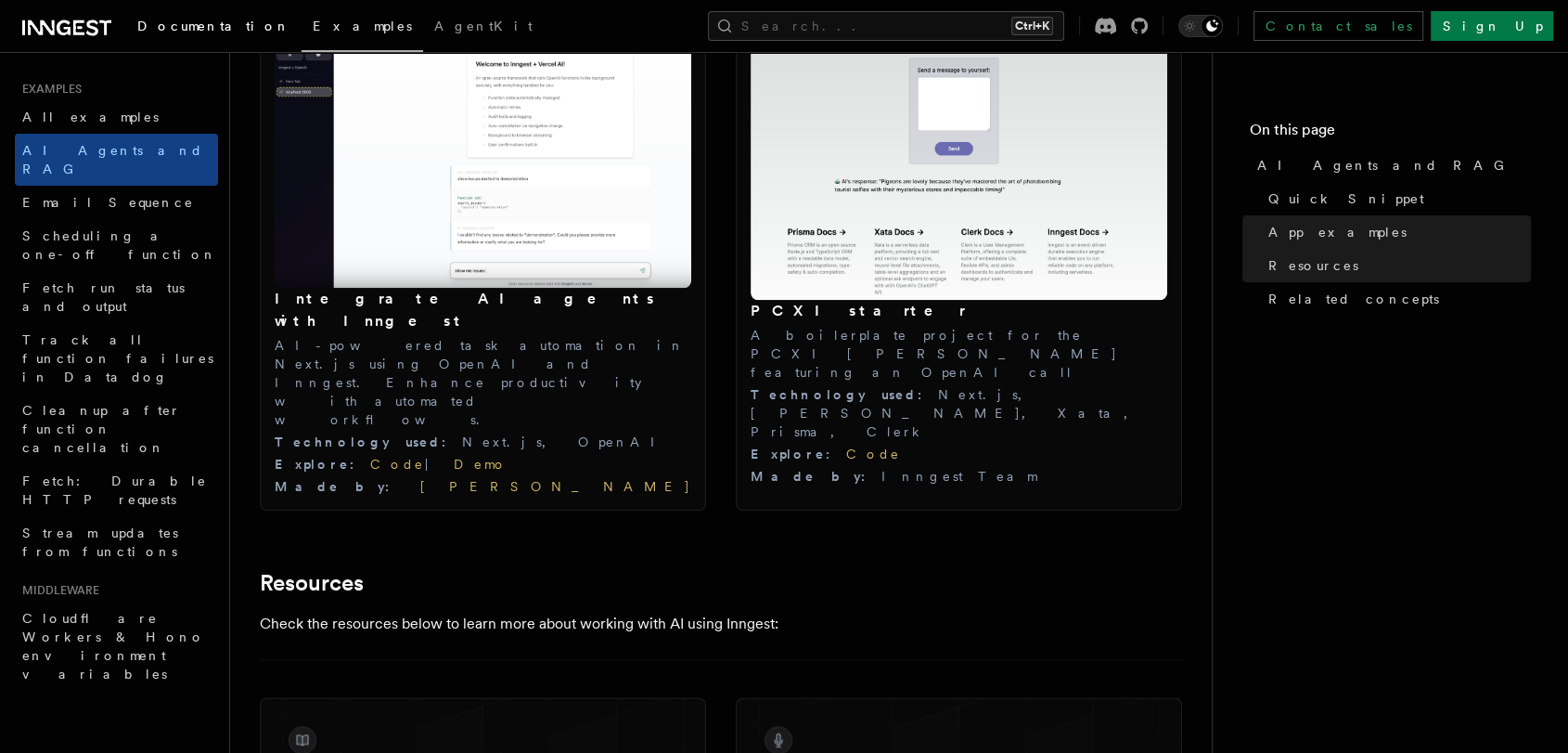
click at [214, 36] on link "Documentation" at bounding box center [214, 28] width 176 height 45
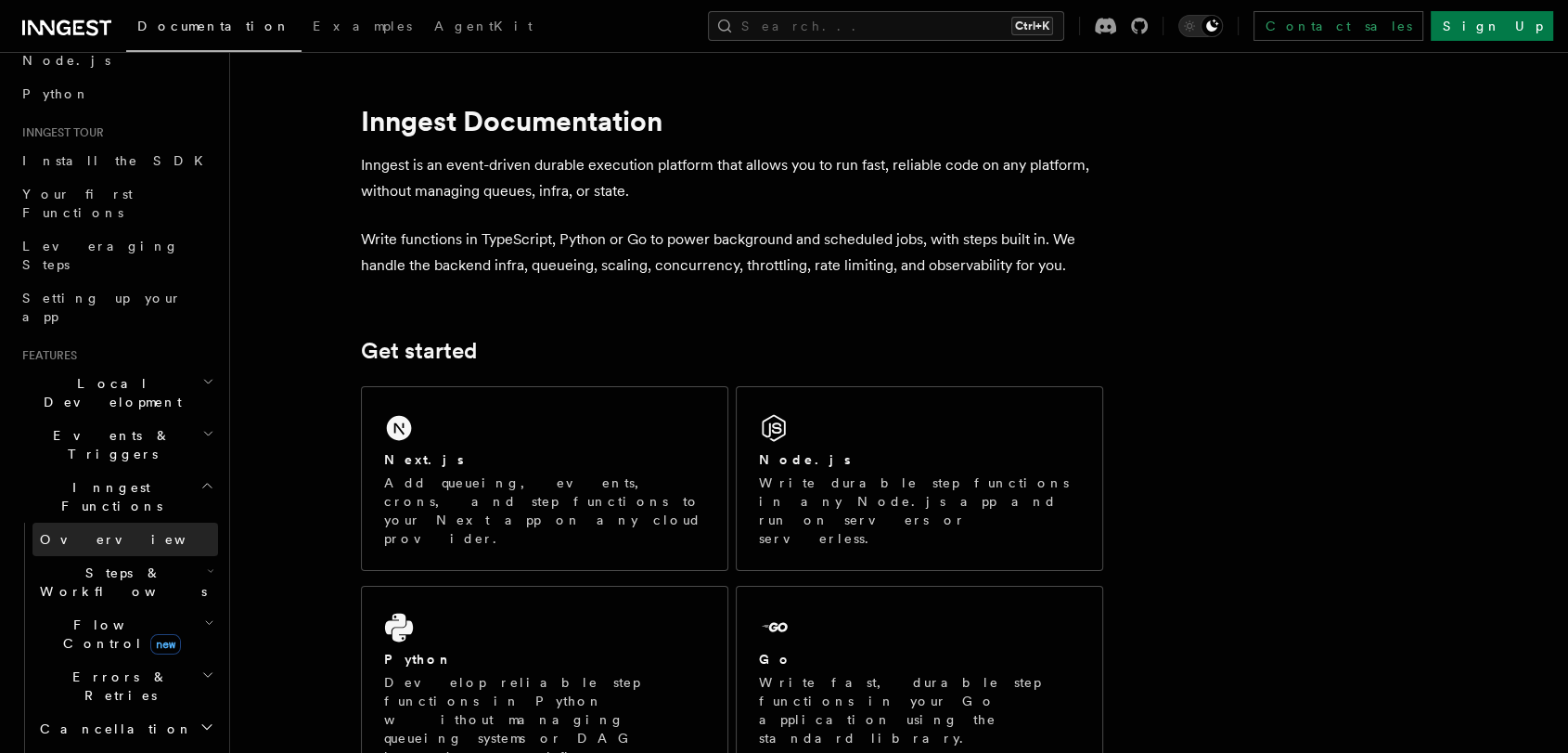
scroll to position [206, 0]
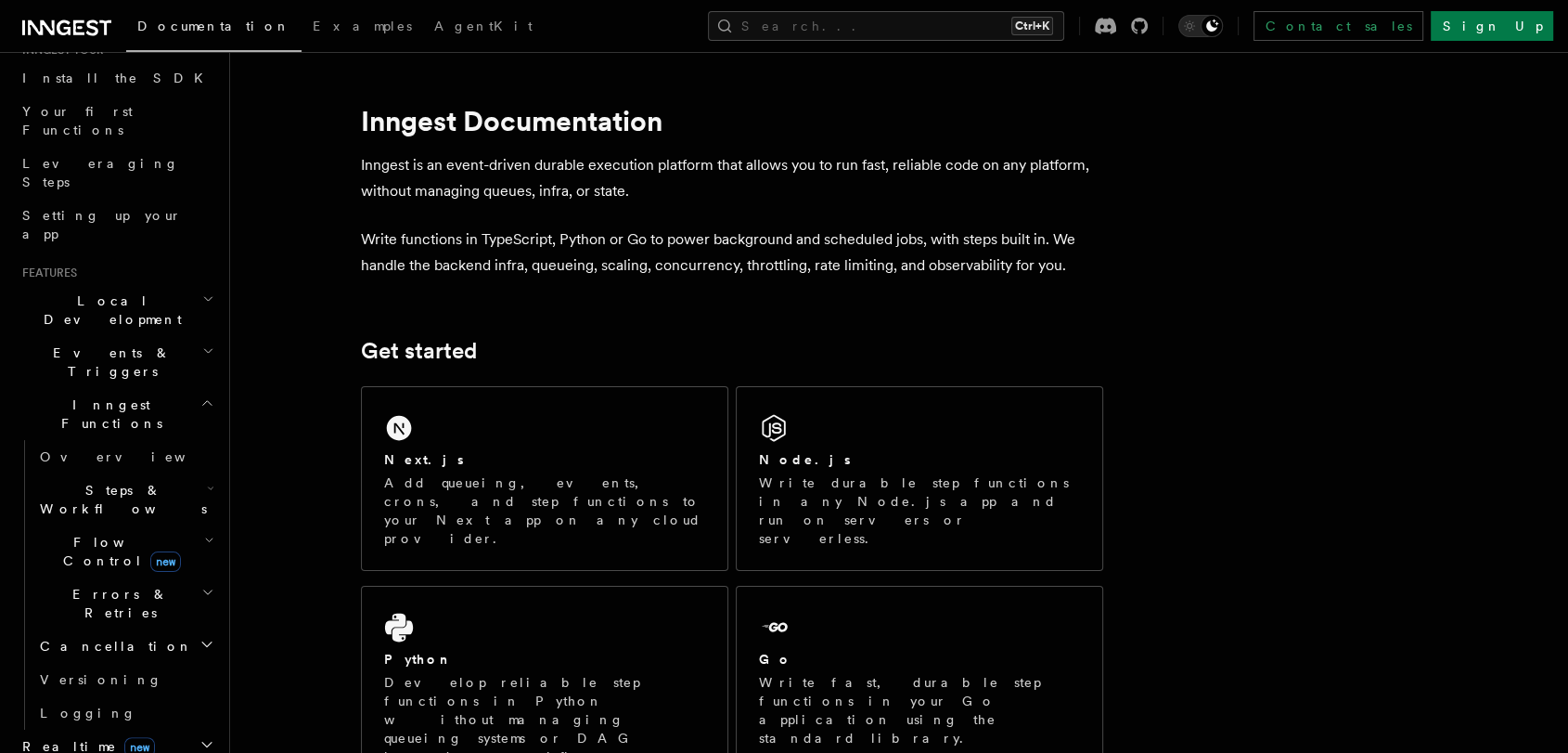
click at [142, 284] on h2 "Local Development" at bounding box center [116, 310] width 204 height 52
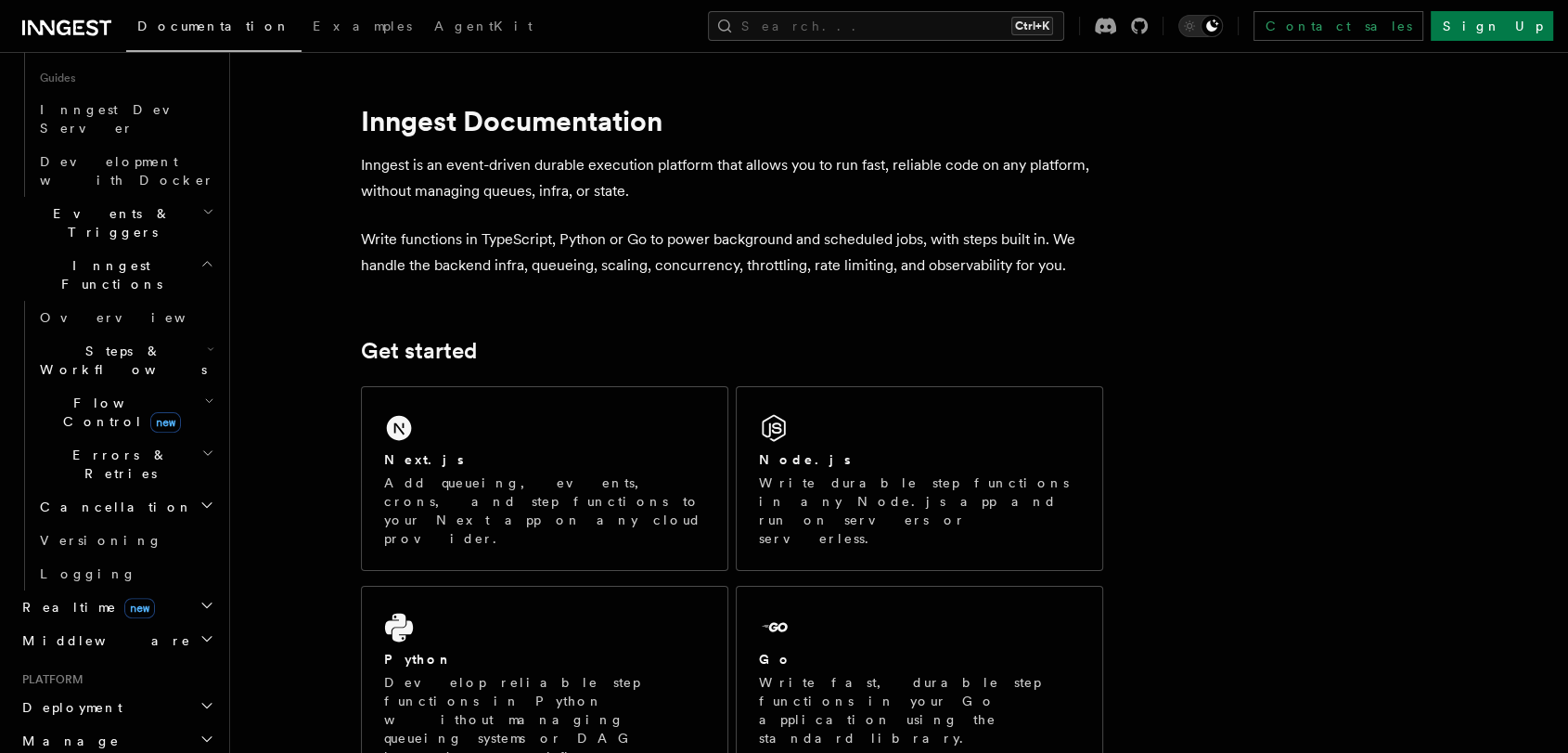
scroll to position [515, 0]
click at [153, 331] on h2 "Steps & Workflows" at bounding box center [125, 357] width 186 height 52
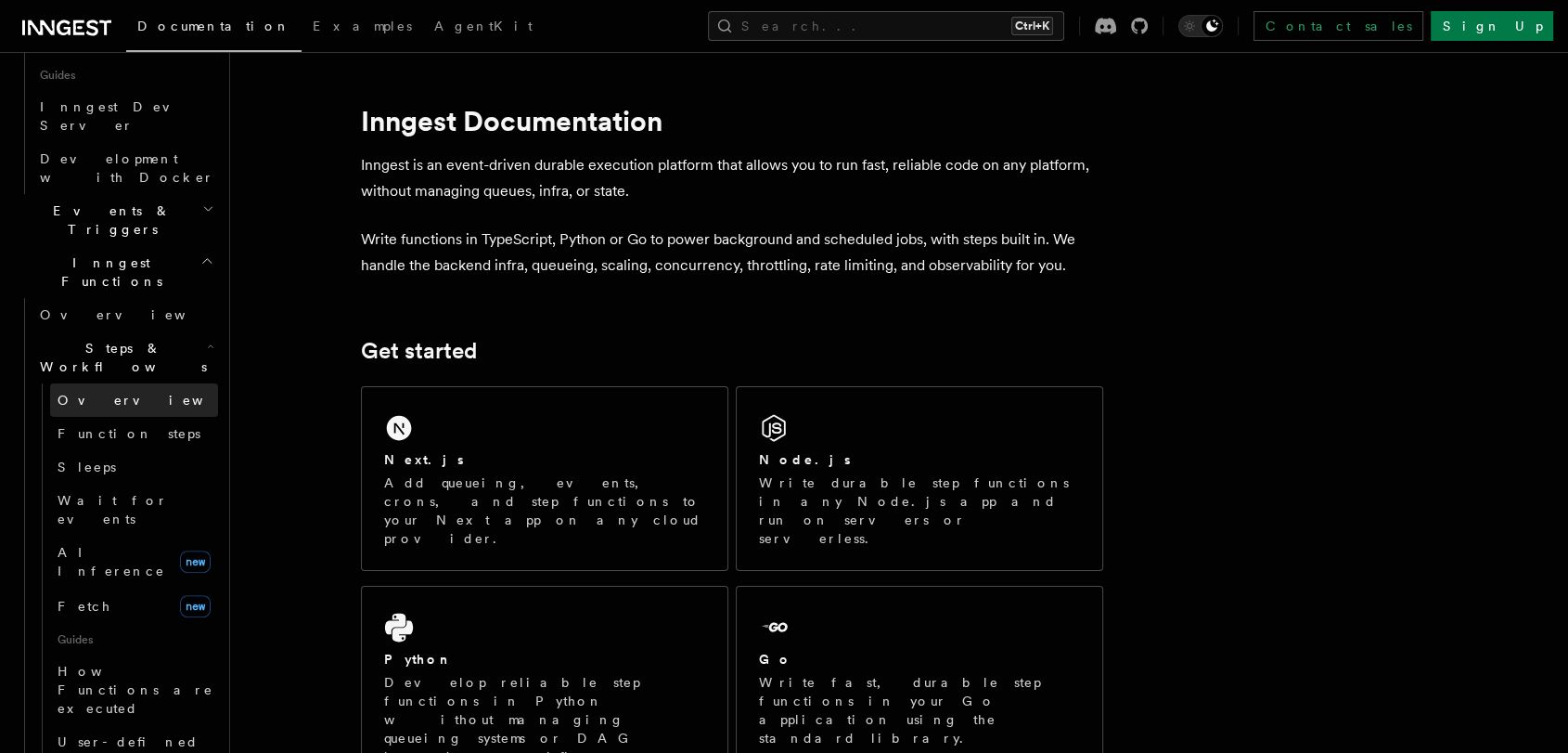
click at [141, 383] on link "Overview" at bounding box center [133, 400] width 168 height 34
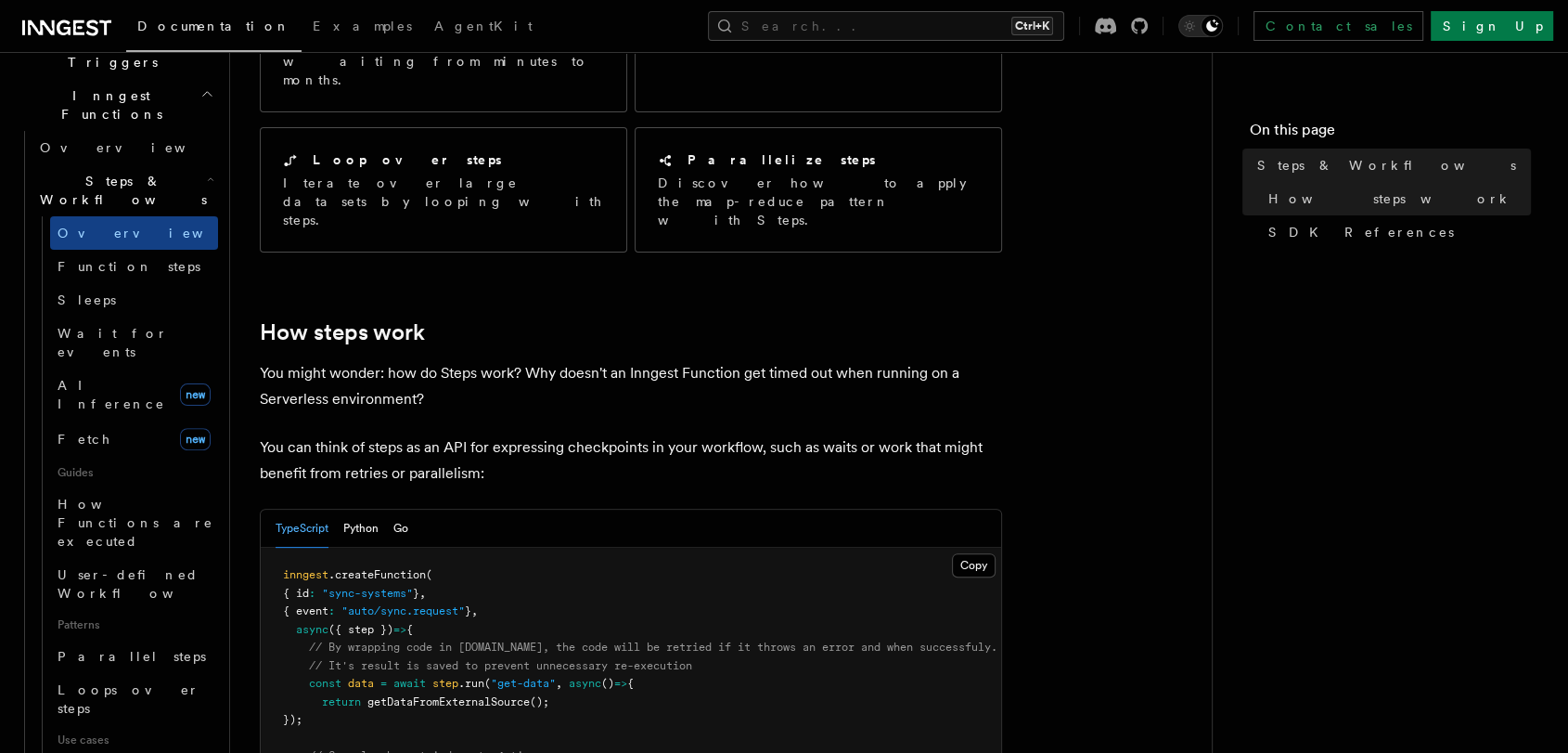
scroll to position [515, 0]
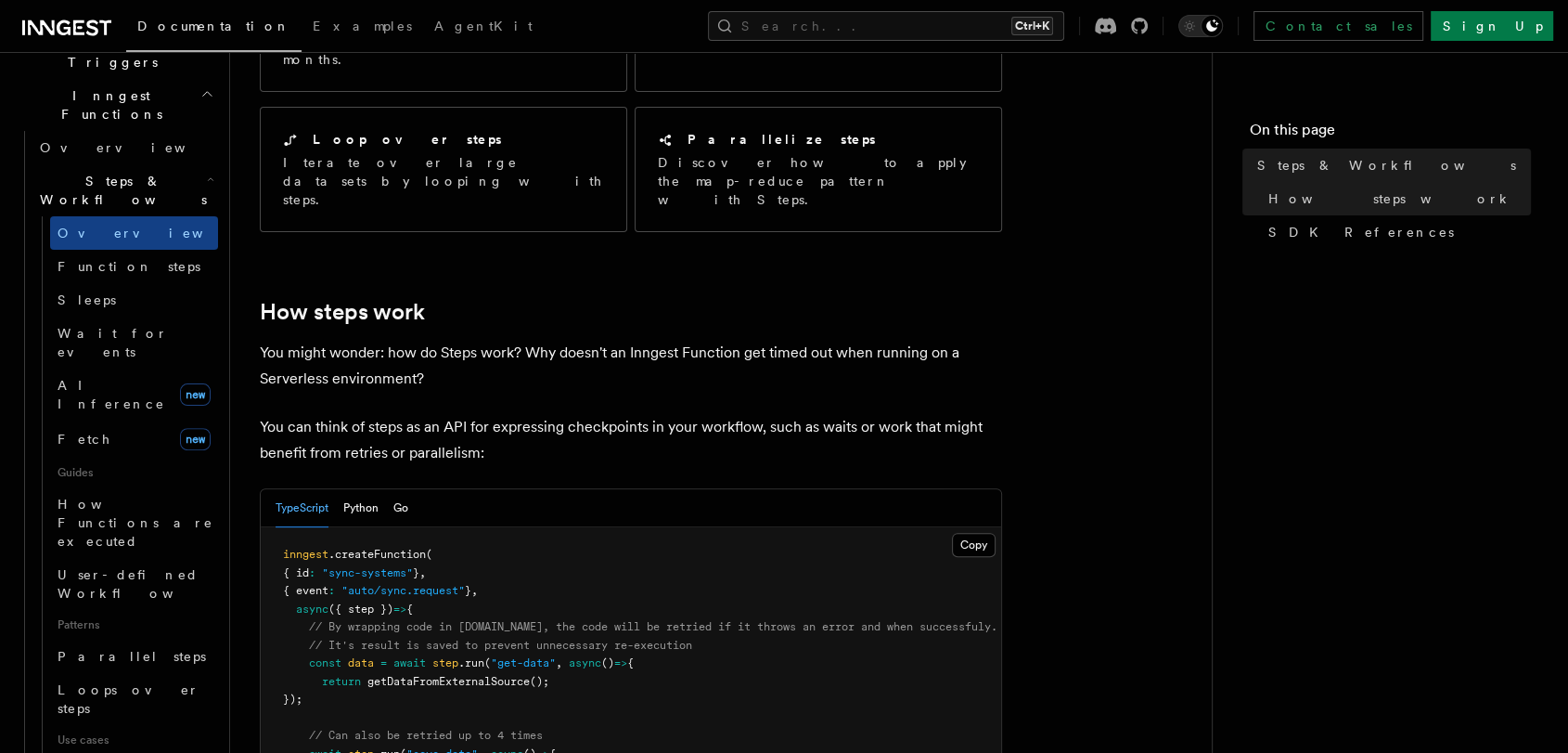
click at [511, 340] on p "You might wonder: how do Steps work? Why doesn't an Inngest Function get timed …" at bounding box center [631, 366] width 742 height 52
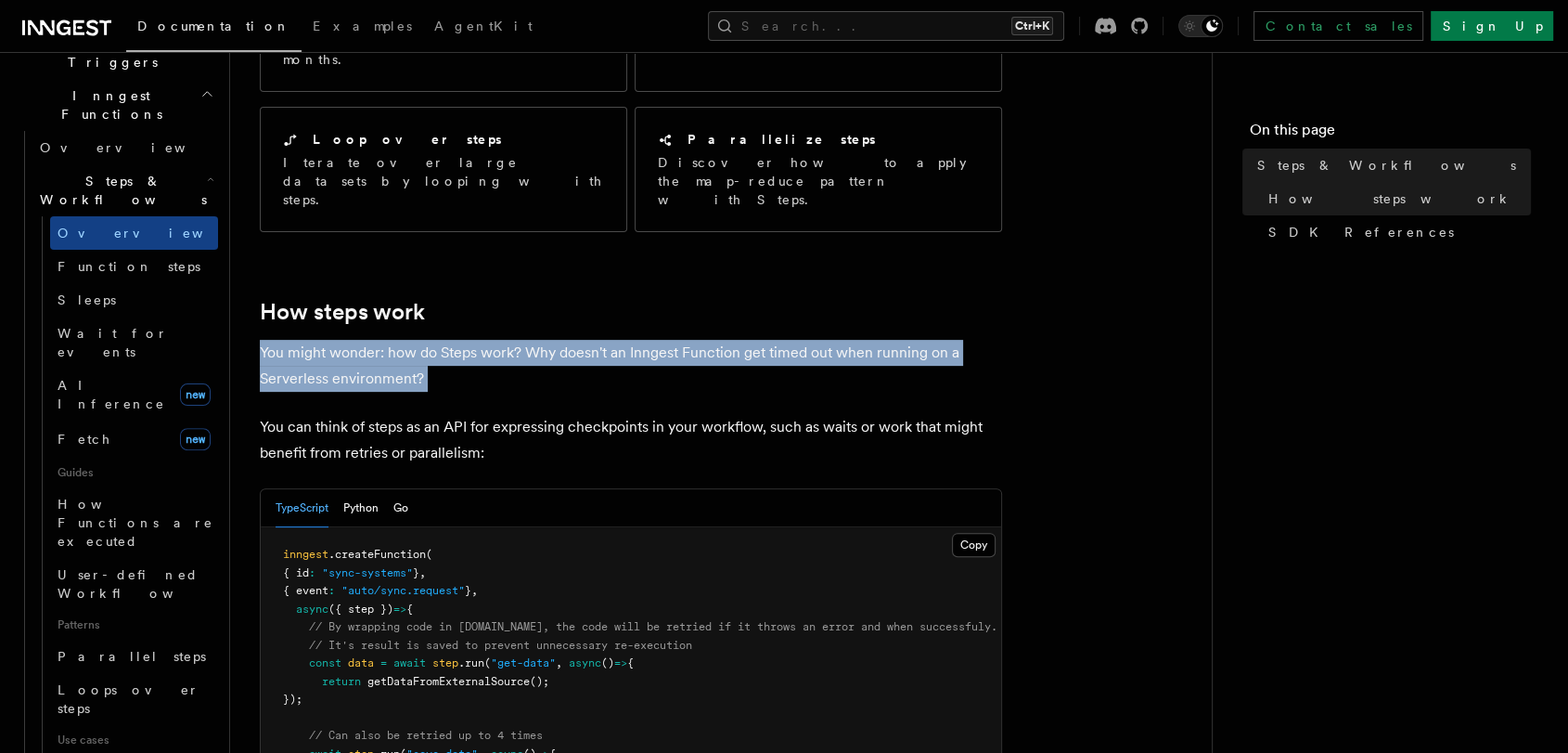
click at [511, 340] on p "You might wonder: how do Steps work? Why doesn't an Inngest Function get timed …" at bounding box center [631, 366] width 742 height 52
click at [572, 340] on p "You might wonder: how do Steps work? Why doesn't an Inngest Function get timed …" at bounding box center [631, 366] width 742 height 52
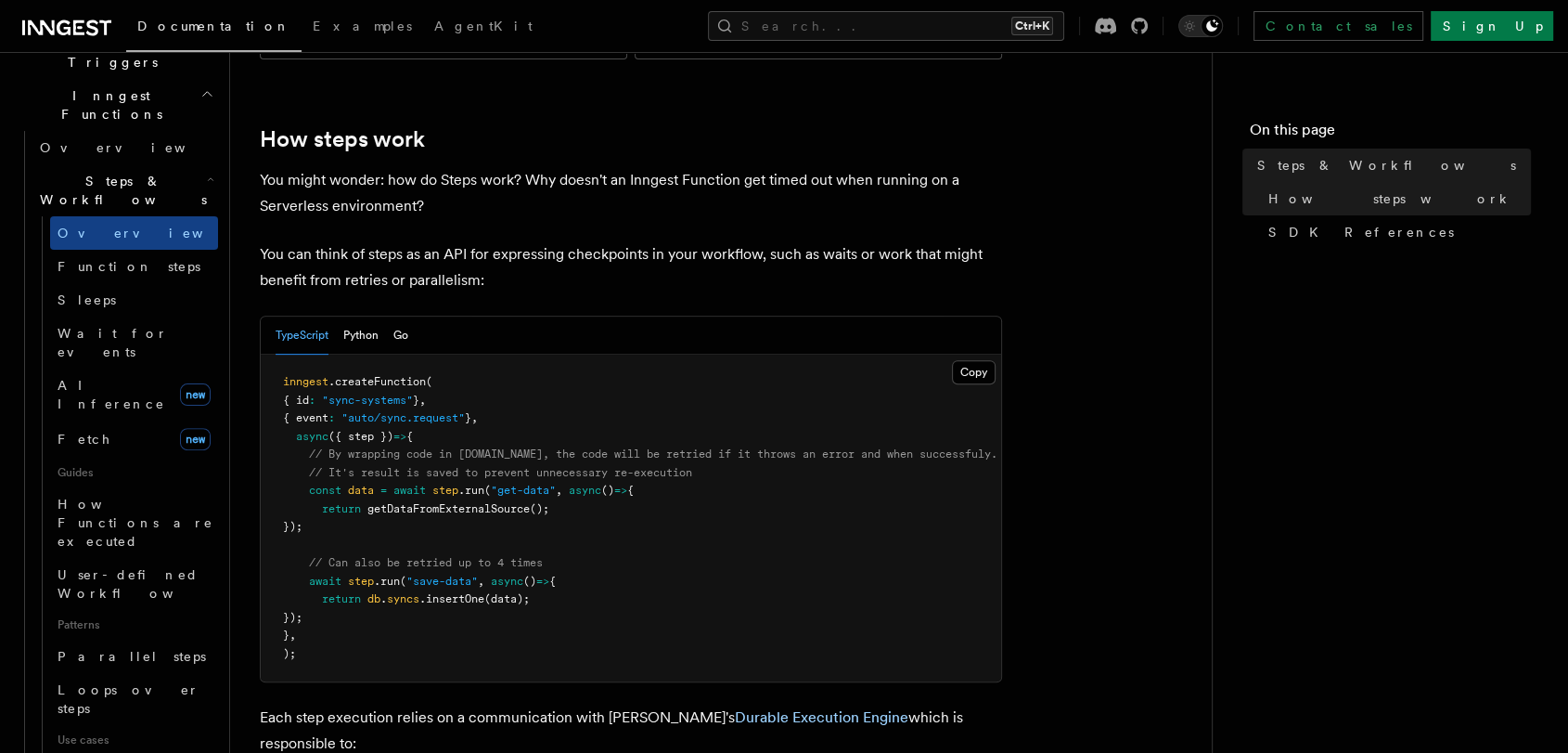
scroll to position [721, 0]
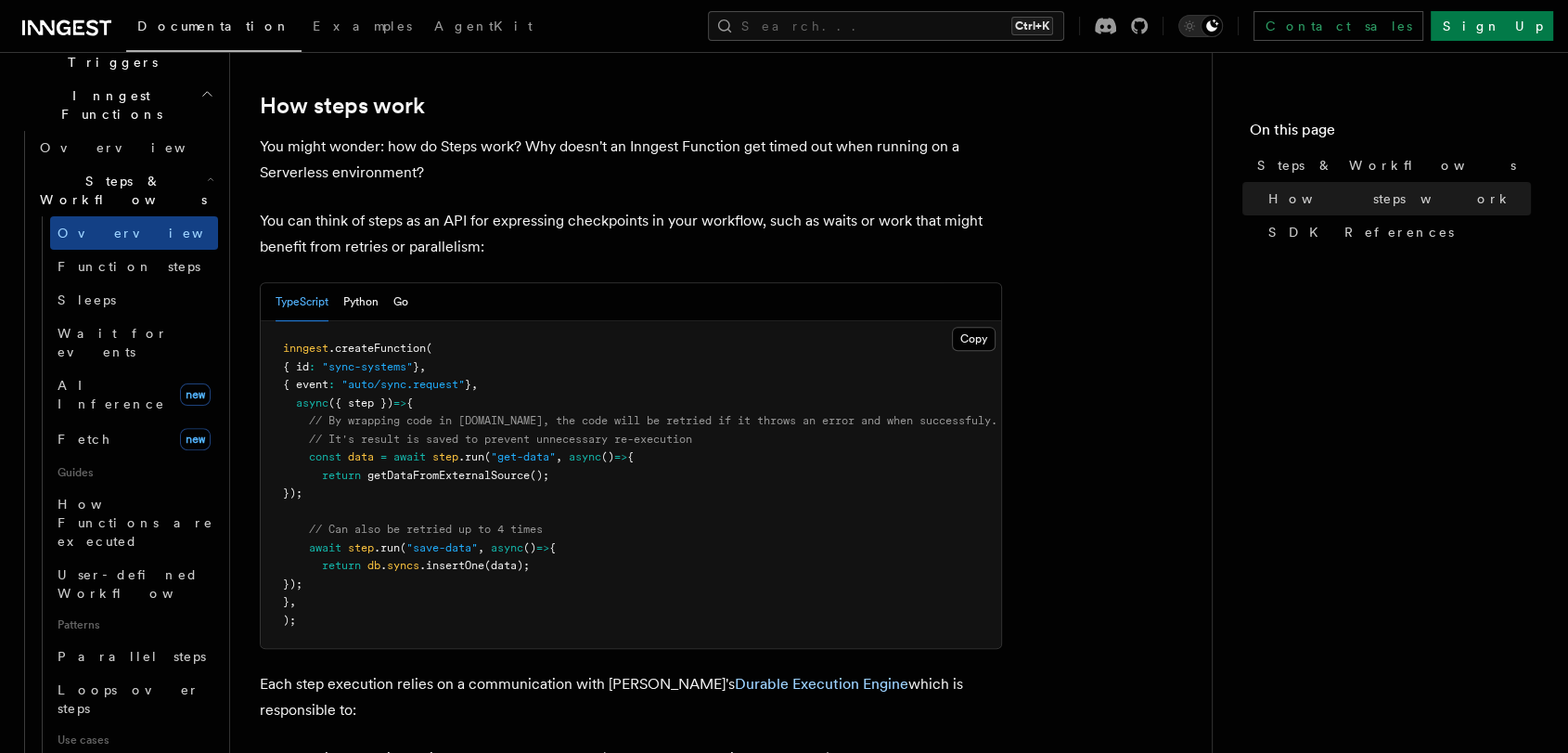
click at [598, 208] on p "You can think of steps as an API for expressing checkpoints in your workflow, s…" at bounding box center [631, 233] width 742 height 52
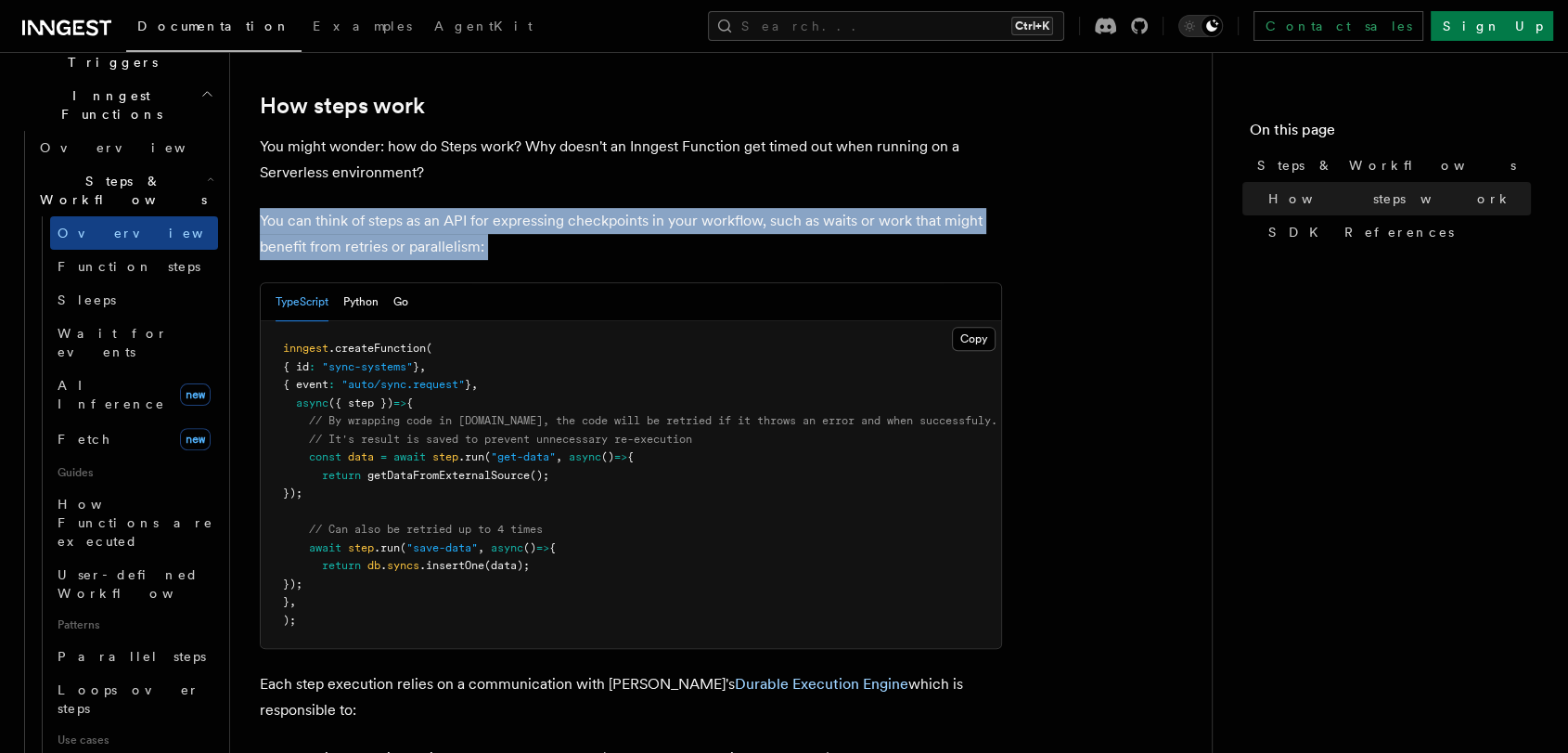
click at [599, 208] on p "You can think of steps as an API for expressing checkpoints in your workflow, s…" at bounding box center [631, 233] width 742 height 52
click at [660, 208] on p "You can think of steps as an API for expressing checkpoints in your workflow, s…" at bounding box center [631, 233] width 742 height 52
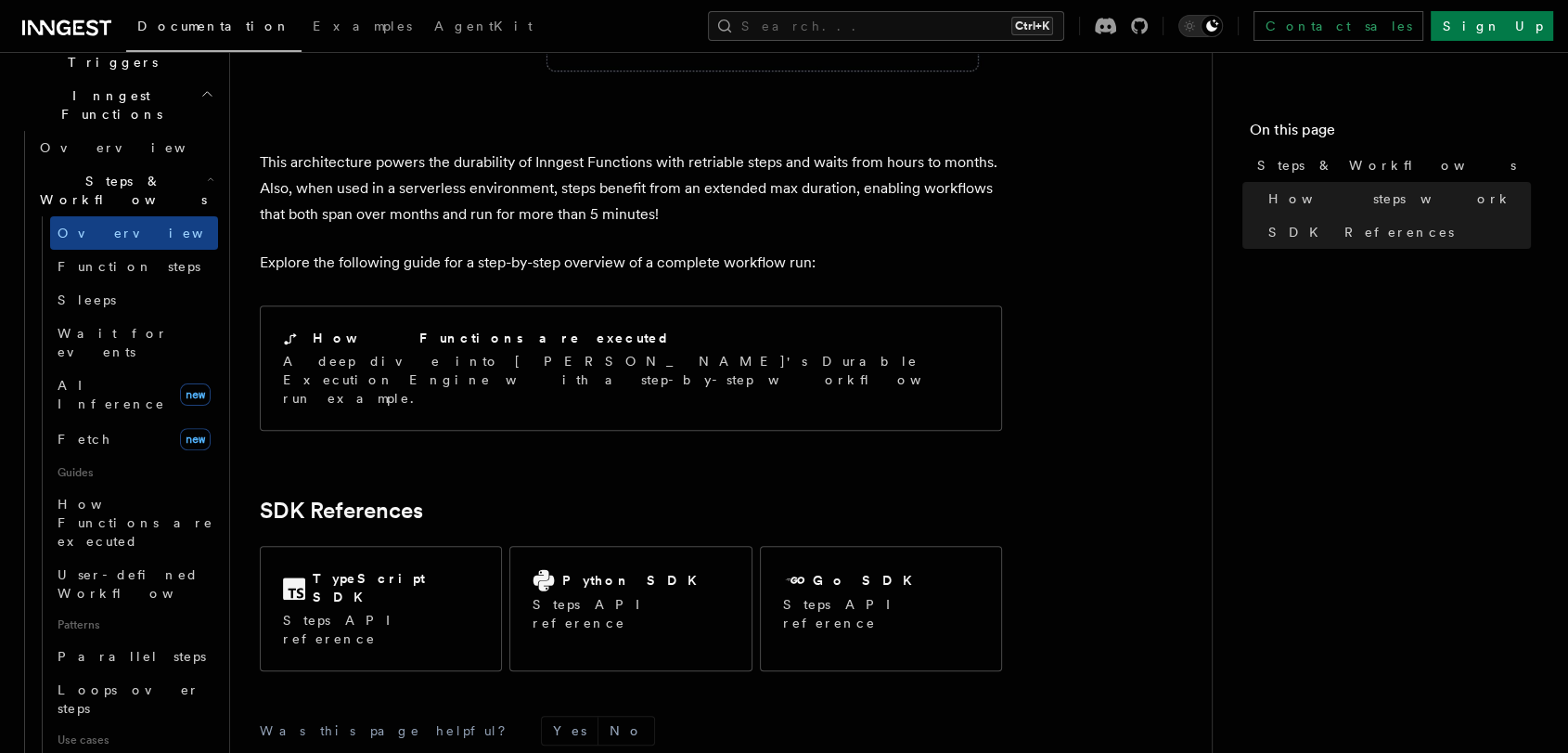
scroll to position [1856, 0]
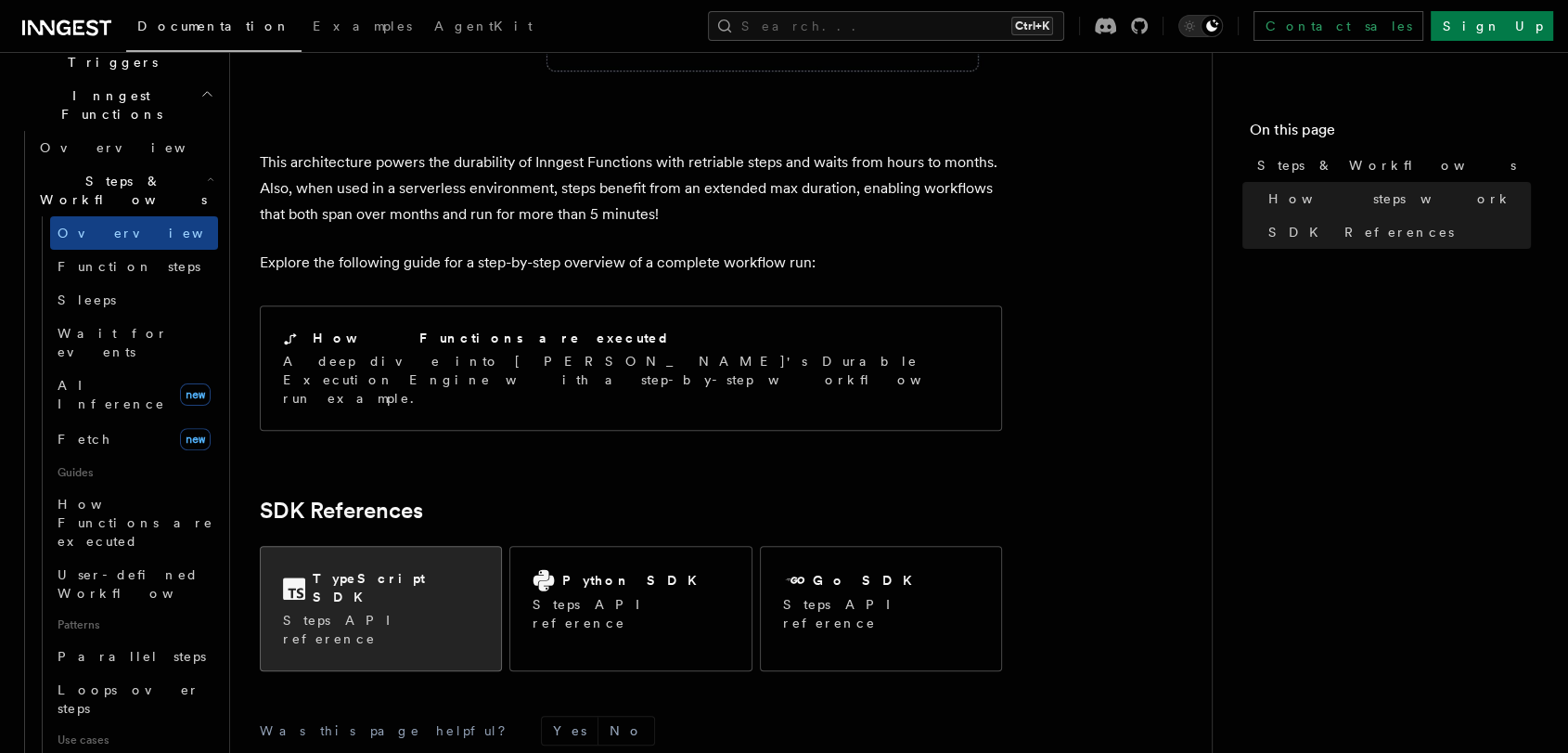
click at [446, 546] on div "TypeScript SDK Steps API reference" at bounding box center [380, 608] width 240 height 123
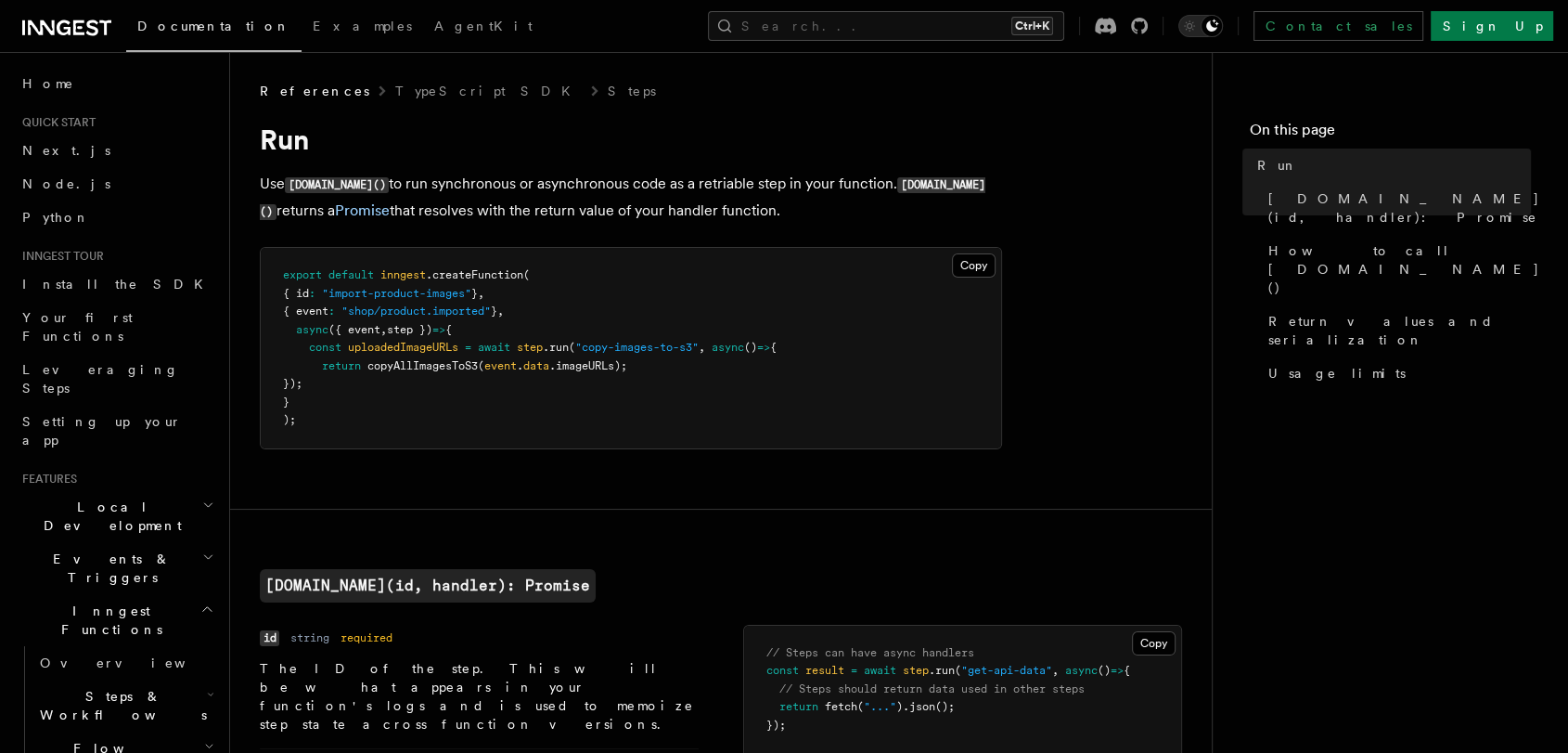
click at [646, 199] on p "Use step.run() to run synchronous or asynchronous code as a retriable step in y…" at bounding box center [631, 198] width 742 height 54
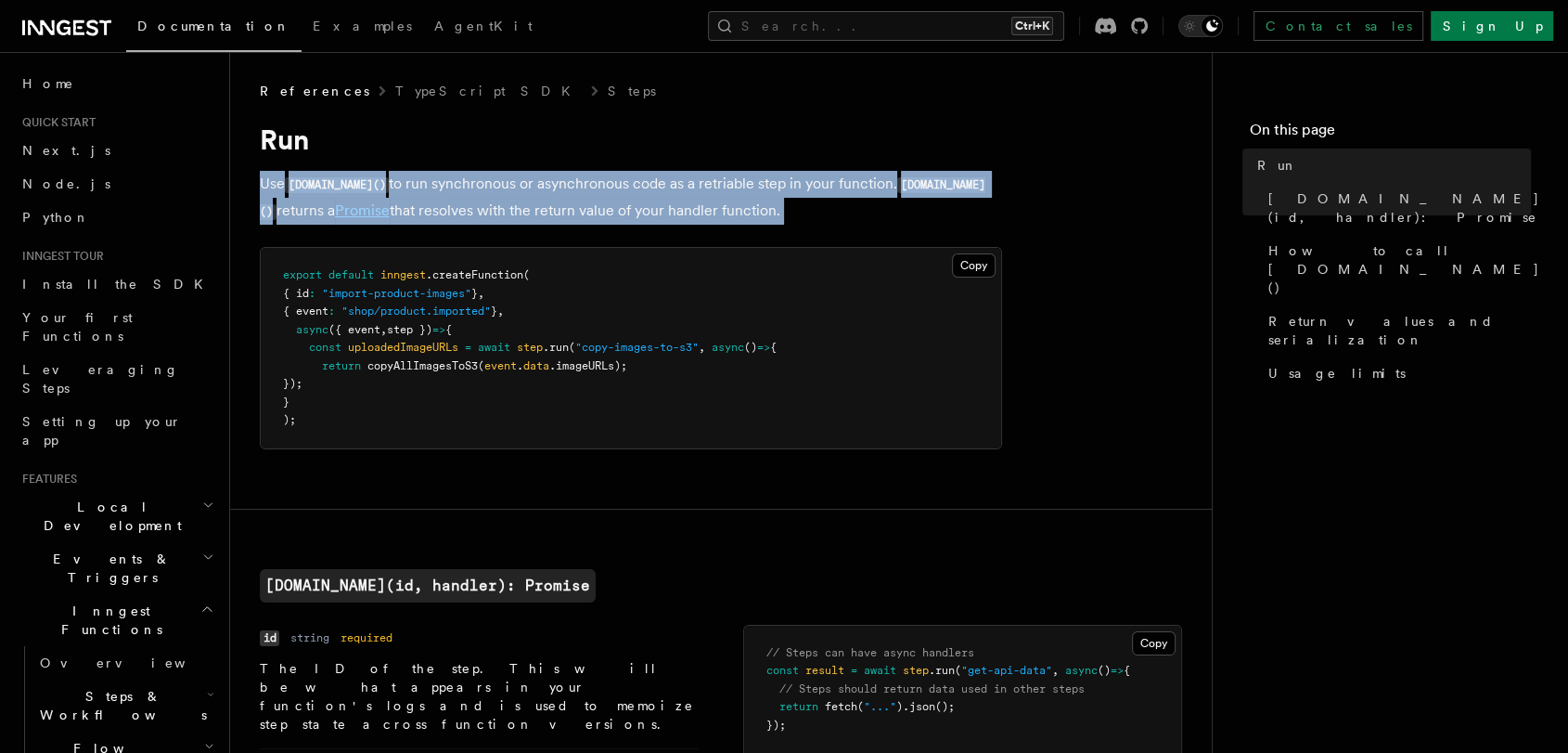
click at [646, 199] on p "Use step.run() to run synchronous or asynchronous code as a retriable step in y…" at bounding box center [631, 198] width 742 height 54
click at [670, 192] on p "Use step.run() to run synchronous or asynchronous code as a retriable step in y…" at bounding box center [631, 198] width 742 height 54
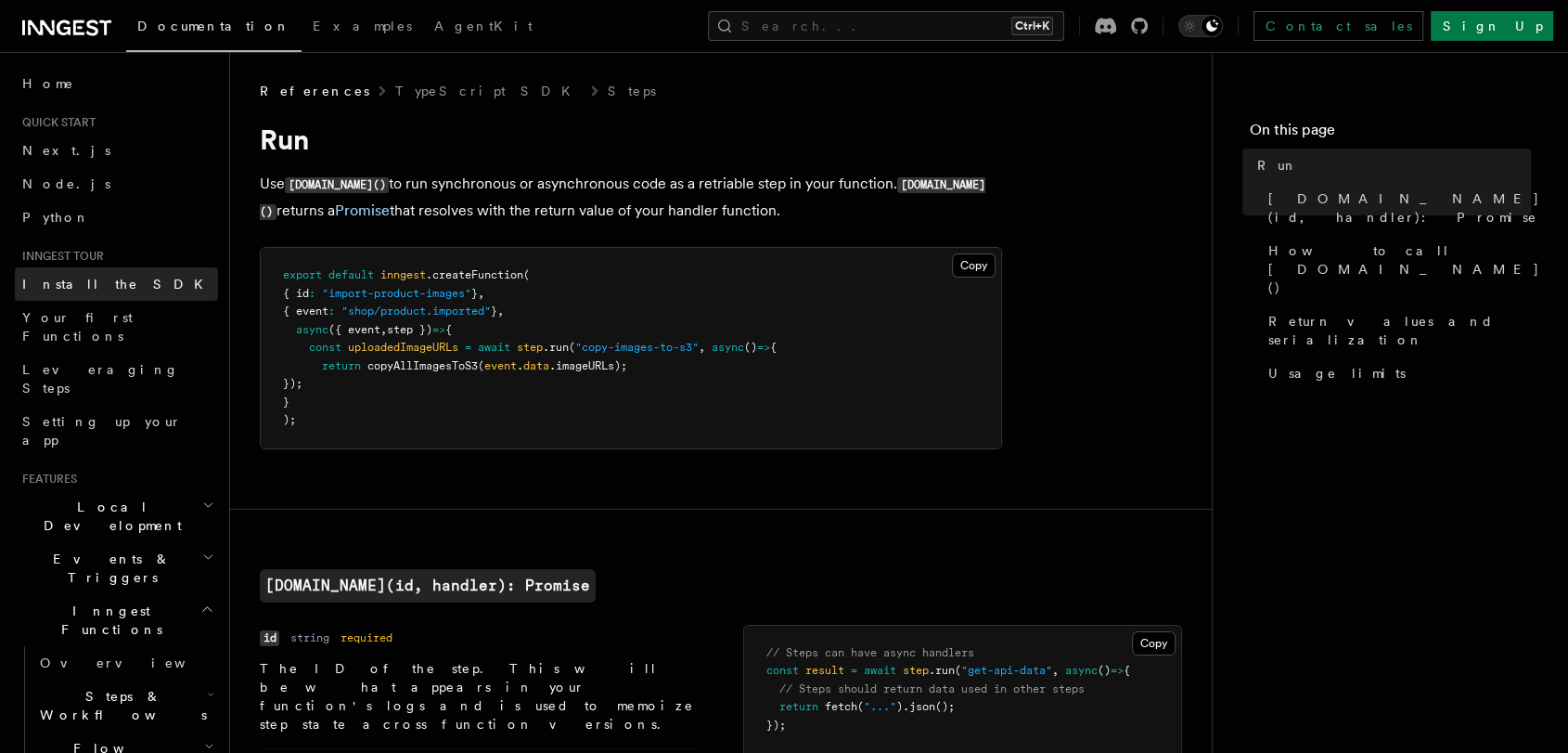
click at [191, 290] on link "Install the SDK" at bounding box center [116, 284] width 204 height 34
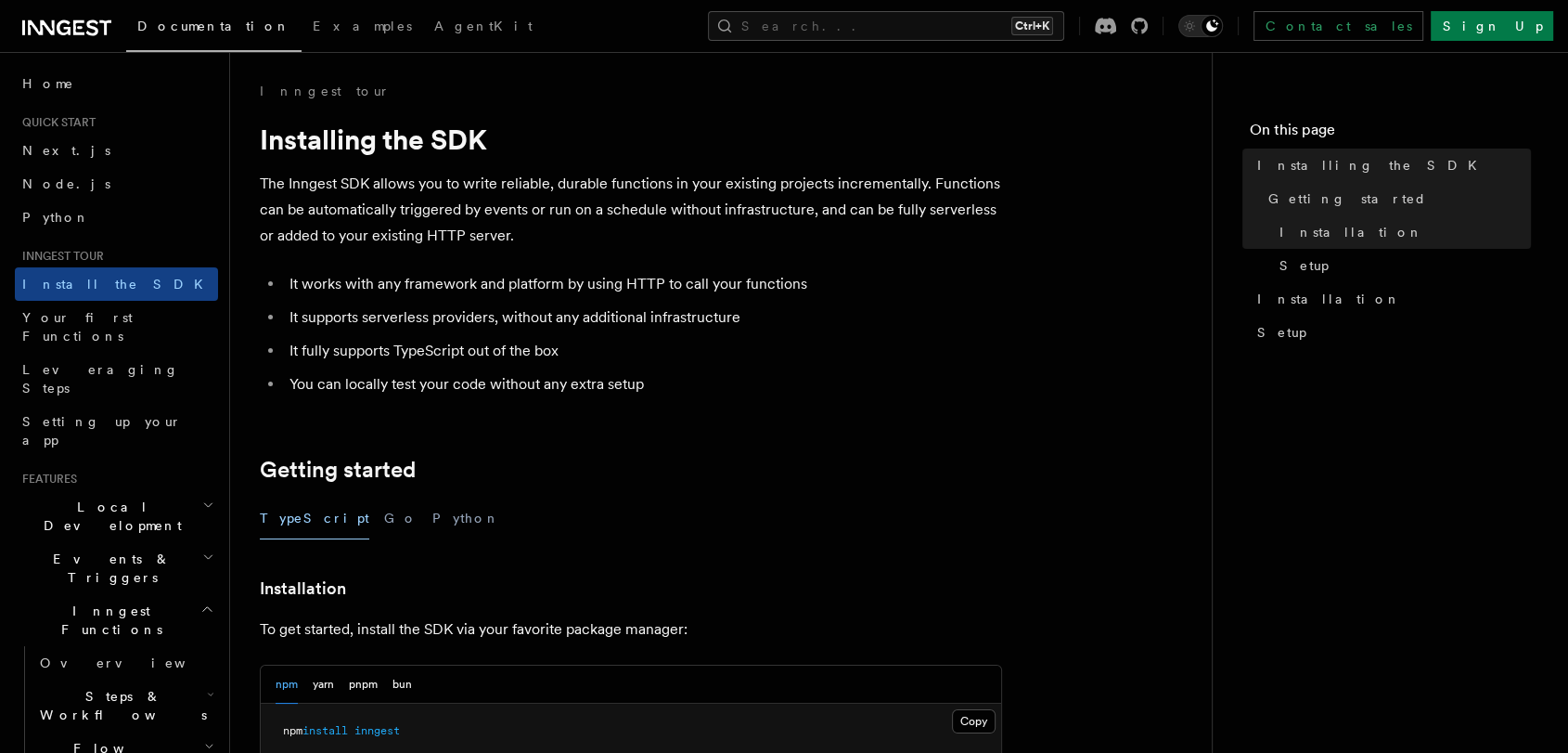
click at [453, 285] on li "It works with any framework and platform by using HTTP to call your functions" at bounding box center [642, 284] width 718 height 26
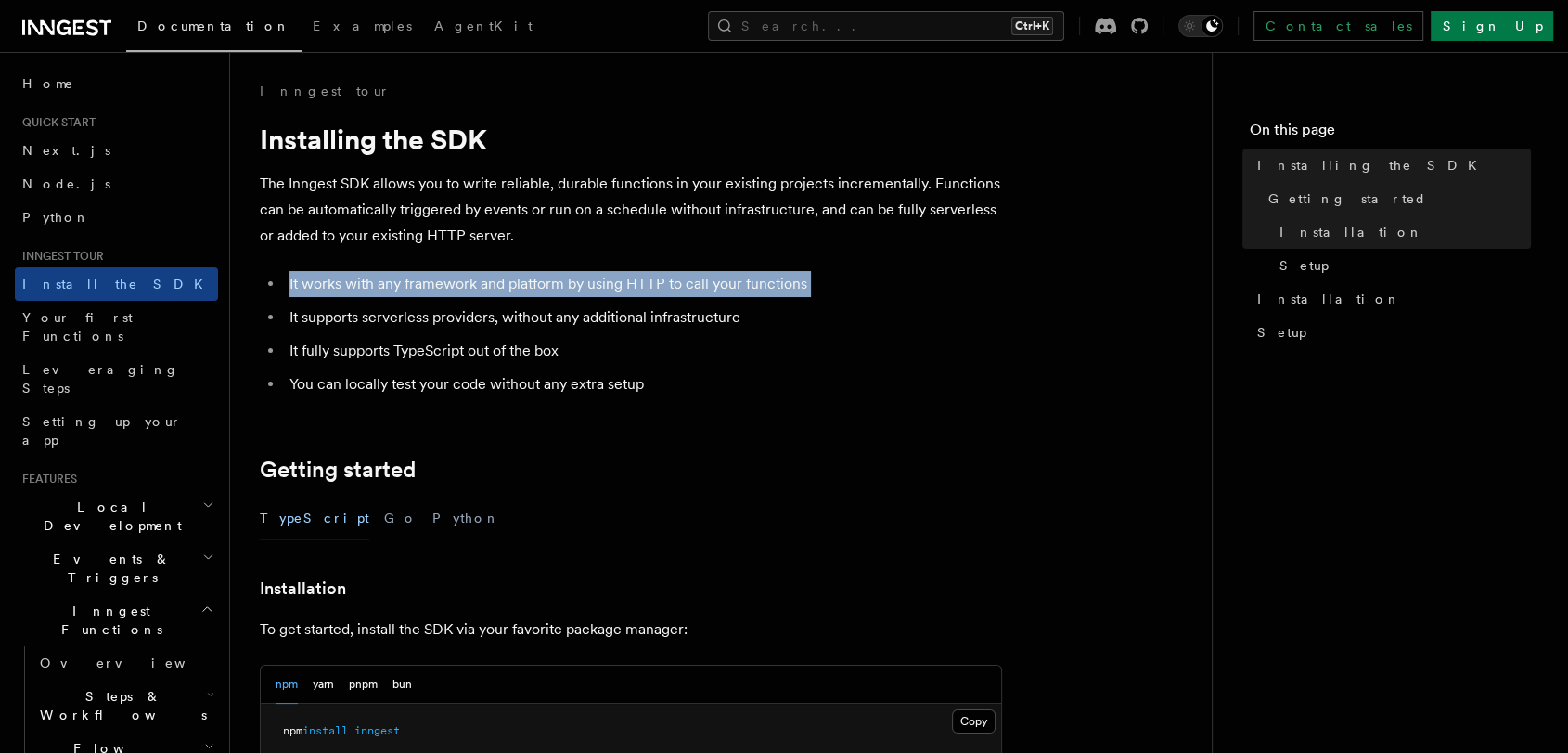
drag, startPoint x: 453, startPoint y: 286, endPoint x: 474, endPoint y: 284, distance: 21.1
click at [454, 285] on li "It works with any framework and platform by using HTTP to call your functions" at bounding box center [642, 284] width 718 height 26
click at [534, 283] on li "It works with any framework and platform by using HTTP to call your functions" at bounding box center [642, 284] width 718 height 26
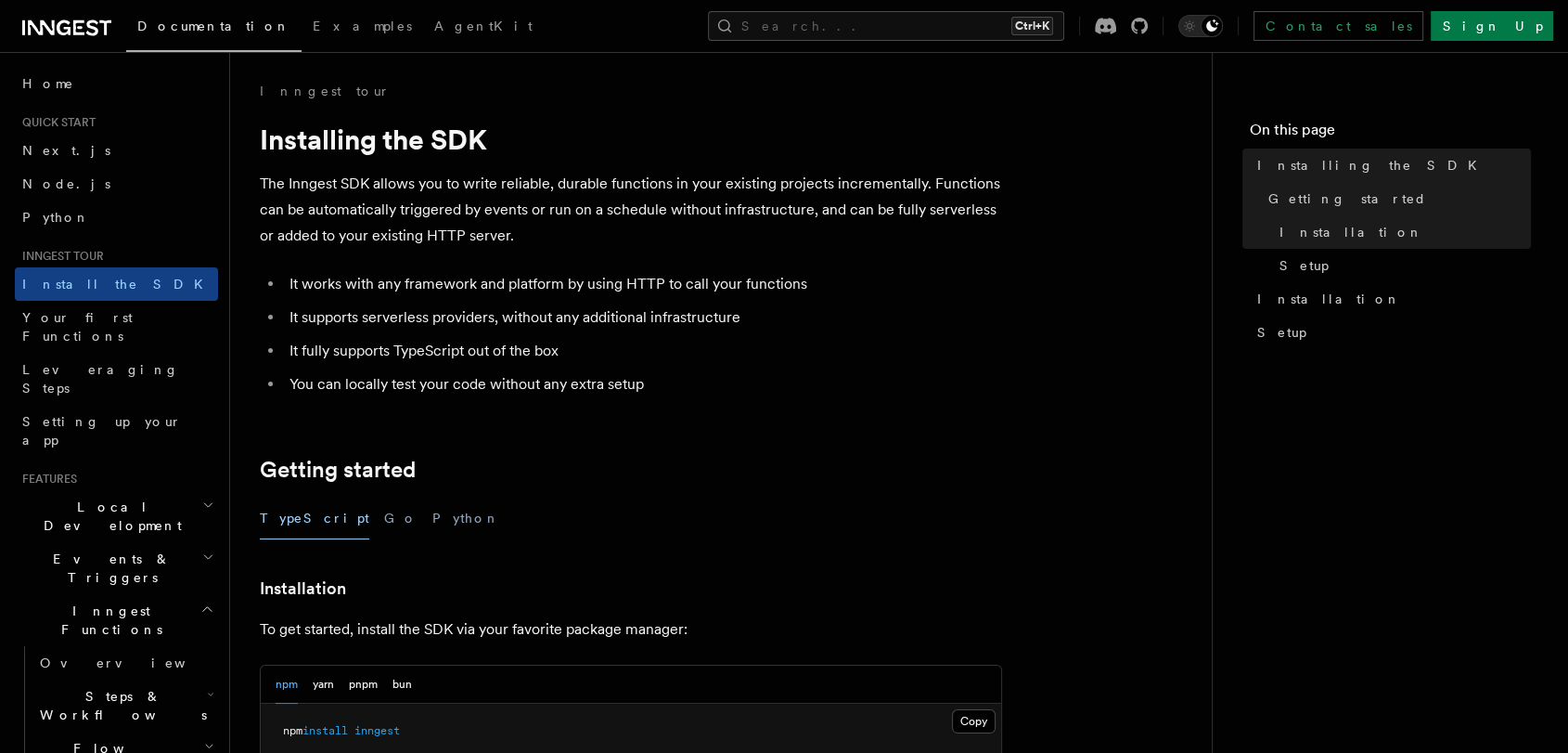
click at [594, 230] on p "The Inngest SDK allows you to write reliable, durable functions in your existin…" at bounding box center [631, 210] width 742 height 77
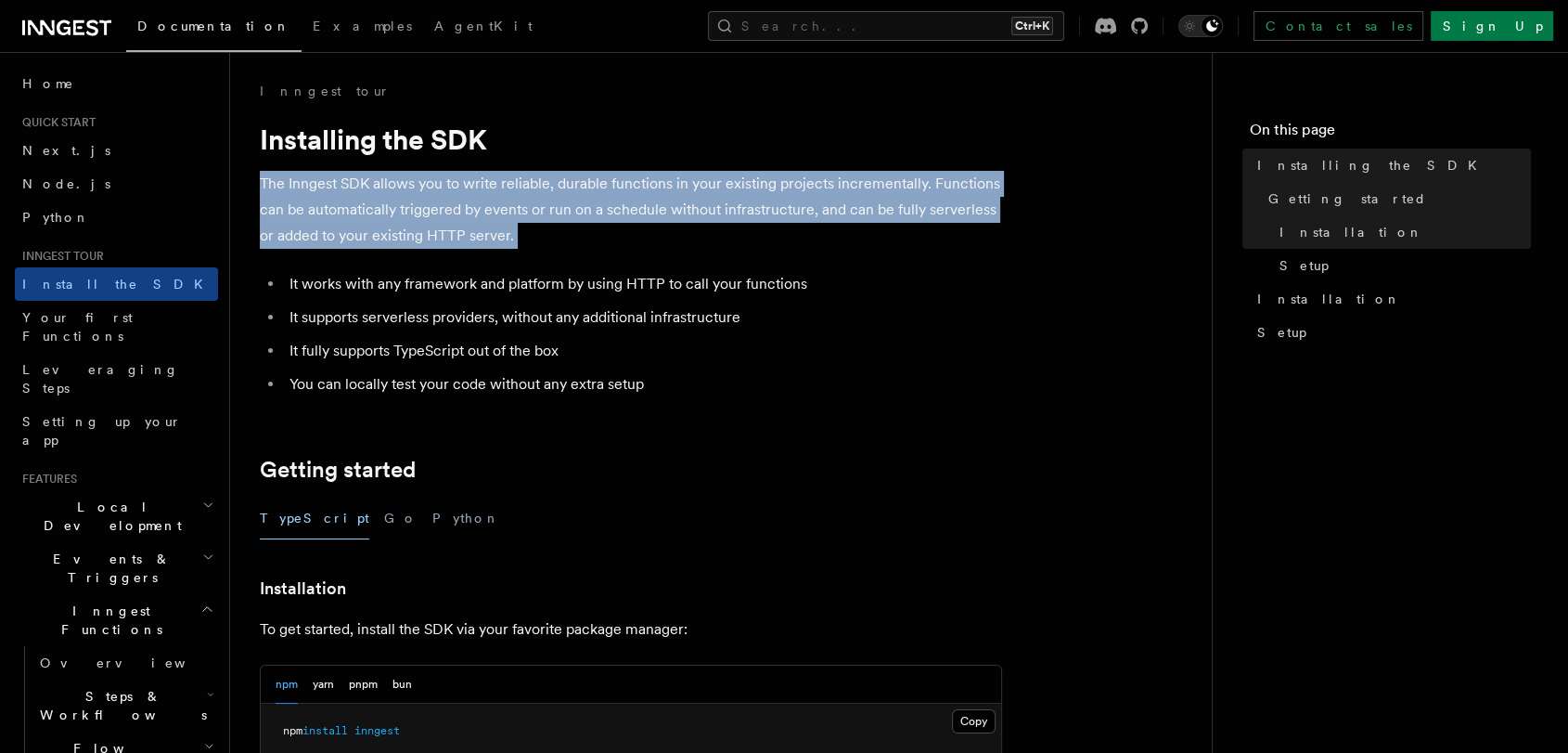
click at [595, 230] on p "The Inngest SDK allows you to write reliable, durable functions in your existin…" at bounding box center [631, 210] width 742 height 77
click at [641, 215] on p "The Inngest SDK allows you to write reliable, durable functions in your existin…" at bounding box center [631, 210] width 742 height 77
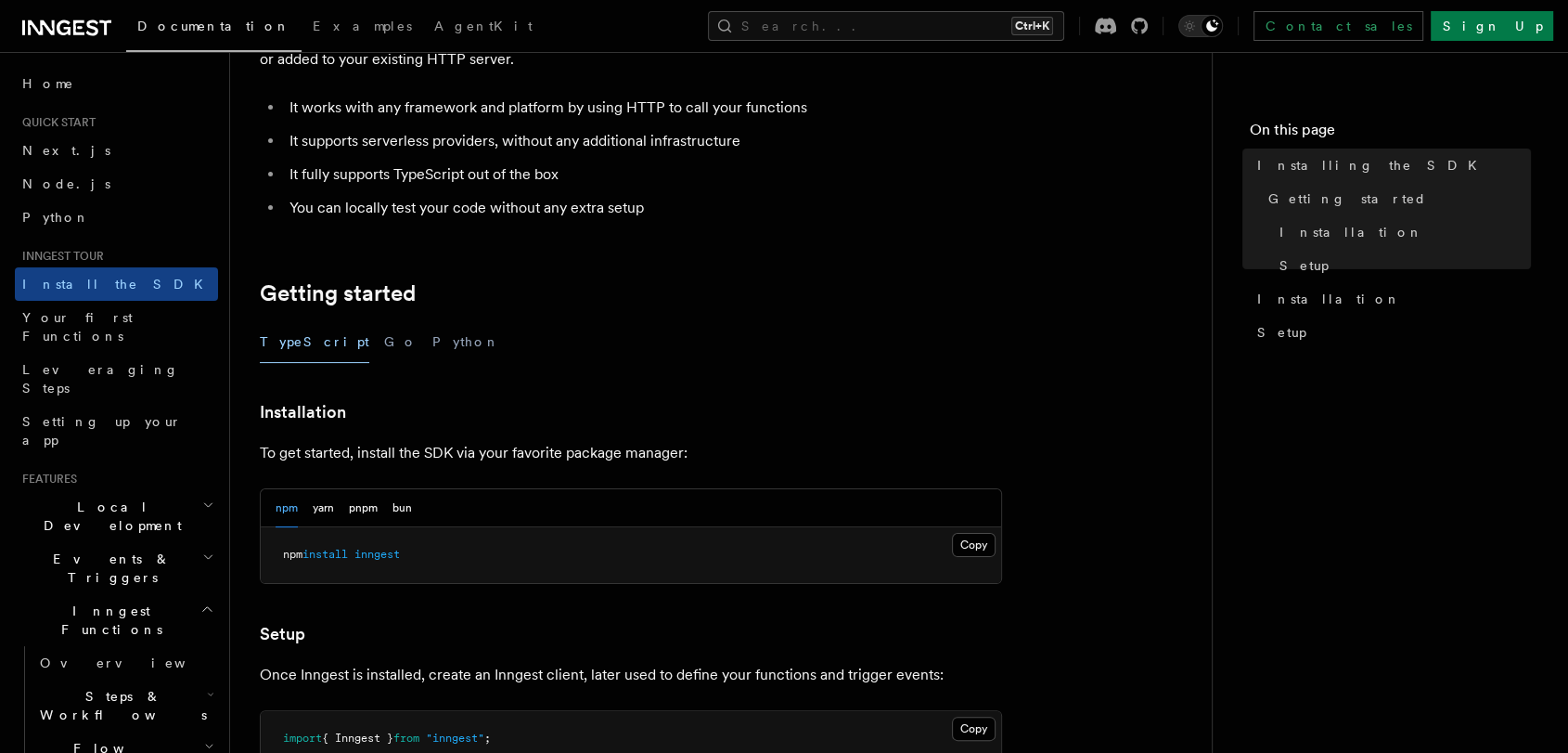
scroll to position [206, 0]
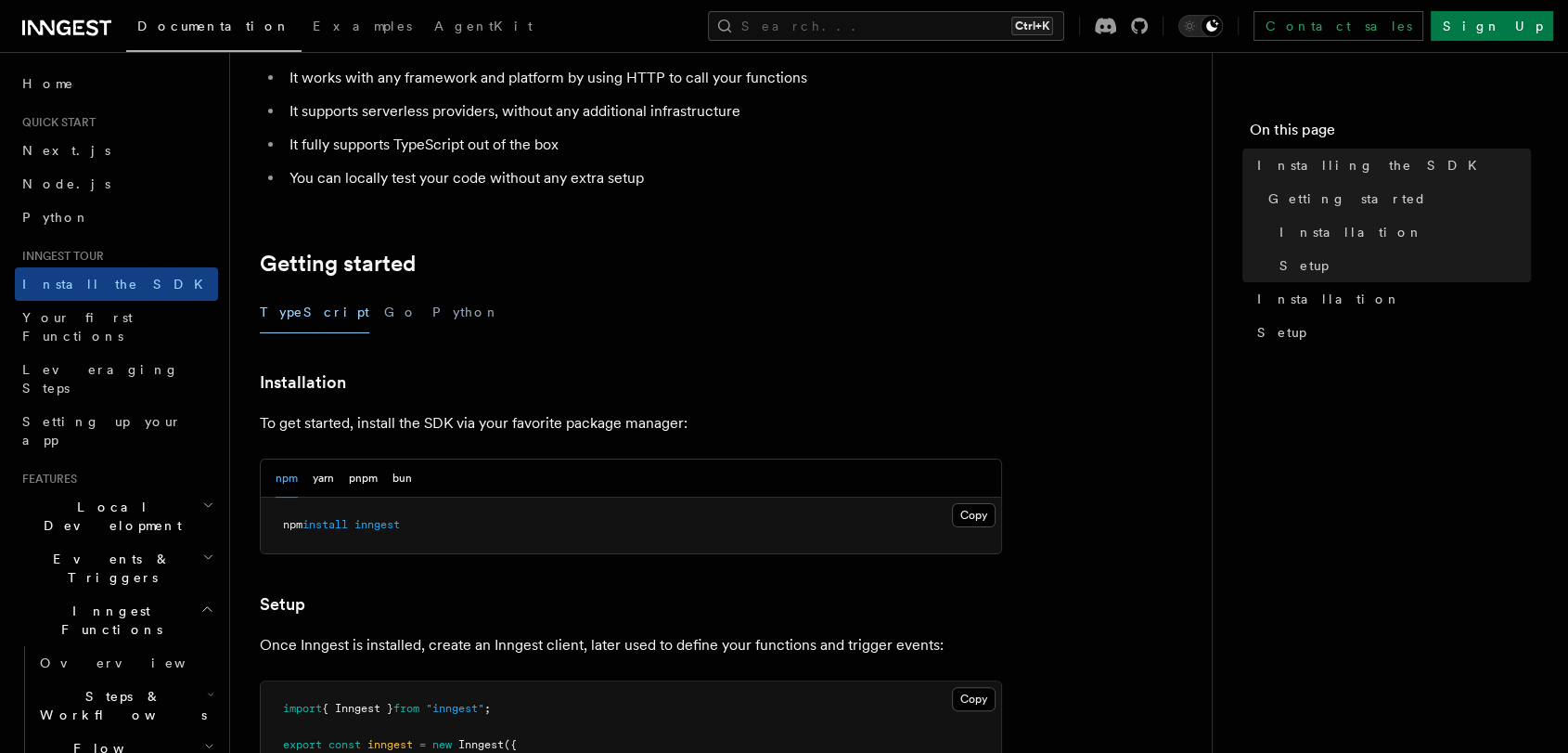
click at [445, 524] on pre "npm install inngest" at bounding box center [630, 526] width 740 height 56
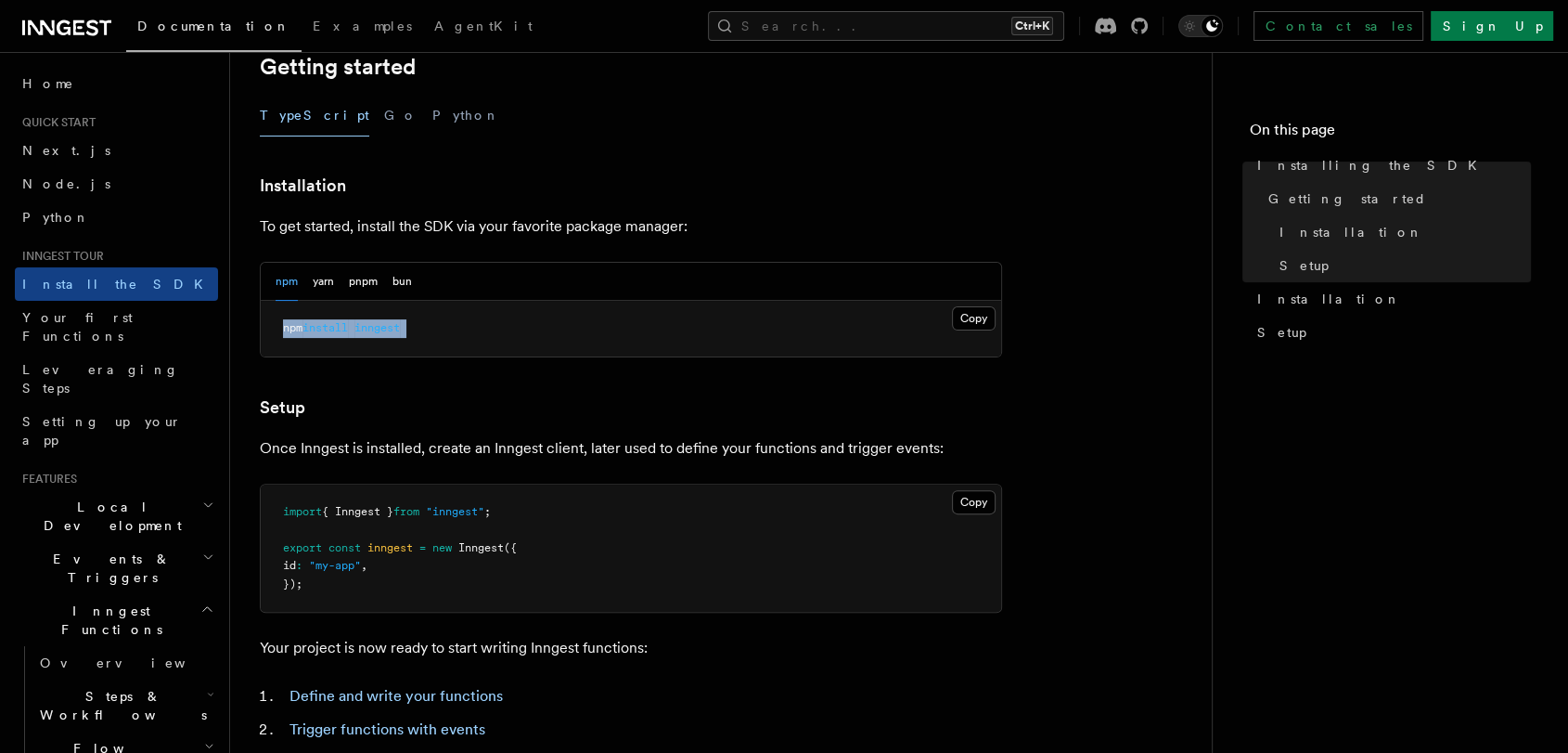
scroll to position [412, 0]
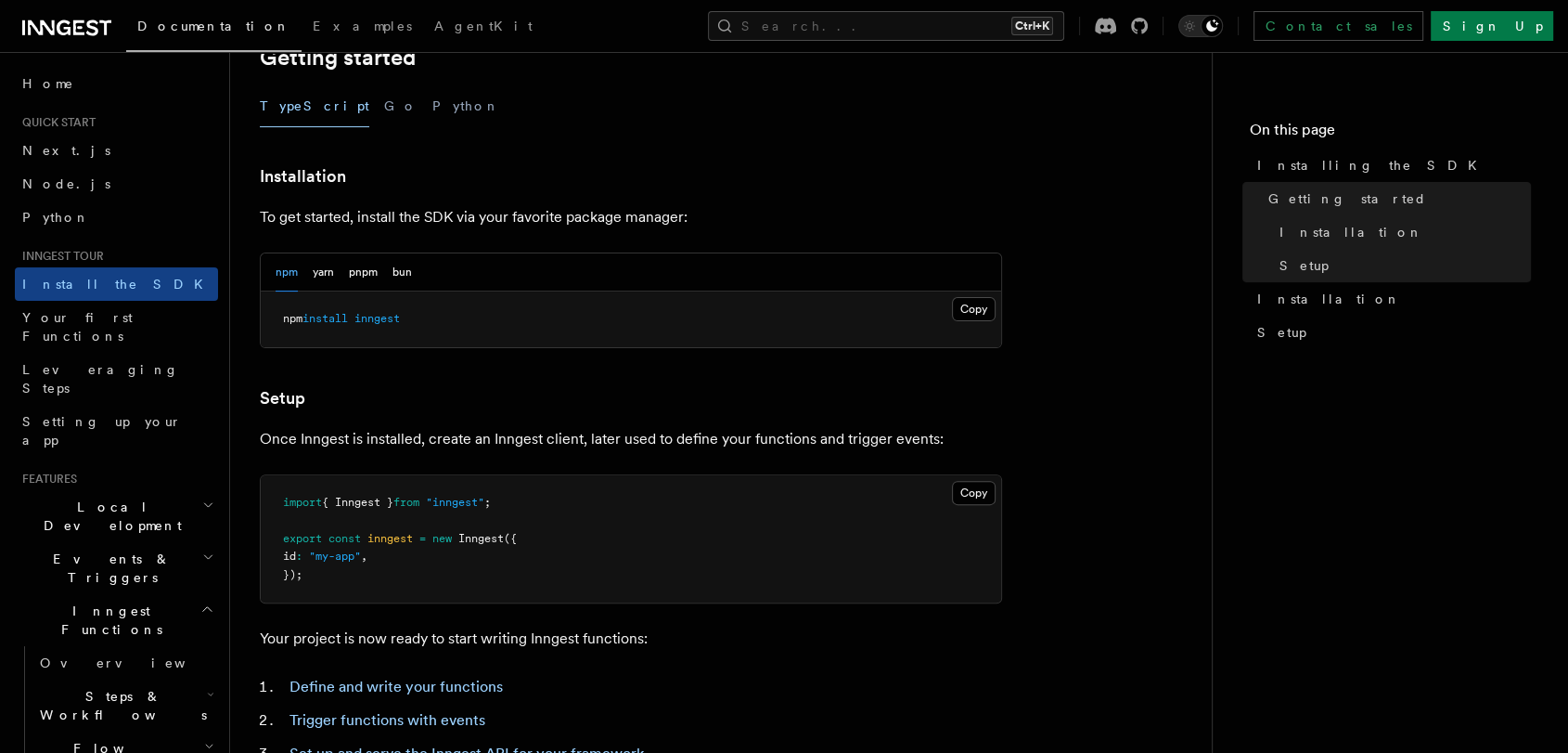
click at [619, 432] on p "Once Inngest is installed, create an Inngest client, later used to define your …" at bounding box center [631, 439] width 742 height 26
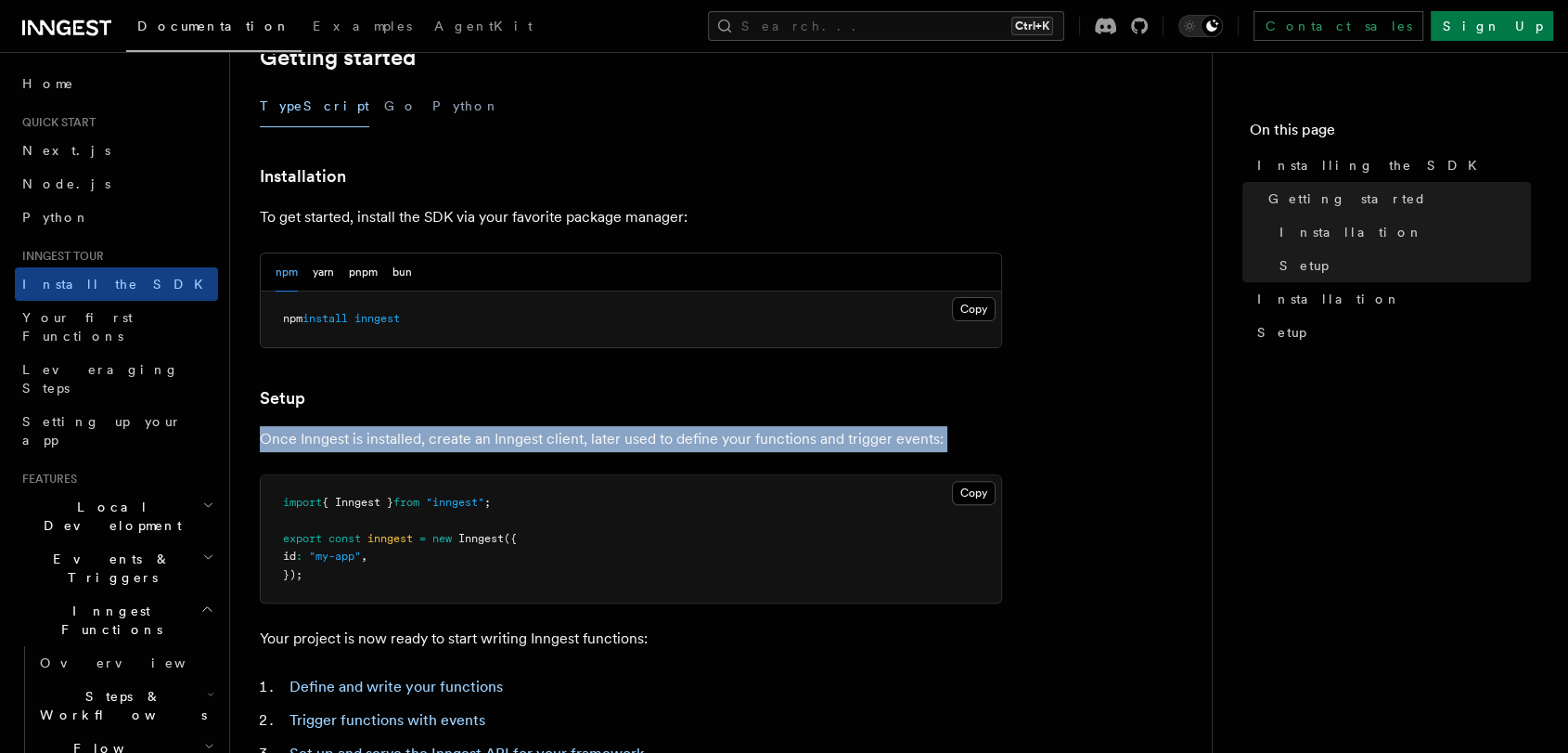
click at [619, 432] on p "Once Inngest is installed, create an Inngest client, later used to define your …" at bounding box center [631, 439] width 742 height 26
click at [706, 426] on p "Once Inngest is installed, create an Inngest client, later used to define your …" at bounding box center [631, 439] width 742 height 26
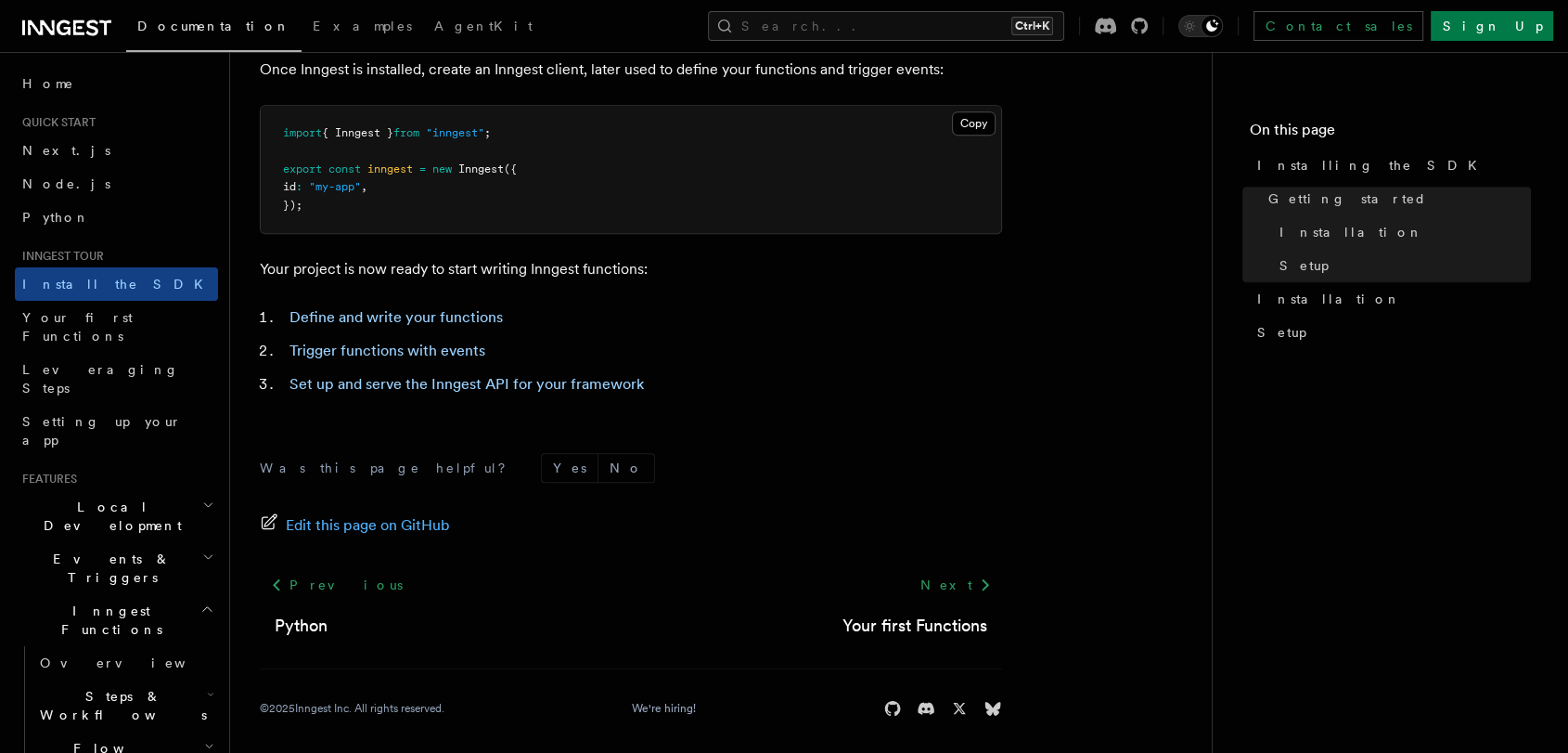
scroll to position [790, 0]
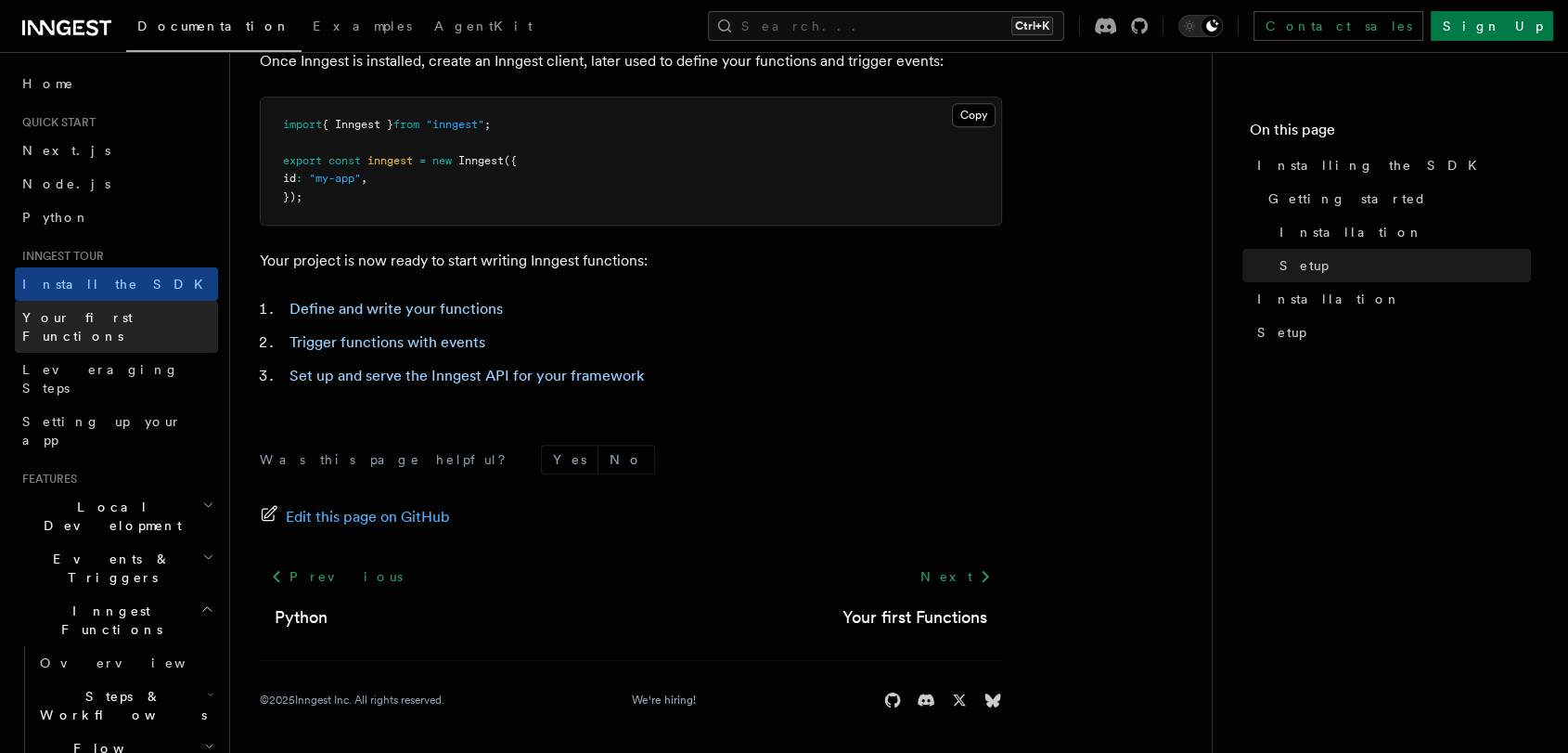
click at [148, 327] on link "Your first Functions" at bounding box center [116, 327] width 204 height 52
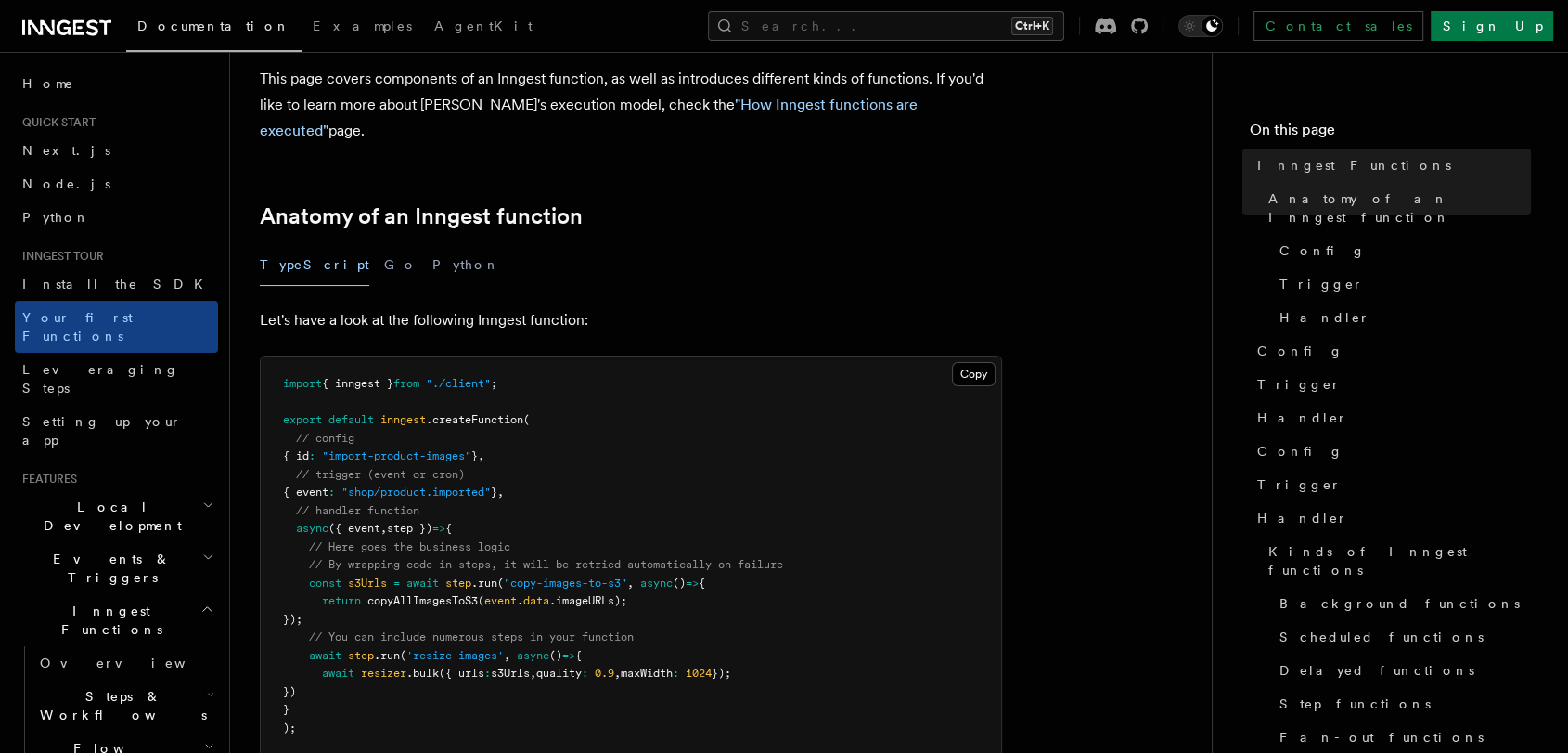
scroll to position [206, 0]
click at [499, 66] on p "This page covers components of an Inngest function, as well as introduces diffe…" at bounding box center [631, 103] width 742 height 77
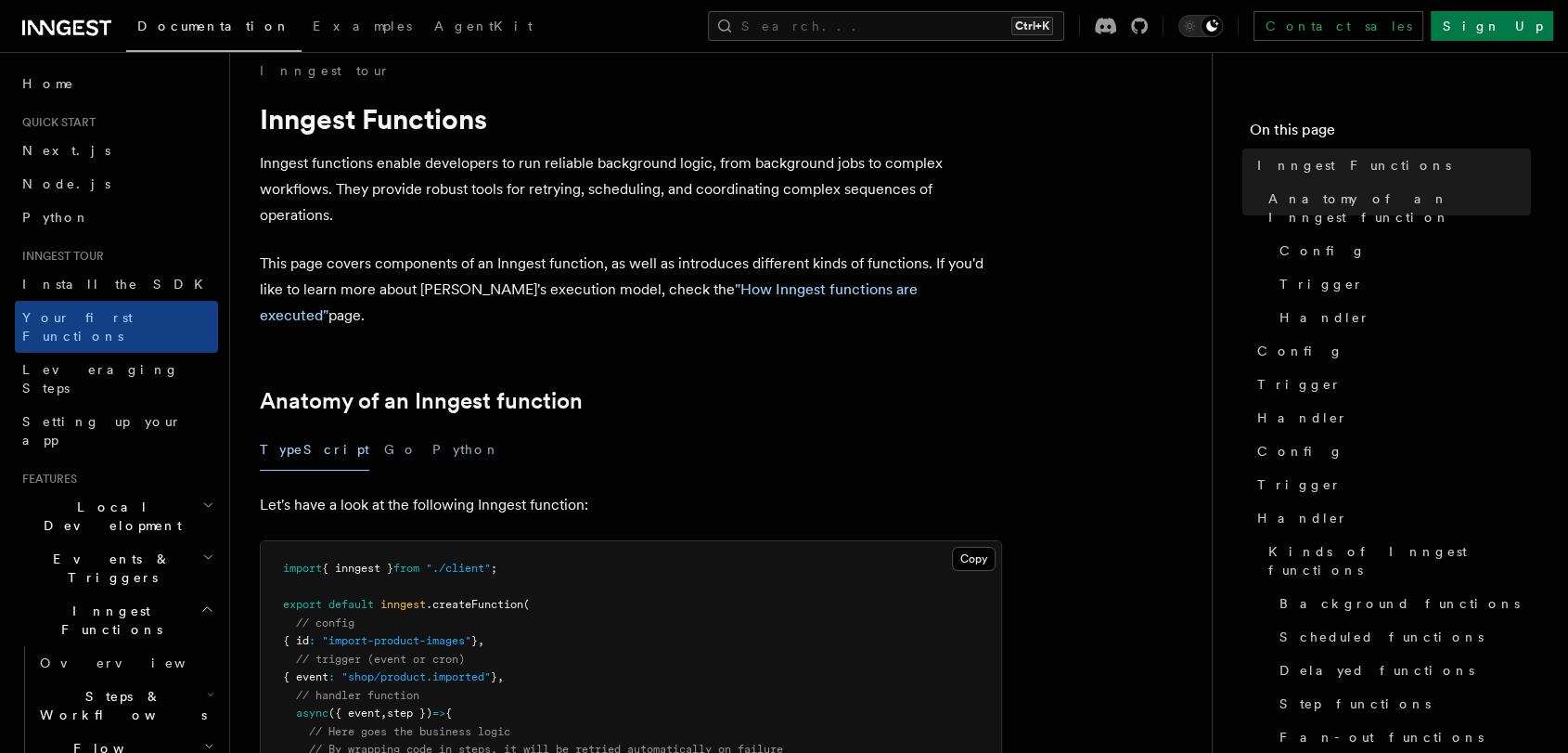
scroll to position [0, 0]
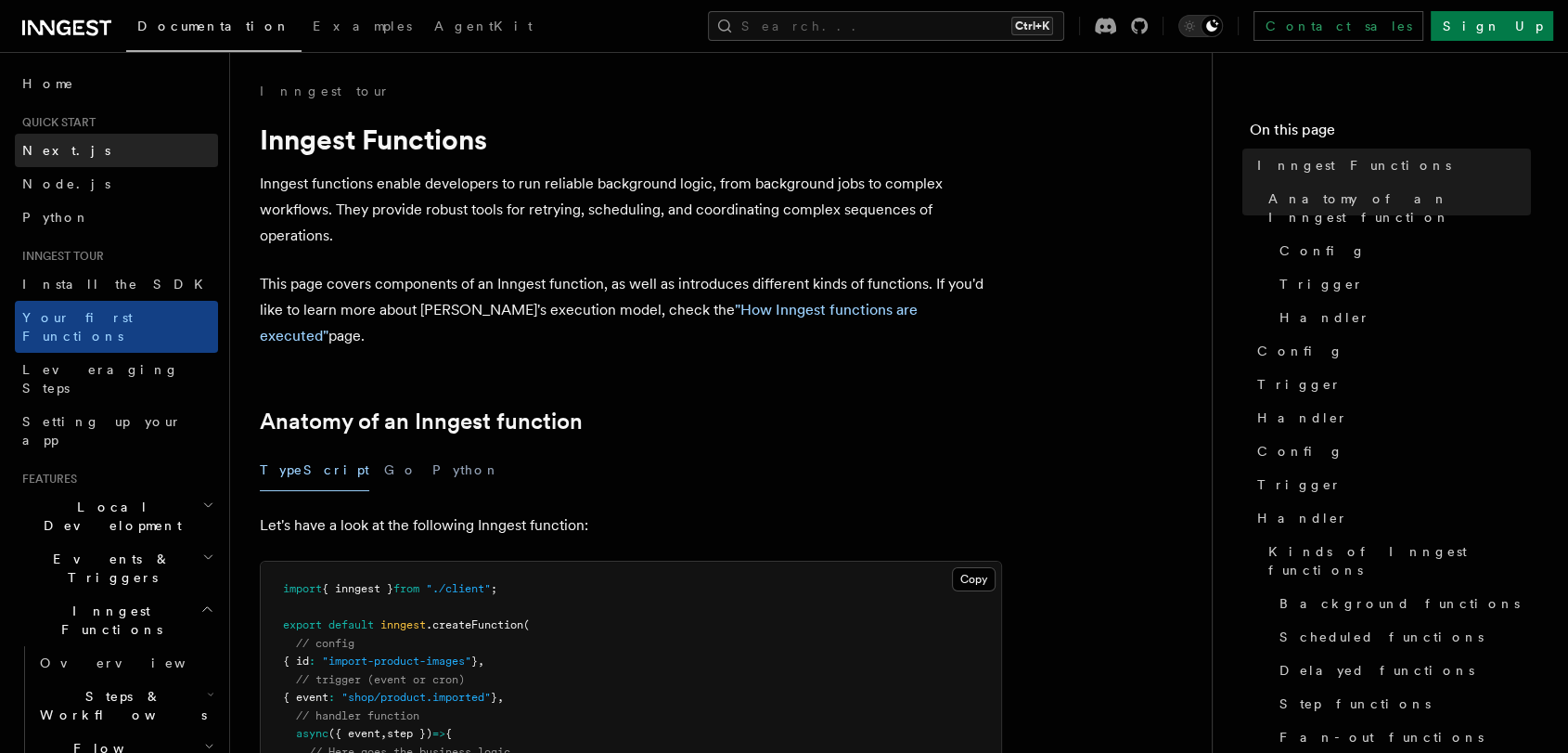
click at [140, 145] on link "Next.js" at bounding box center [116, 151] width 204 height 34
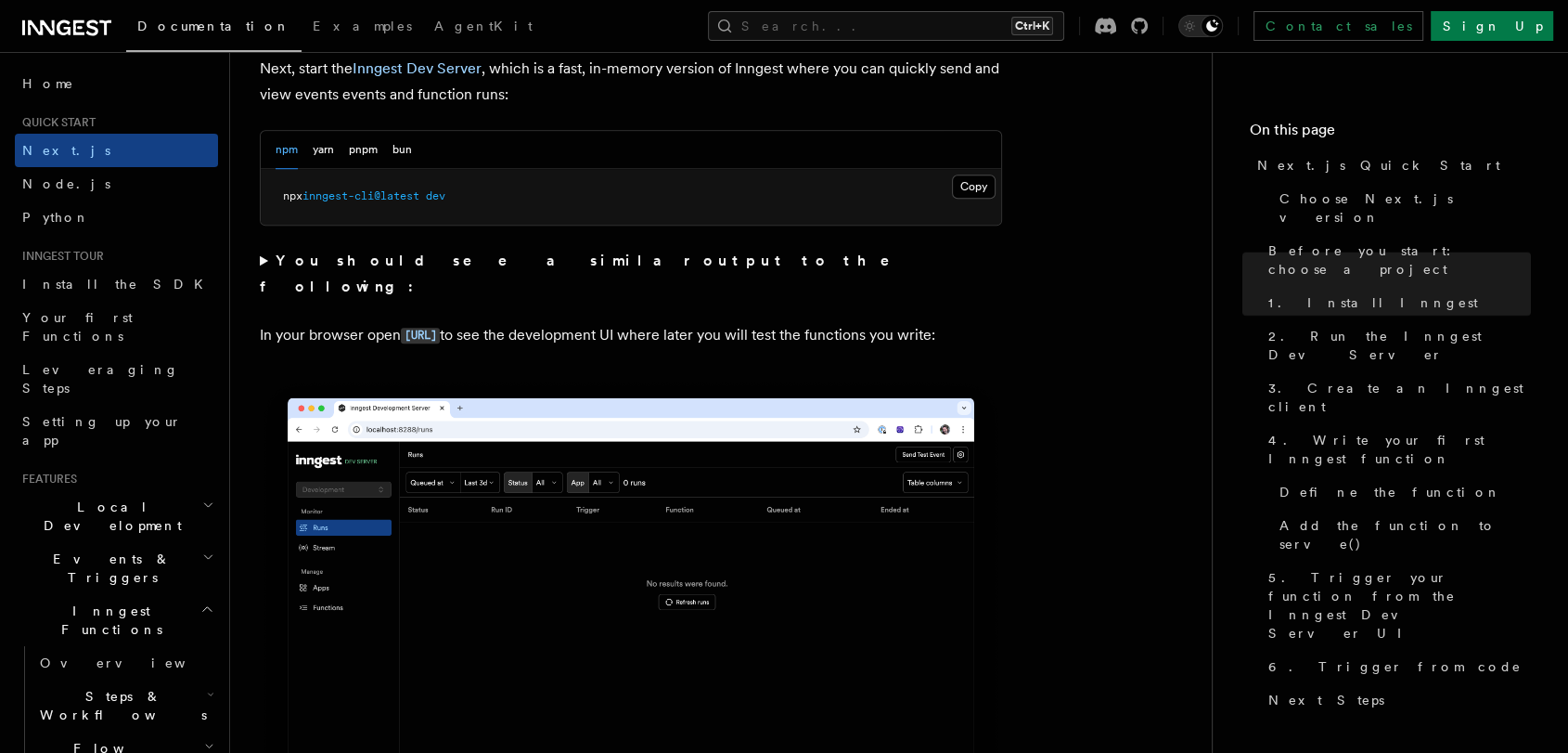
scroll to position [1546, 0]
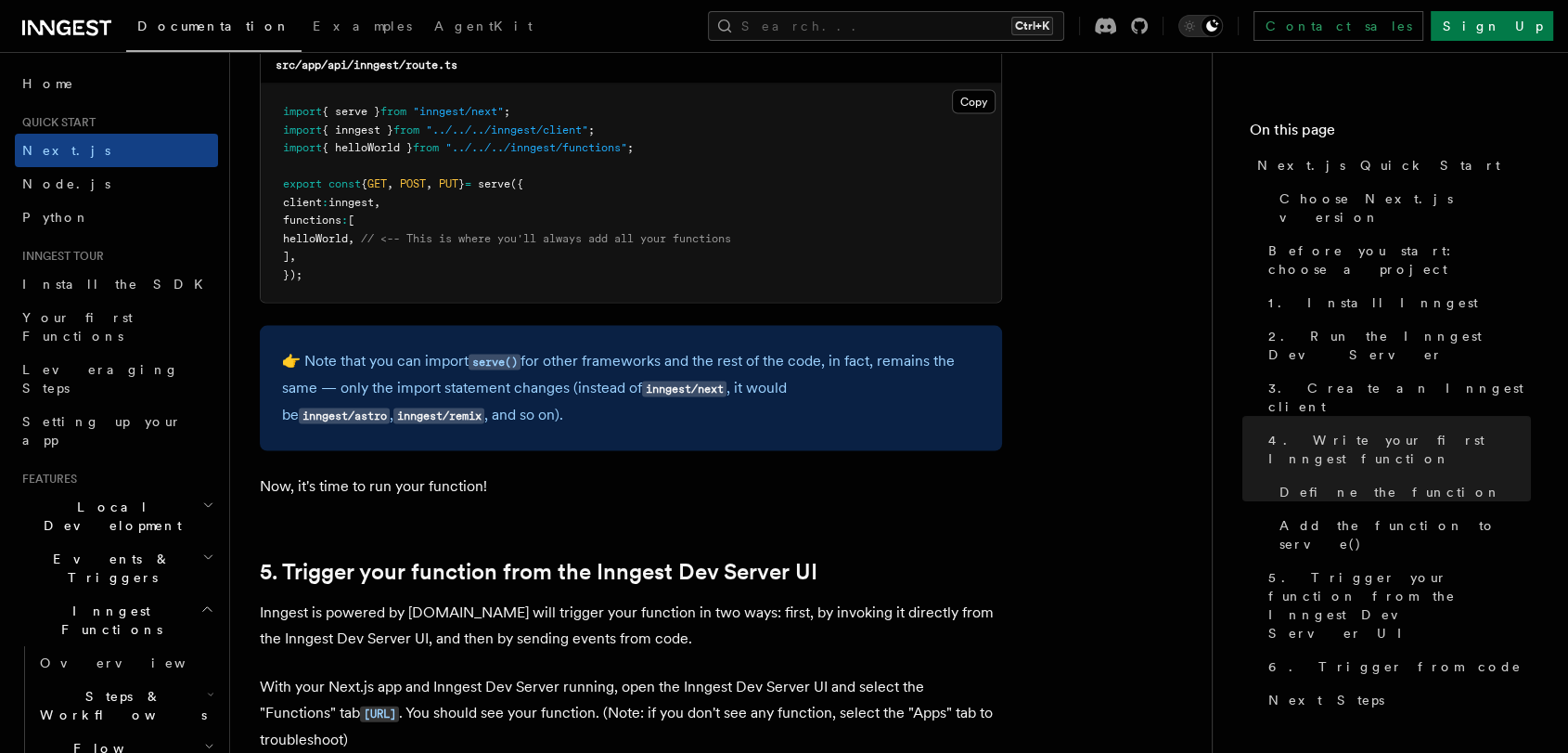
scroll to position [3815, 0]
